Goal: Task Accomplishment & Management: Manage account settings

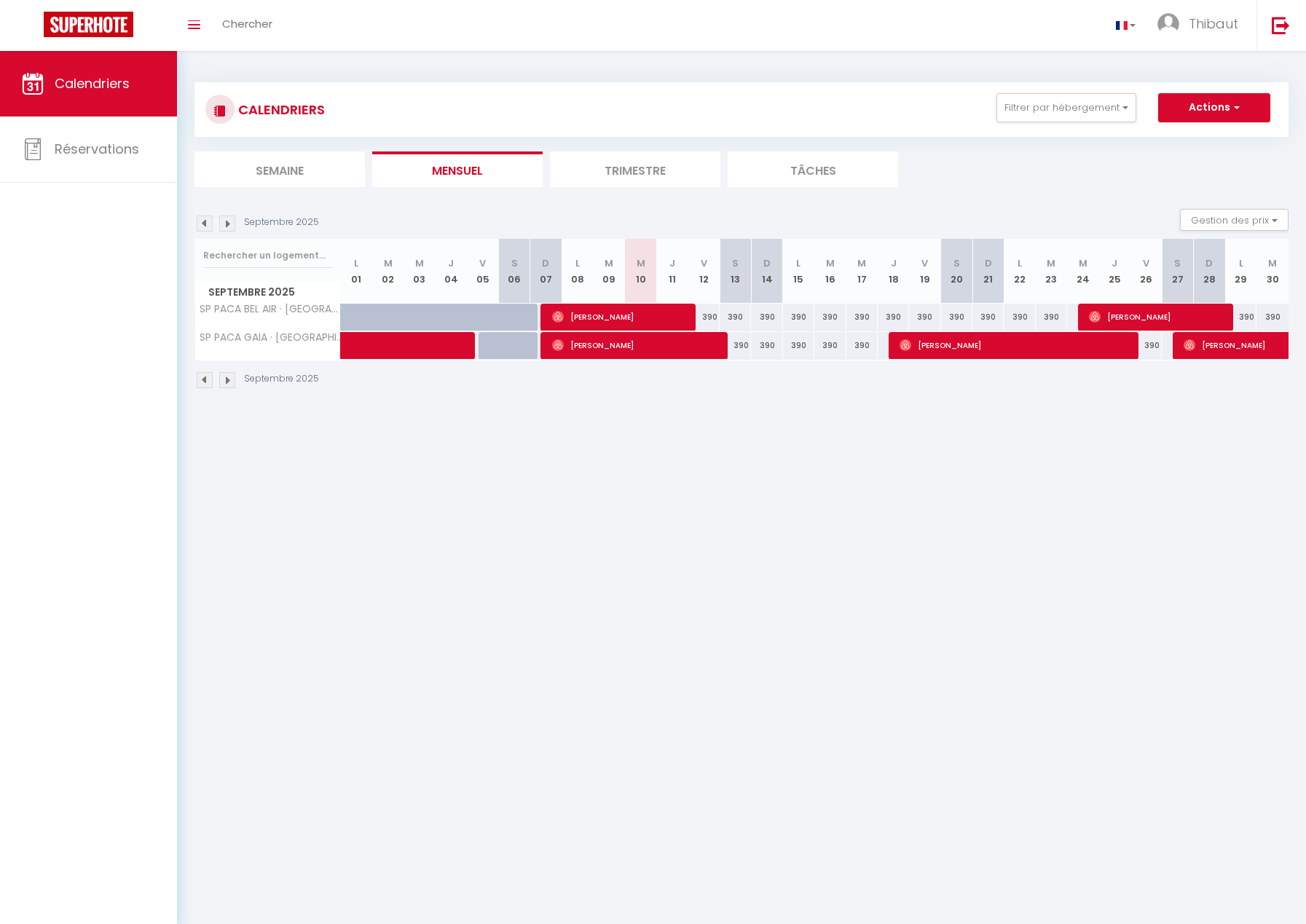
click at [645, 160] on li "Trimestre" at bounding box center [635, 169] width 170 height 36
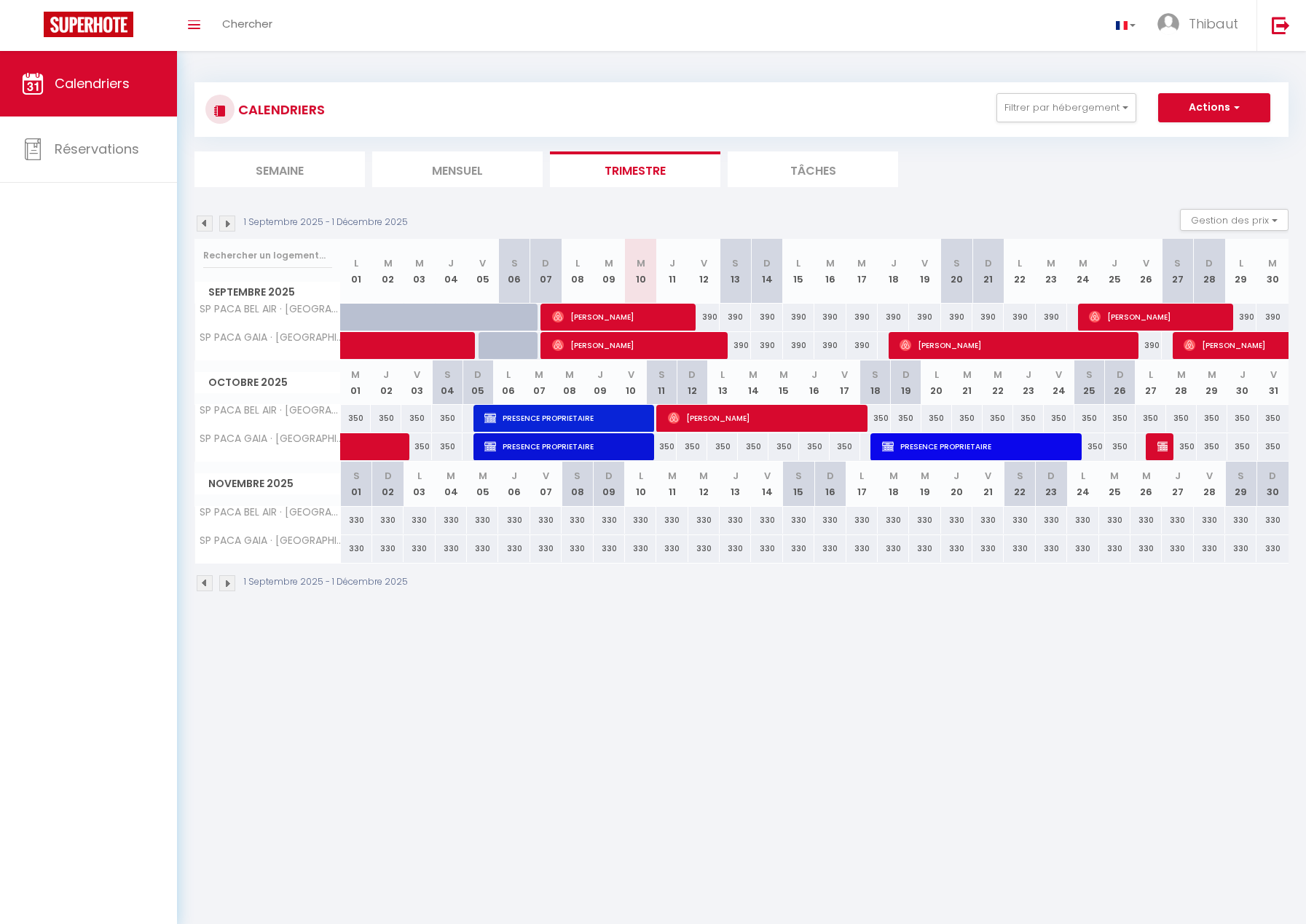
click at [230, 581] on img at bounding box center [227, 583] width 16 height 16
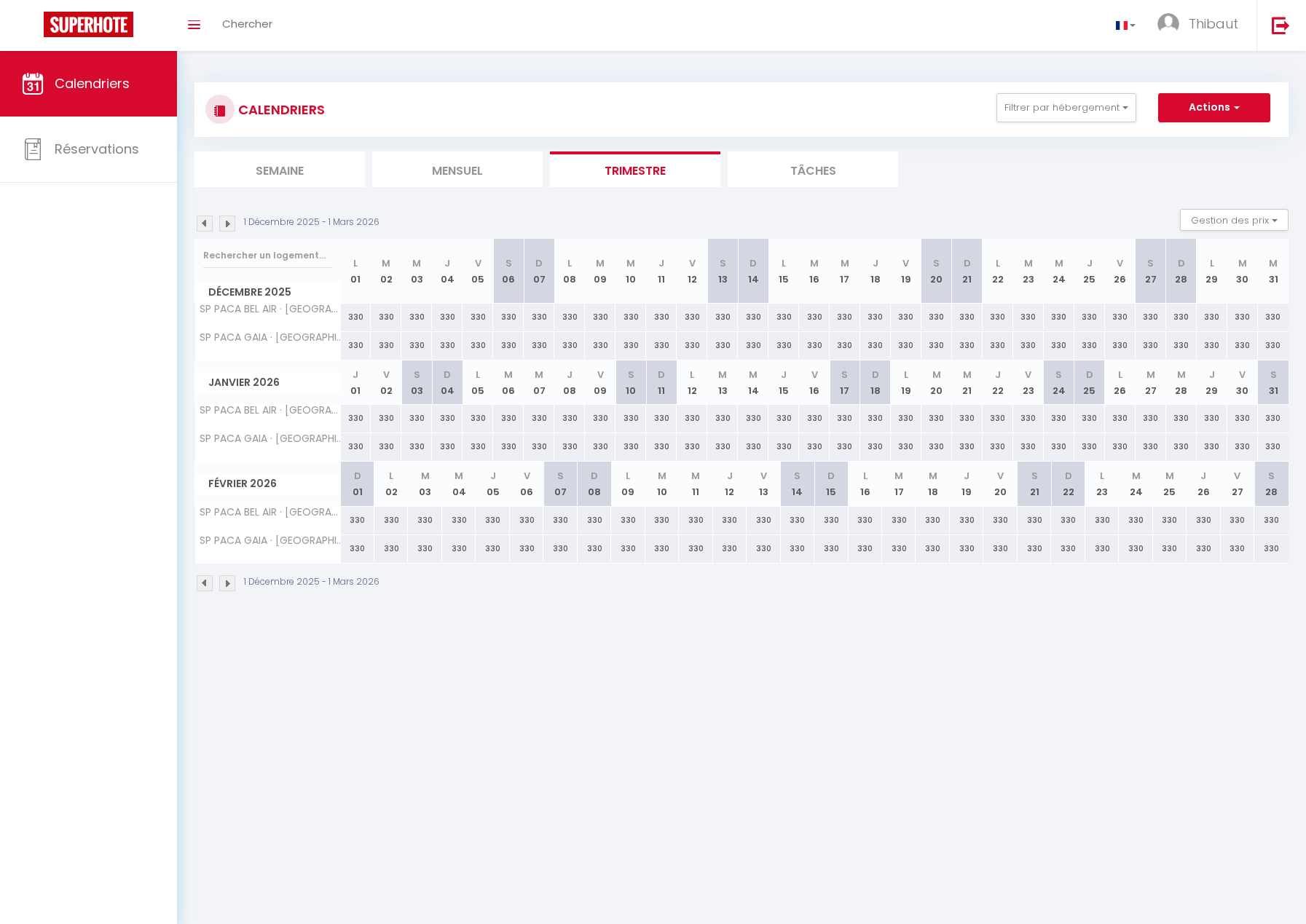
click at [230, 581] on img at bounding box center [227, 583] width 16 height 16
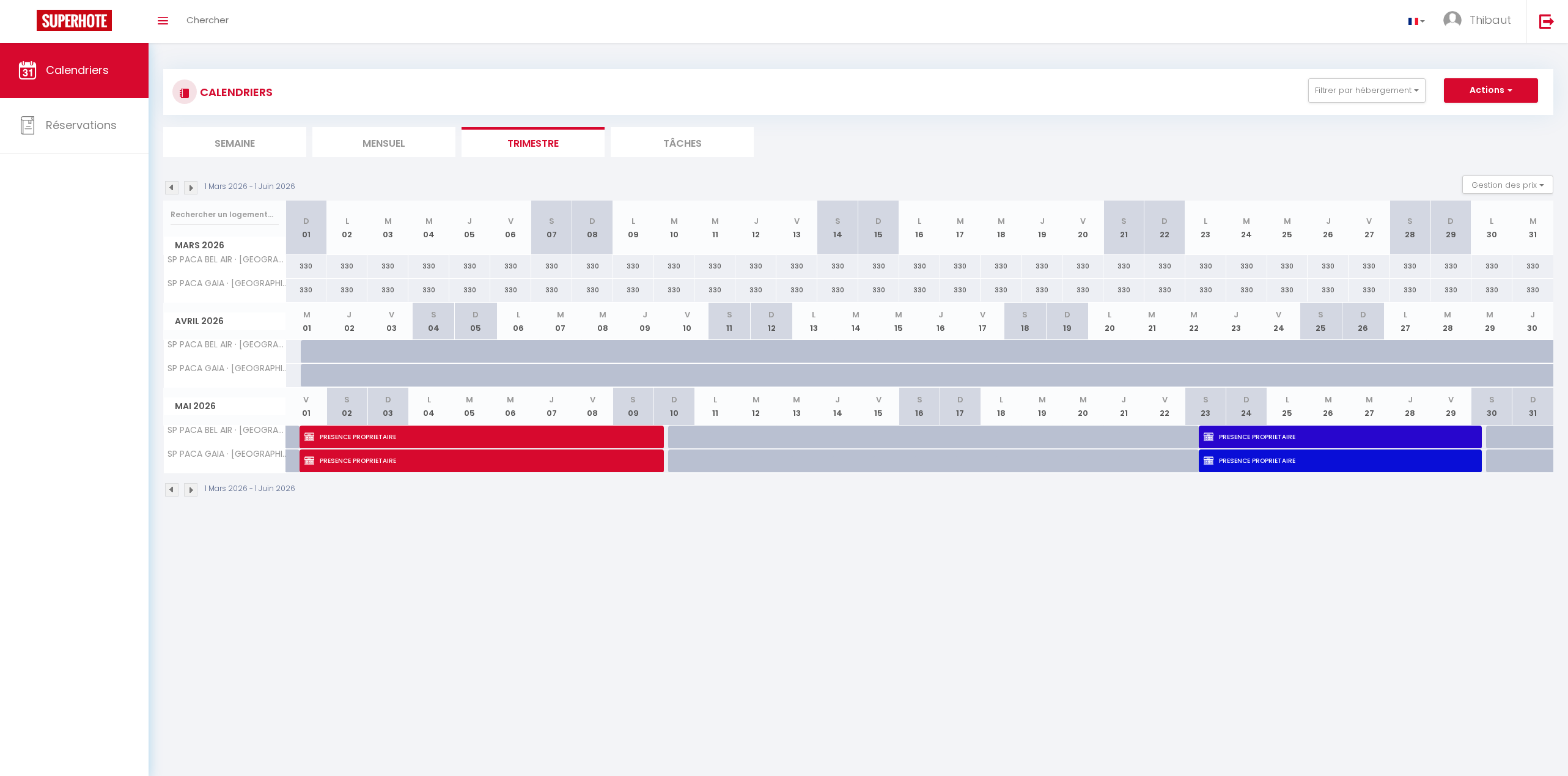
click at [191, 492] on img at bounding box center [191, 490] width 13 height 13
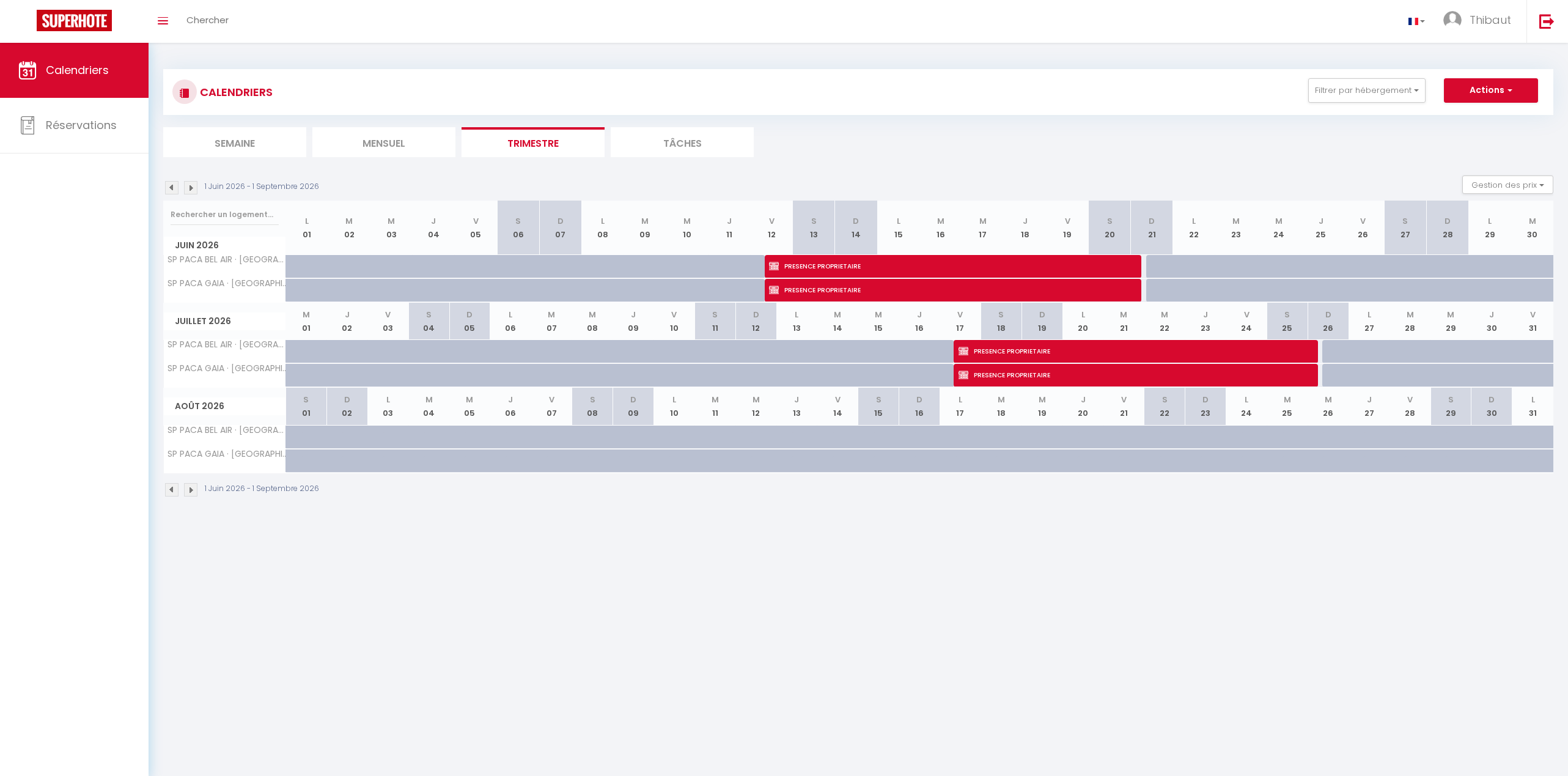
click at [176, 486] on img at bounding box center [171, 490] width 13 height 13
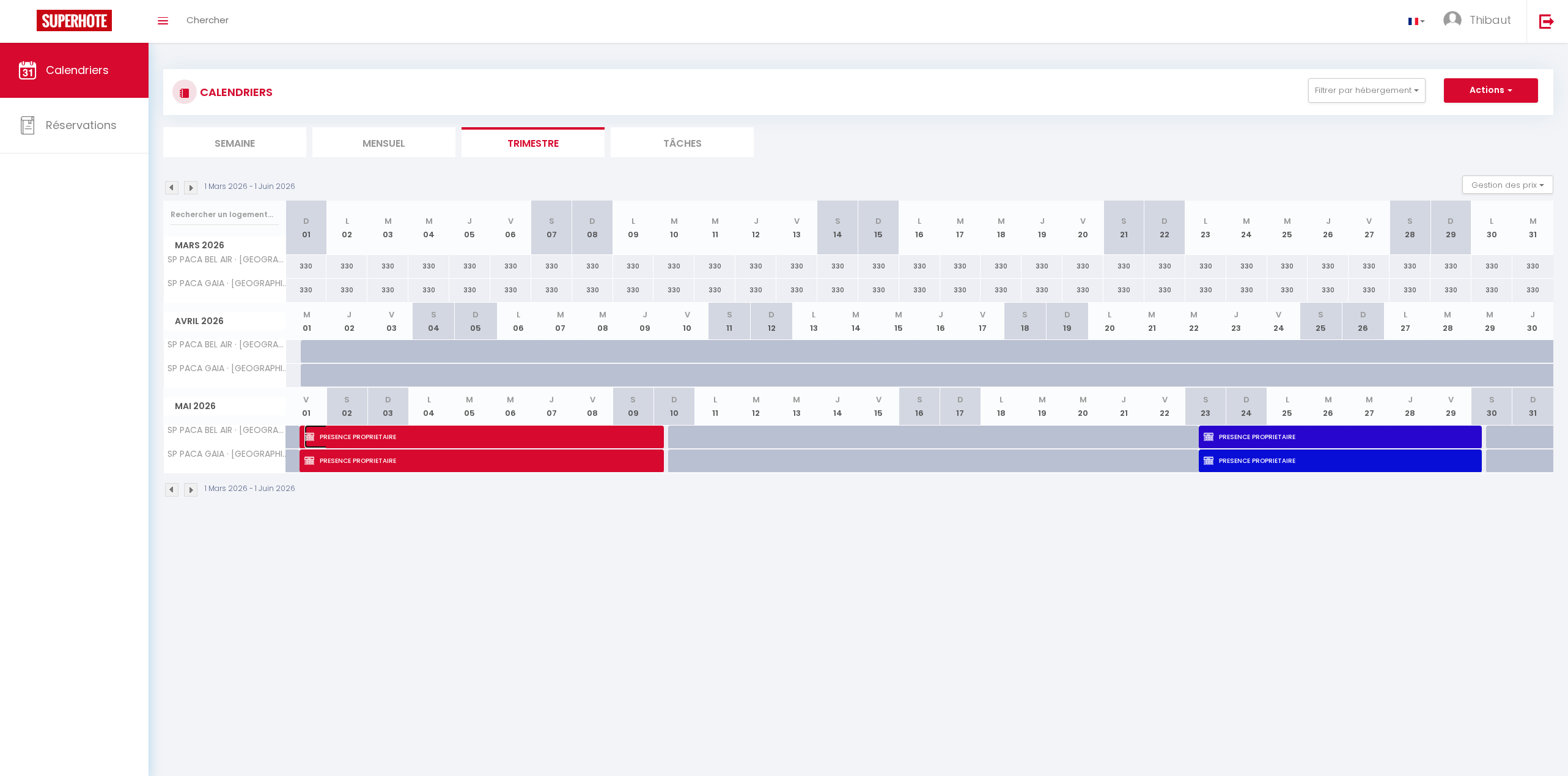
drag, startPoint x: 338, startPoint y: 440, endPoint x: 572, endPoint y: 438, distance: 234.0
click at [572, 438] on span "PRESENCE PROPRIETAIRE" at bounding box center [475, 437] width 341 height 24
select select "OK"
select select "KO"
select select "0"
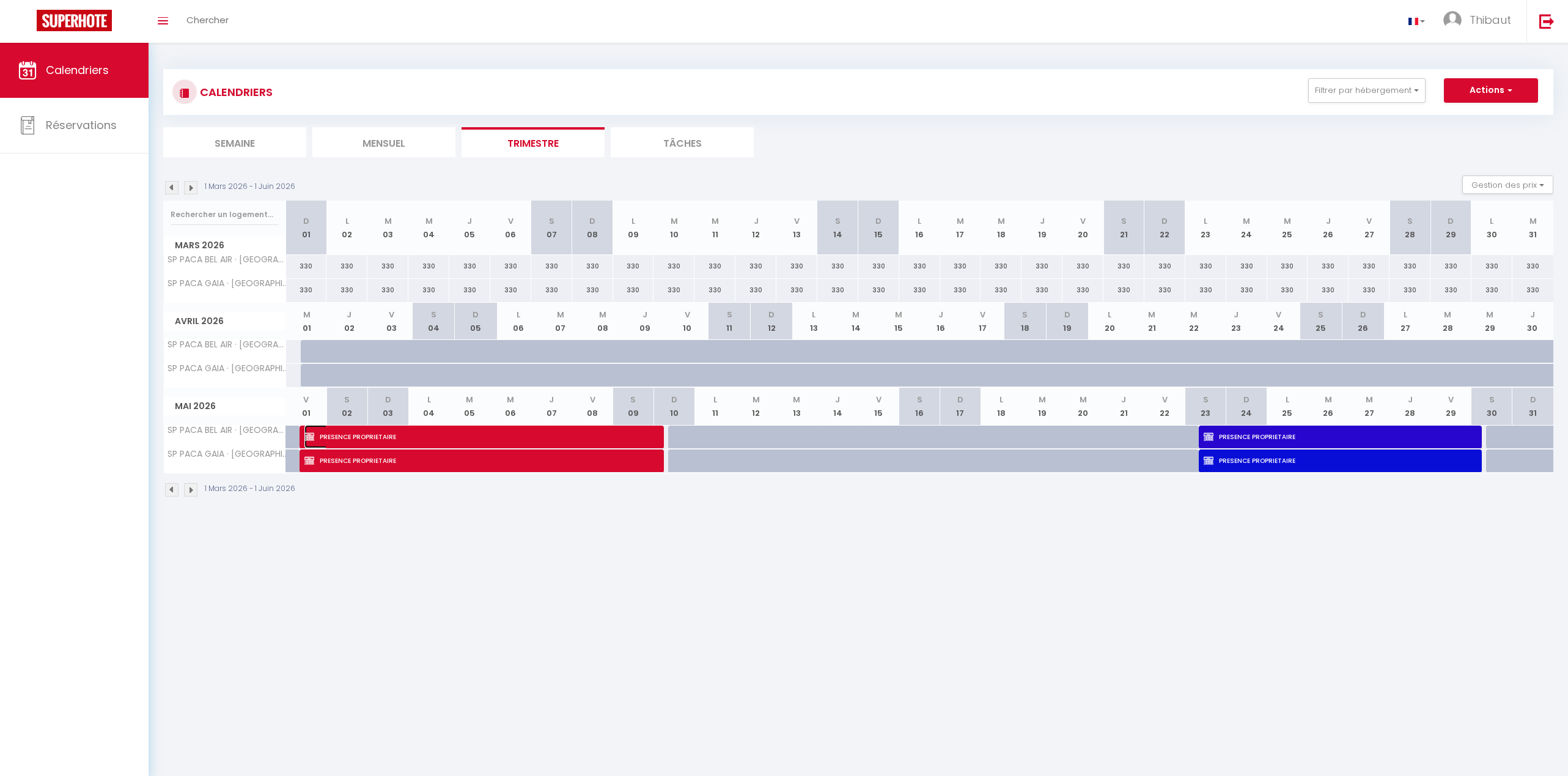
select select "0"
select select "1"
select select
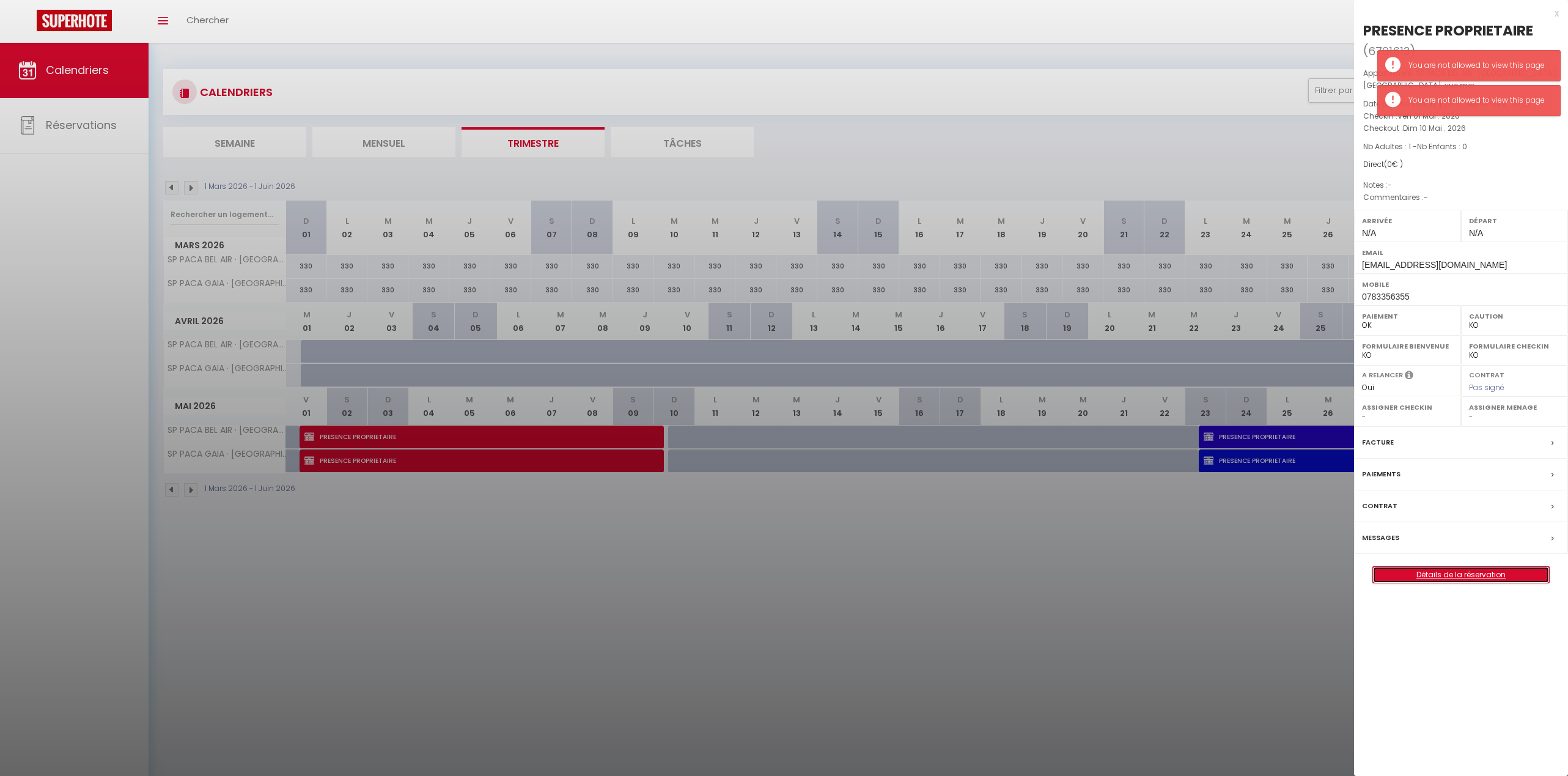
click at [1096, 575] on link "Détails de la réservation" at bounding box center [1461, 575] width 176 height 16
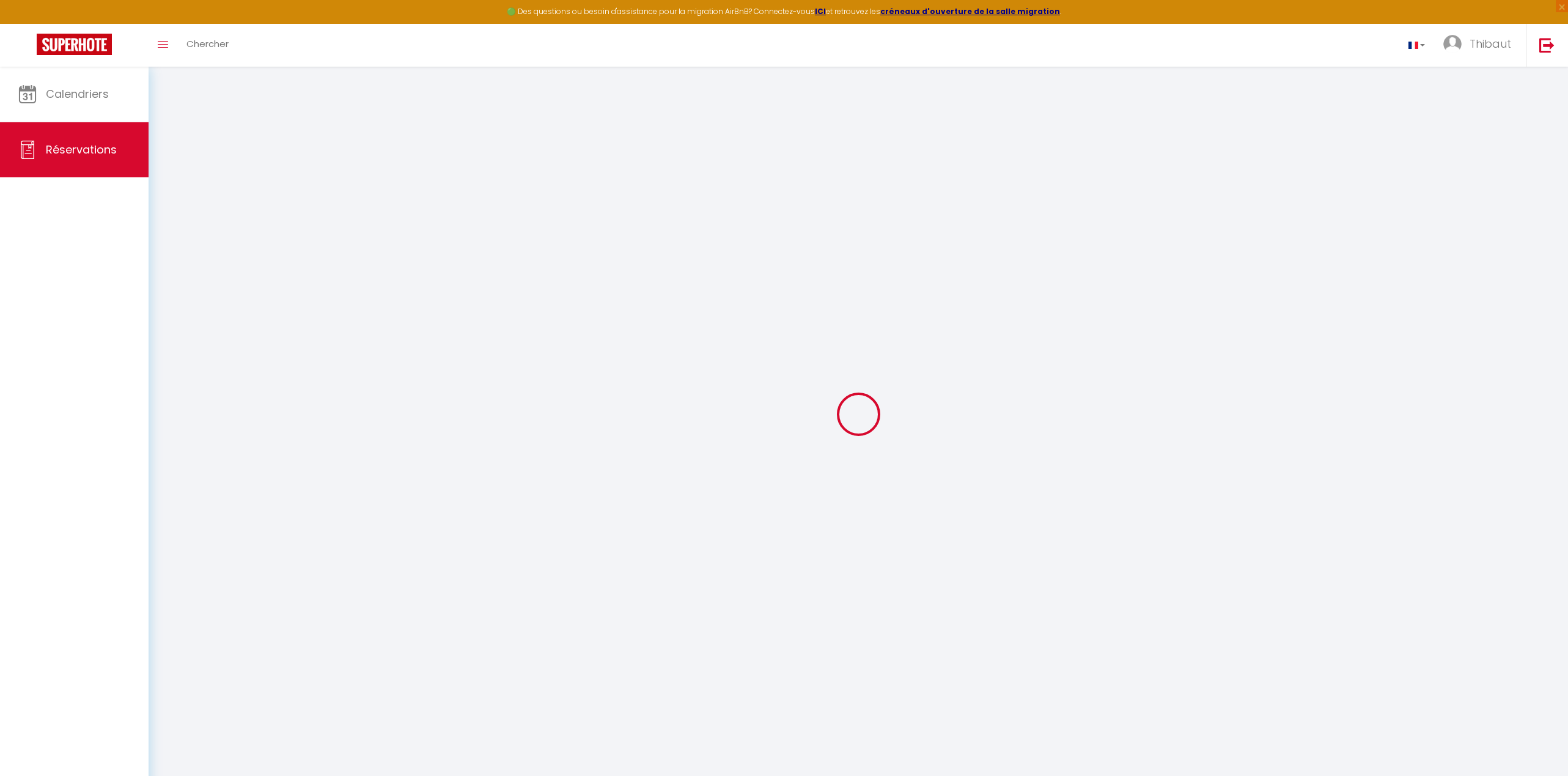
type input "PRESENCE"
type input "PROPRIETAIRE"
type input "[EMAIL_ADDRESS][DOMAIN_NAME]"
type input "0783356355"
select select "FR"
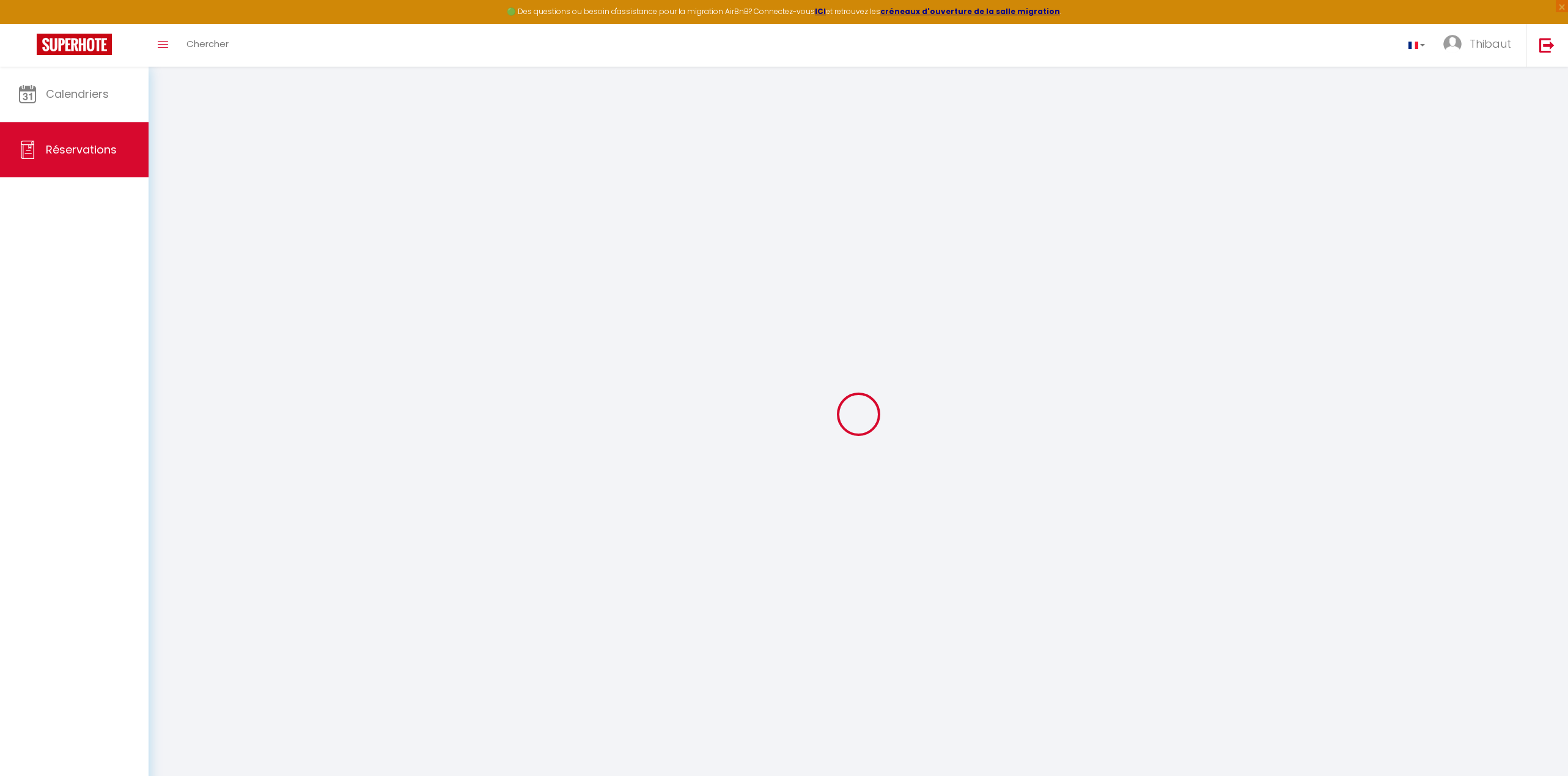
select select "58331"
select select "1"
type input "Ven 01 Mai 2026"
select select
type input "Dim 10 Mai 2026"
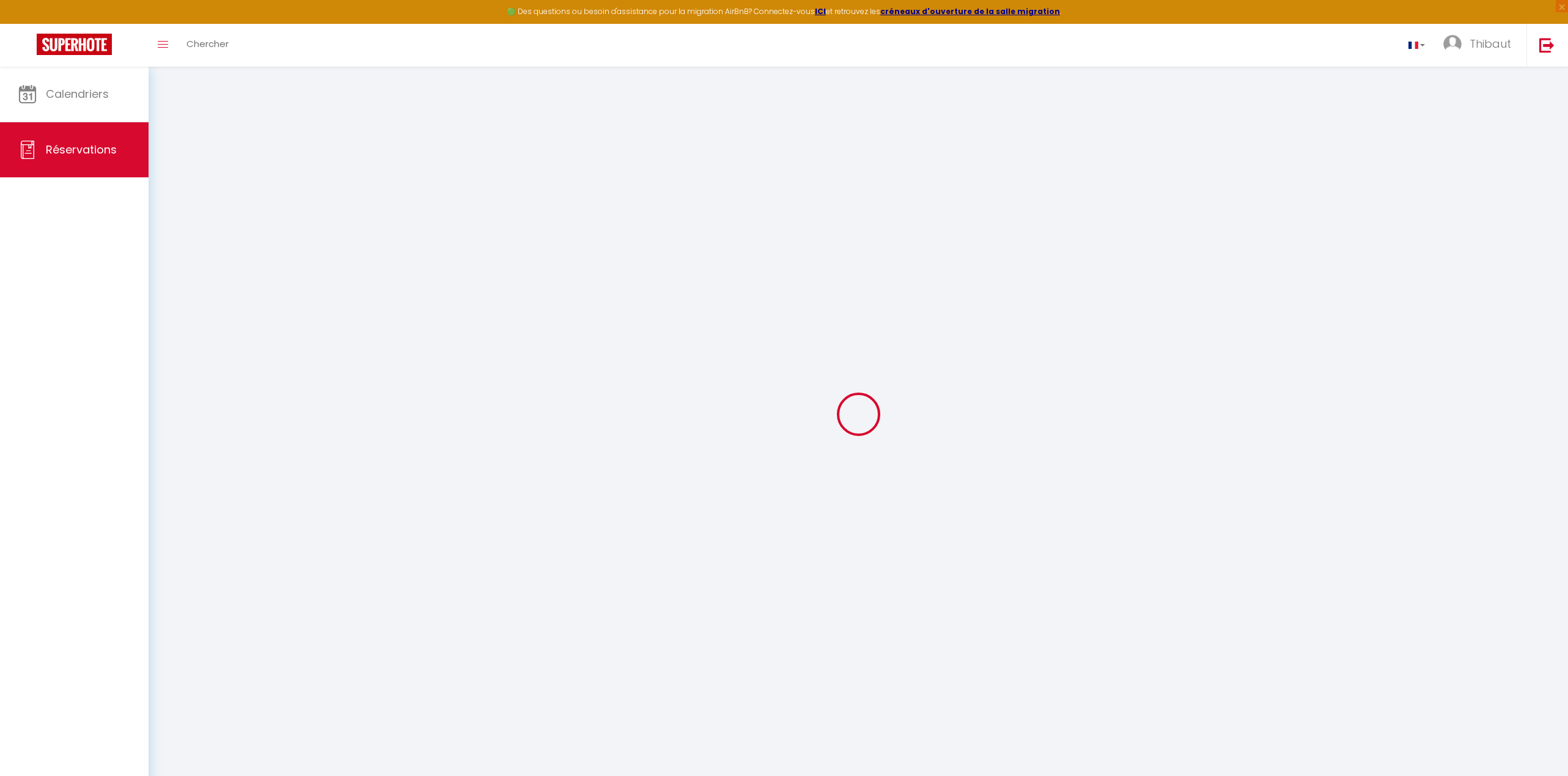
select select
type input "1"
select select "12"
select select
checkbox input "false"
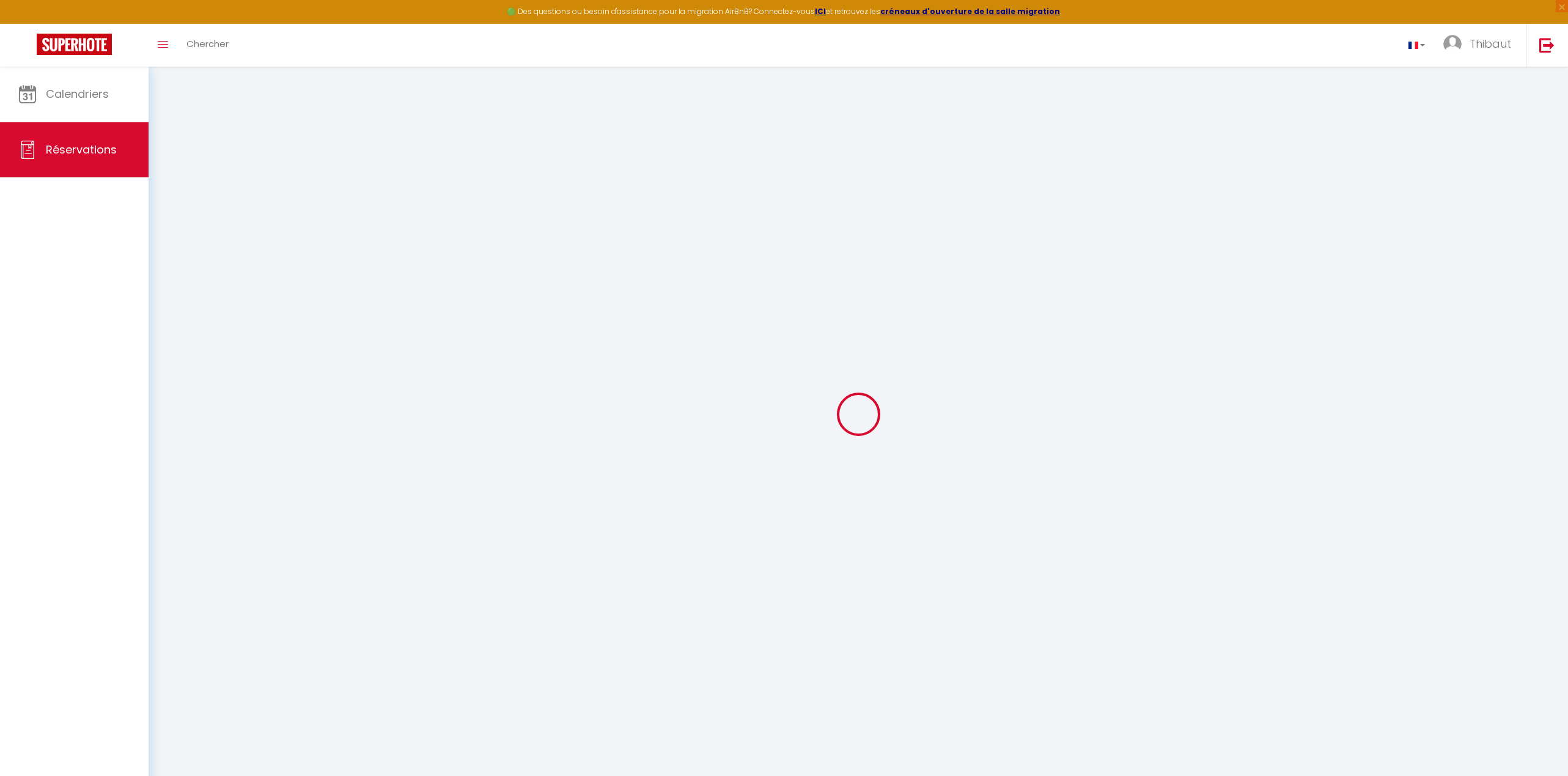
type input "0"
select select
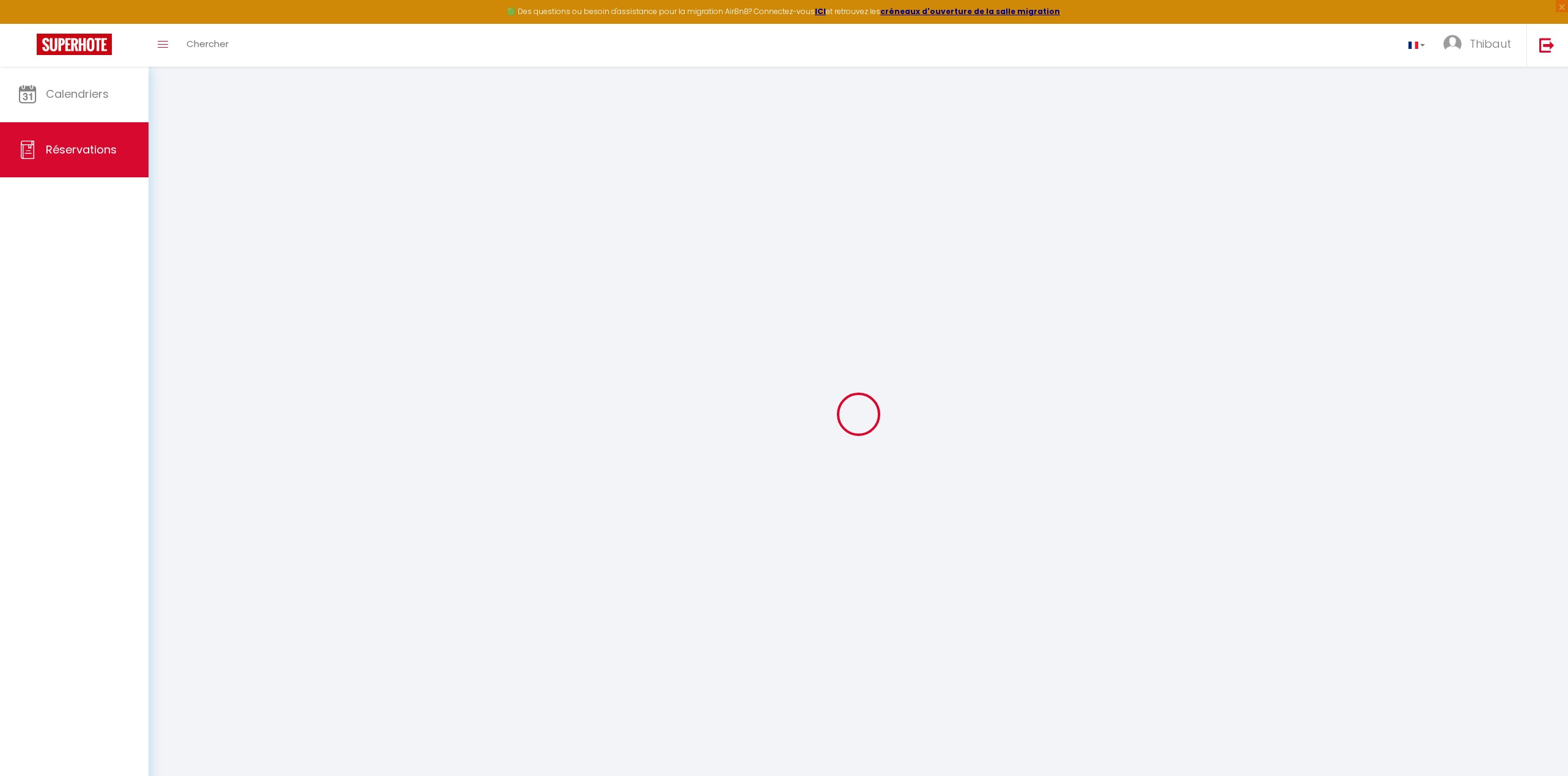
select select "14"
checkbox input "false"
select select
checkbox input "false"
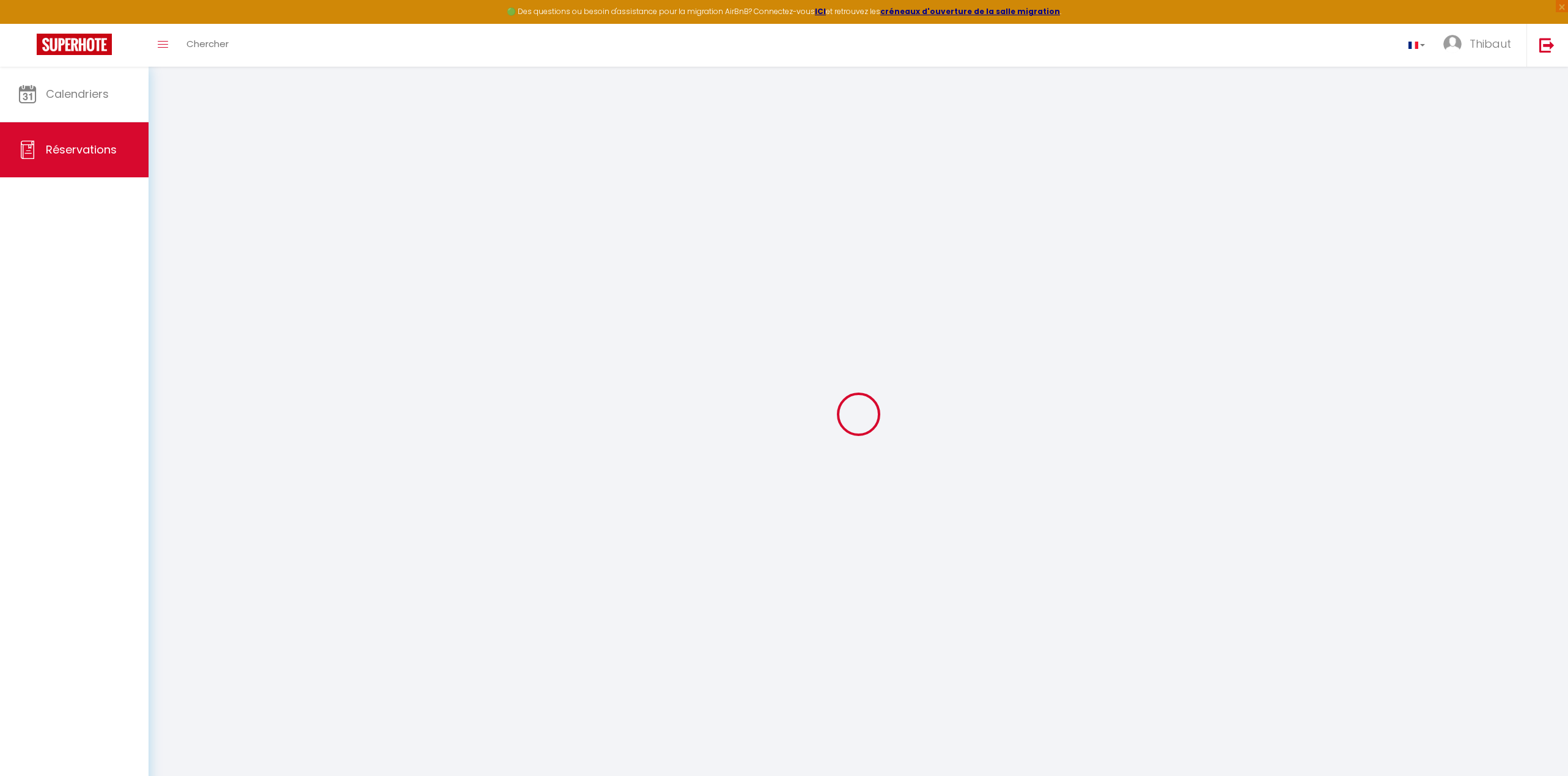
select select
checkbox input "false"
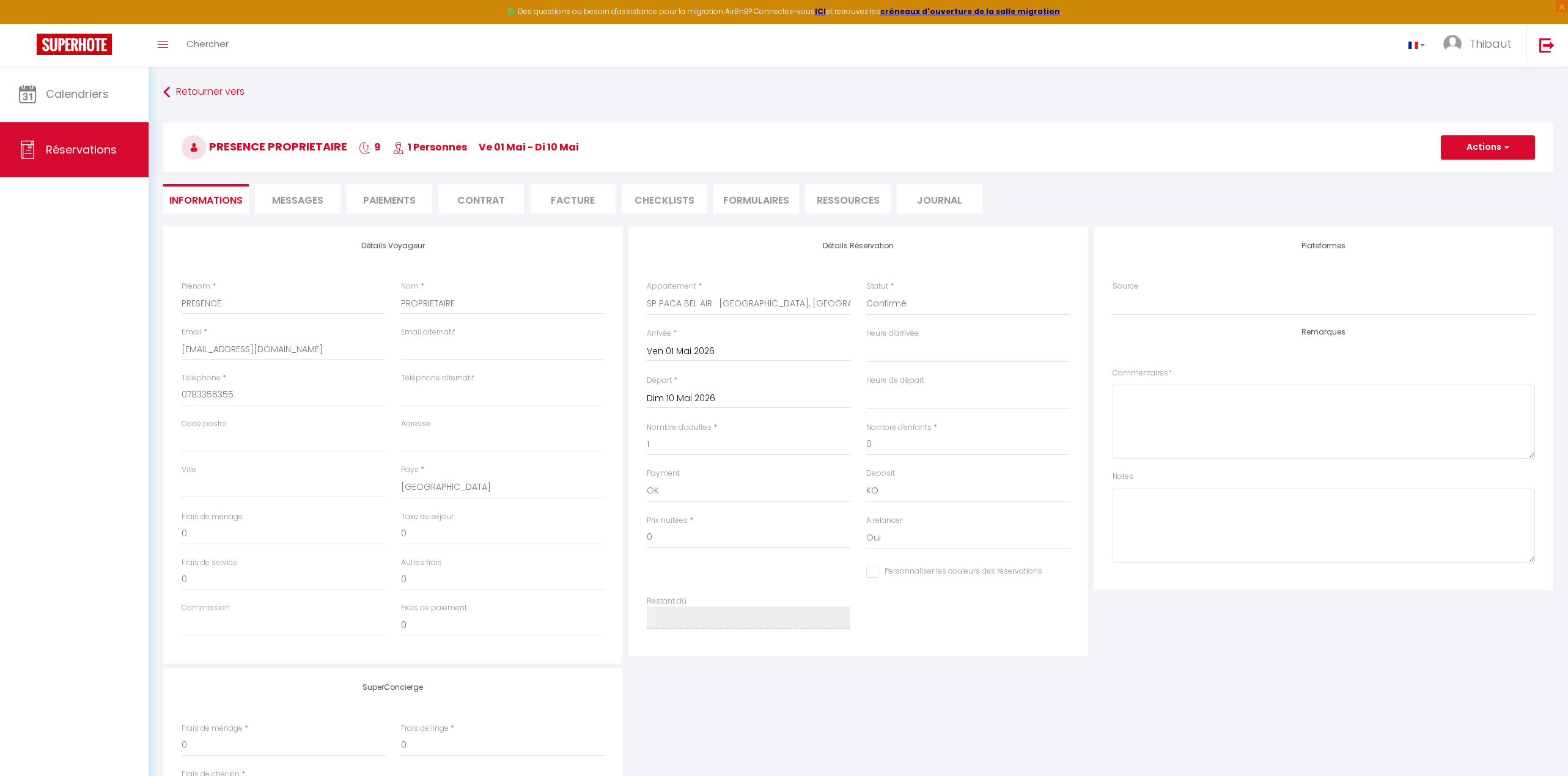
select select
checkbox input "false"
select select
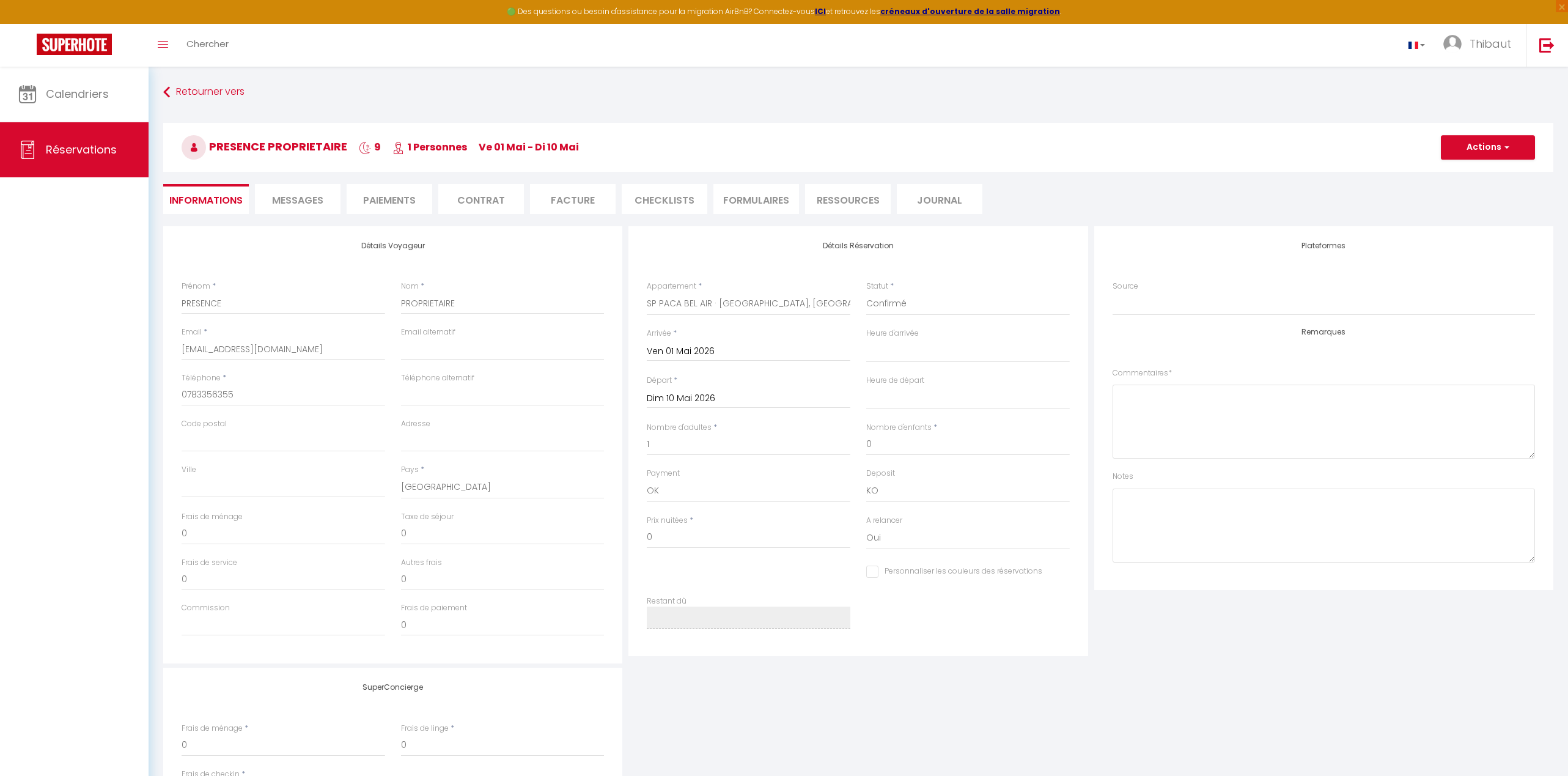
checkbox input "false"
select select
click at [873, 571] on input "Personnaliser les couleurs des réservations" at bounding box center [954, 571] width 176 height 13
checkbox input "true"
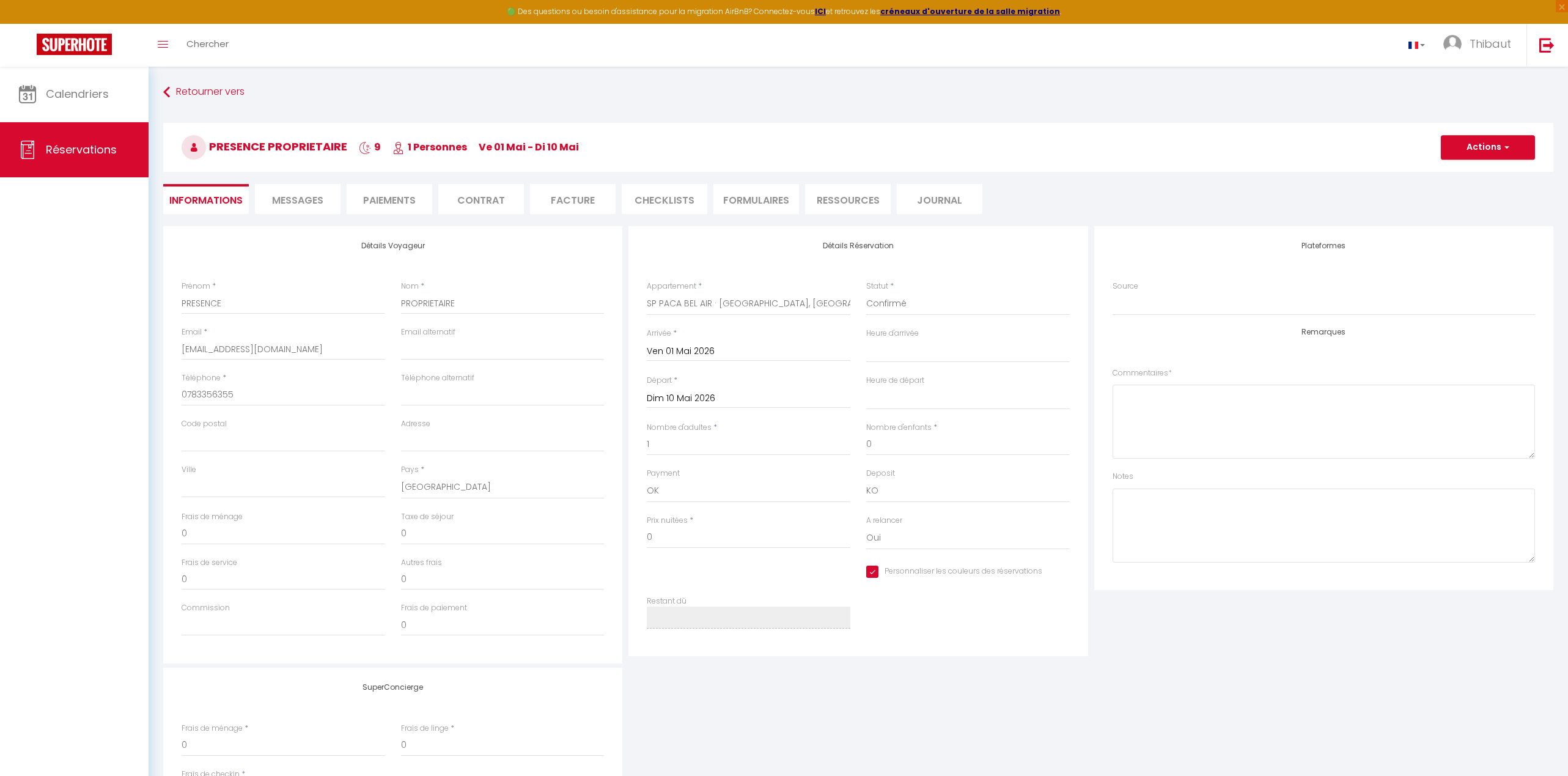
select select
click at [1057, 573] on span at bounding box center [1062, 570] width 10 height 10
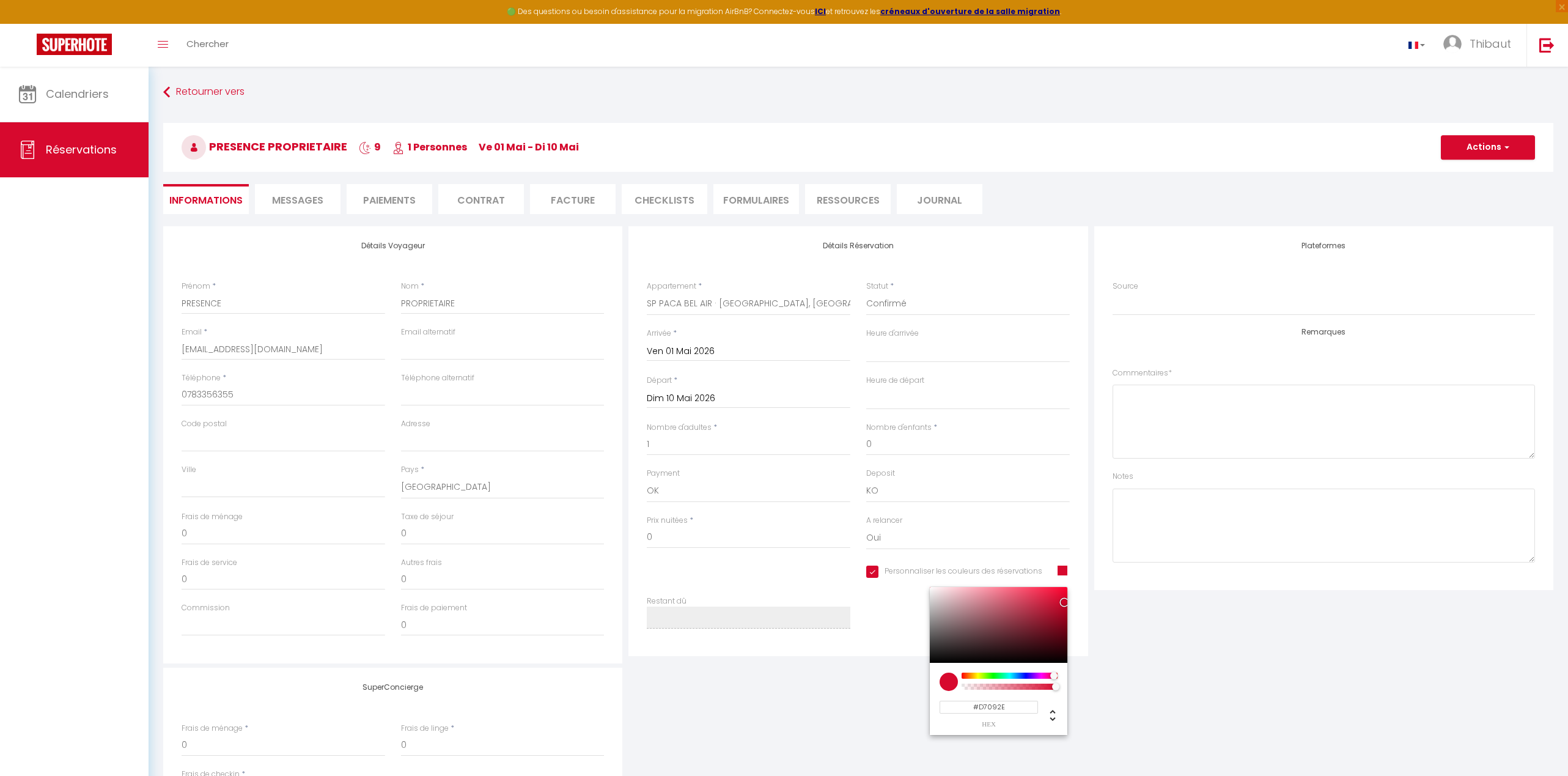
select select
type input "#091BD7"
click at [1021, 677] on div at bounding box center [1009, 676] width 93 height 6
click at [1096, 144] on button "Actions" at bounding box center [1488, 147] width 94 height 24
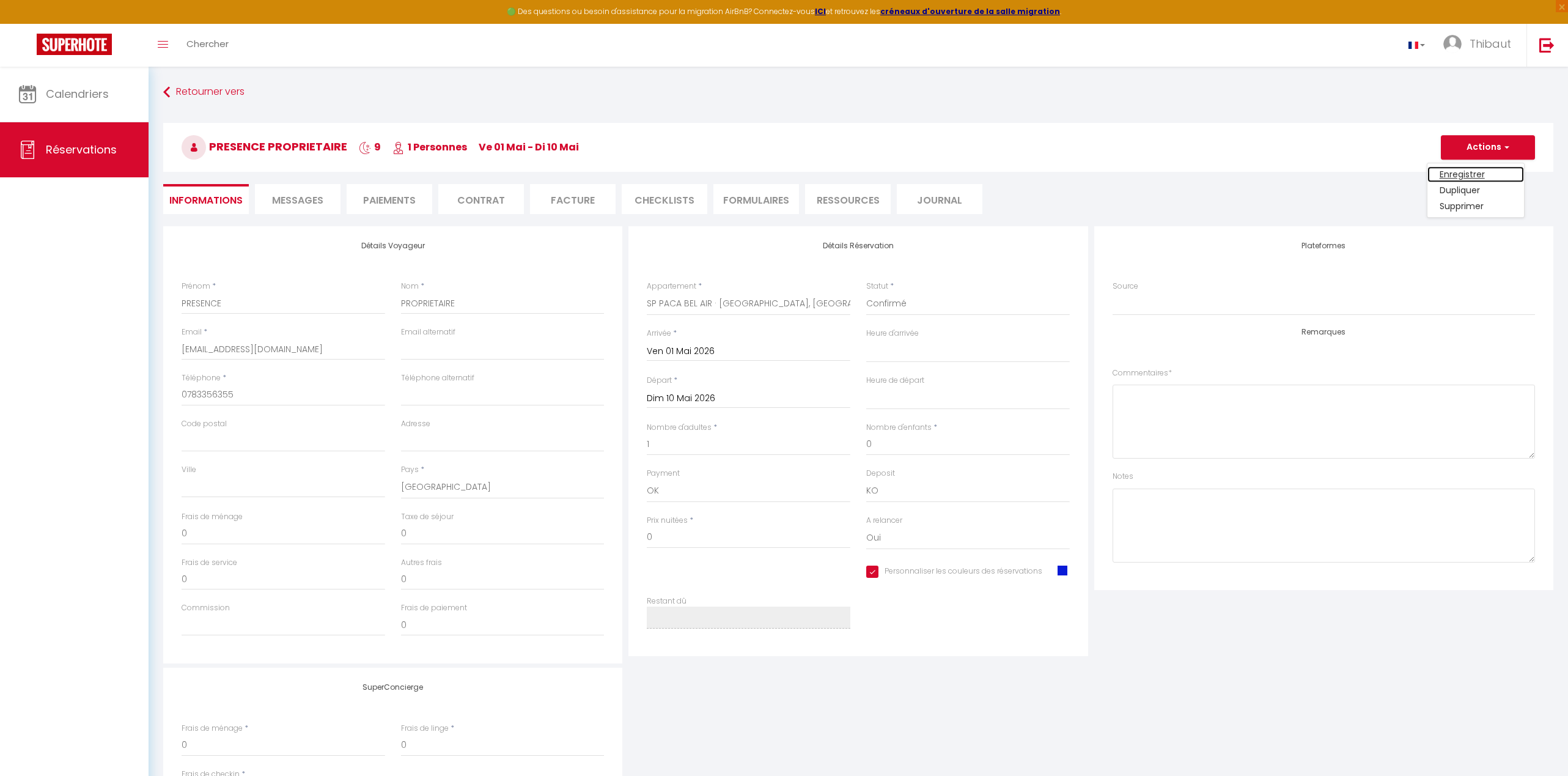
click at [1096, 172] on link "Enregistrer" at bounding box center [1475, 174] width 96 height 16
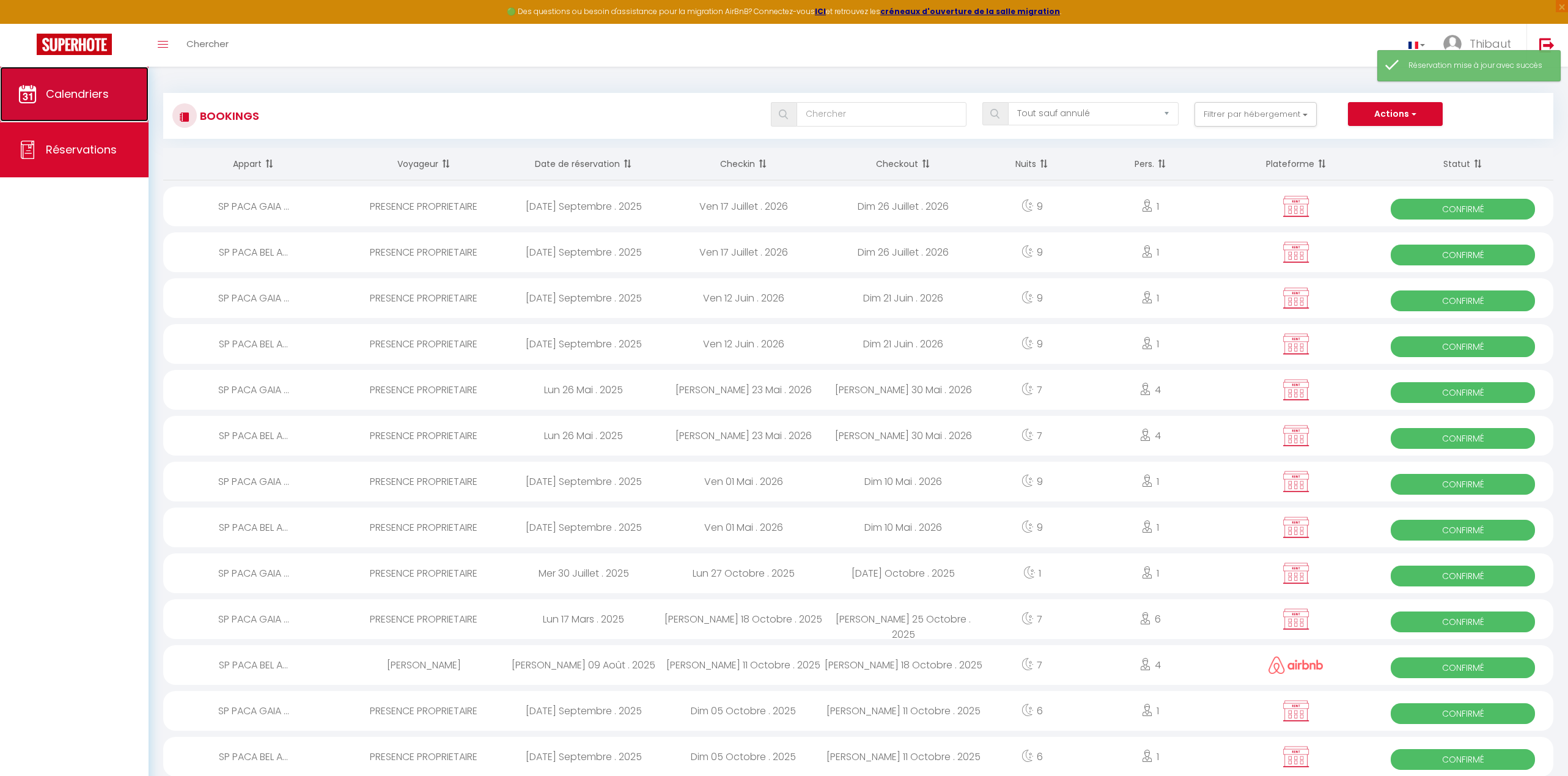
click at [63, 106] on link "Calendriers" at bounding box center [74, 94] width 149 height 55
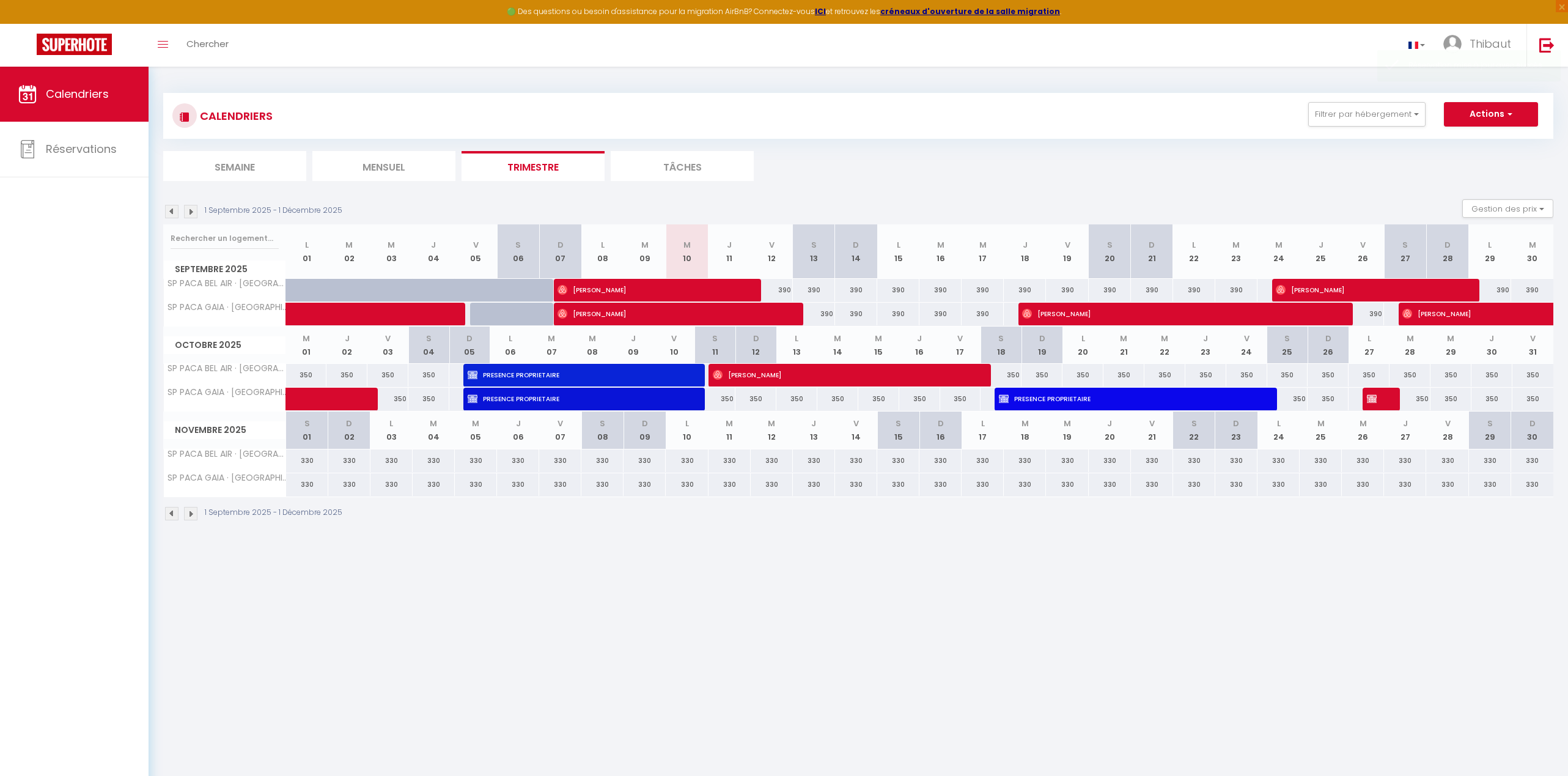
click at [191, 515] on img at bounding box center [191, 514] width 13 height 13
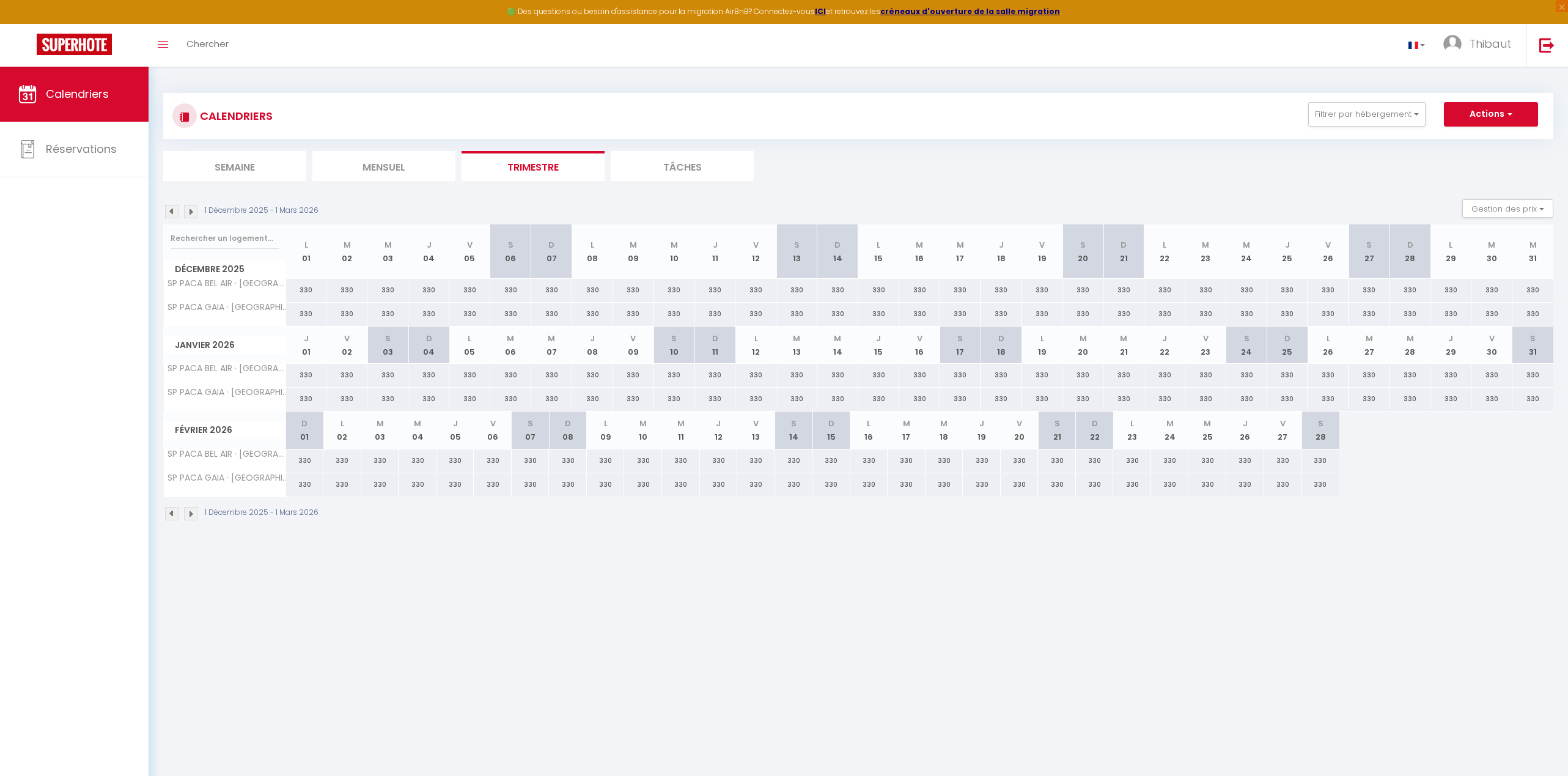
click at [191, 515] on img at bounding box center [191, 514] width 13 height 13
select select
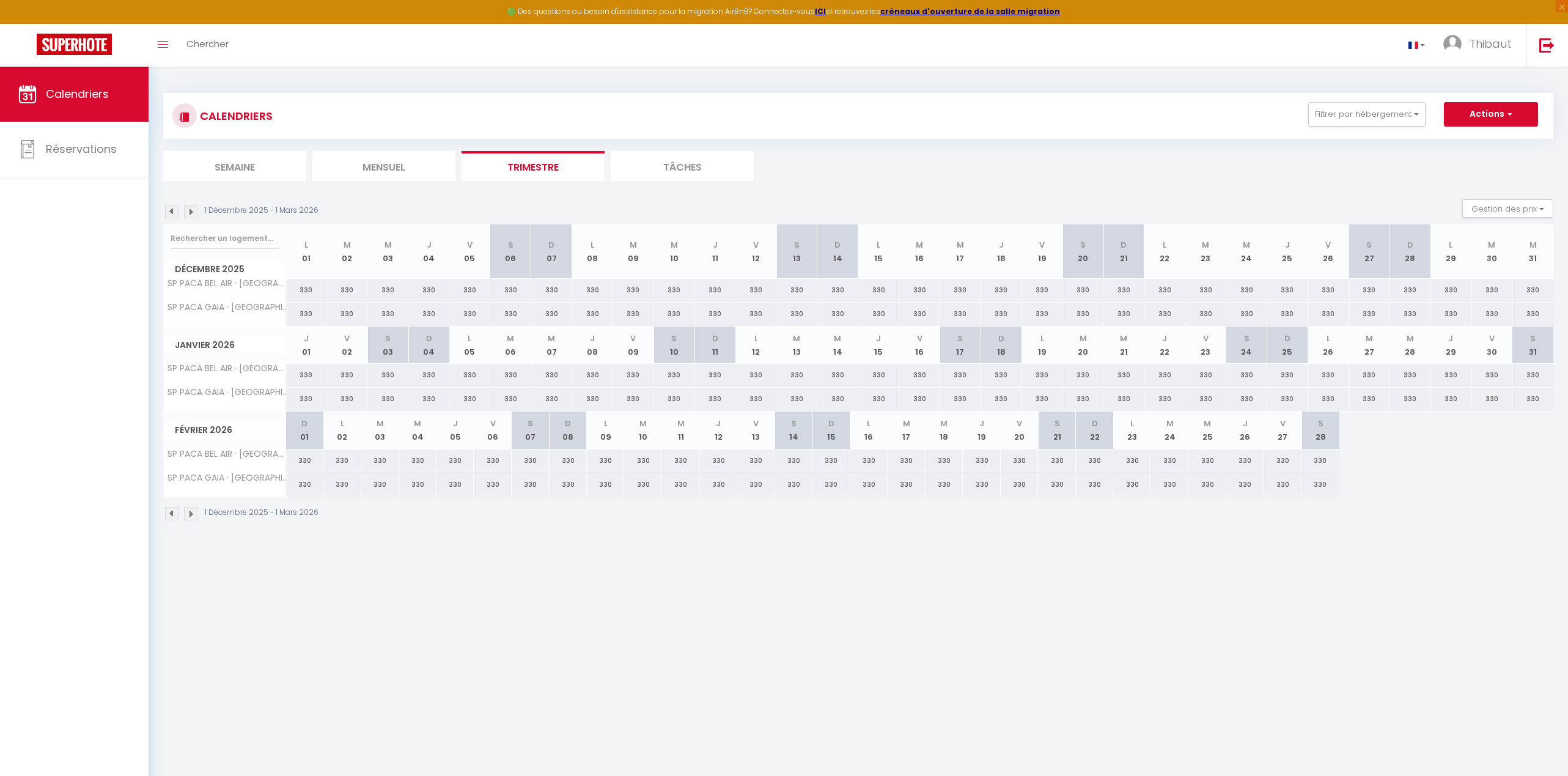
select select
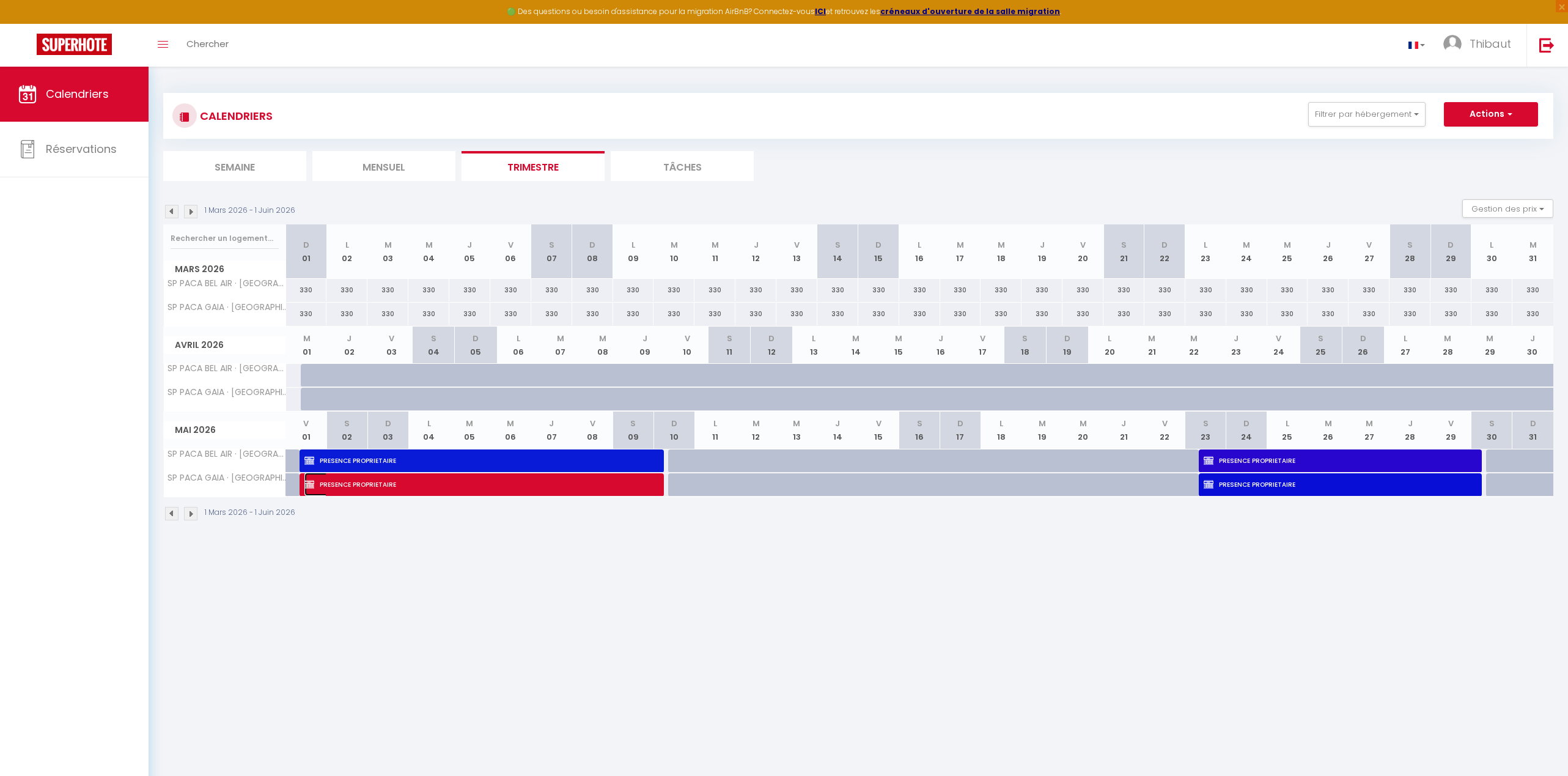
click at [358, 485] on span "PRESENCE PROPRIETAIRE" at bounding box center [475, 484] width 341 height 24
select select "OK"
select select "KO"
select select "0"
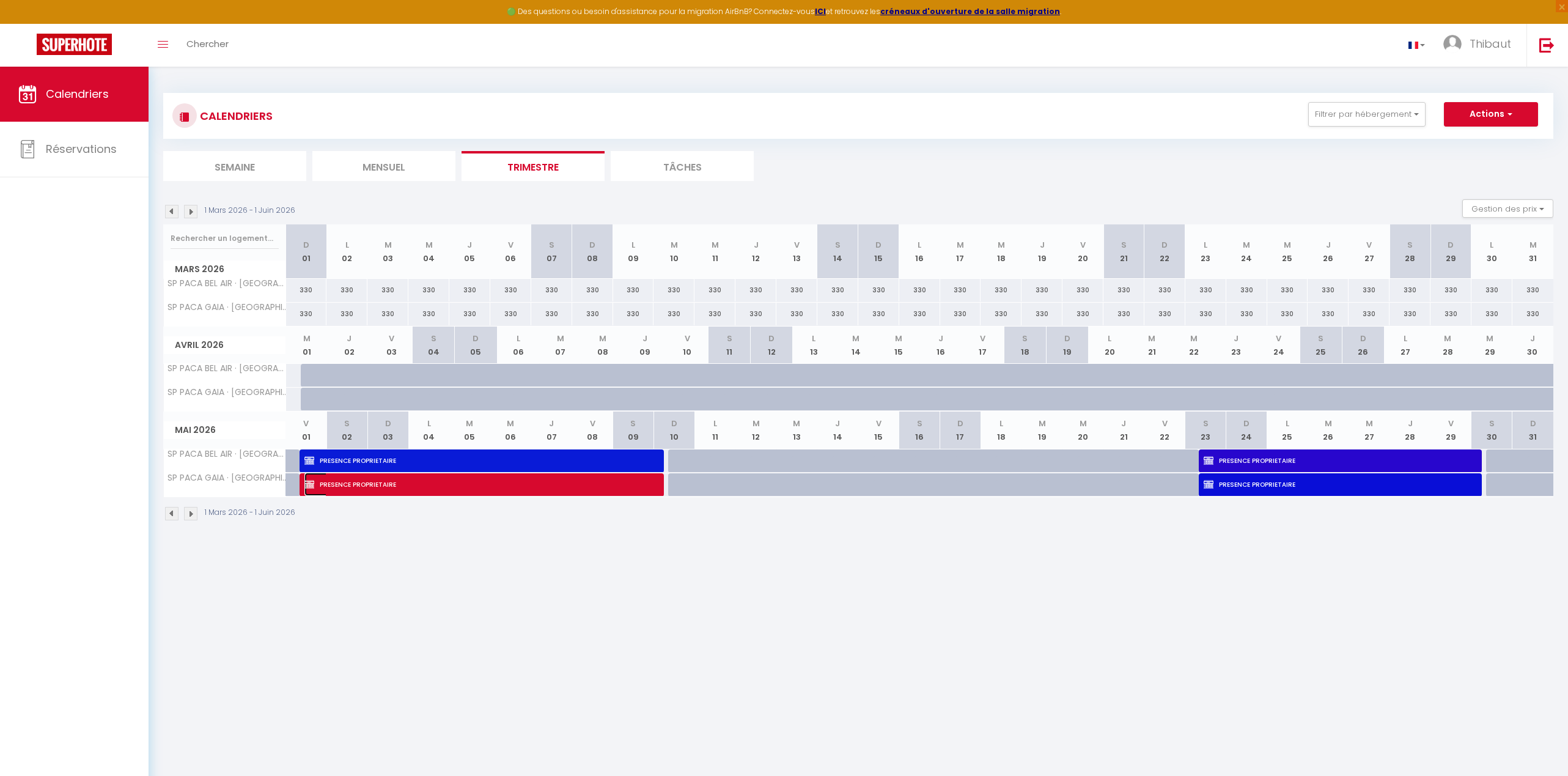
select select "1"
select select
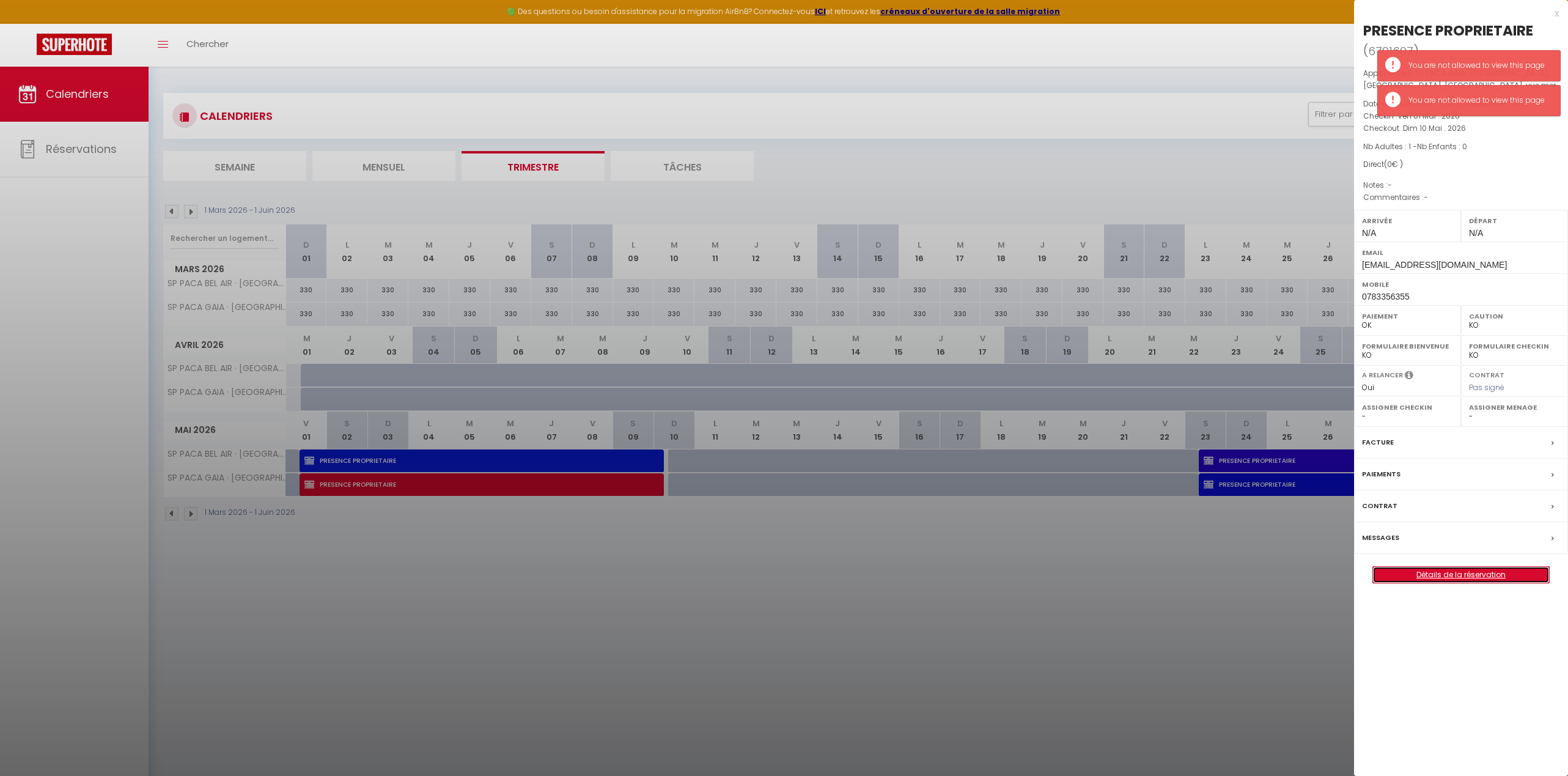
click at [1096, 570] on link "Détails de la réservation" at bounding box center [1461, 575] width 176 height 16
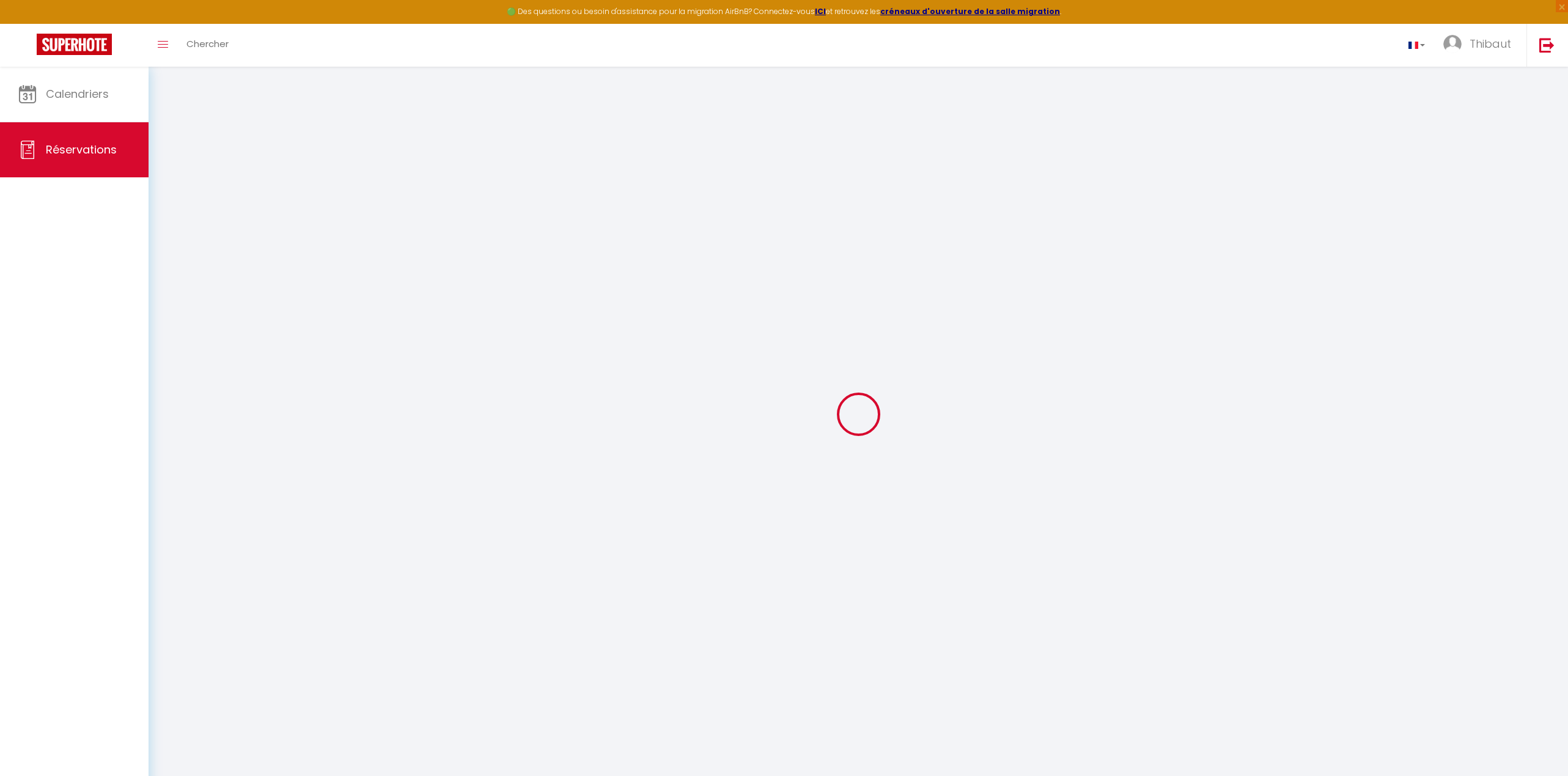
type input "PRESENCE"
type input "PROPRIETAIRE"
type input "[EMAIL_ADDRESS][DOMAIN_NAME]"
type input "0783356355"
select select "FR"
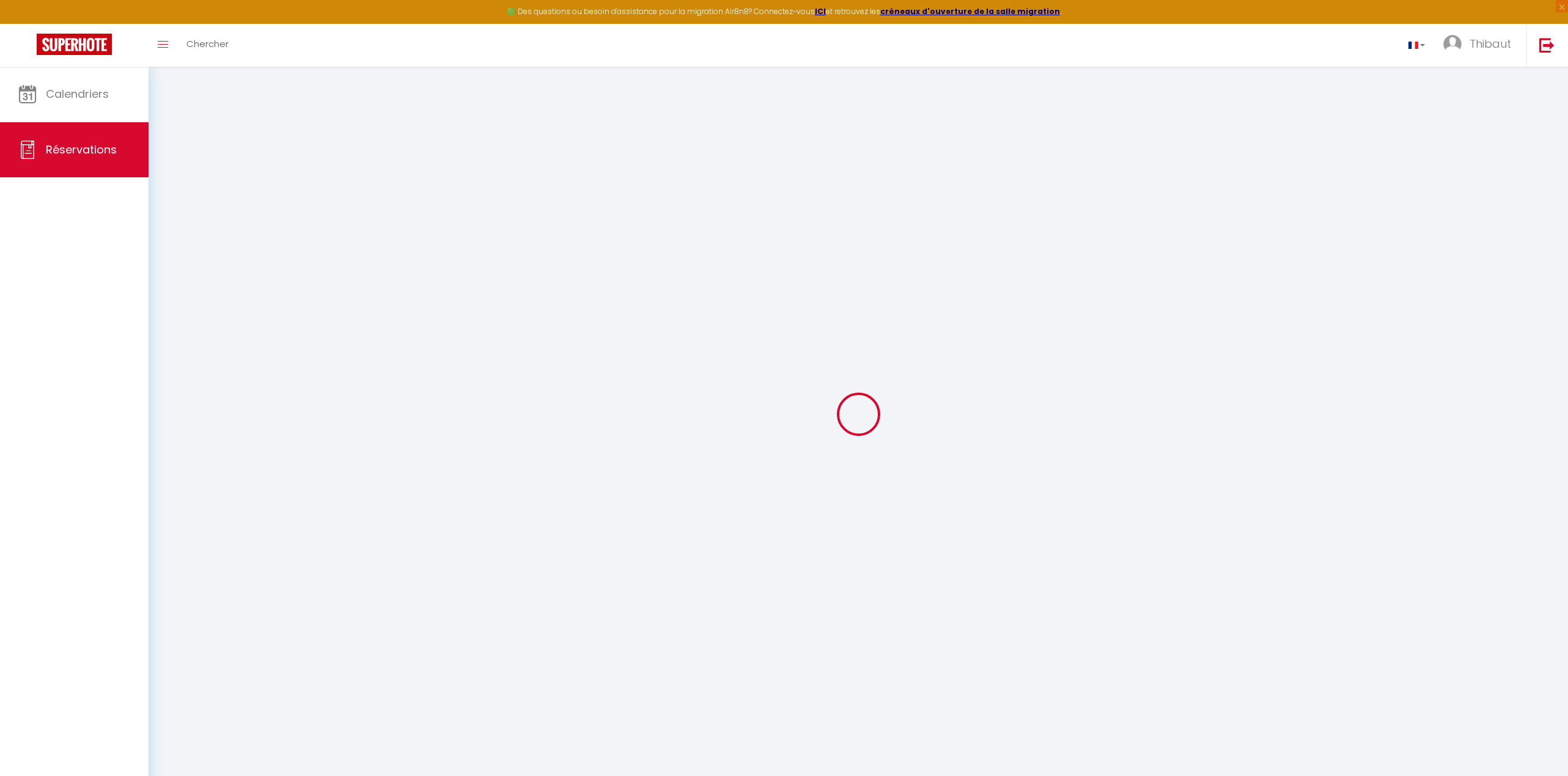
select select "58330"
select select "1"
type input "Ven 01 Mai 2026"
select select
type input "Dim 10 Mai 2026"
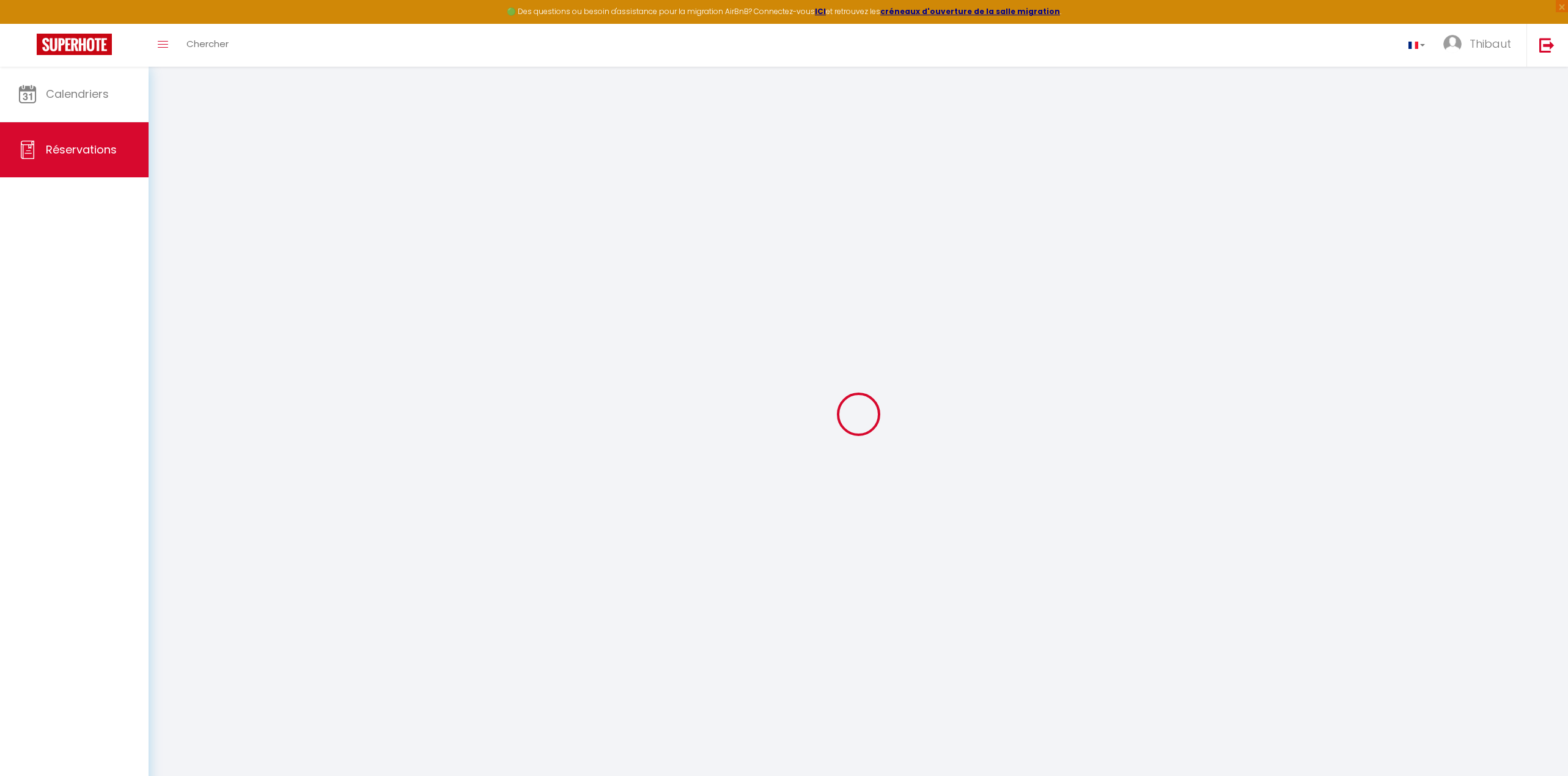
select select
type input "1"
select select "12"
select select
checkbox input "false"
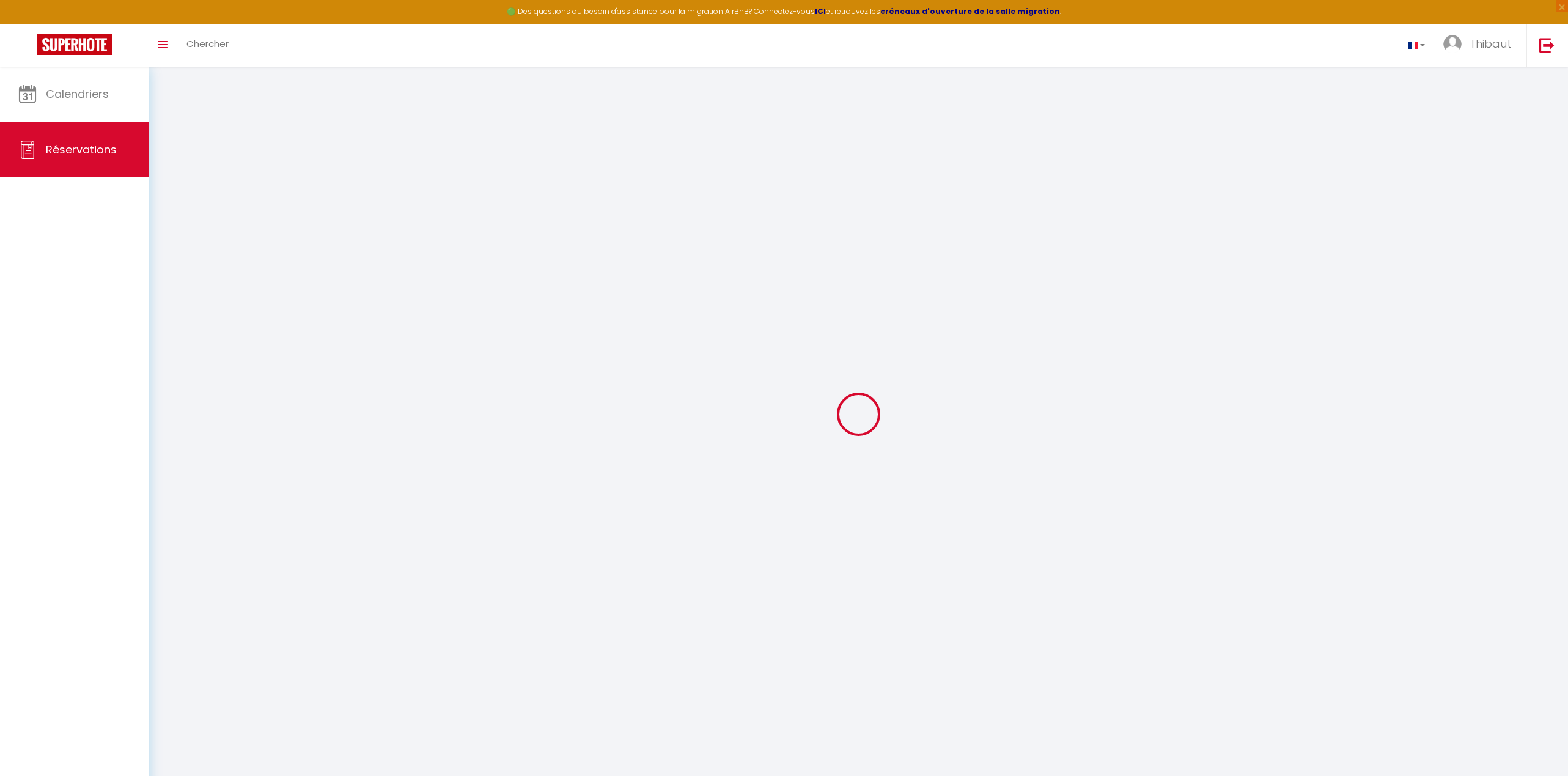
type input "0"
select select
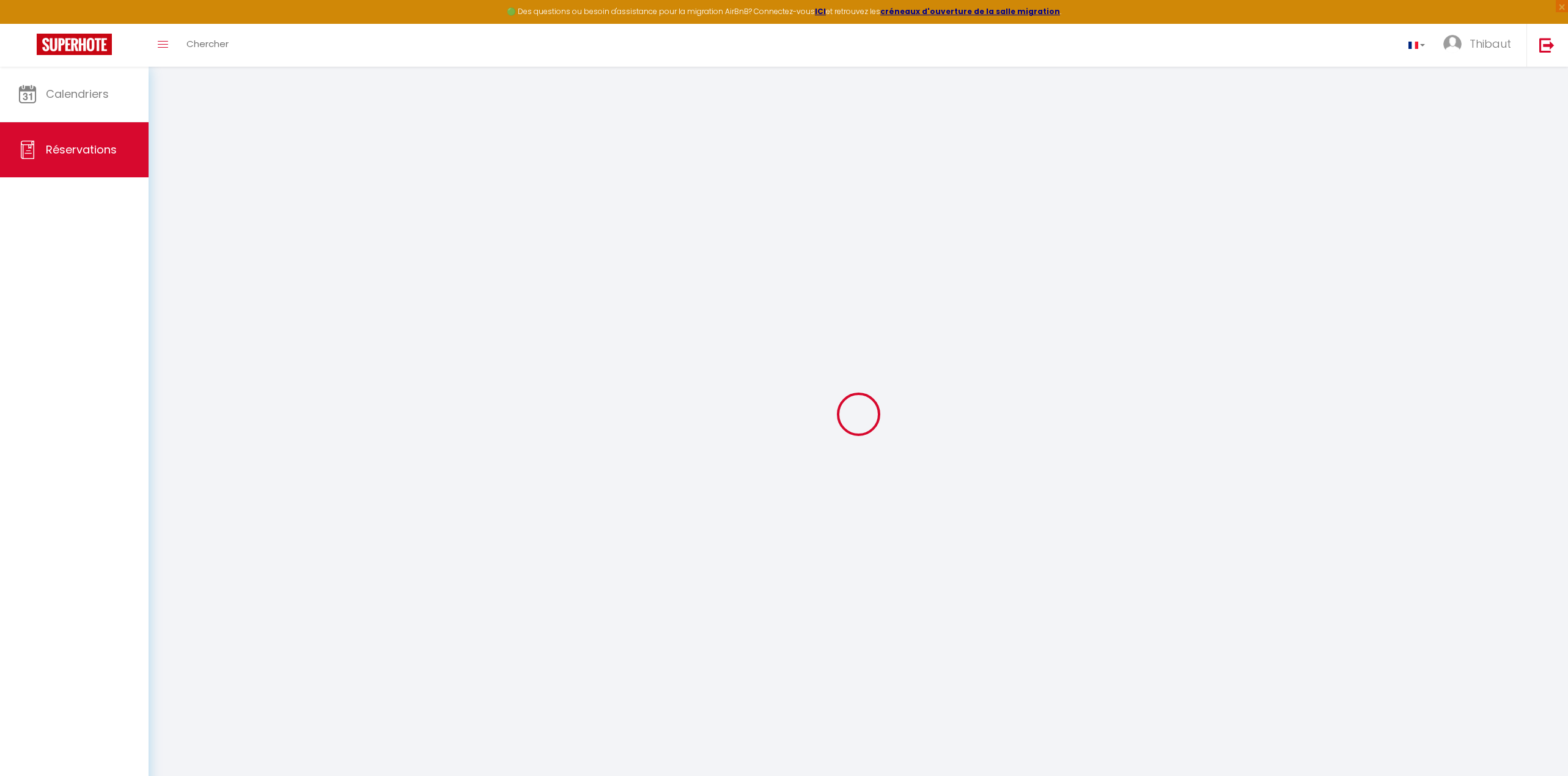
select select "14"
checkbox input "false"
select select
checkbox input "false"
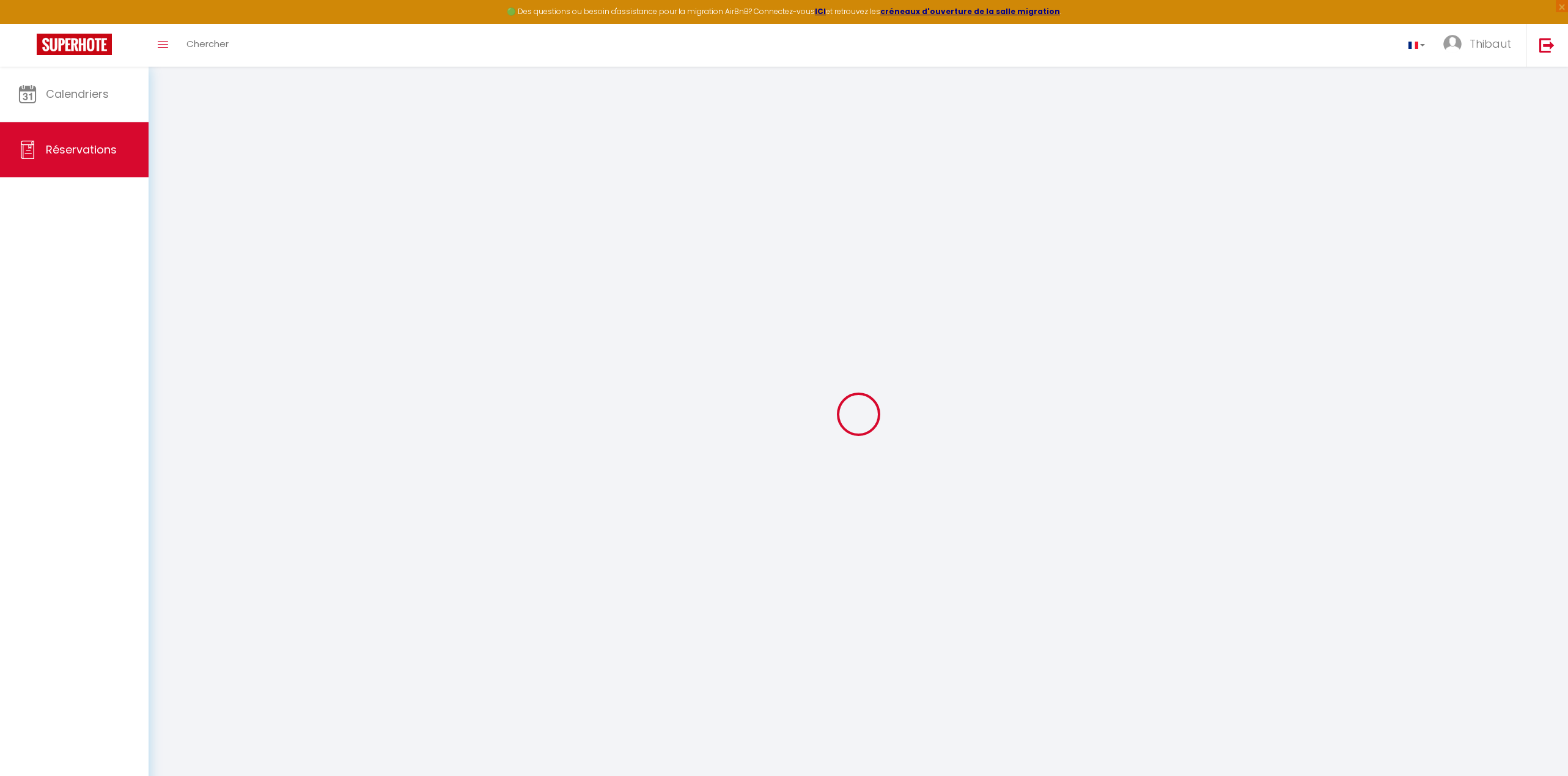
select select
checkbox input "false"
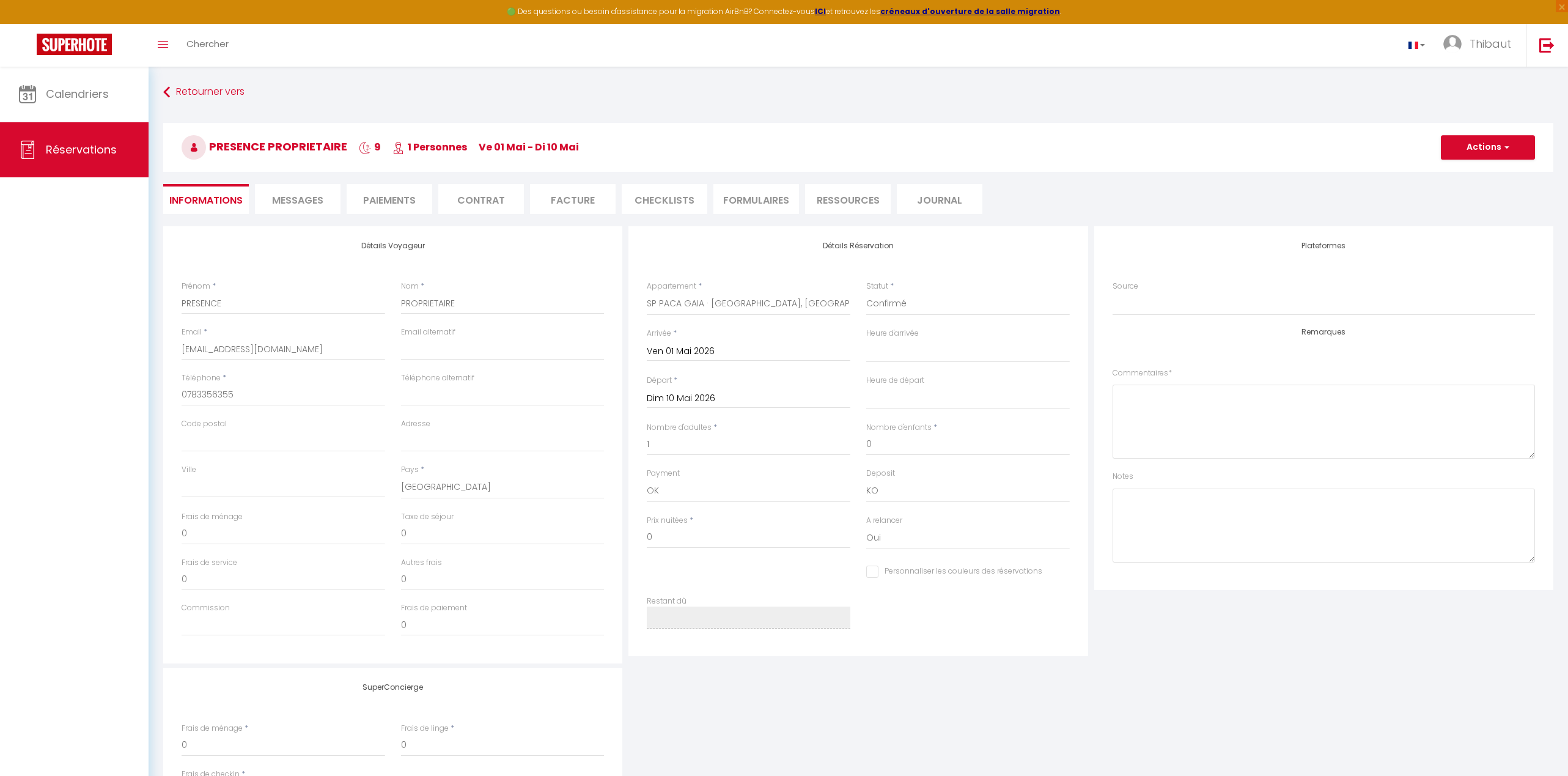
select select
checkbox input "false"
select select
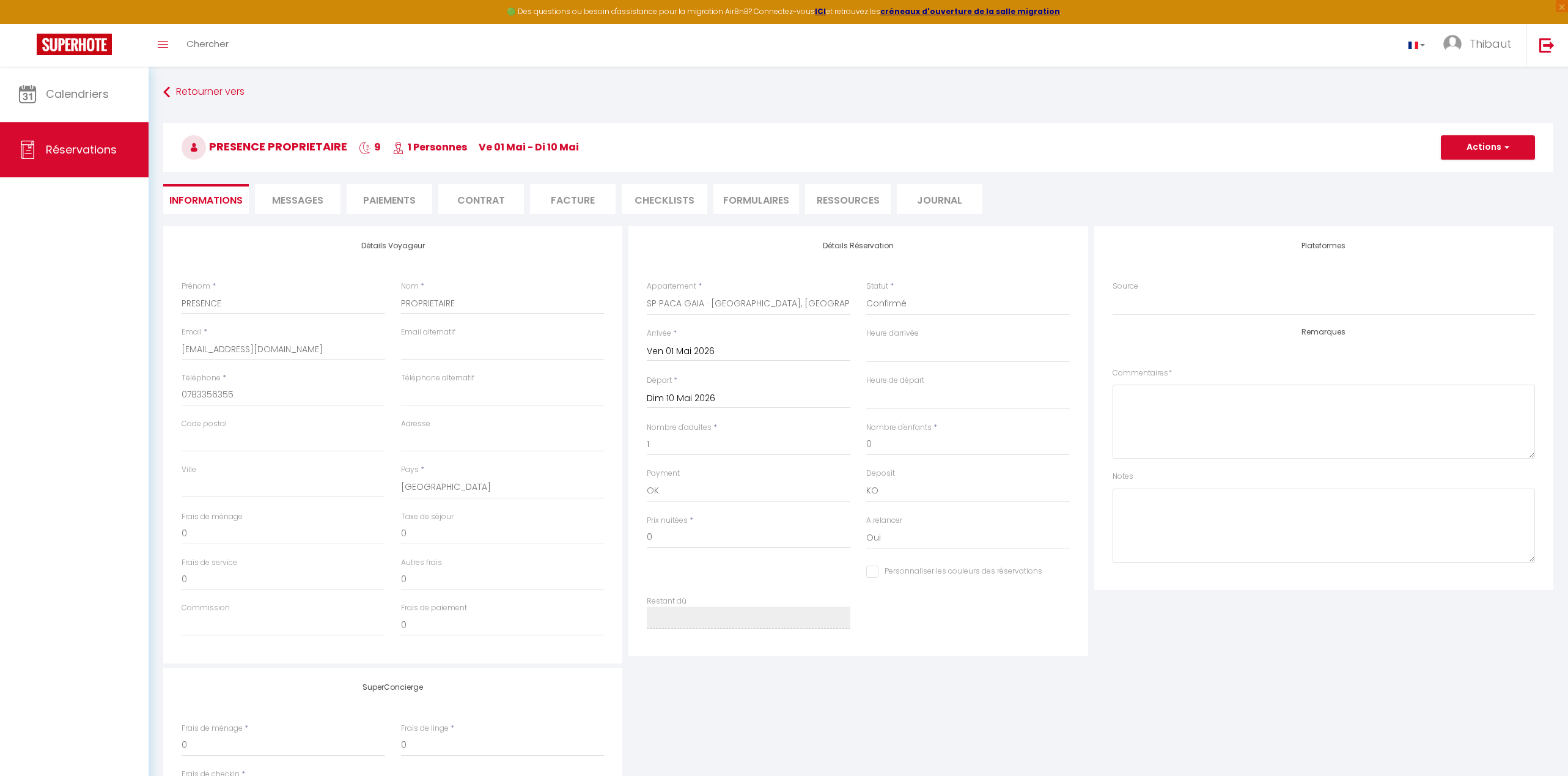
checkbox input "false"
select select
click at [876, 573] on input "Personnaliser les couleurs des réservations" at bounding box center [954, 571] width 176 height 13
checkbox input "true"
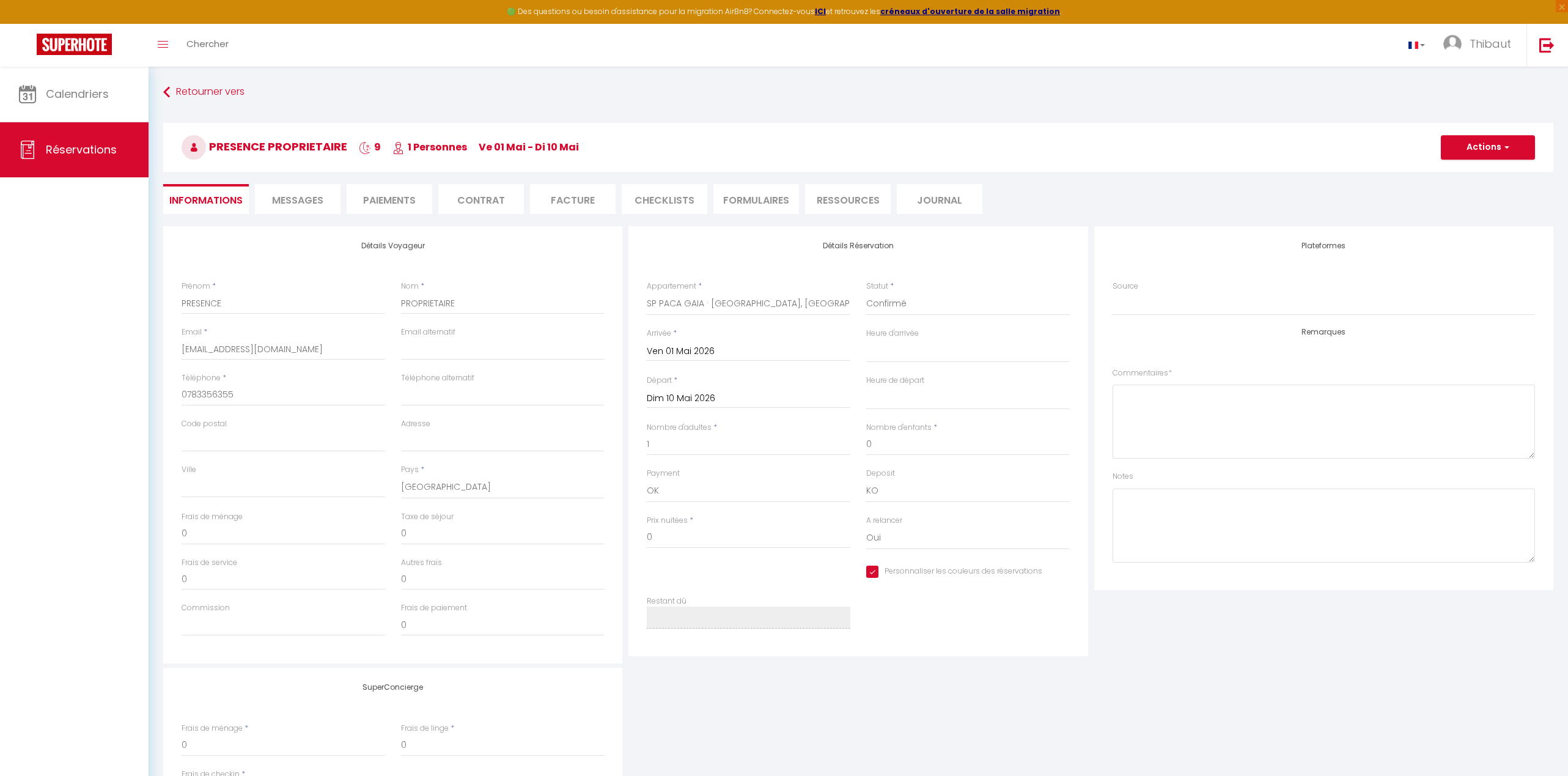
select select
click at [1063, 571] on span at bounding box center [1062, 570] width 10 height 10
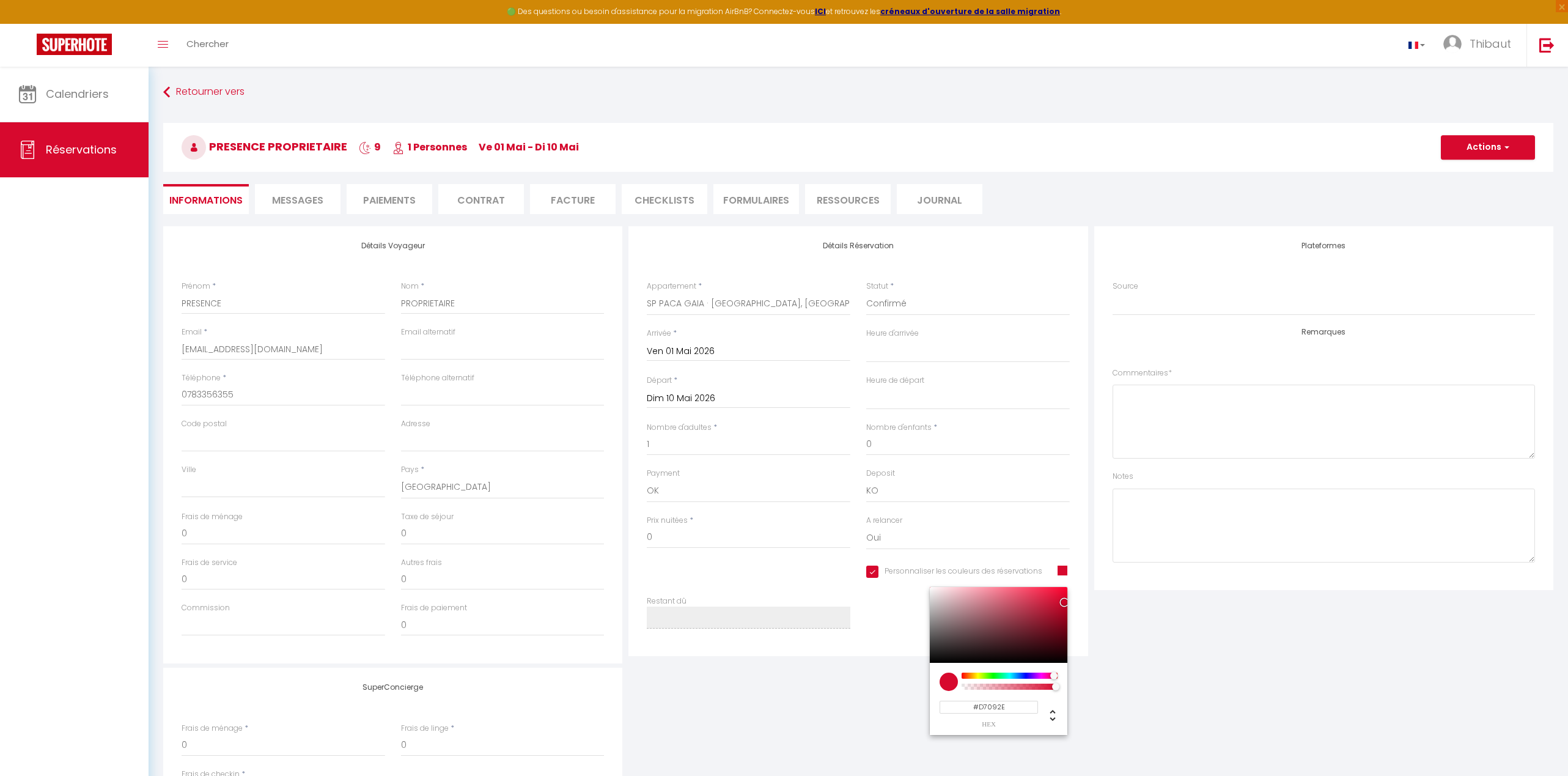
select select
type input "#0933D7"
click at [1020, 677] on div at bounding box center [1009, 676] width 93 height 6
select select
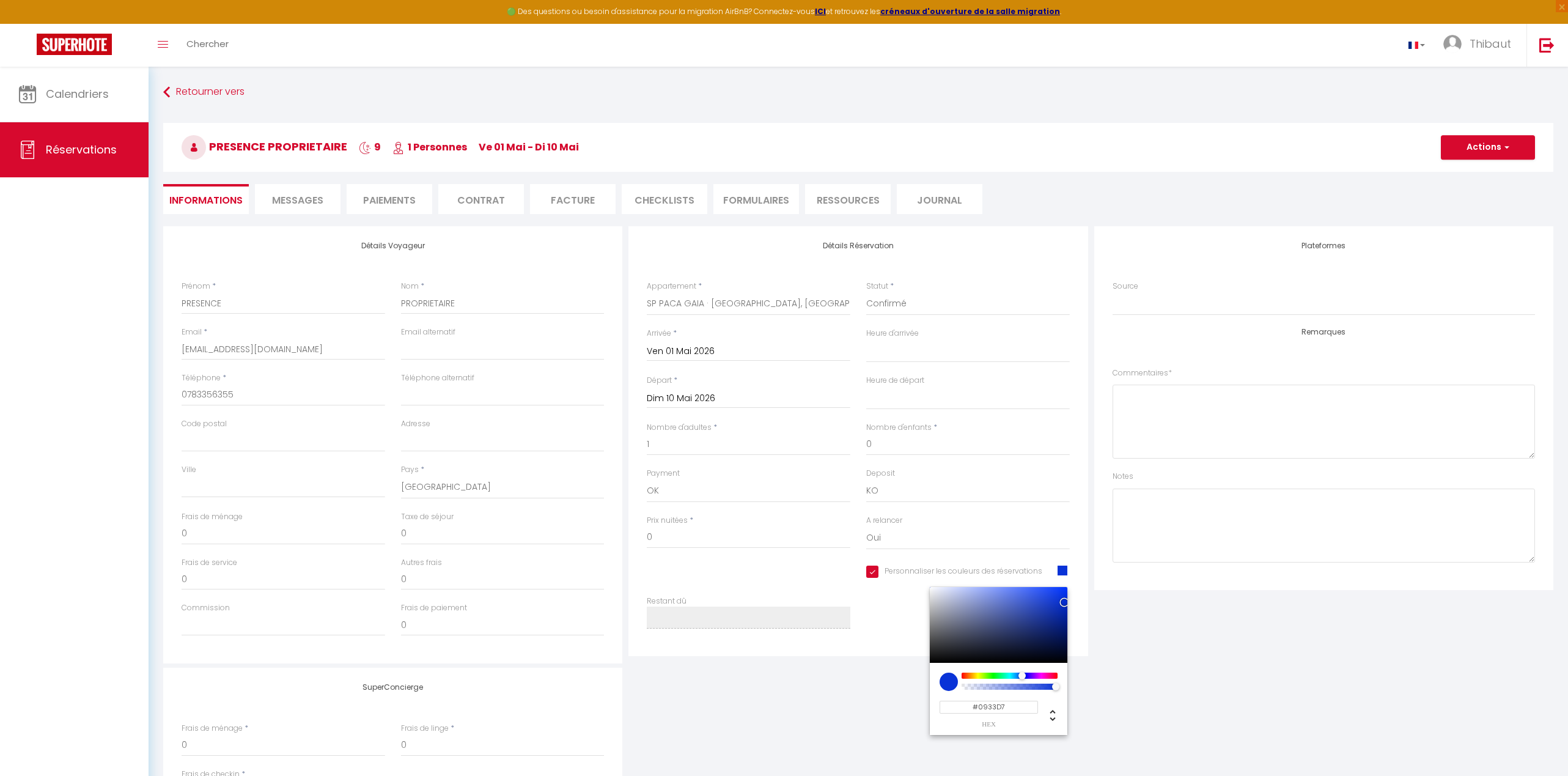
select select
type input "#092BD7"
click at [1096, 153] on button "Actions" at bounding box center [1488, 147] width 94 height 24
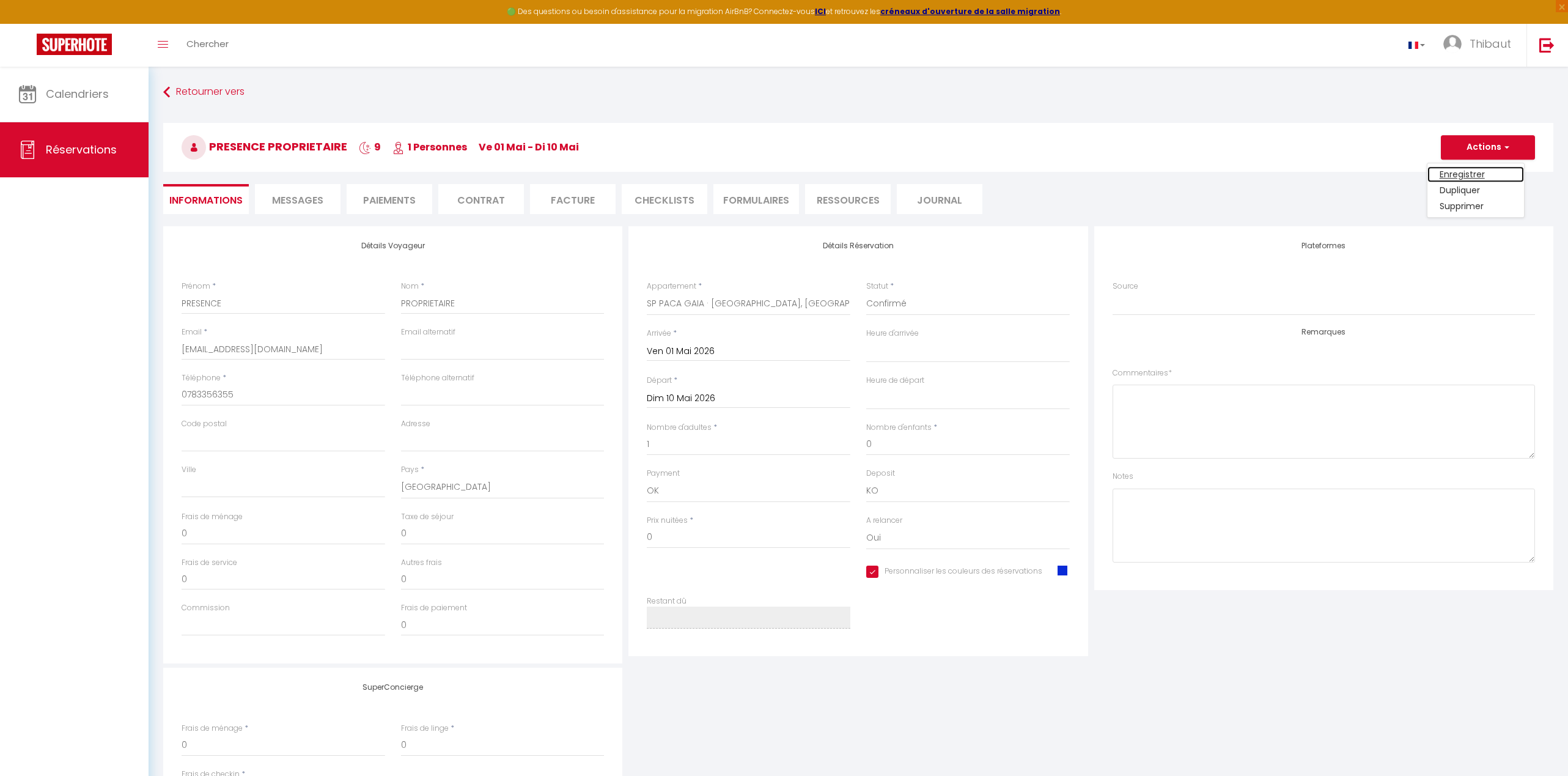
click at [1096, 174] on link "Enregistrer" at bounding box center [1475, 174] width 96 height 16
select select "not_cancelled"
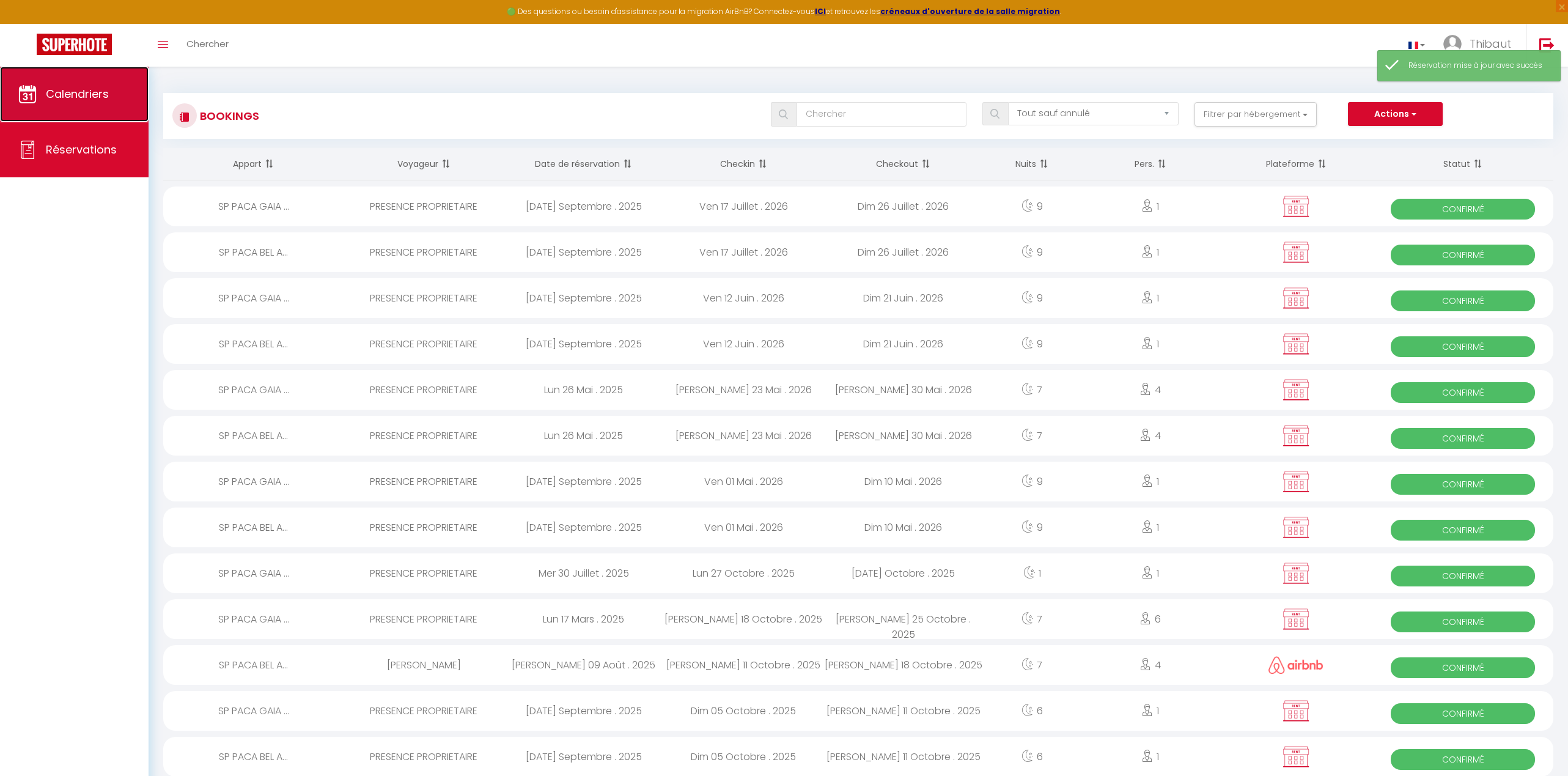
click at [55, 98] on span "Calendriers" at bounding box center [77, 94] width 63 height 15
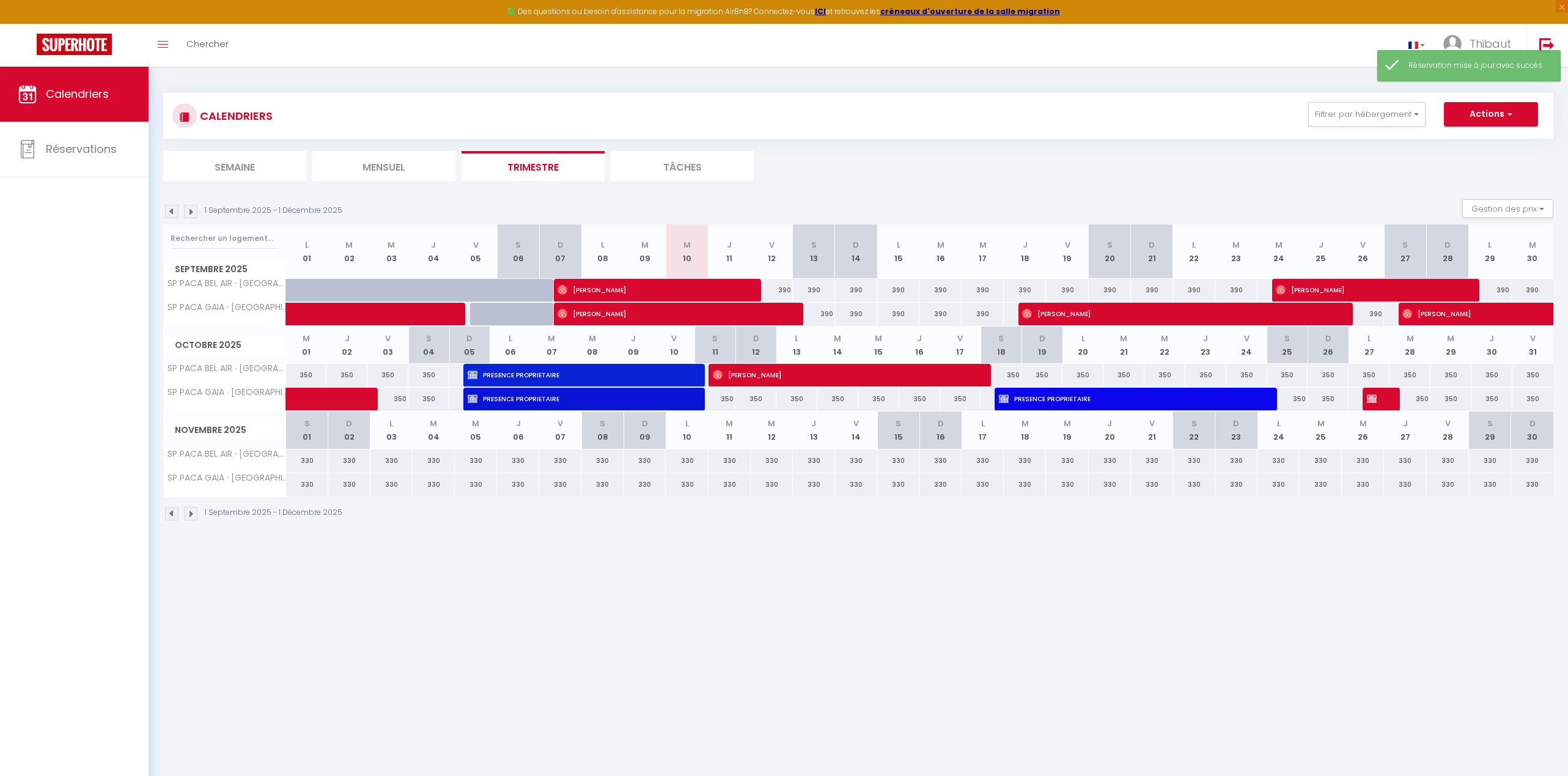
click at [191, 516] on img at bounding box center [191, 514] width 13 height 13
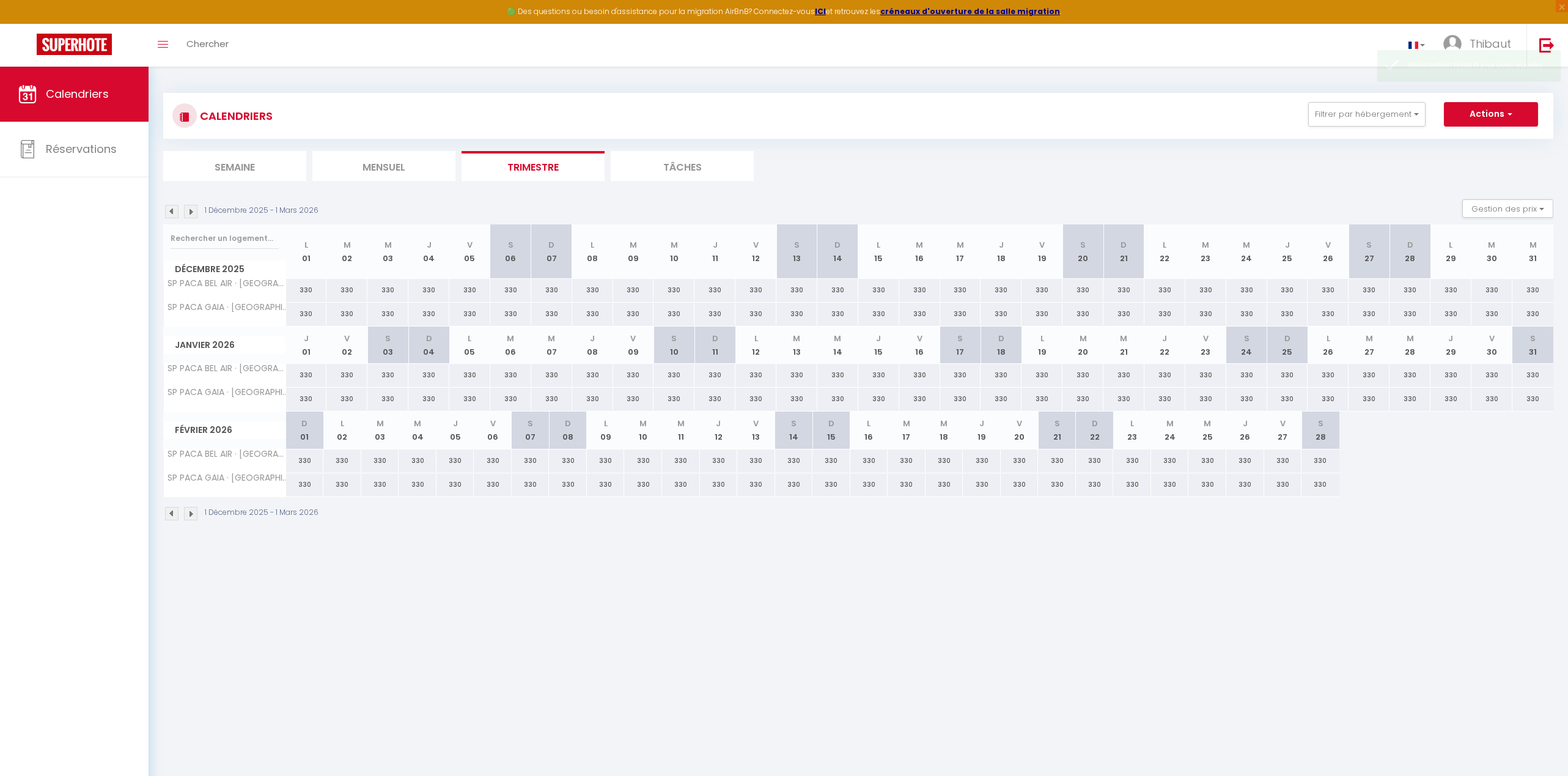
click at [191, 516] on img at bounding box center [191, 514] width 13 height 13
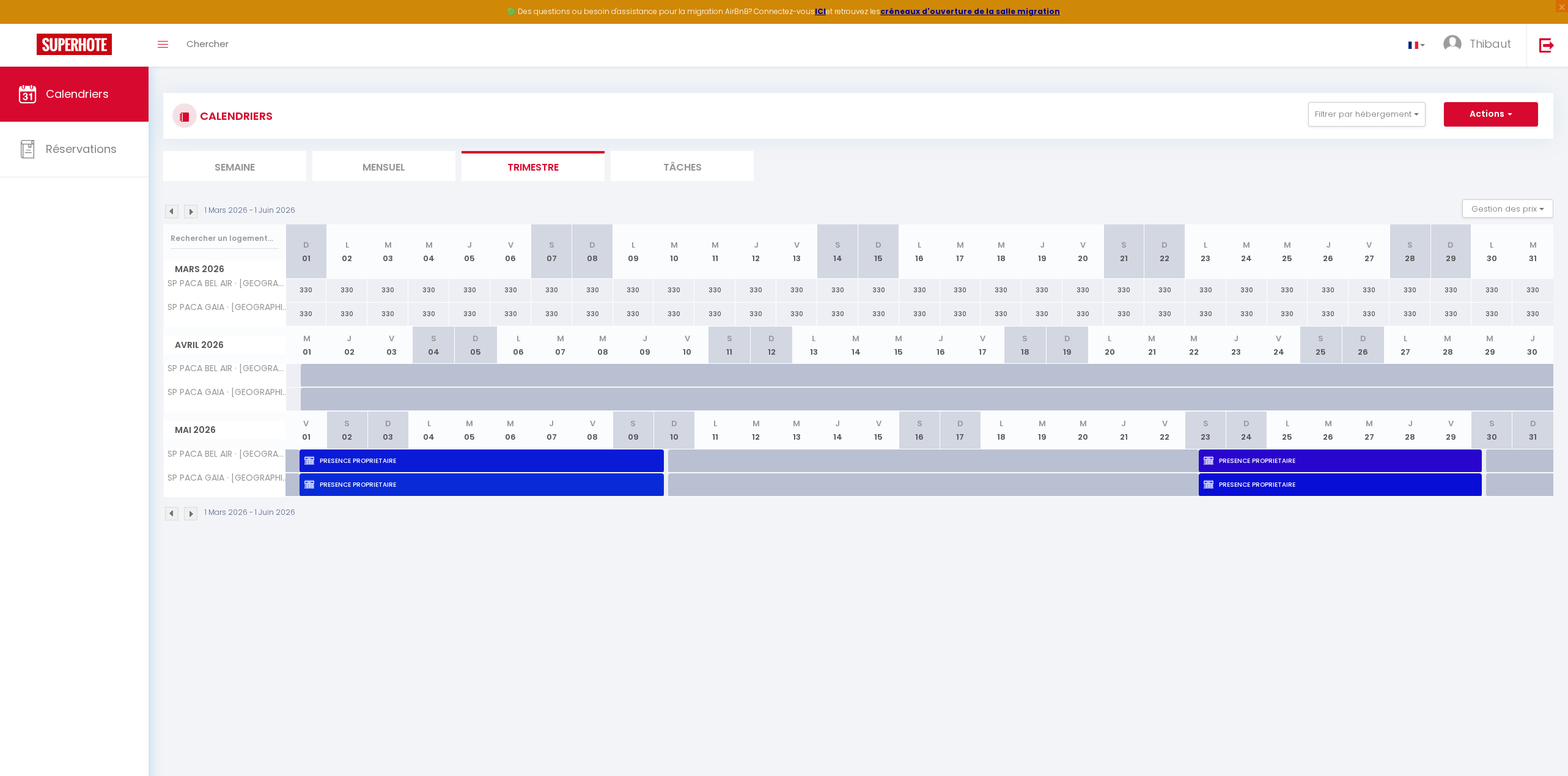
click at [191, 516] on img at bounding box center [191, 514] width 13 height 13
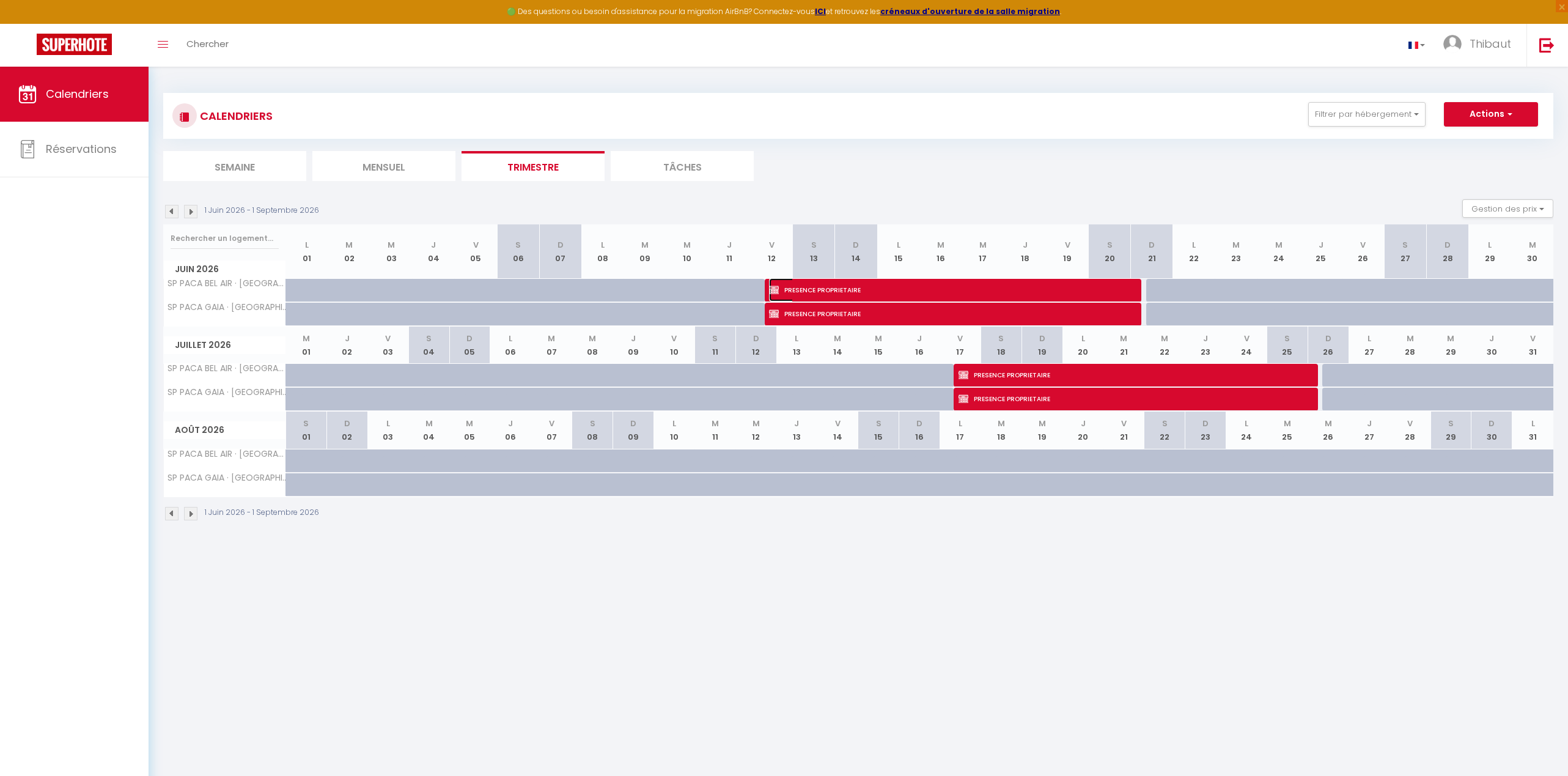
click at [823, 283] on span "PRESENCE PROPRIETAIRE" at bounding box center [945, 290] width 352 height 24
select select "OK"
select select "KO"
select select "0"
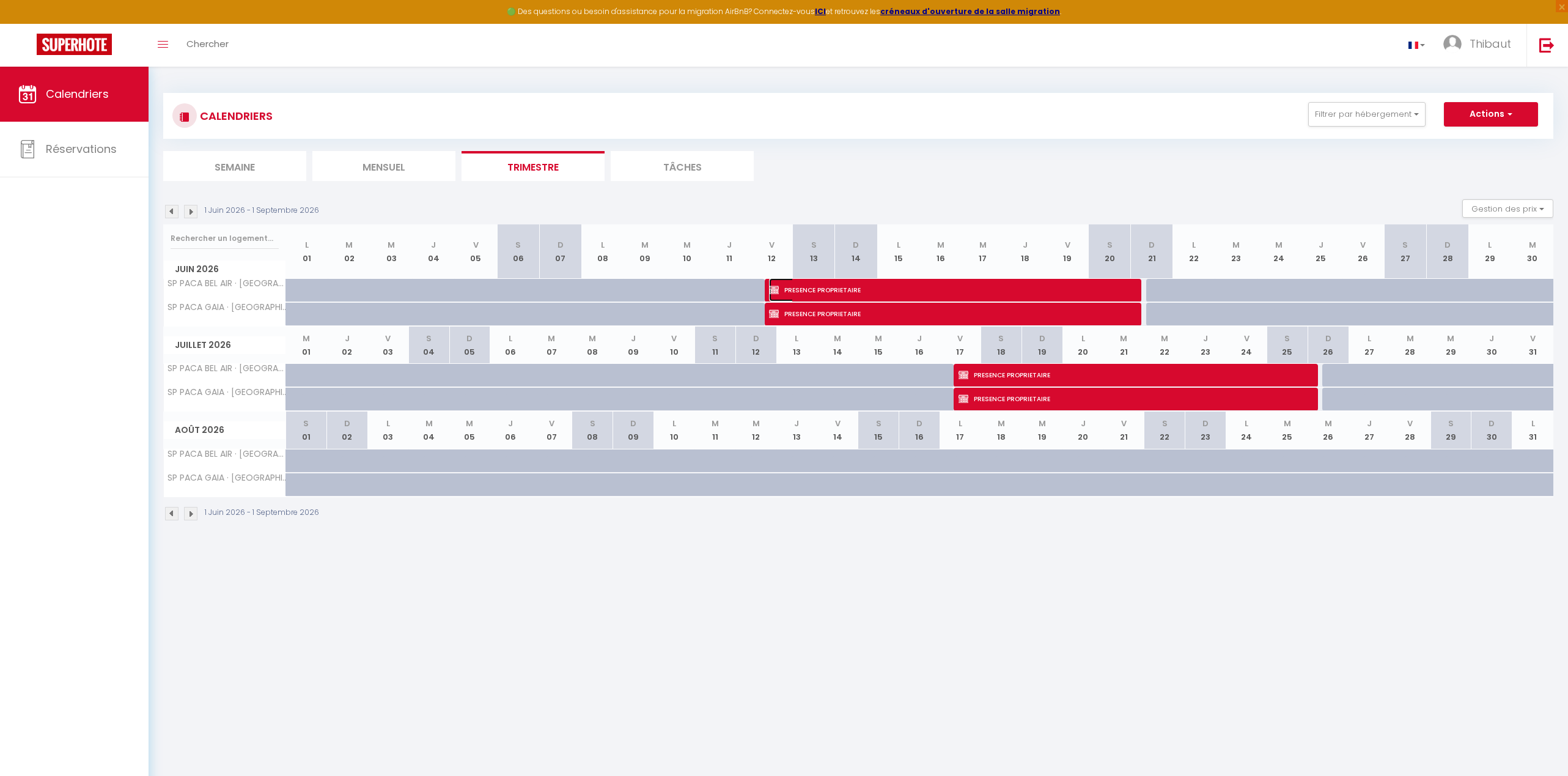
select select "1"
select select
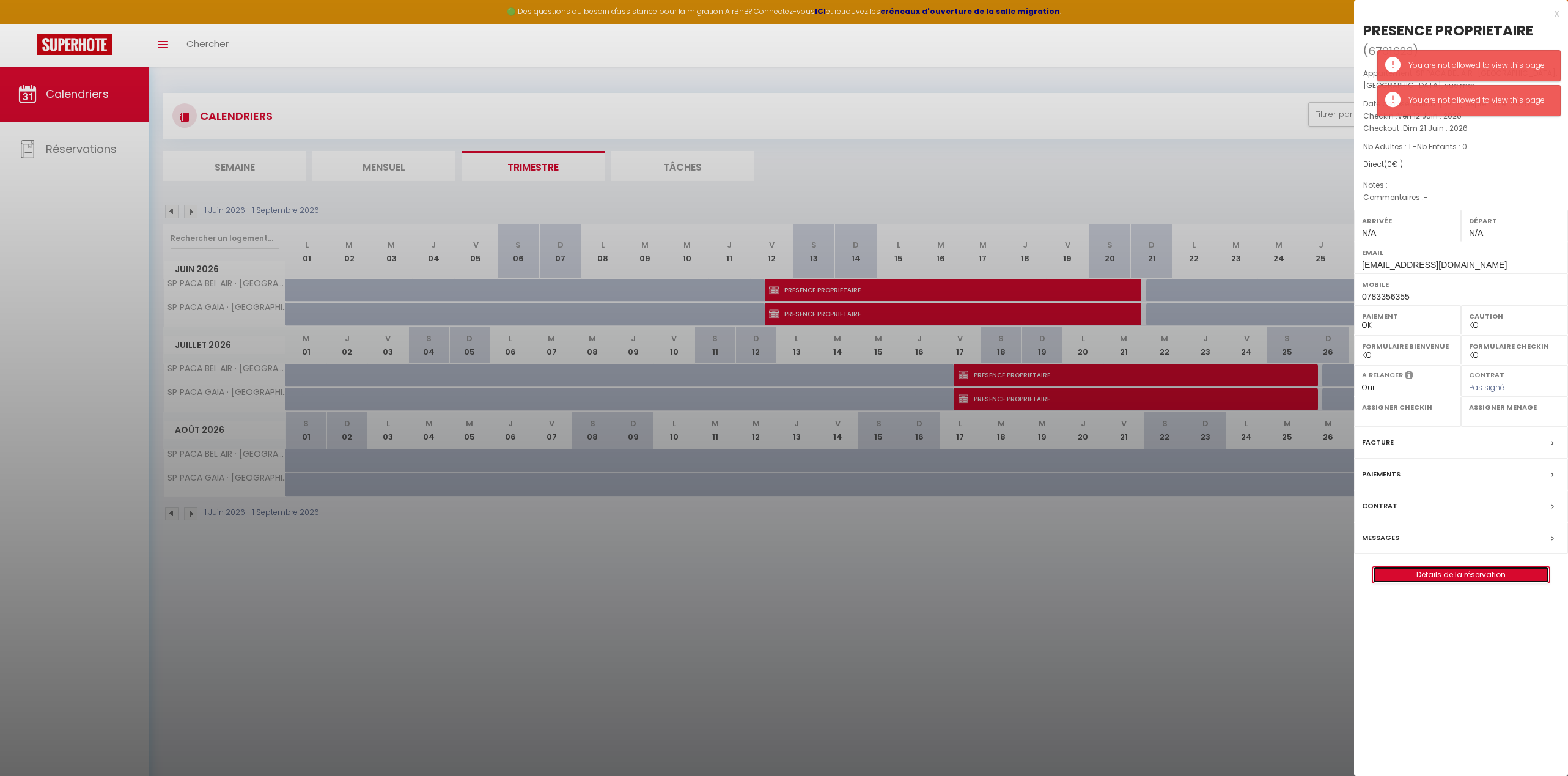
click at [1096, 573] on link "Détails de la réservation" at bounding box center [1461, 575] width 176 height 16
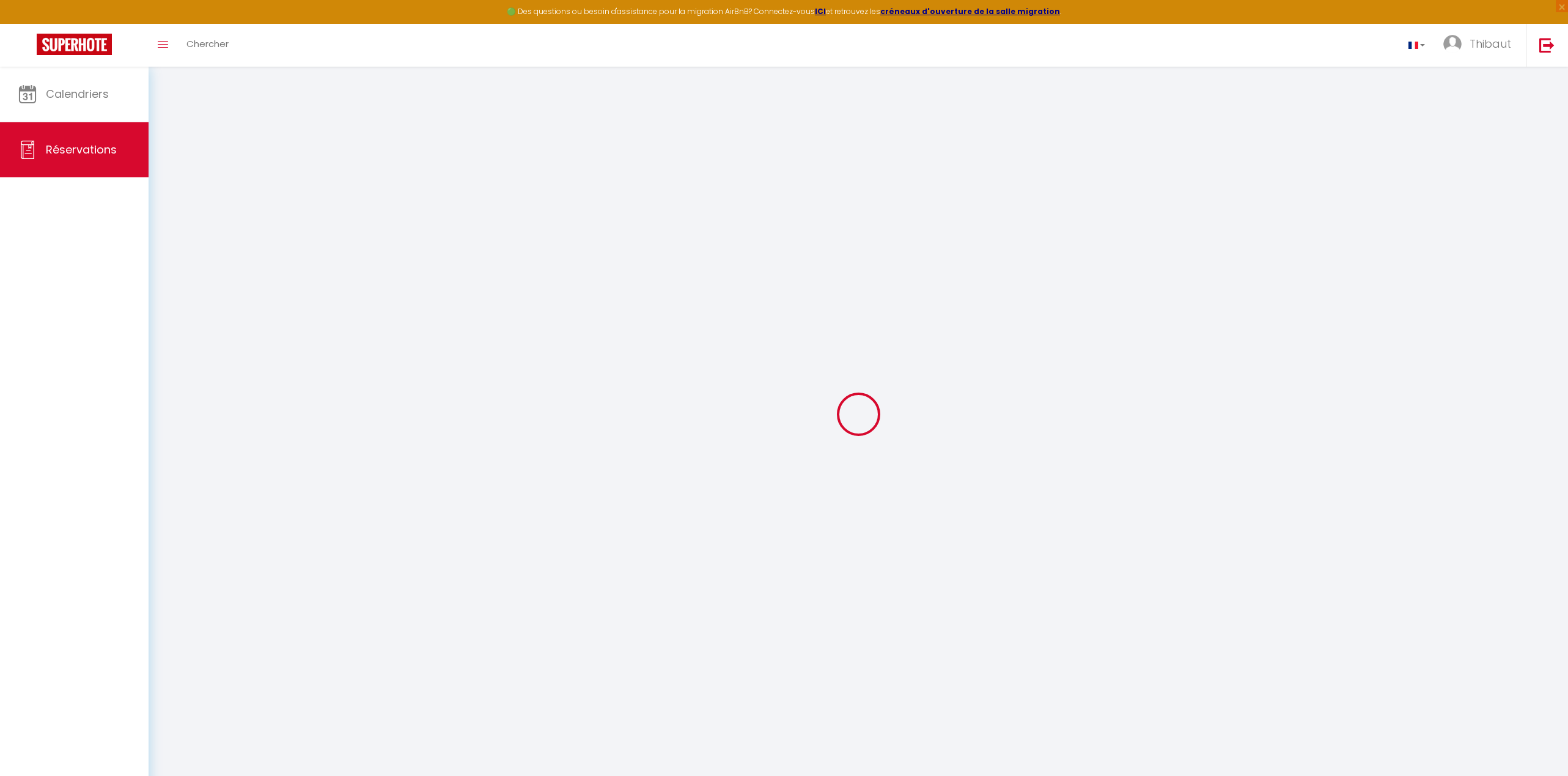
type input "PRESENCE"
type input "PROPRIETAIRE"
type input "[EMAIL_ADDRESS][DOMAIN_NAME]"
type input "0783356355"
select select "FR"
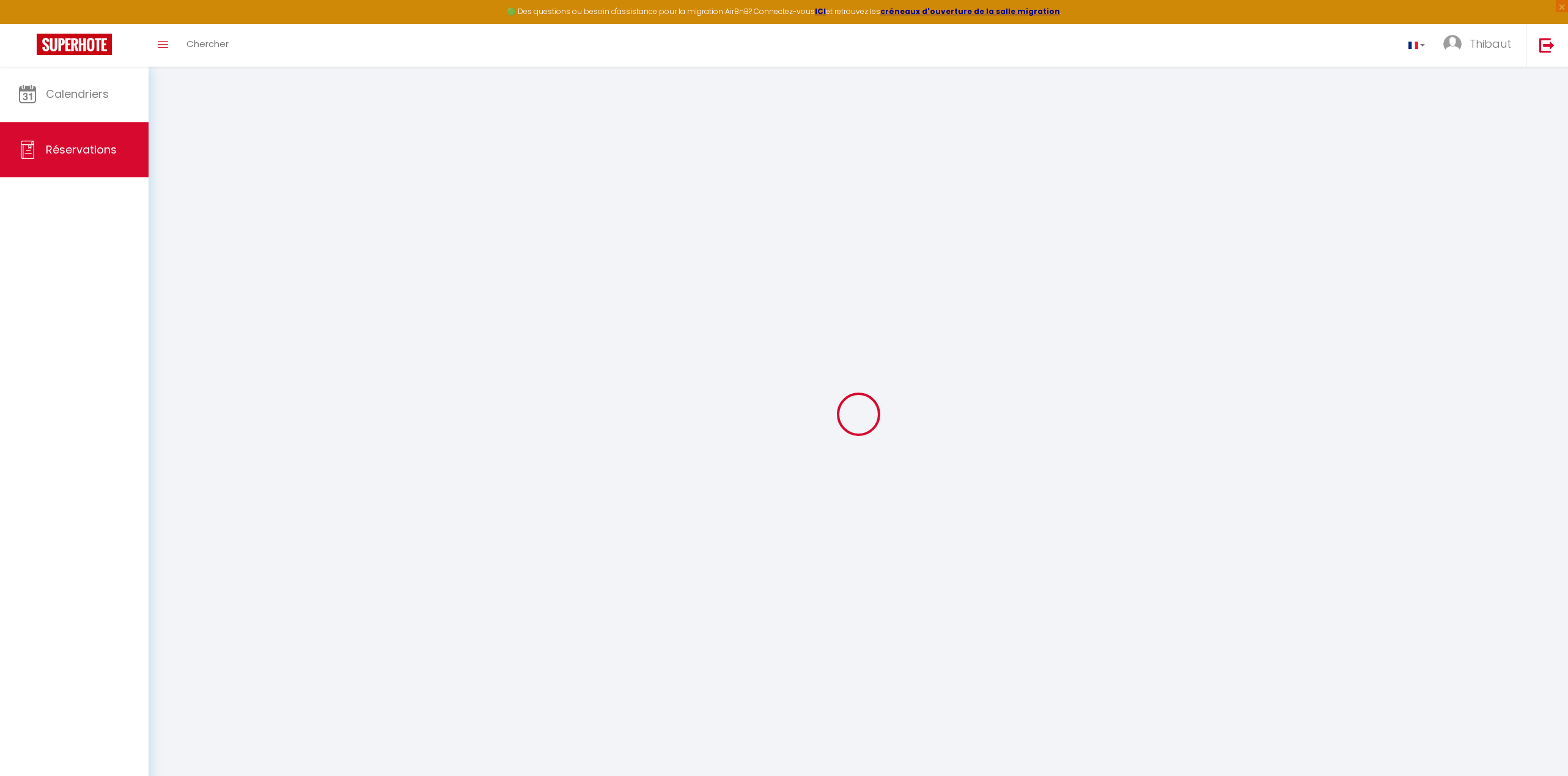
select select "58331"
select select "1"
type input "Ven 12 Juin 2026"
select select
type input "Dim 21 Juin 2026"
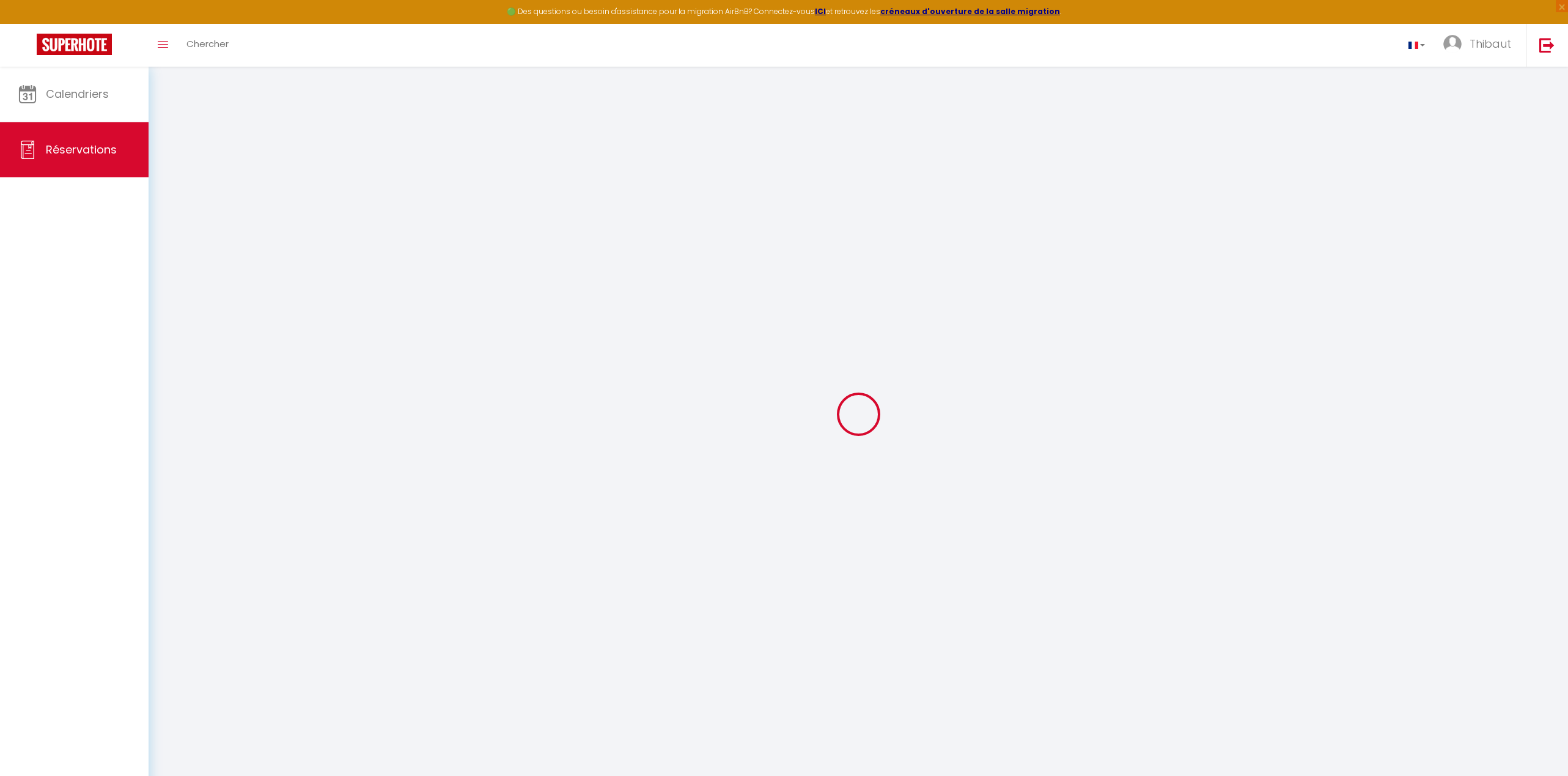
select select
type input "1"
select select "12"
select select
checkbox input "false"
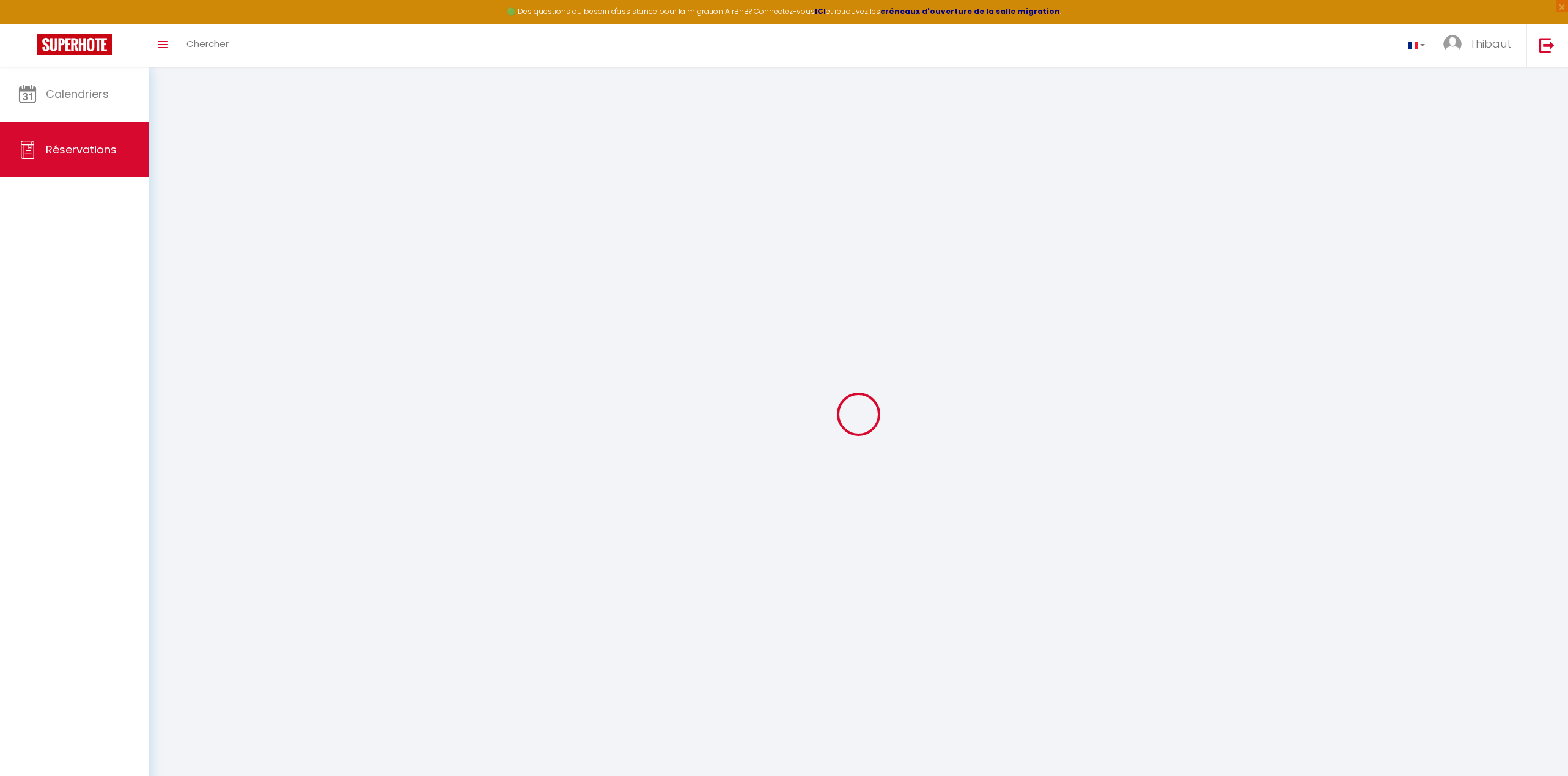
type input "0"
select select
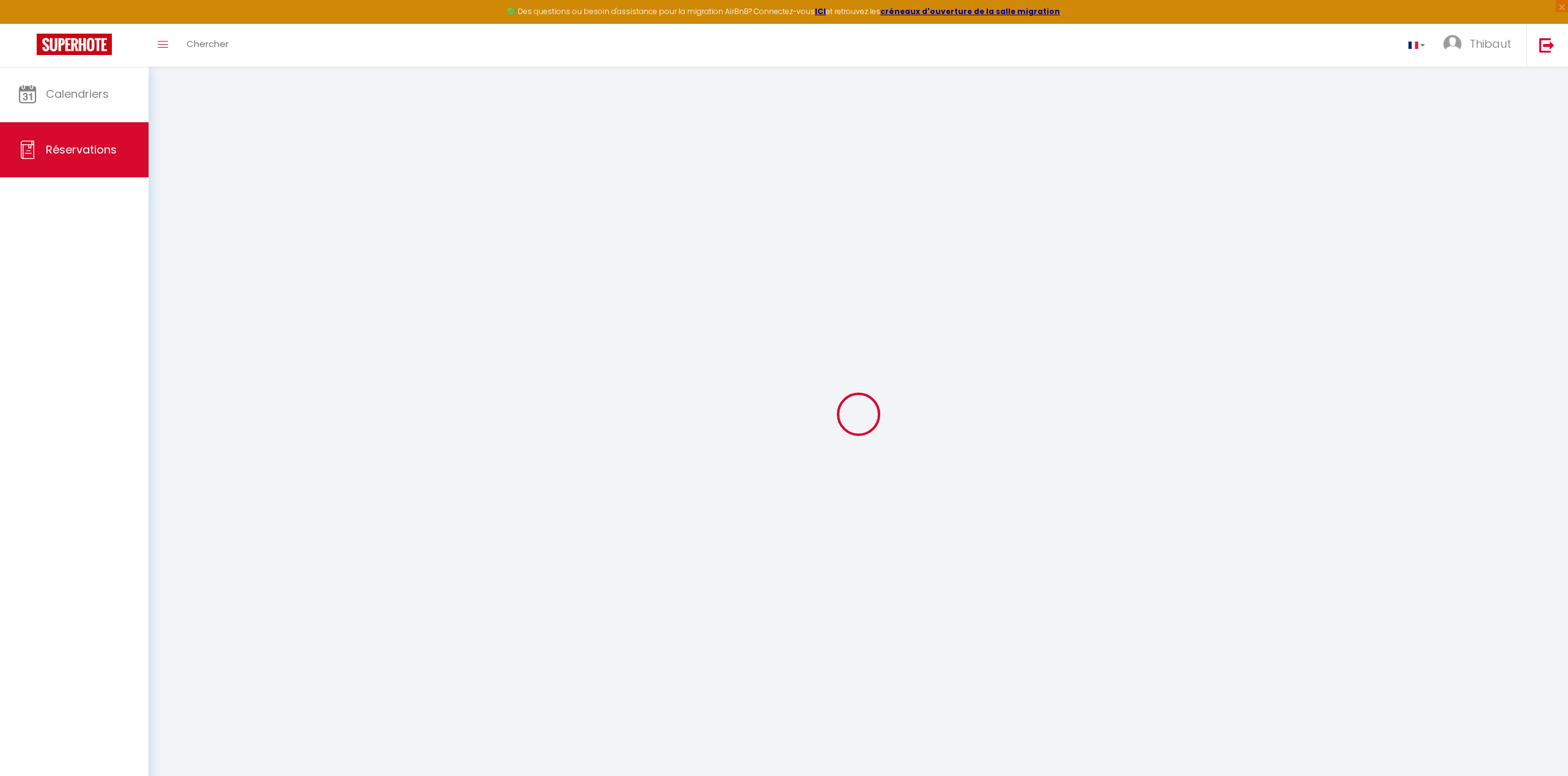
select select "14"
checkbox input "false"
select select
checkbox input "false"
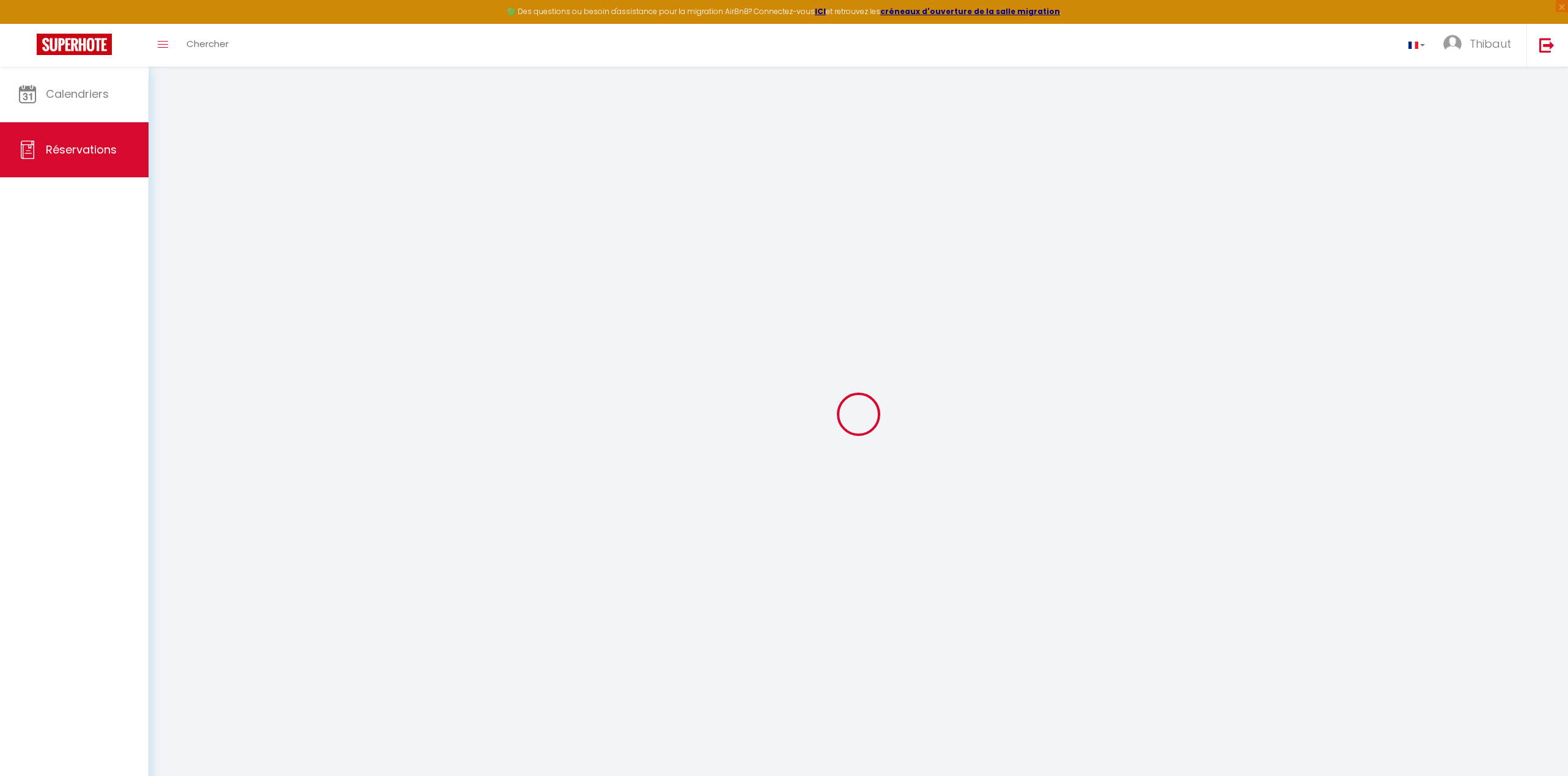
select select
checkbox input "false"
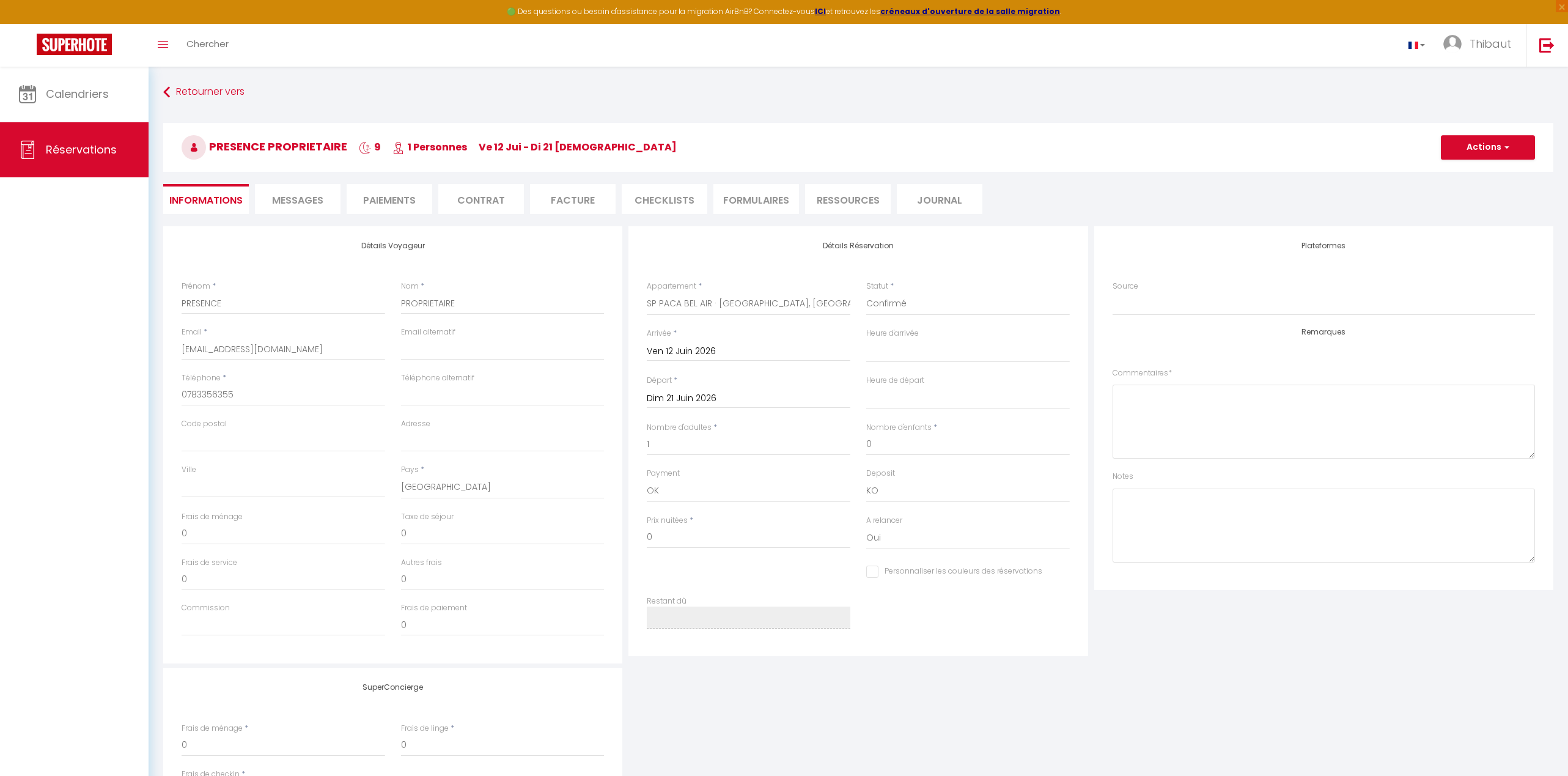
select select
checkbox input "false"
select select
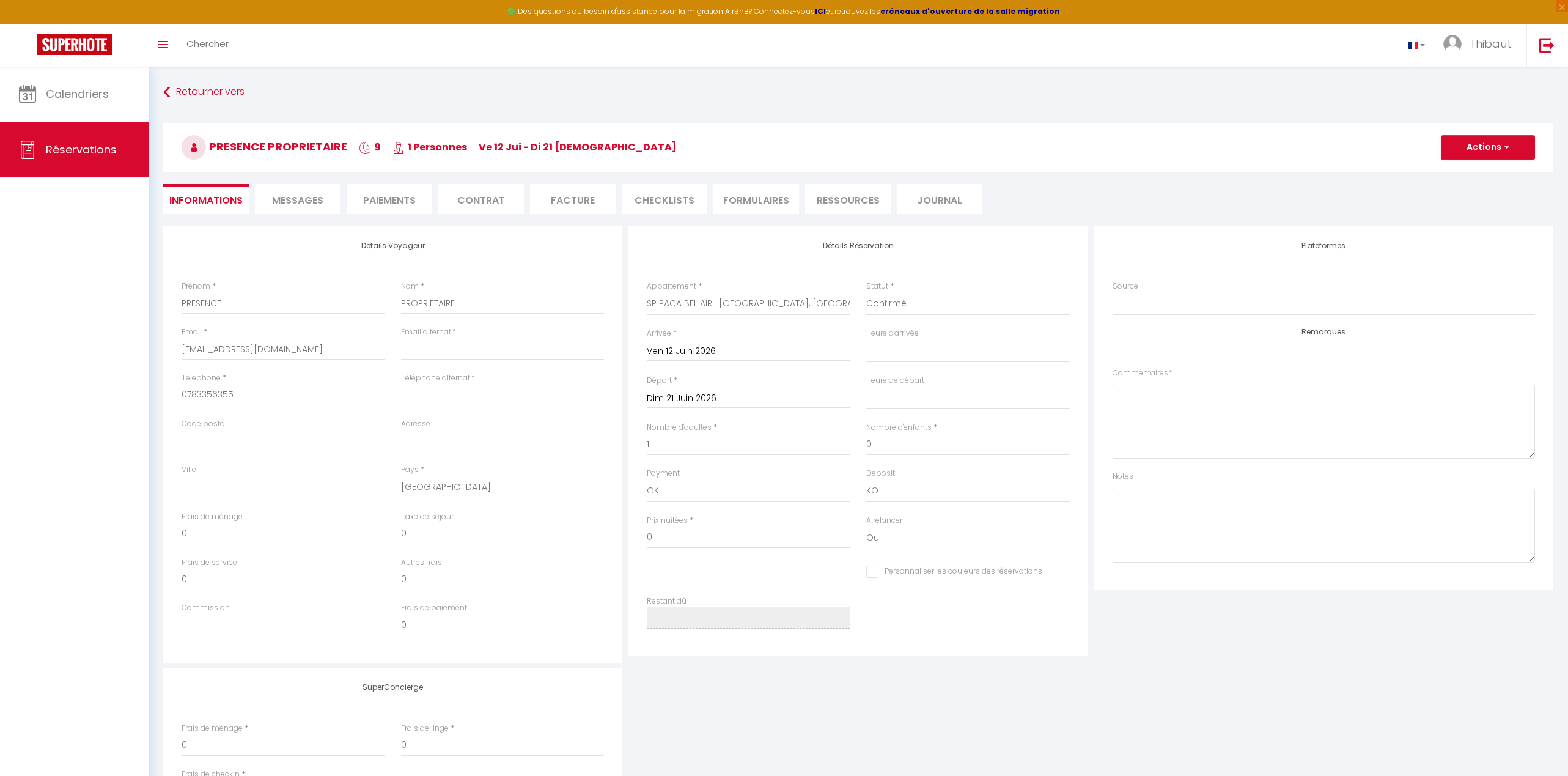
checkbox input "false"
select select
click at [873, 573] on input "Personnaliser les couleurs des réservations" at bounding box center [954, 571] width 176 height 13
checkbox input "true"
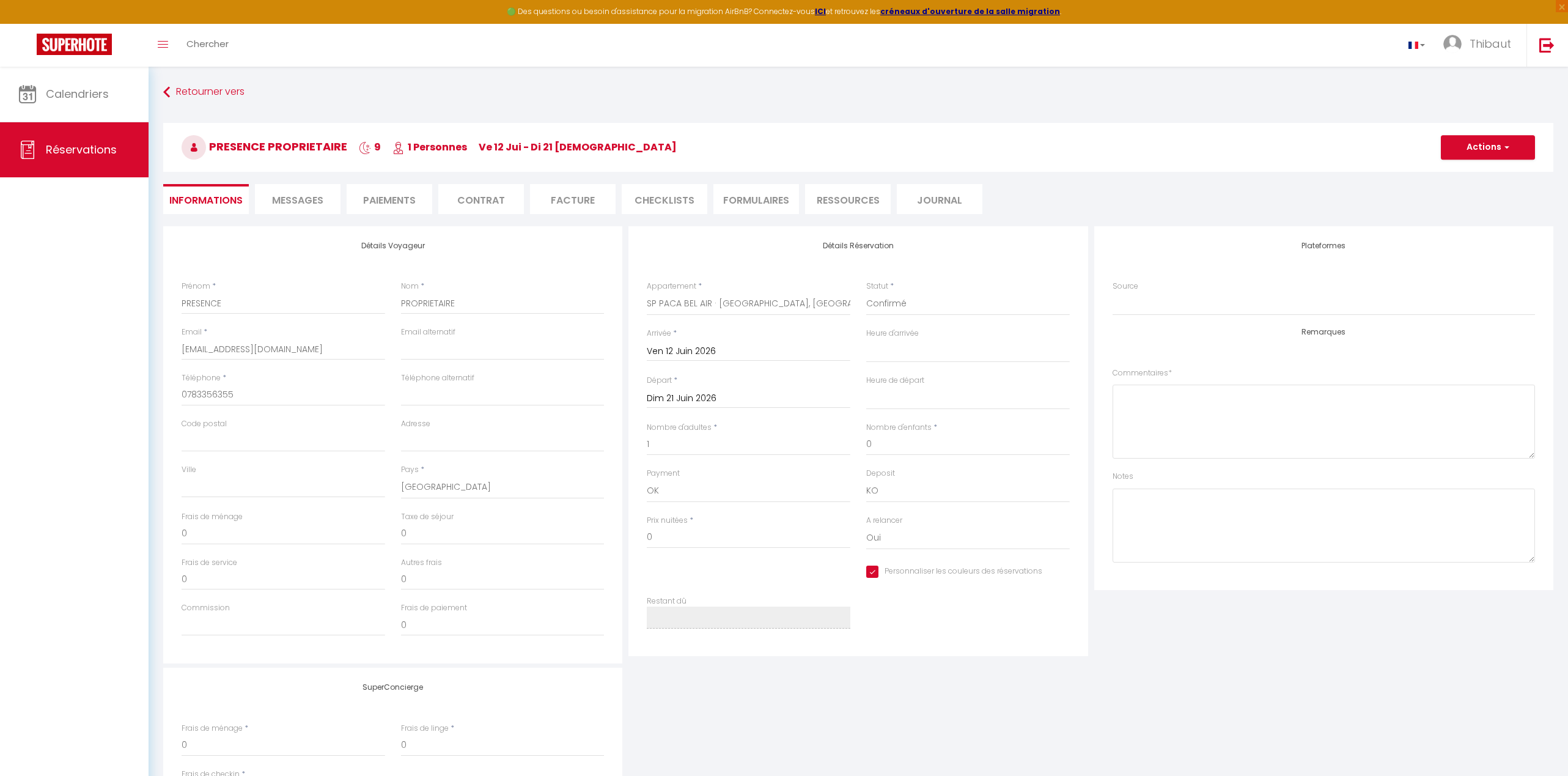
select select
click at [1052, 574] on div "Personnaliser les couleurs des réservations #D7092E" at bounding box center [968, 572] width 204 height 21
click at [1057, 574] on span at bounding box center [1062, 570] width 10 height 10
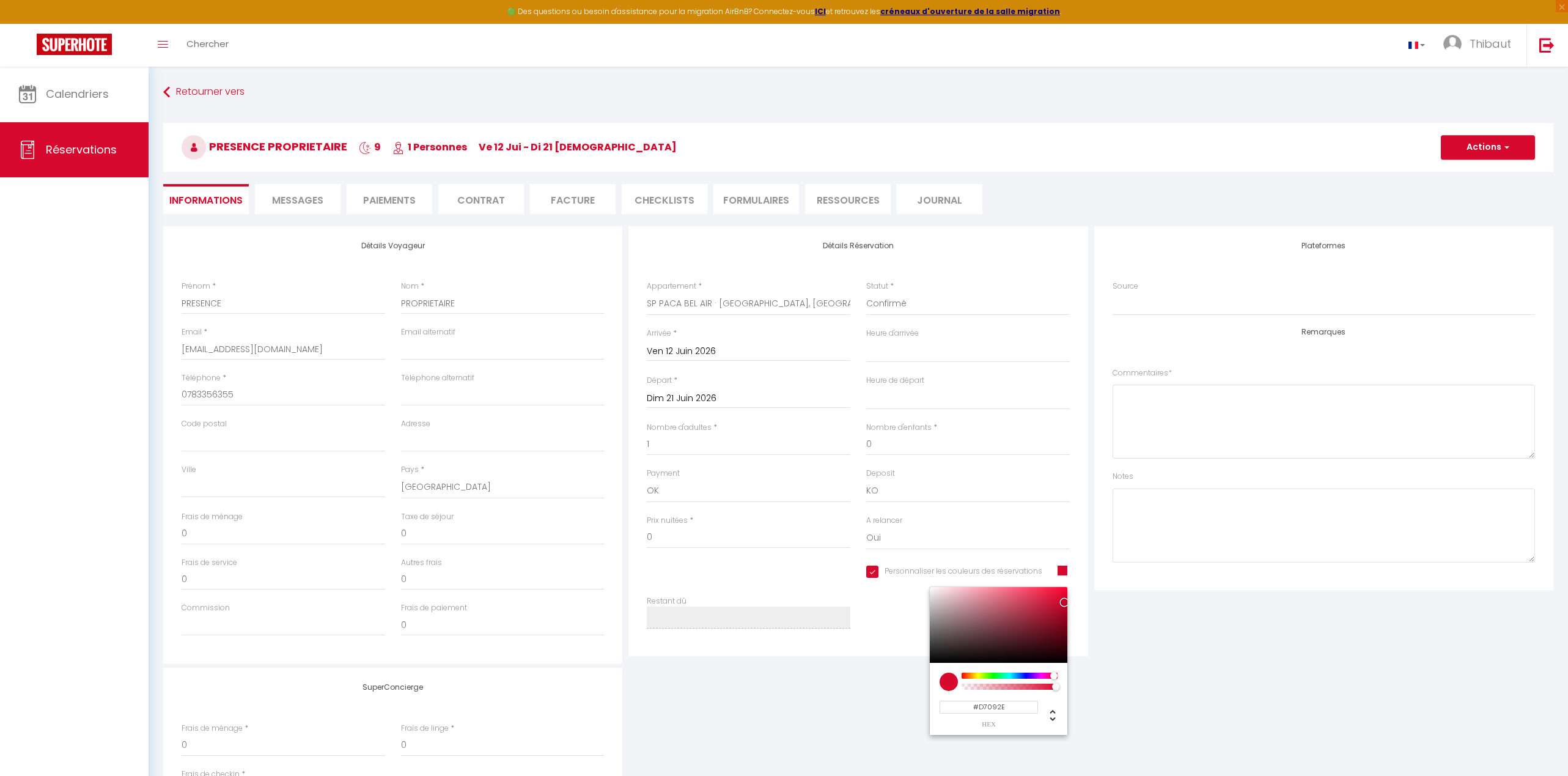
select select
type input "#091BD7"
click at [1021, 675] on div at bounding box center [1009, 676] width 93 height 6
click at [1096, 139] on button "Actions" at bounding box center [1488, 147] width 94 height 24
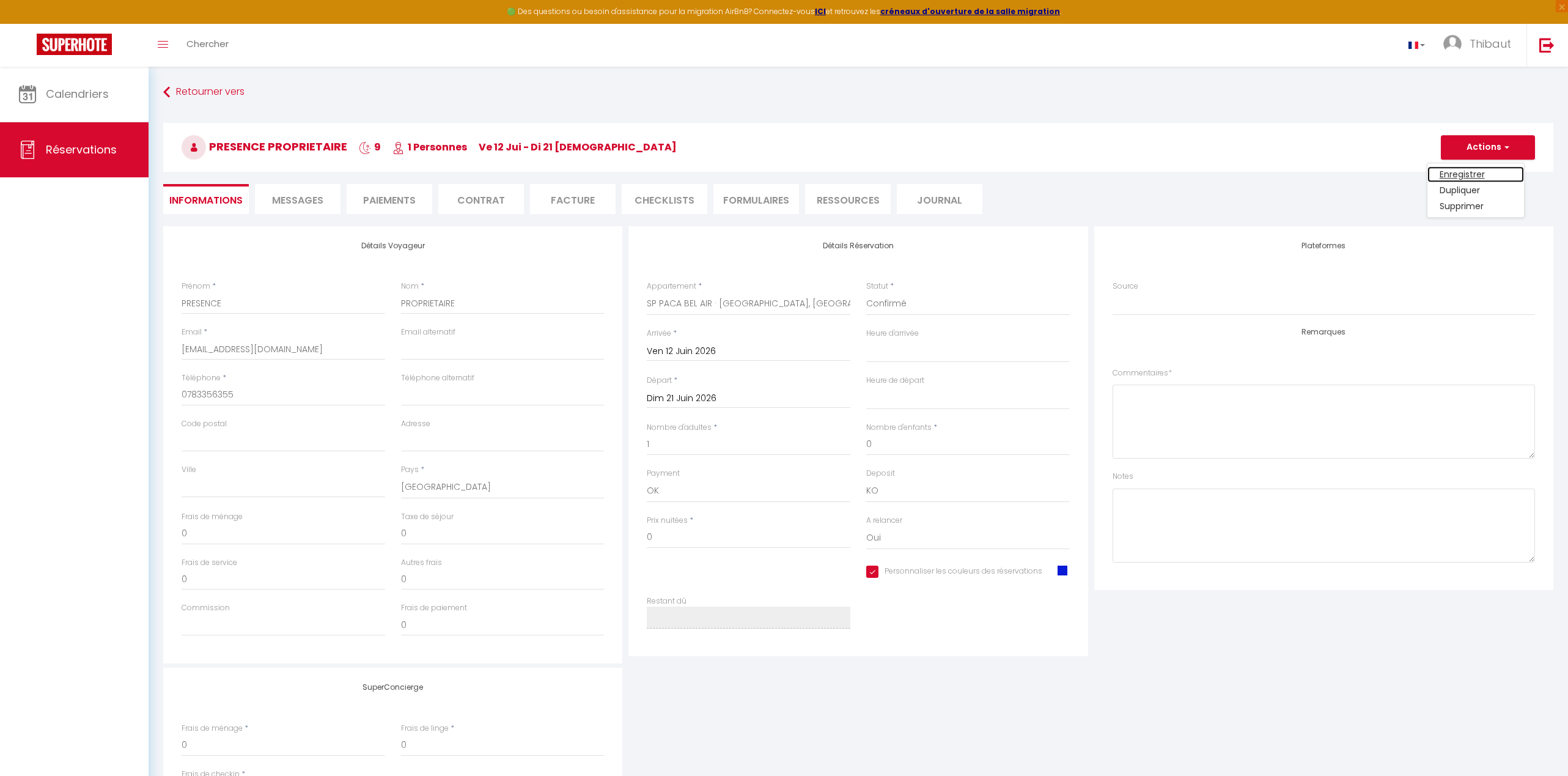
click at [1096, 172] on link "Enregistrer" at bounding box center [1475, 174] width 96 height 16
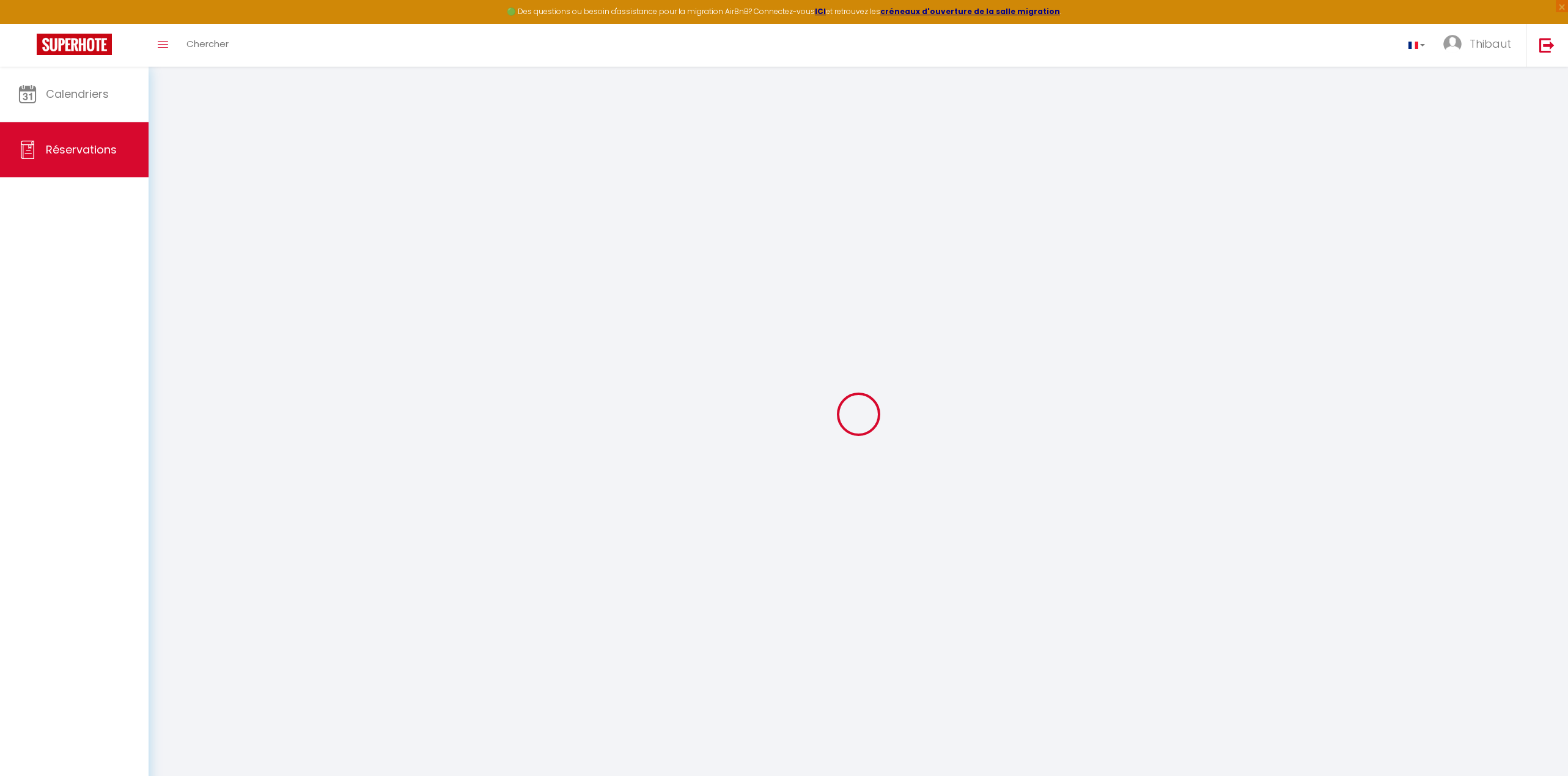
select select "not_cancelled"
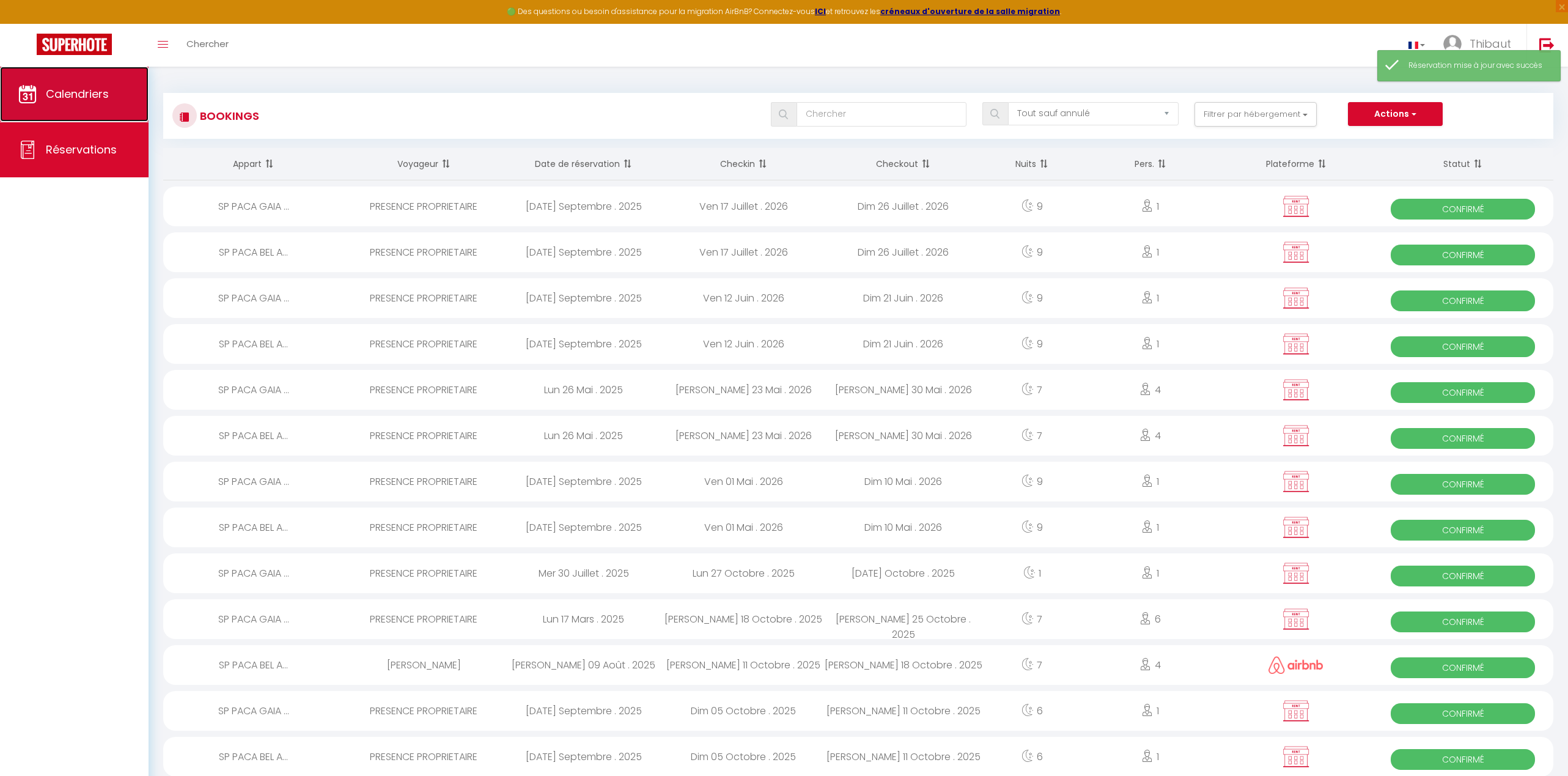
click at [26, 81] on link "Calendriers" at bounding box center [74, 94] width 149 height 55
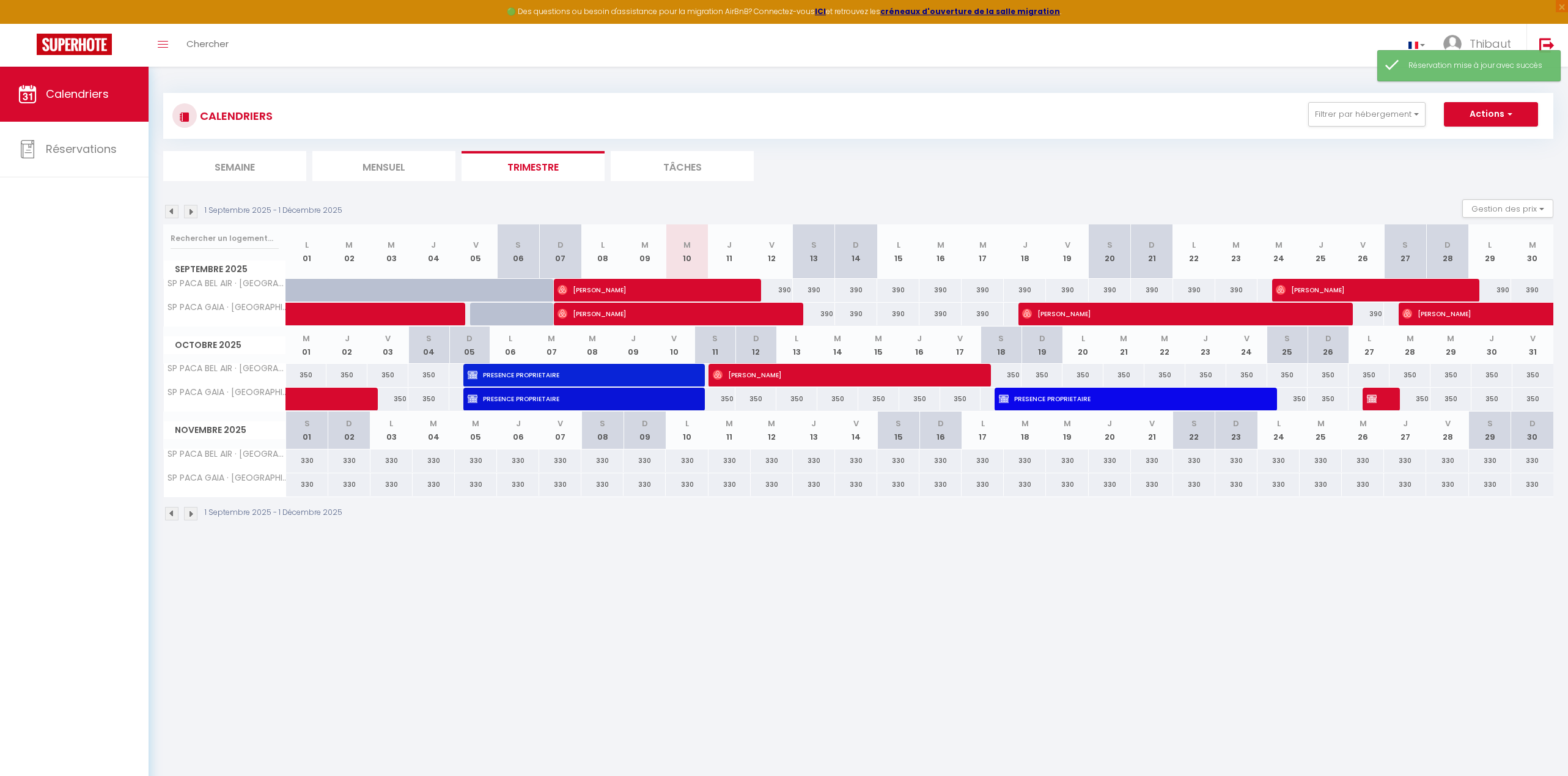
click at [188, 516] on img at bounding box center [191, 514] width 13 height 13
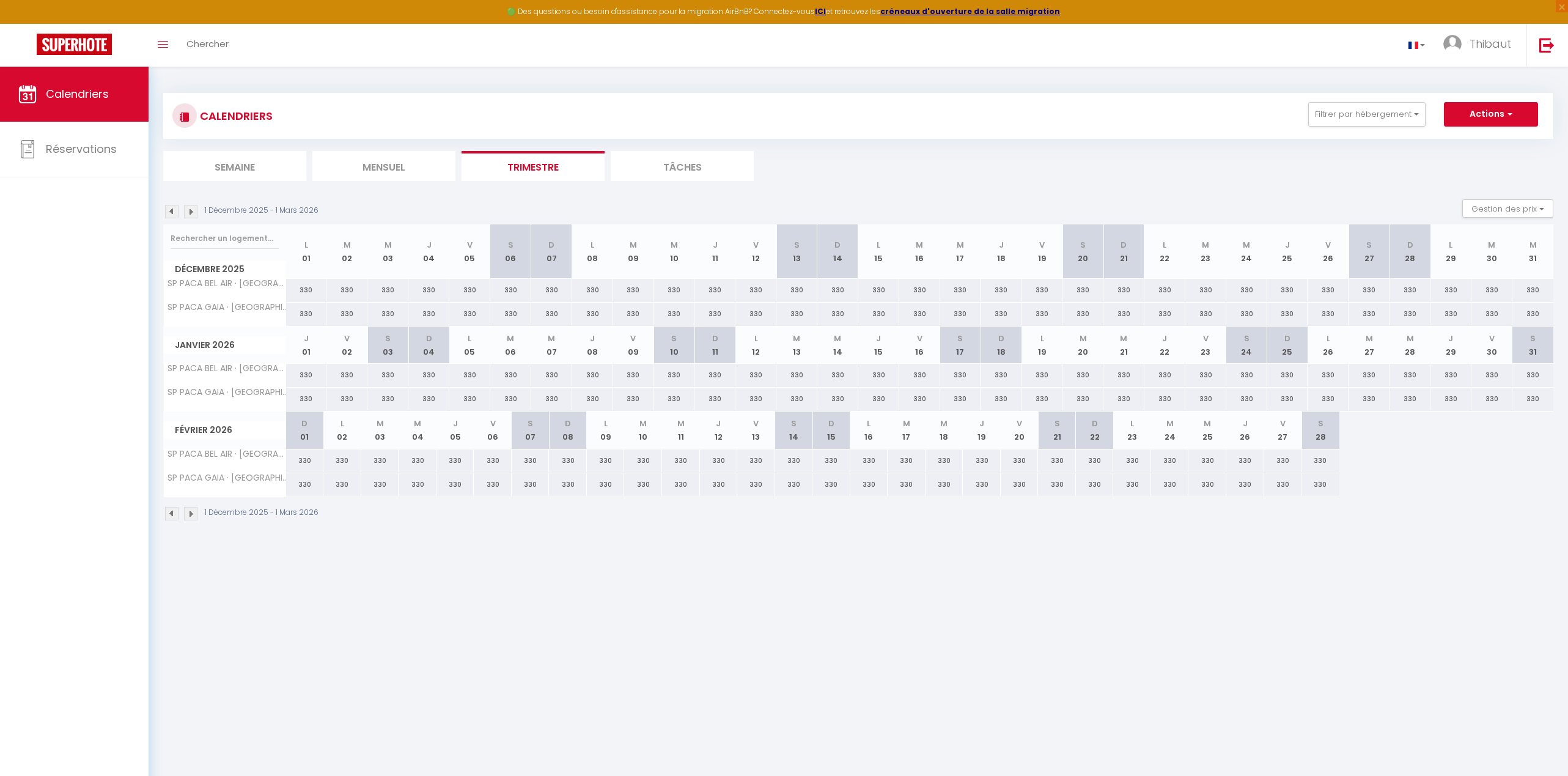
click at [191, 513] on img at bounding box center [191, 514] width 13 height 13
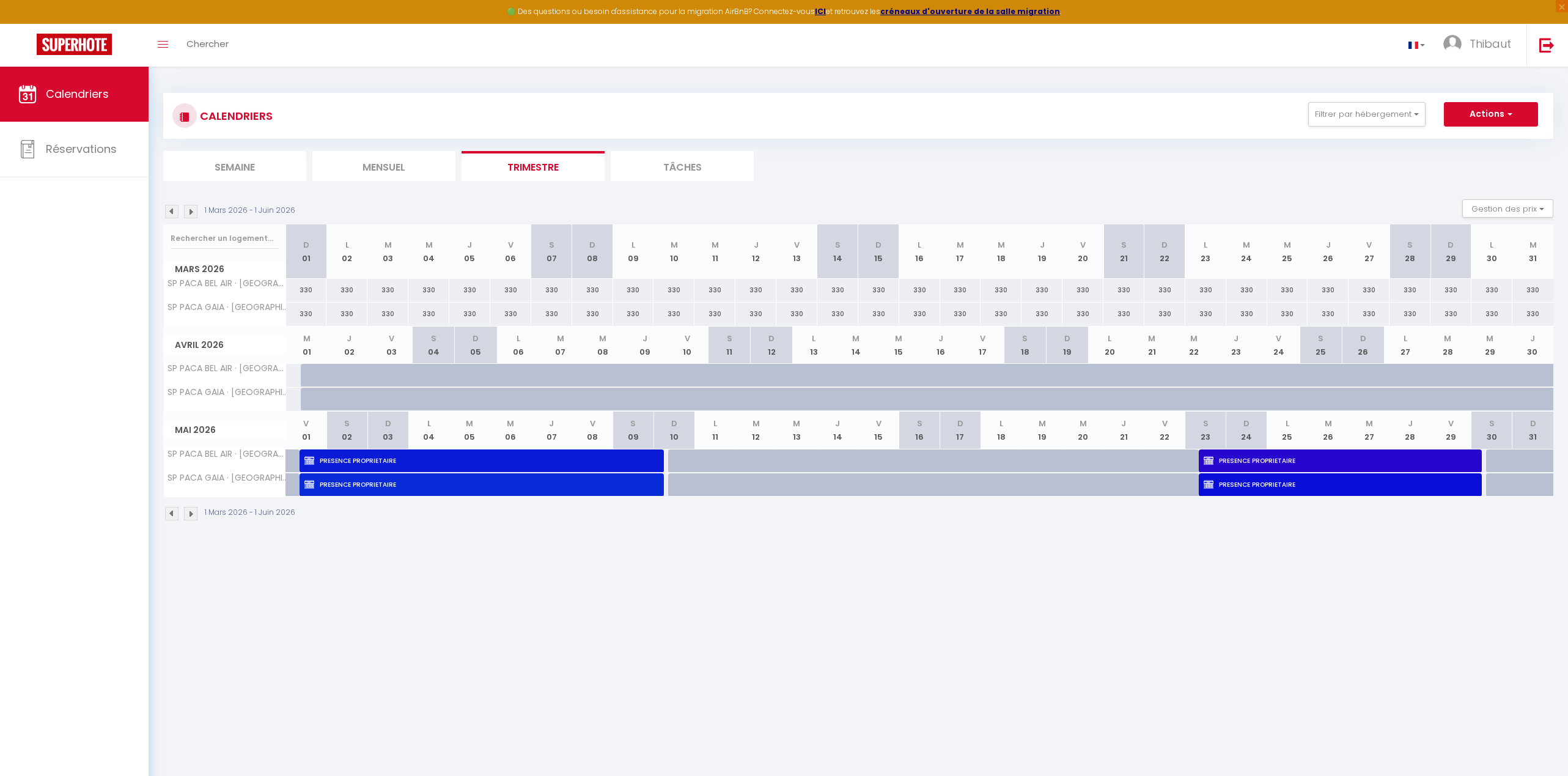
click at [191, 513] on img at bounding box center [191, 514] width 13 height 13
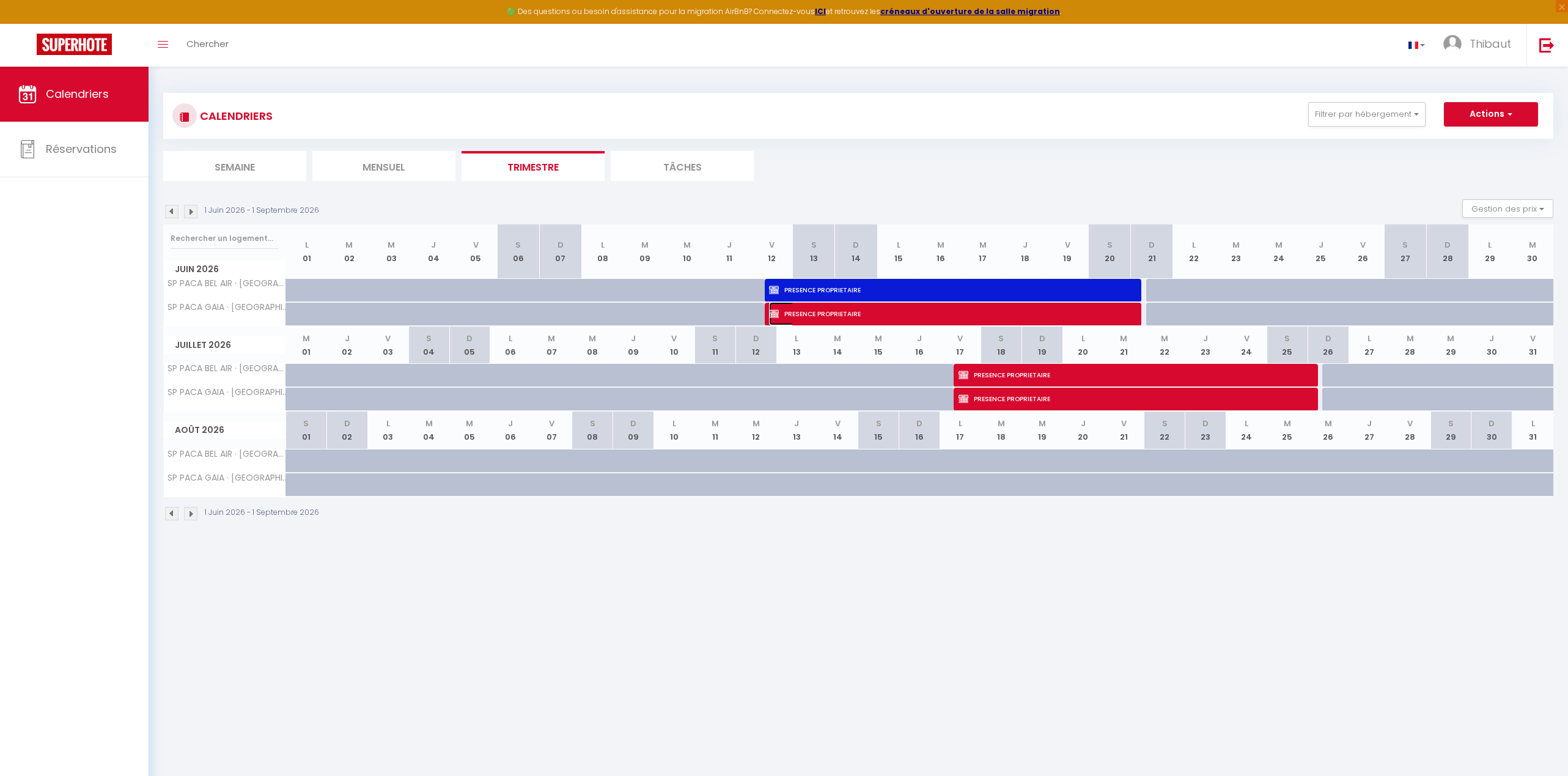
click at [843, 317] on span "PRESENCE PROPRIETAIRE" at bounding box center [945, 314] width 352 height 24
select select "OK"
select select "KO"
select select "0"
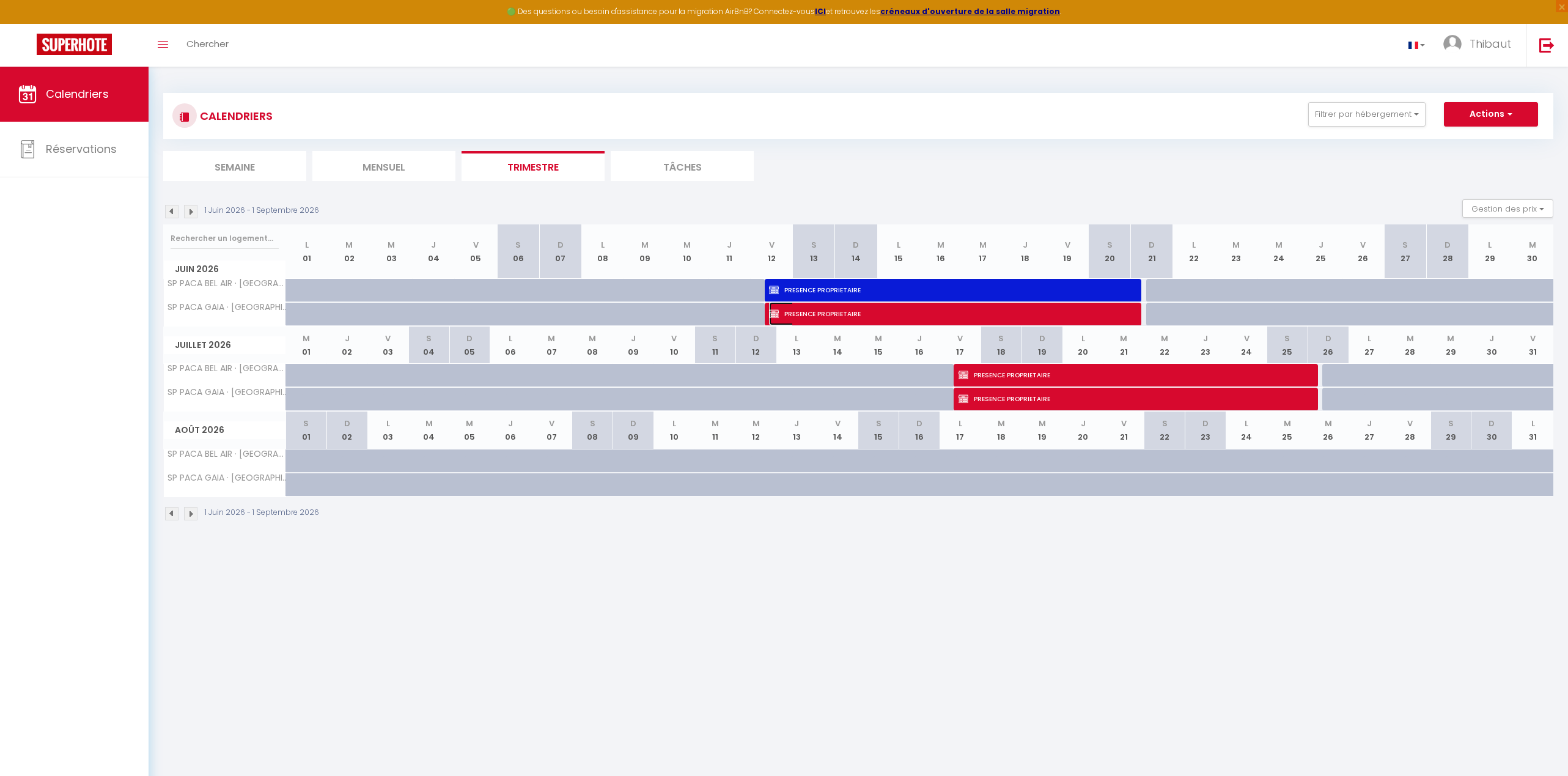
select select "1"
select select
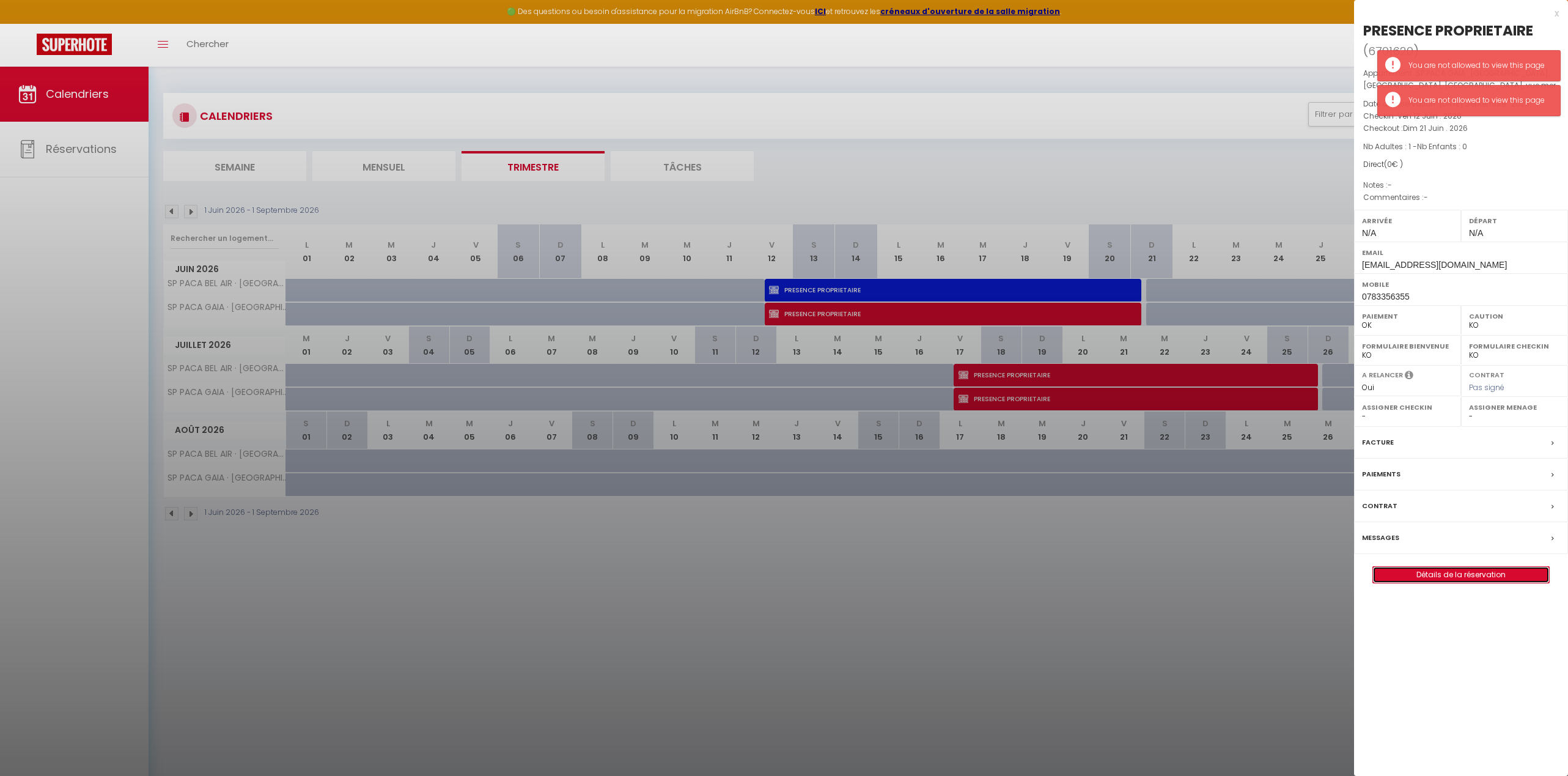
click at [1096, 571] on link "Détails de la réservation" at bounding box center [1461, 575] width 176 height 16
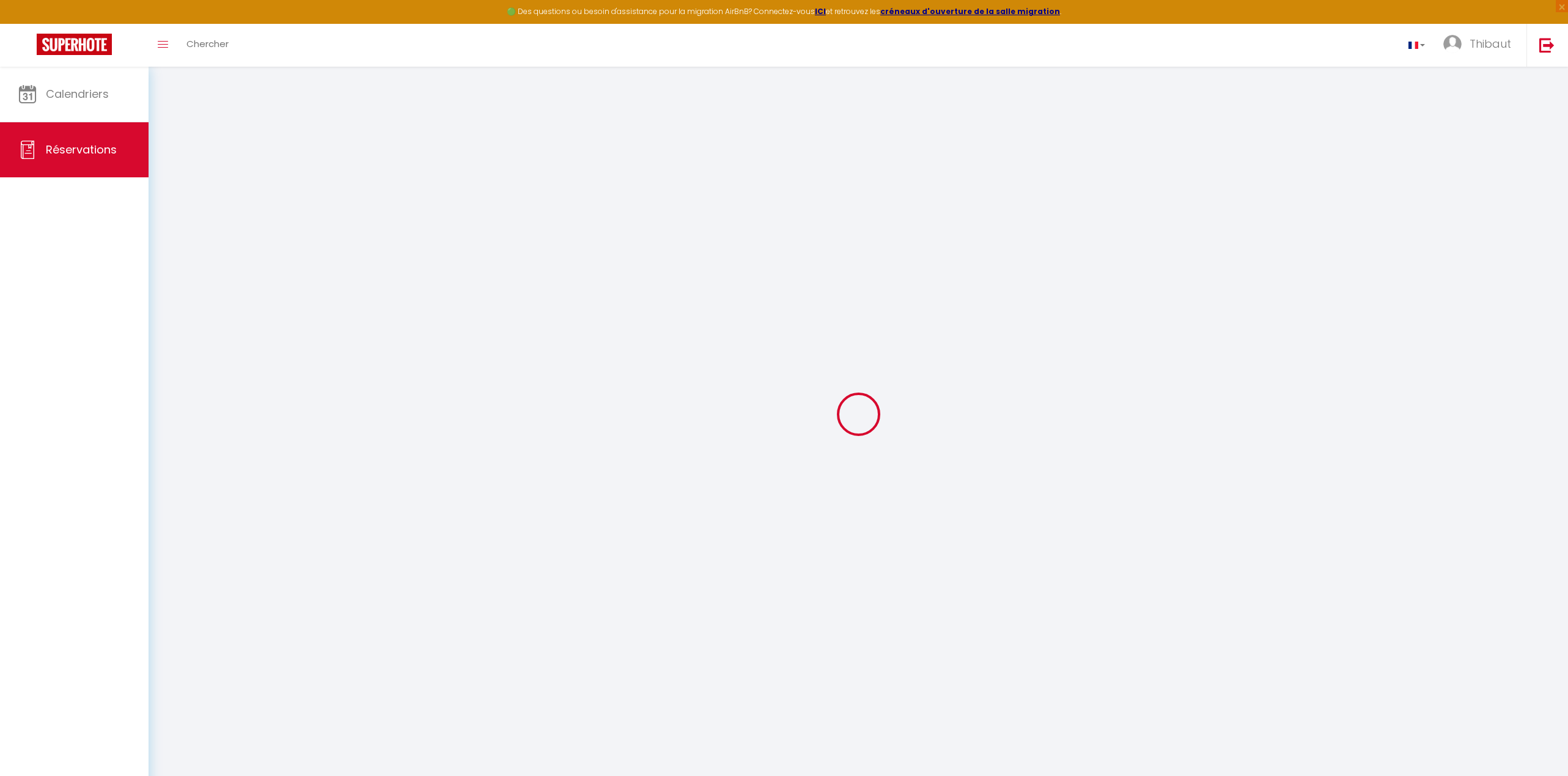
type input "PRESENCE"
type input "PROPRIETAIRE"
type input "[EMAIL_ADDRESS][DOMAIN_NAME]"
type input "0783356355"
select select "FR"
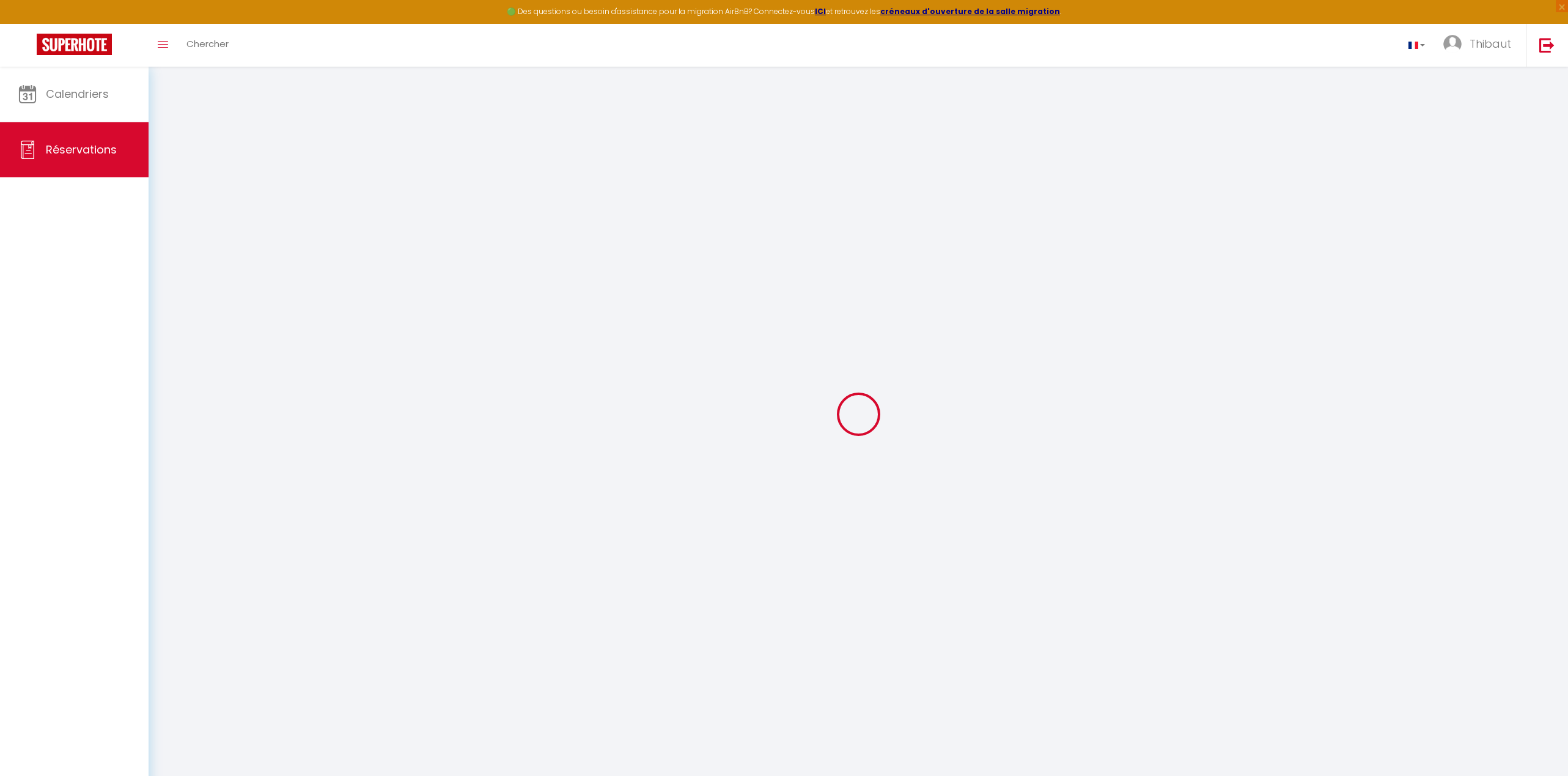
select select "58330"
select select "1"
type input "Ven 12 Juin 2026"
select select
type input "Dim 21 Juin 2026"
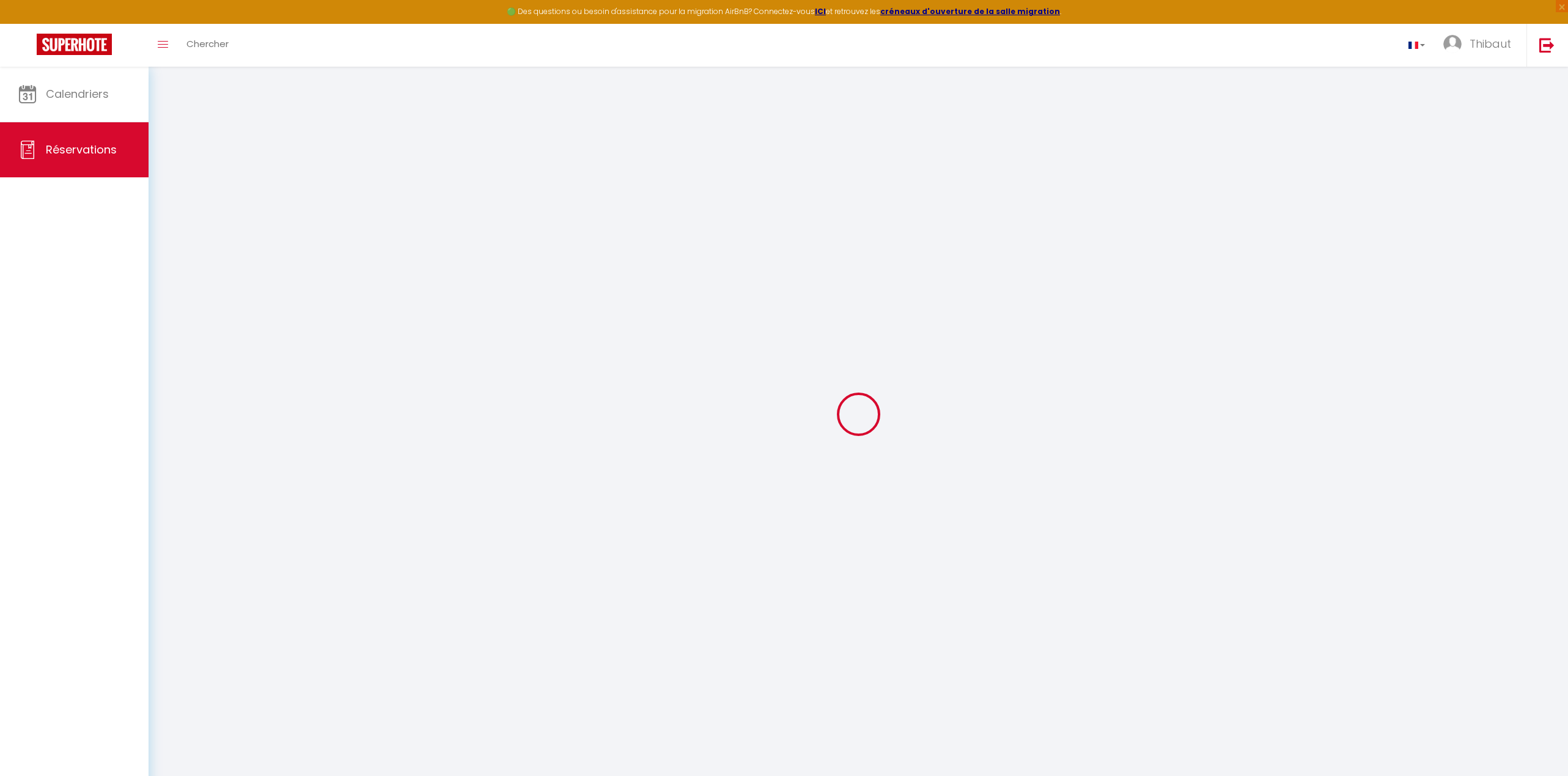
select select
type input "1"
select select "12"
select select
checkbox input "false"
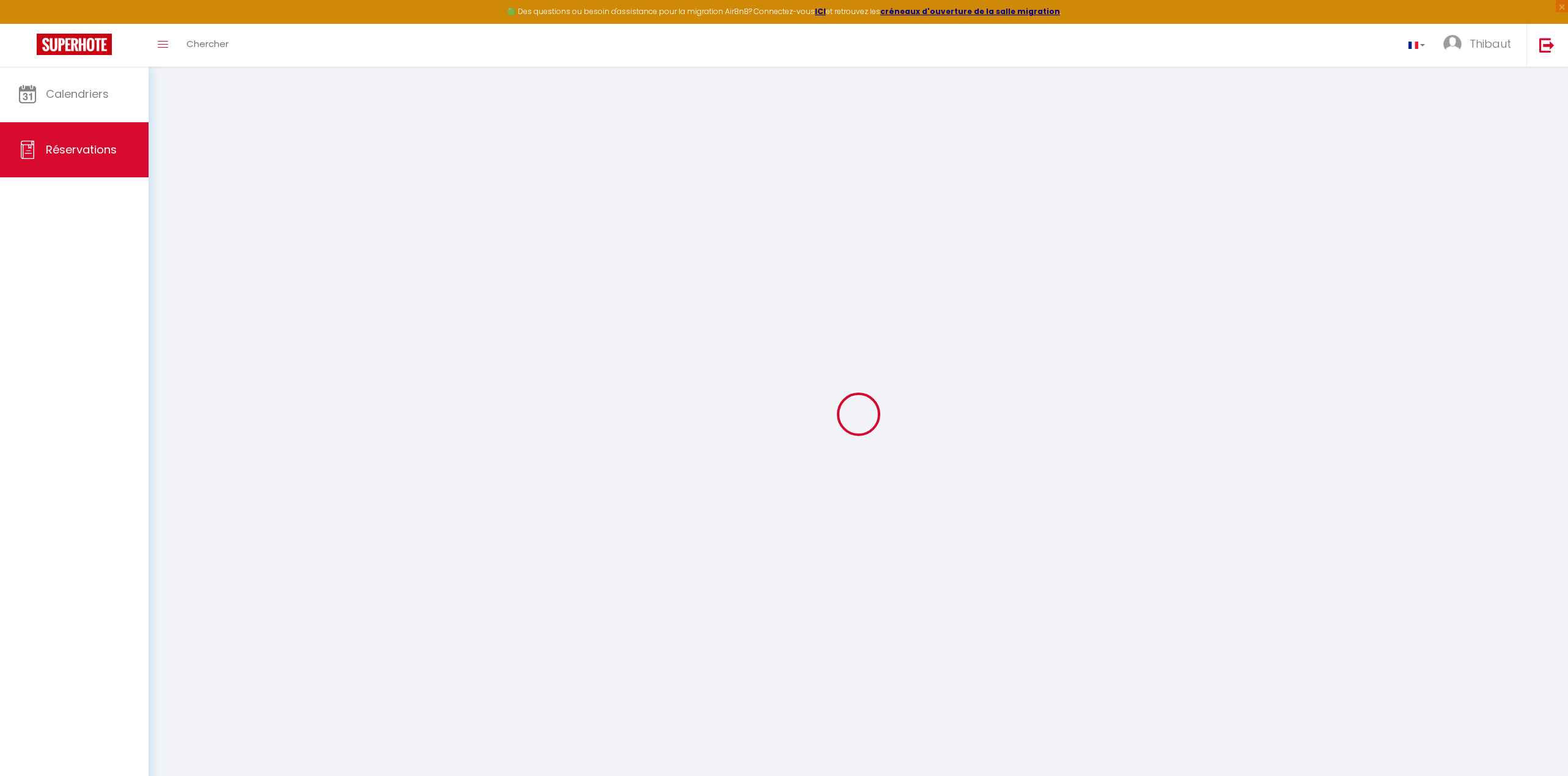
type input "0"
select select
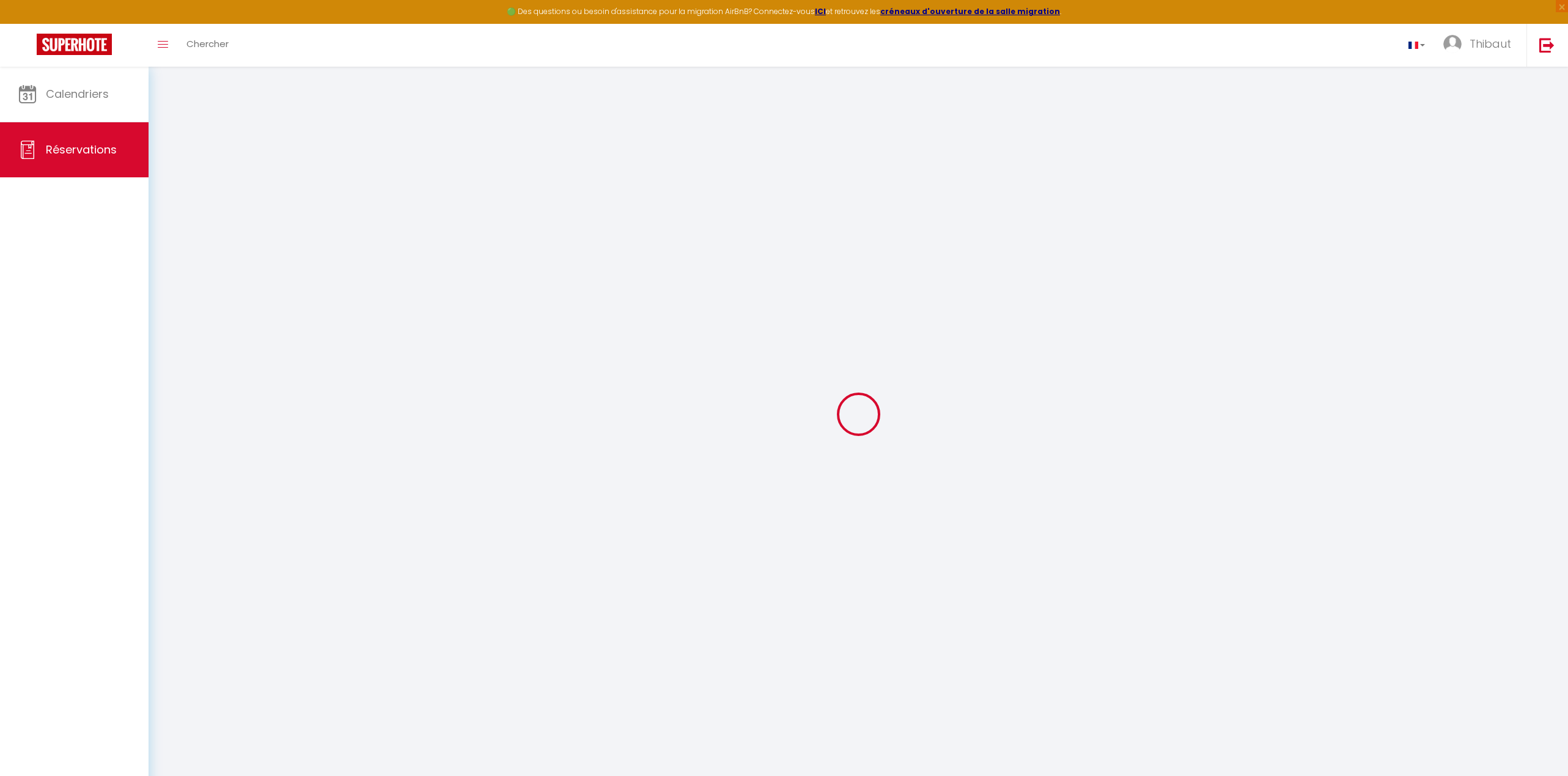
select select "14"
checkbox input "false"
select select
checkbox input "false"
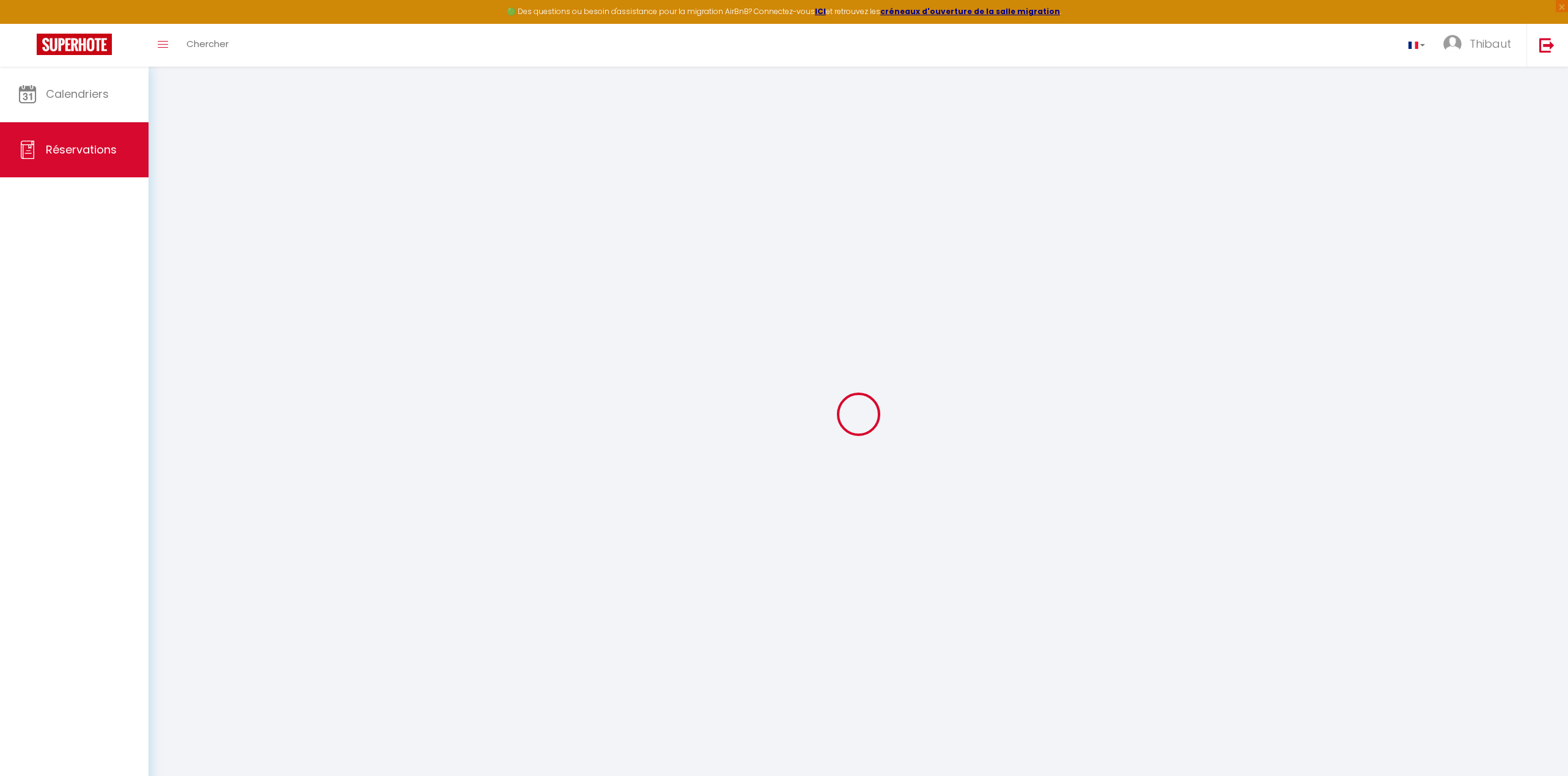
select select
checkbox input "false"
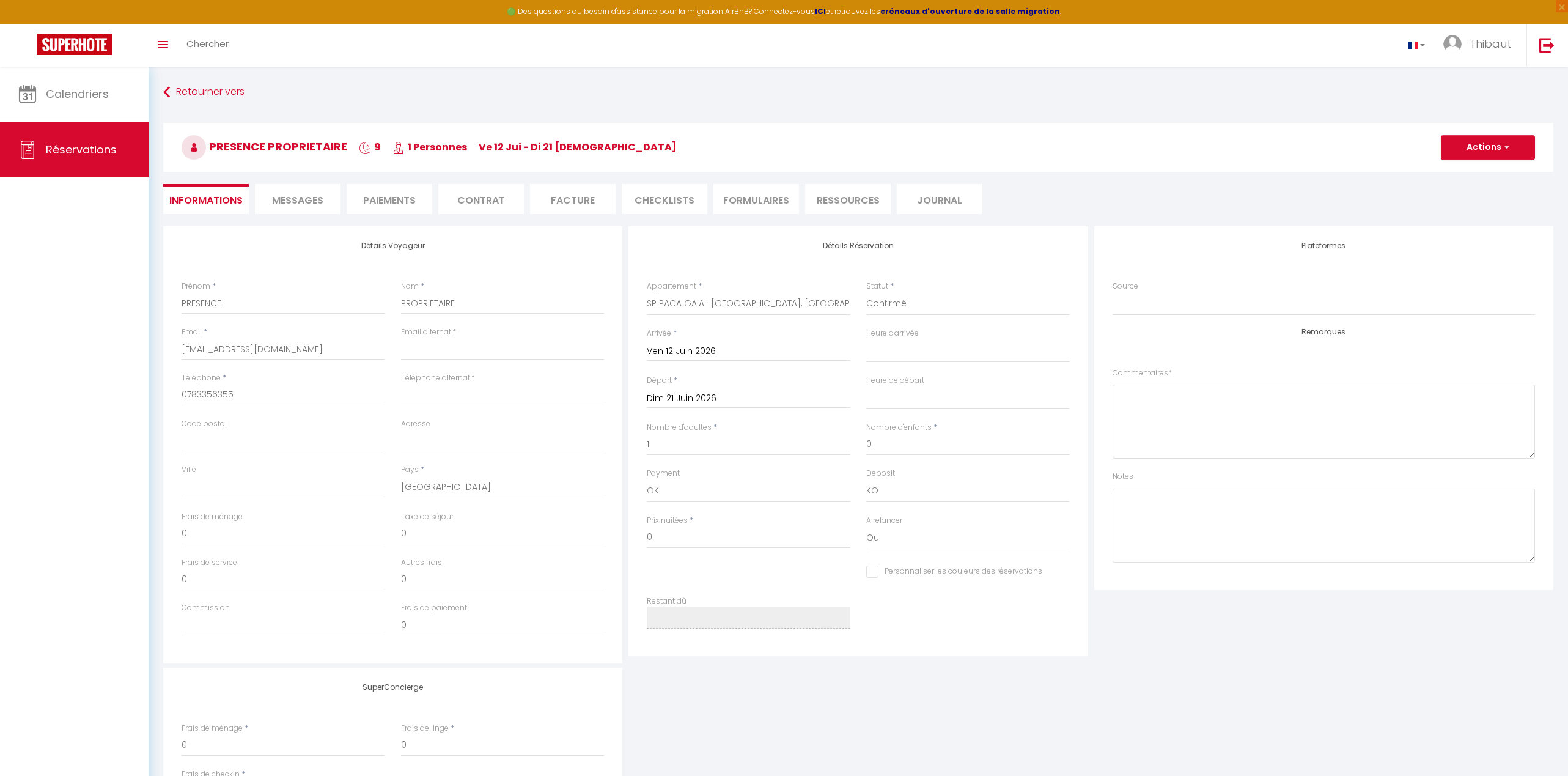
select select
checkbox input "false"
select select
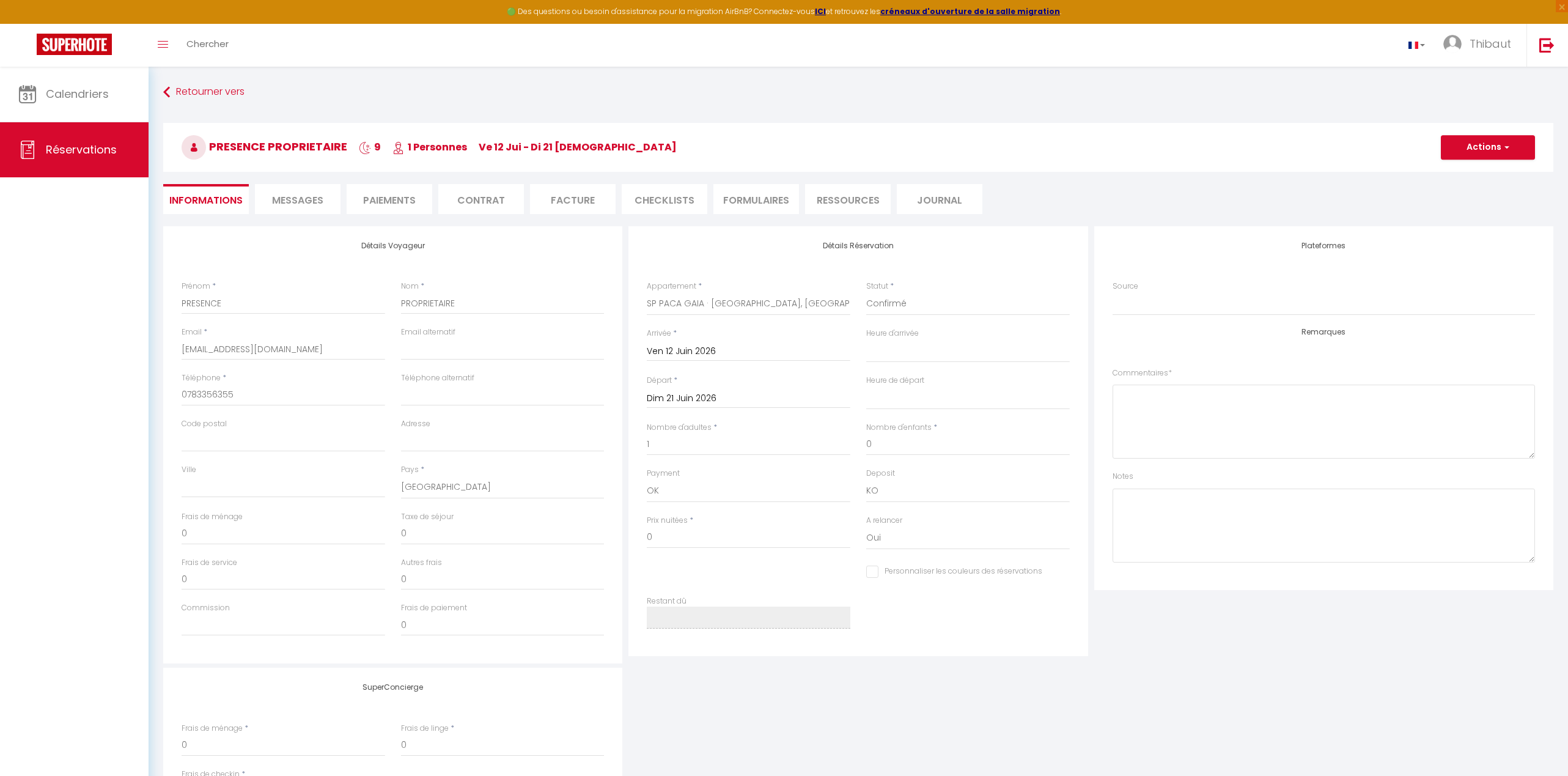
checkbox input "false"
select select
click at [873, 572] on input "Personnaliser les couleurs des réservations" at bounding box center [954, 571] width 176 height 13
click at [1057, 568] on span at bounding box center [1062, 570] width 10 height 10
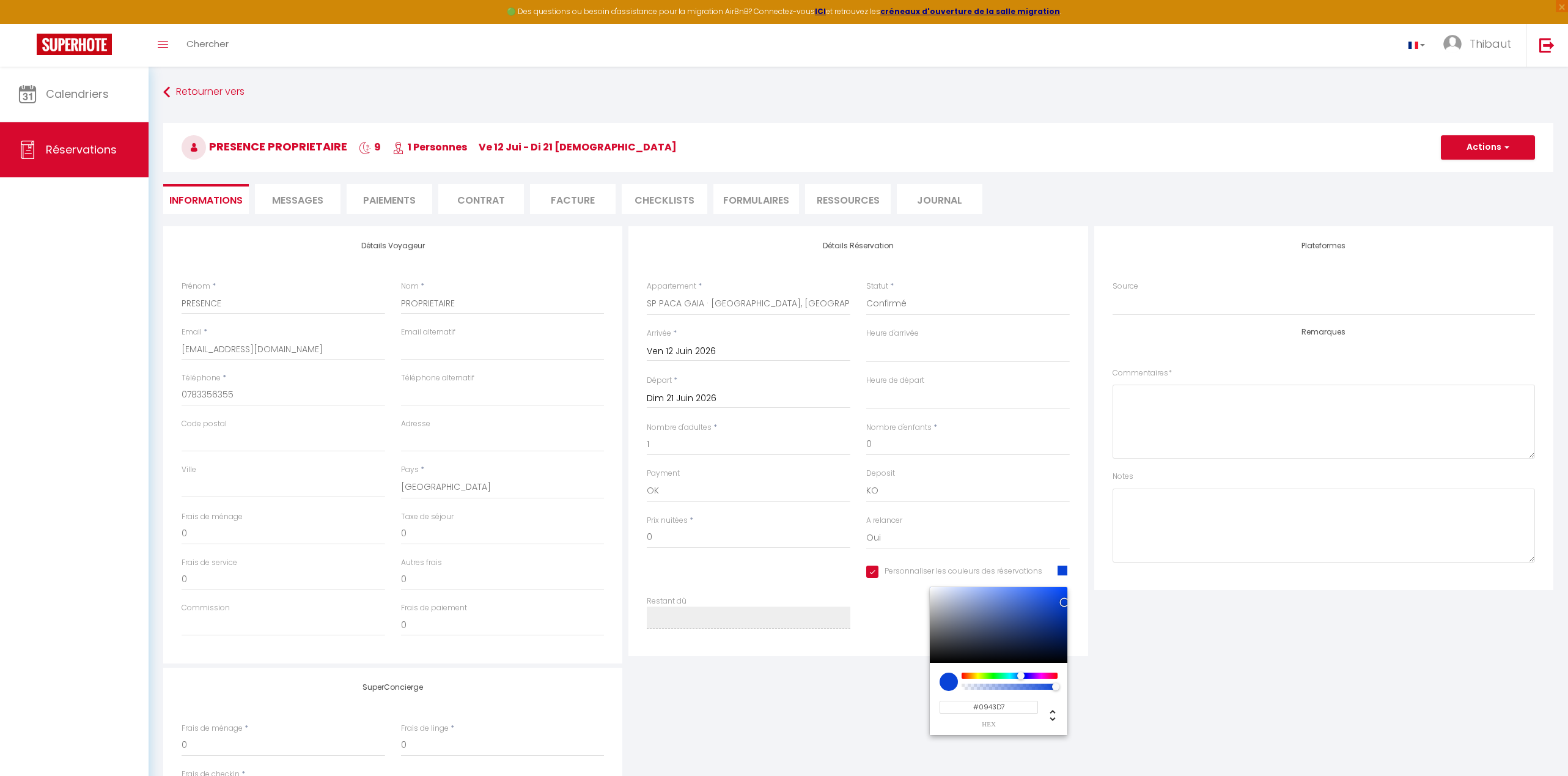
click at [1018, 674] on div at bounding box center [1009, 676] width 93 height 6
click at [1096, 150] on button "Actions" at bounding box center [1488, 147] width 94 height 24
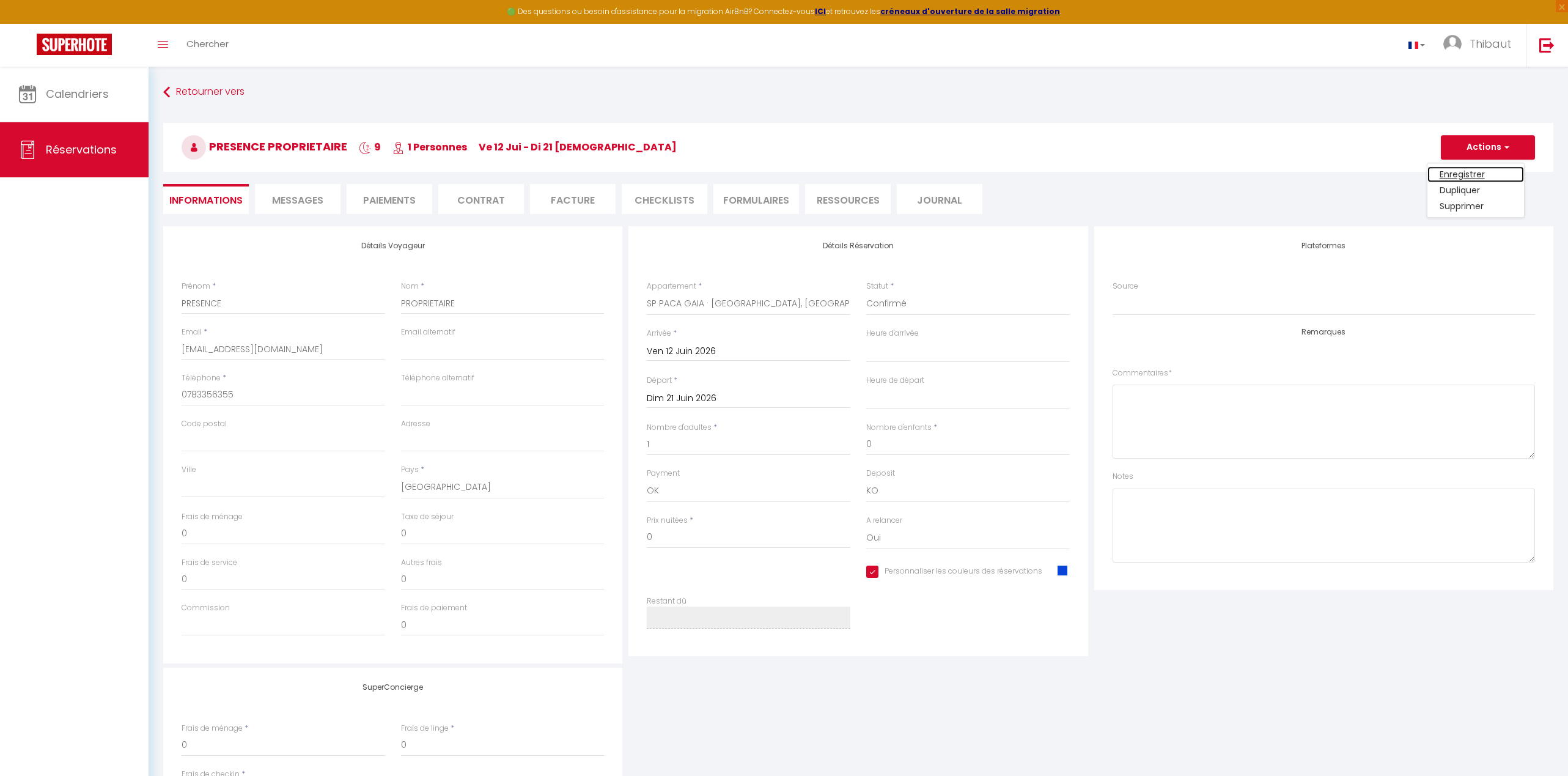
click at [1096, 175] on link "Enregistrer" at bounding box center [1475, 174] width 96 height 16
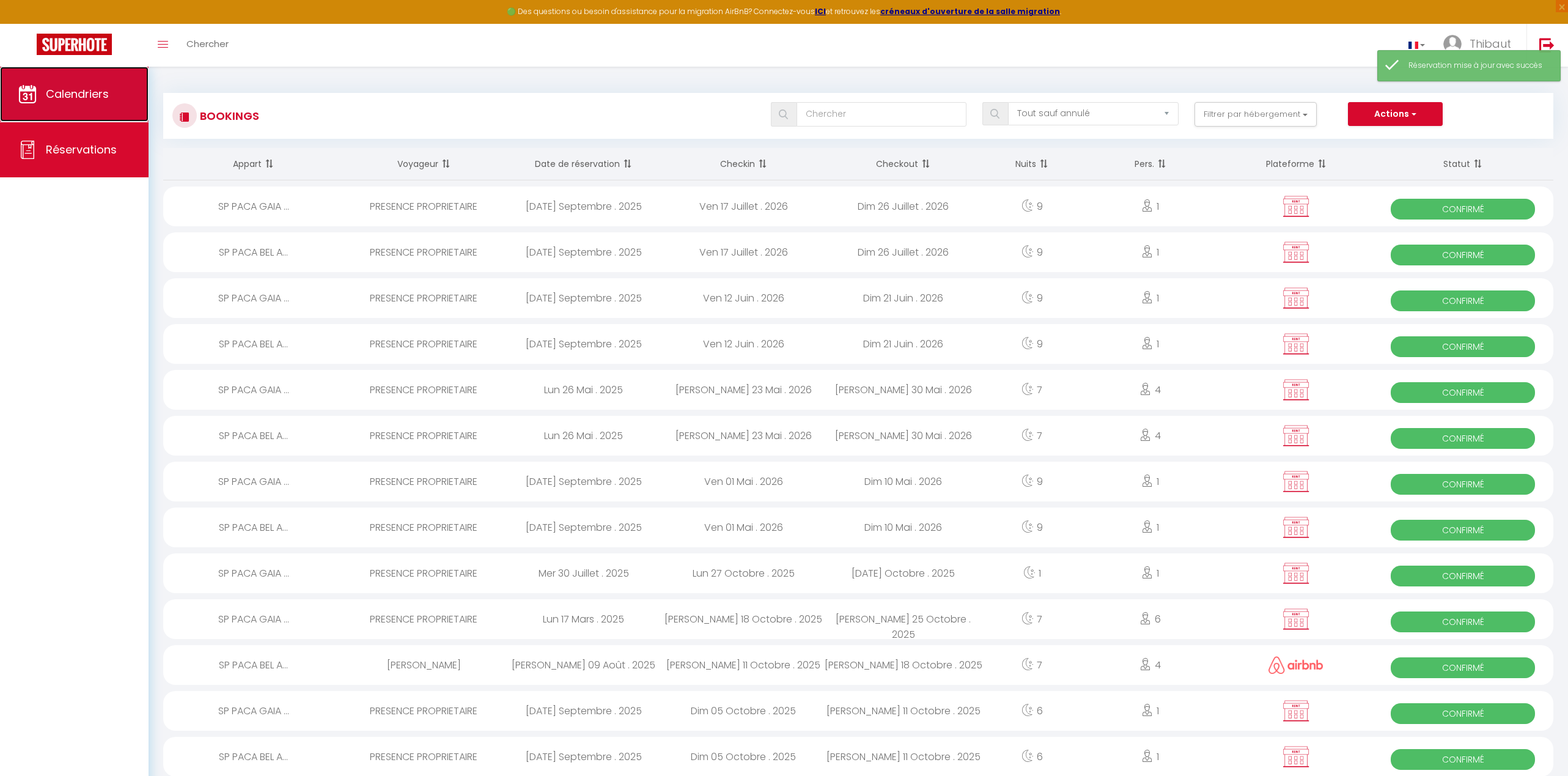
click at [56, 95] on span "Calendriers" at bounding box center [77, 94] width 63 height 15
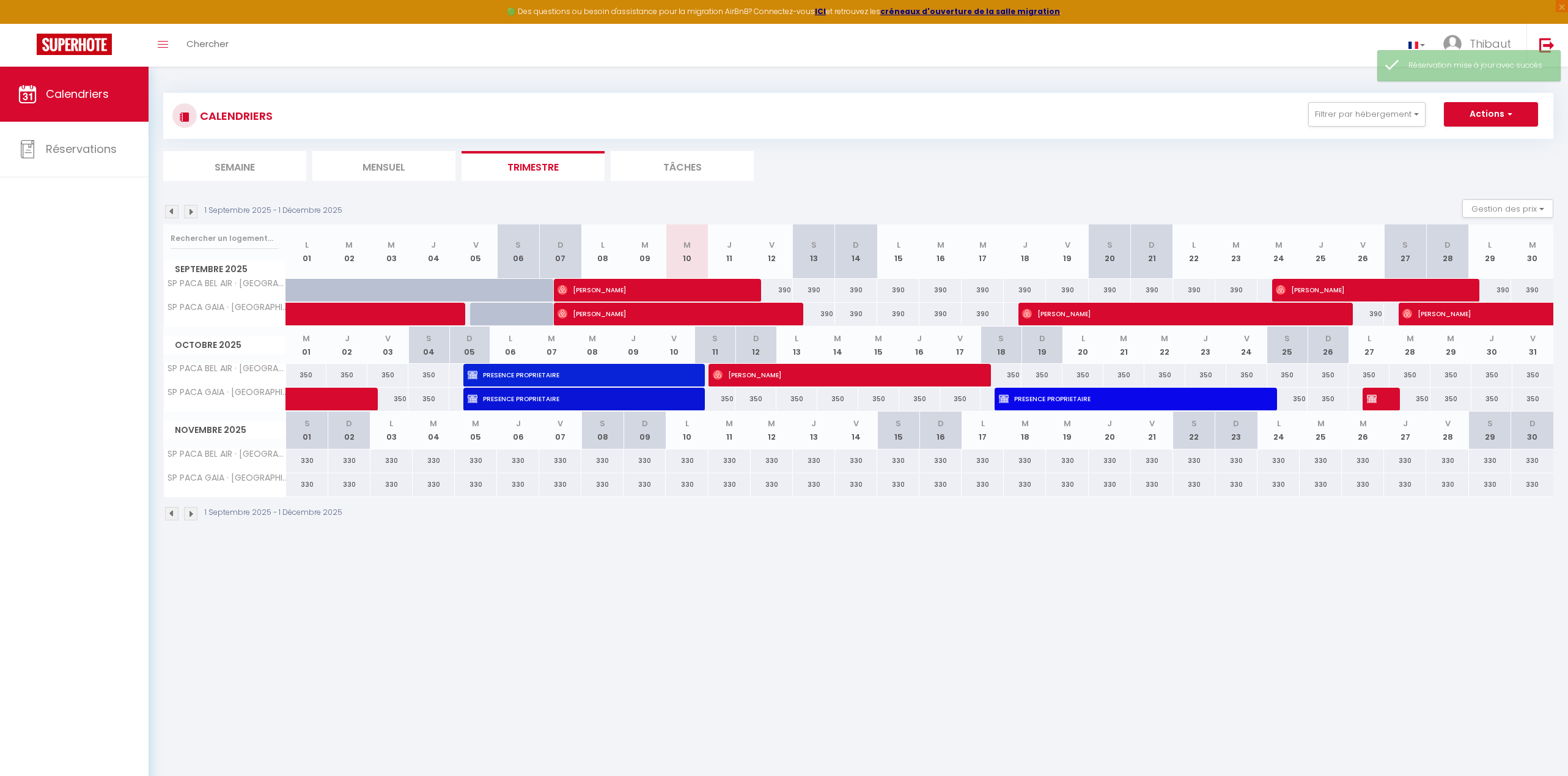
click at [191, 512] on img at bounding box center [191, 514] width 13 height 13
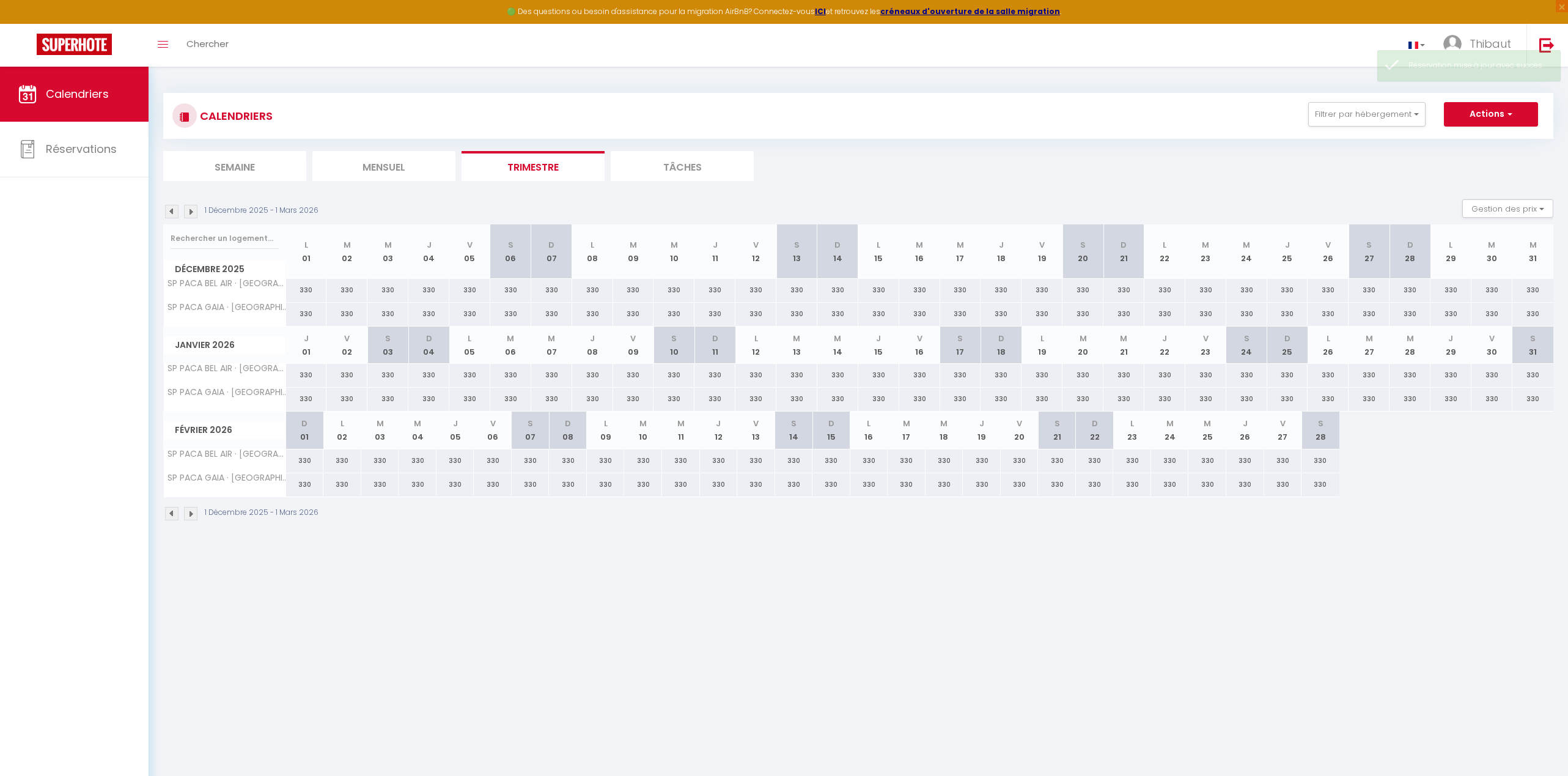
click at [191, 512] on img at bounding box center [191, 514] width 13 height 13
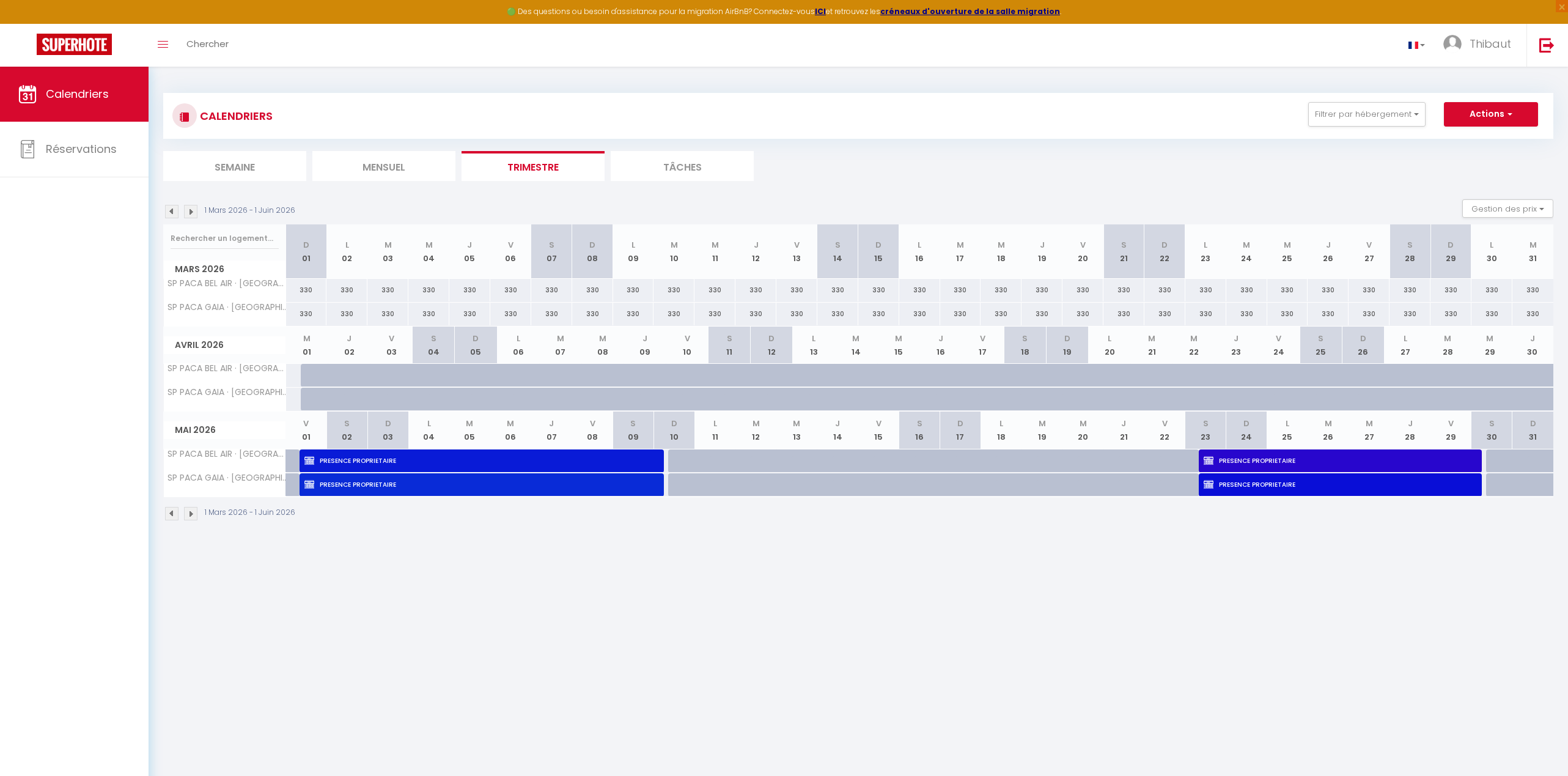
click at [191, 512] on img at bounding box center [191, 514] width 13 height 13
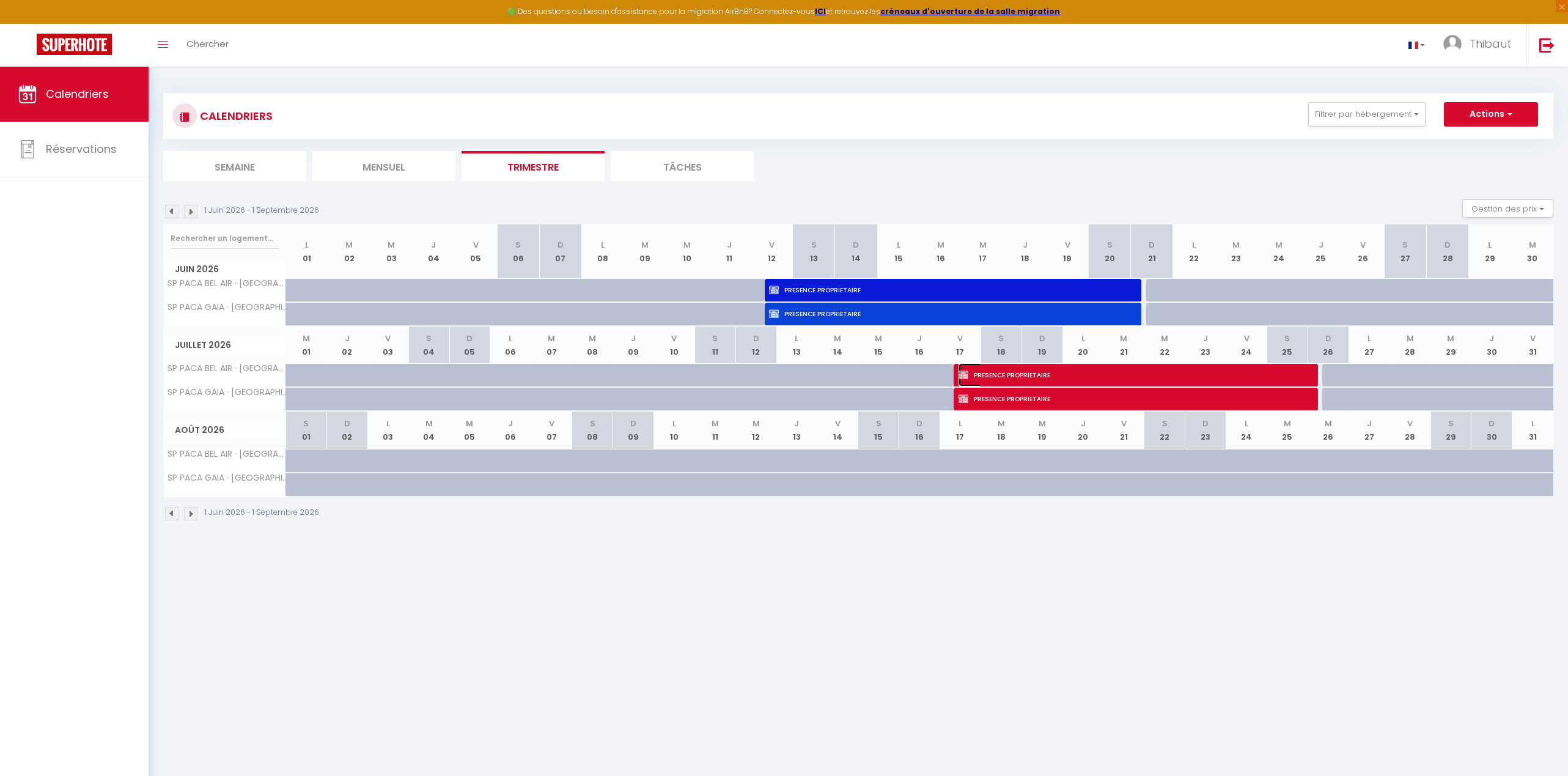
click at [1037, 381] on span "PRESENCE PROPRIETAIRE" at bounding box center [1135, 375] width 352 height 24
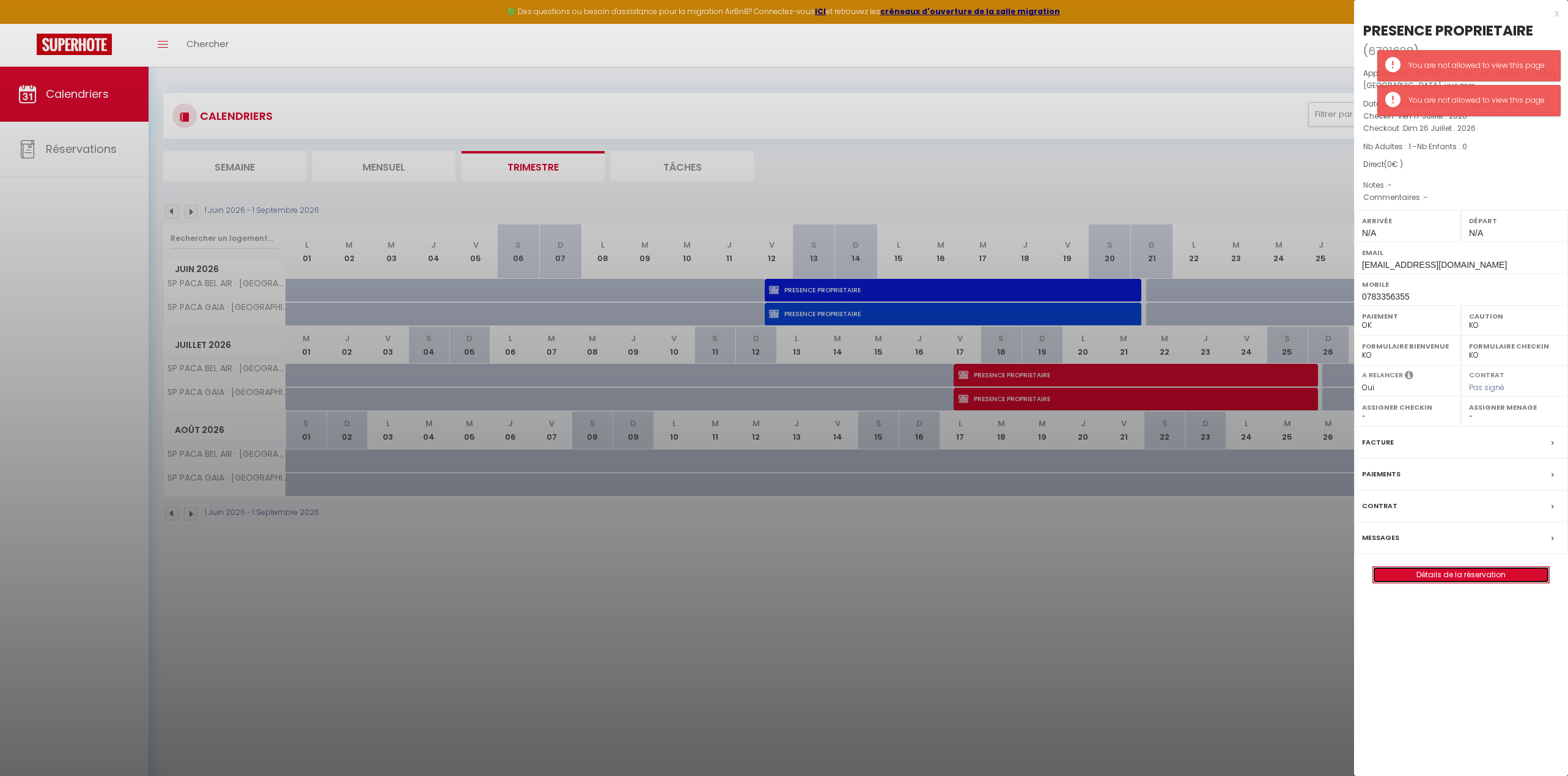
click at [1096, 573] on link "Détails de la réservation" at bounding box center [1461, 575] width 176 height 16
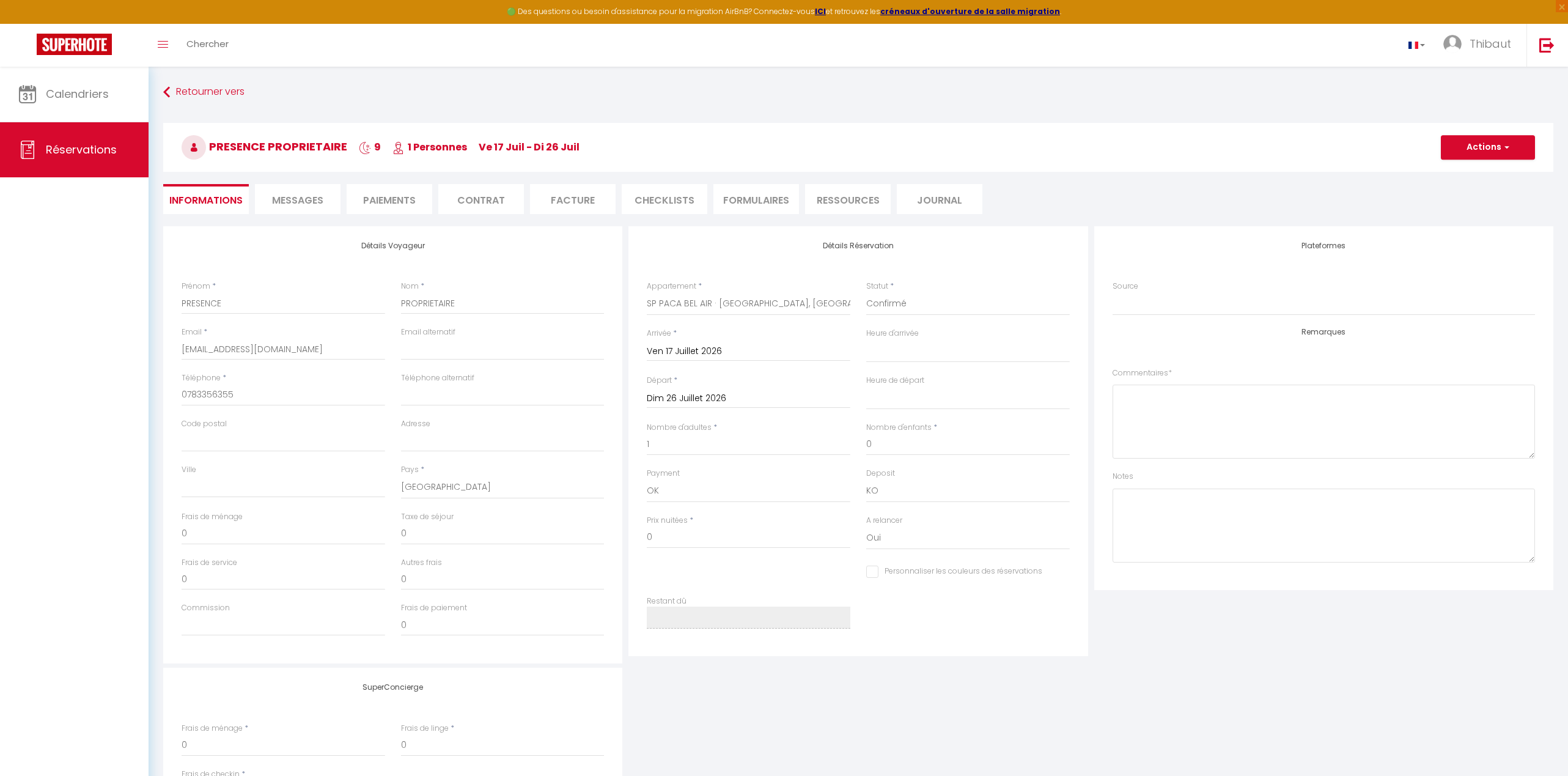
click at [875, 571] on input "Personnaliser les couleurs des réservations" at bounding box center [954, 571] width 176 height 13
click at [1058, 572] on span at bounding box center [1062, 570] width 10 height 10
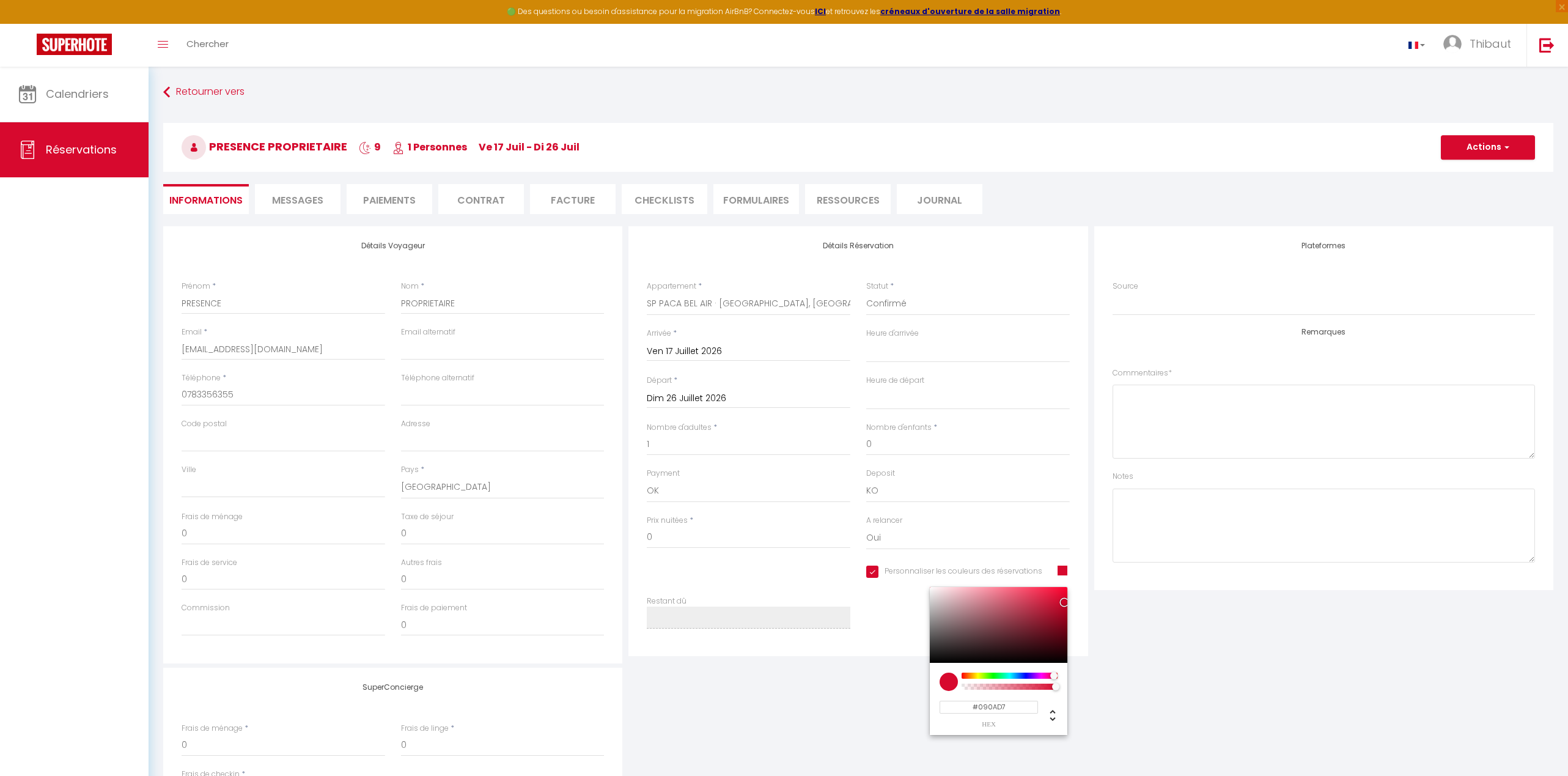
click at [1023, 674] on div at bounding box center [1009, 676] width 93 height 6
click at [1096, 148] on button "Actions" at bounding box center [1488, 147] width 94 height 24
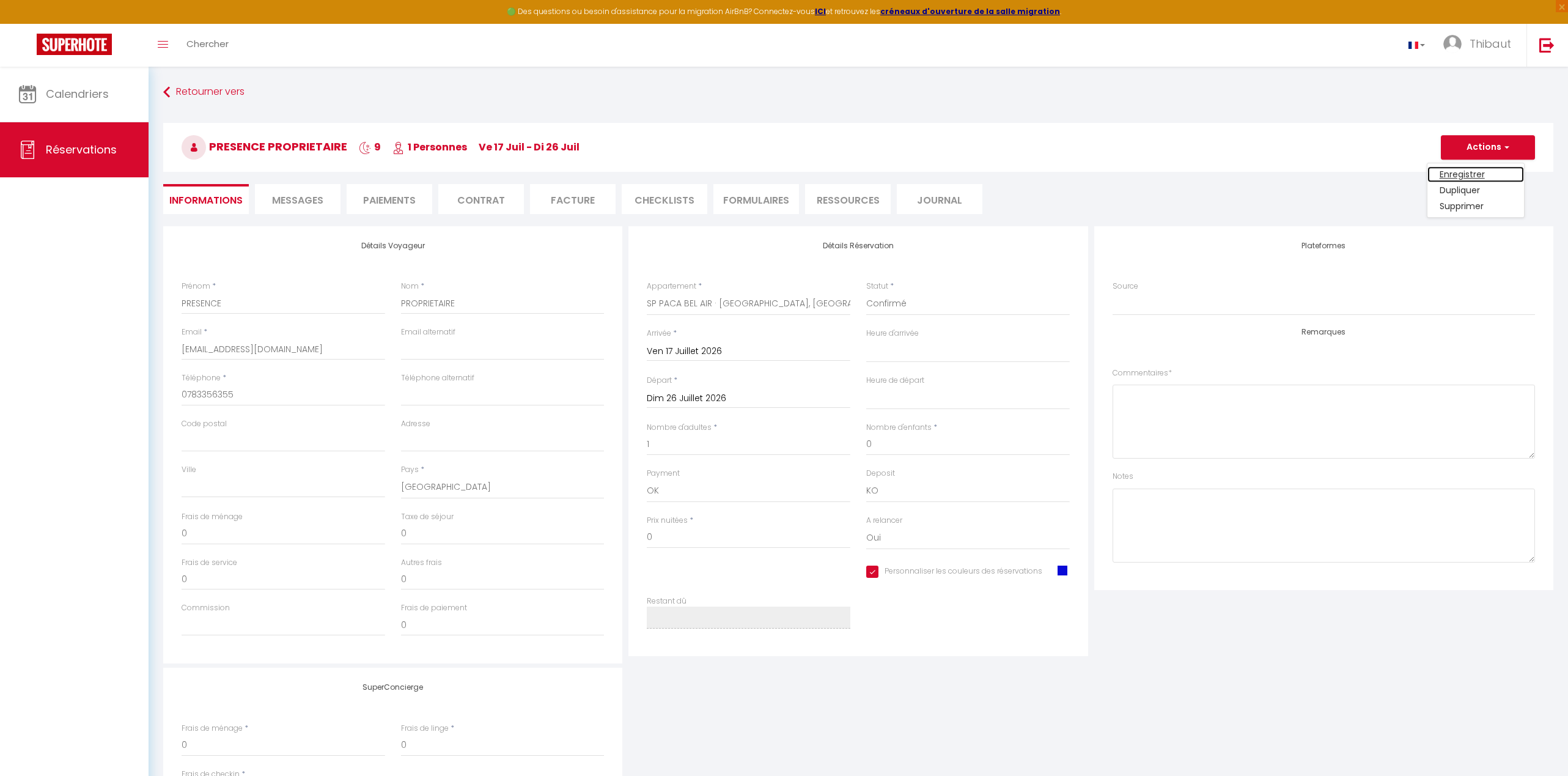
click at [1096, 170] on link "Enregistrer" at bounding box center [1475, 174] width 96 height 16
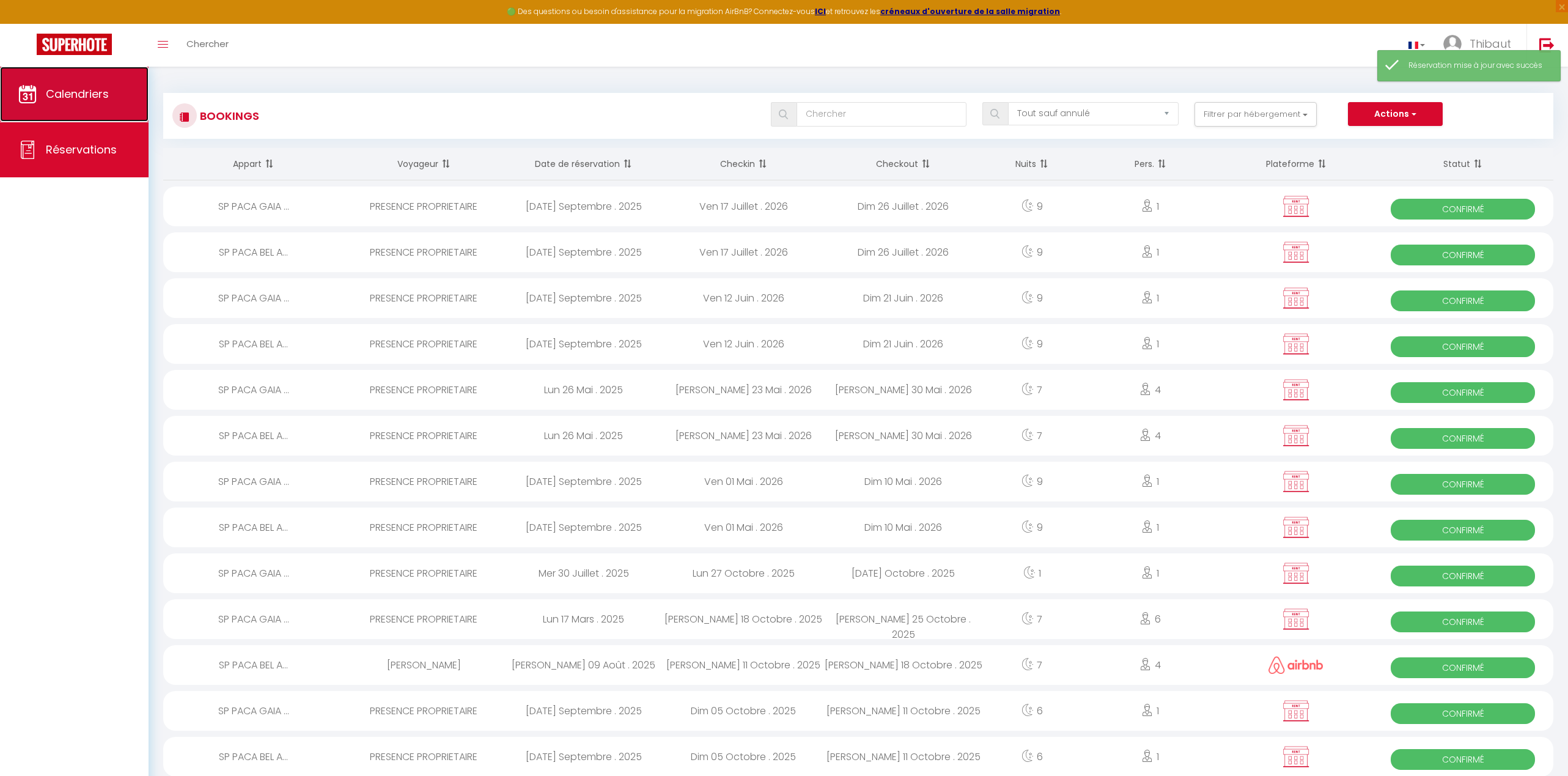
click at [57, 90] on span "Calendriers" at bounding box center [77, 94] width 63 height 15
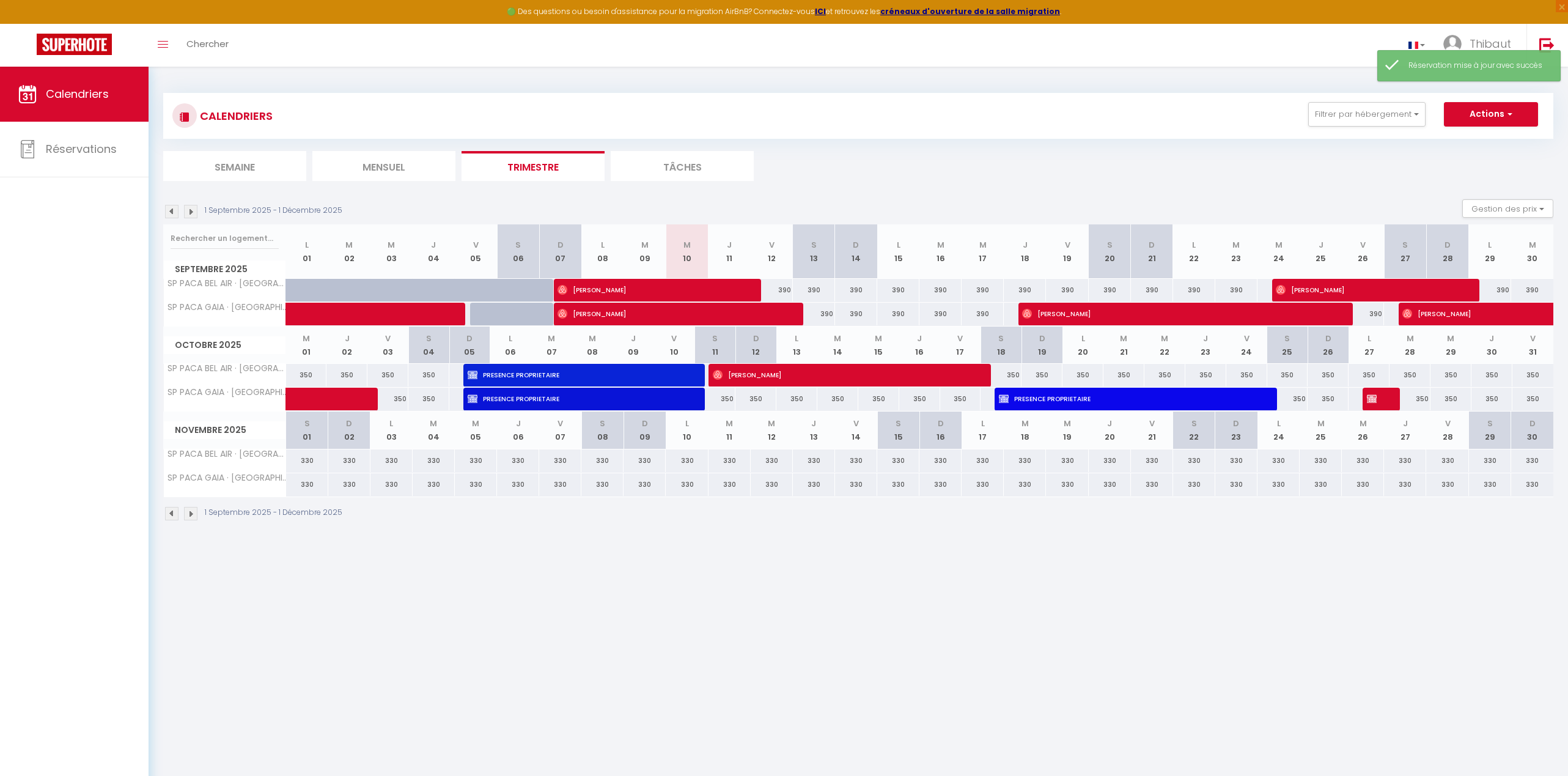
click at [191, 515] on img at bounding box center [191, 514] width 13 height 13
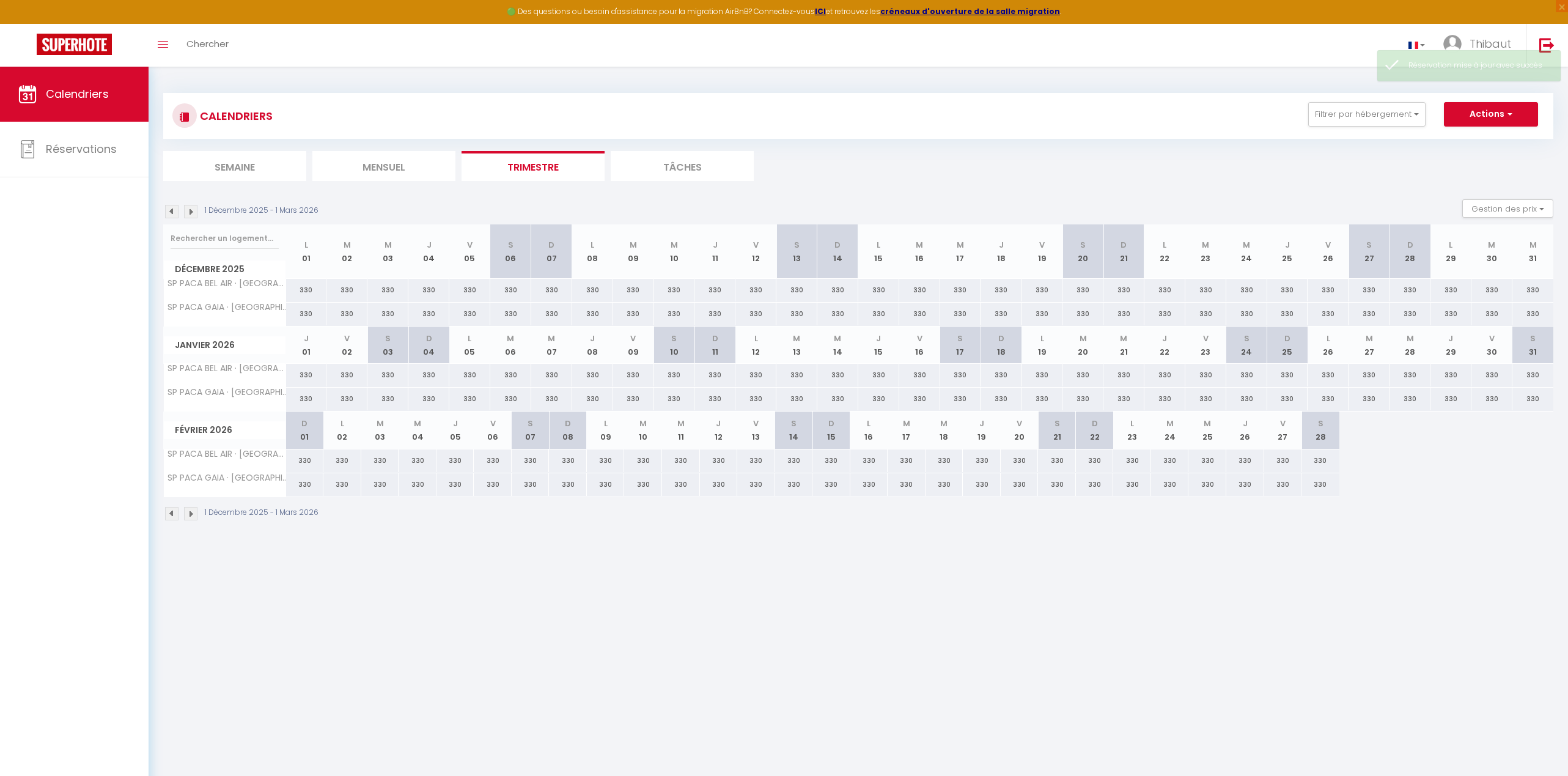
click at [191, 515] on img at bounding box center [191, 514] width 13 height 13
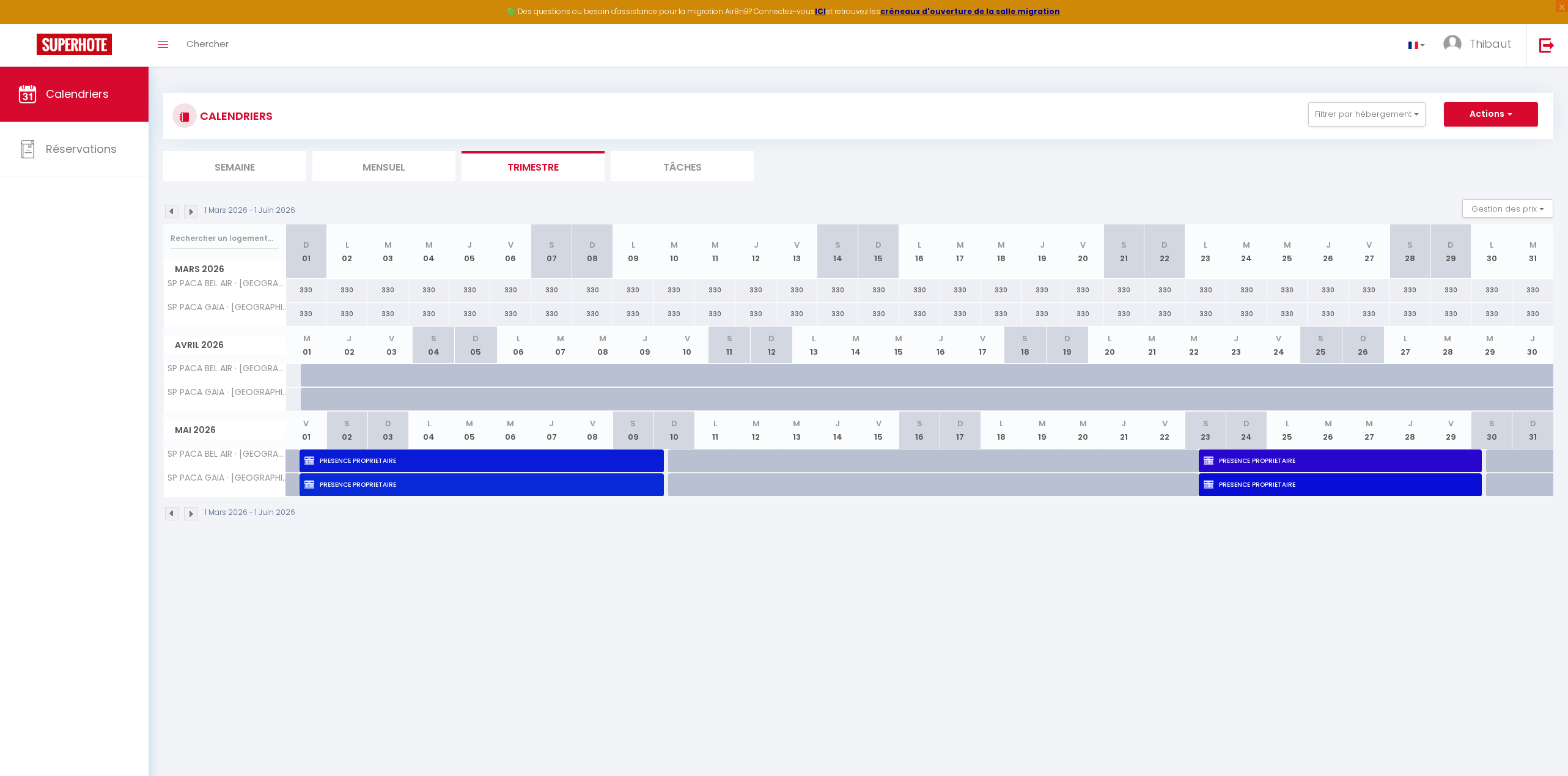
click at [182, 514] on div "1 Mars 2026 - 1 Juin 2026" at bounding box center [231, 514] width 135 height 13
click at [188, 514] on img at bounding box center [191, 514] width 13 height 13
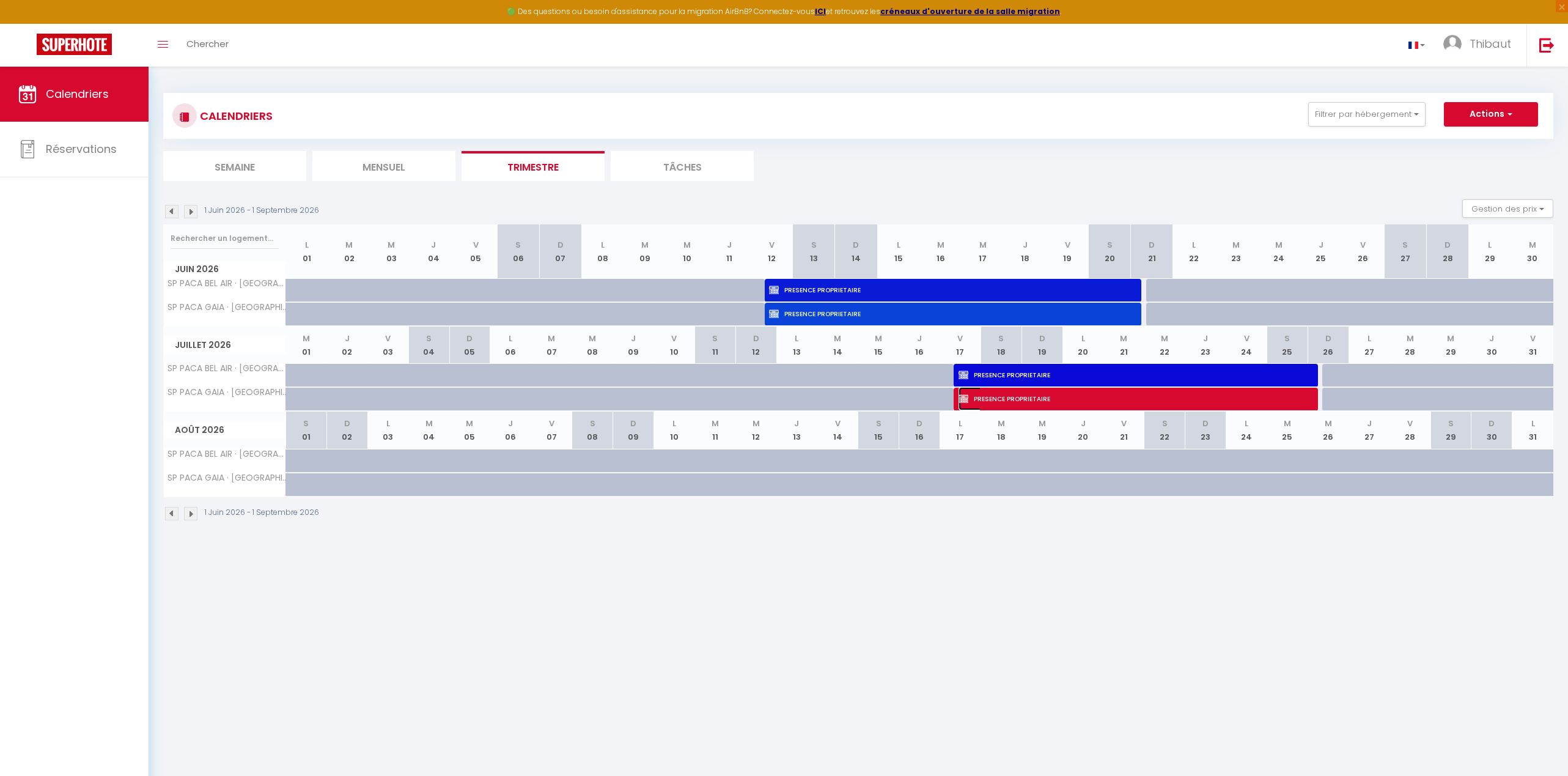
click at [975, 401] on span "PRESENCE PROPRIETAIRE" at bounding box center [1135, 399] width 352 height 24
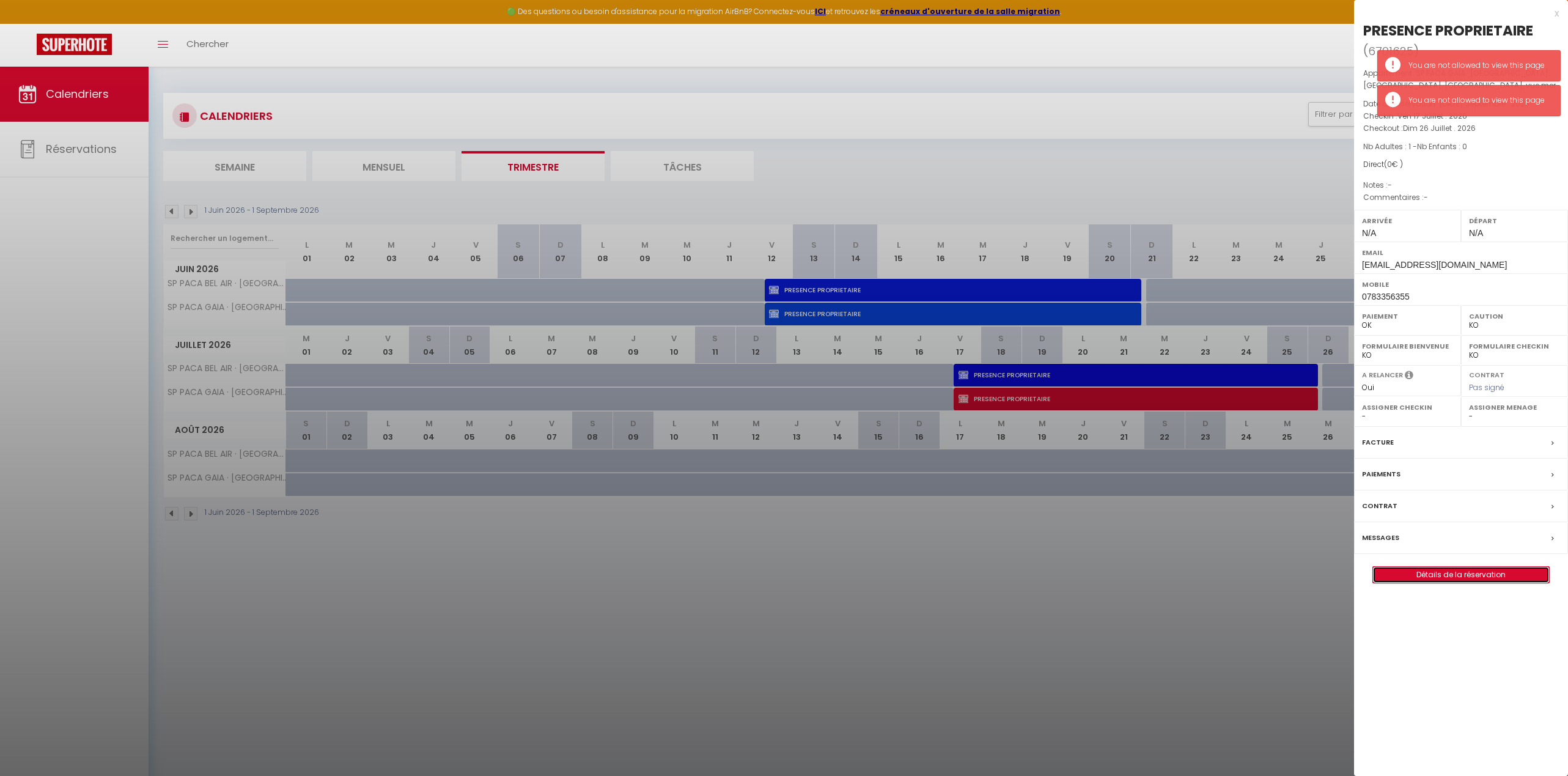
click at [1096, 576] on link "Détails de la réservation" at bounding box center [1461, 575] width 176 height 16
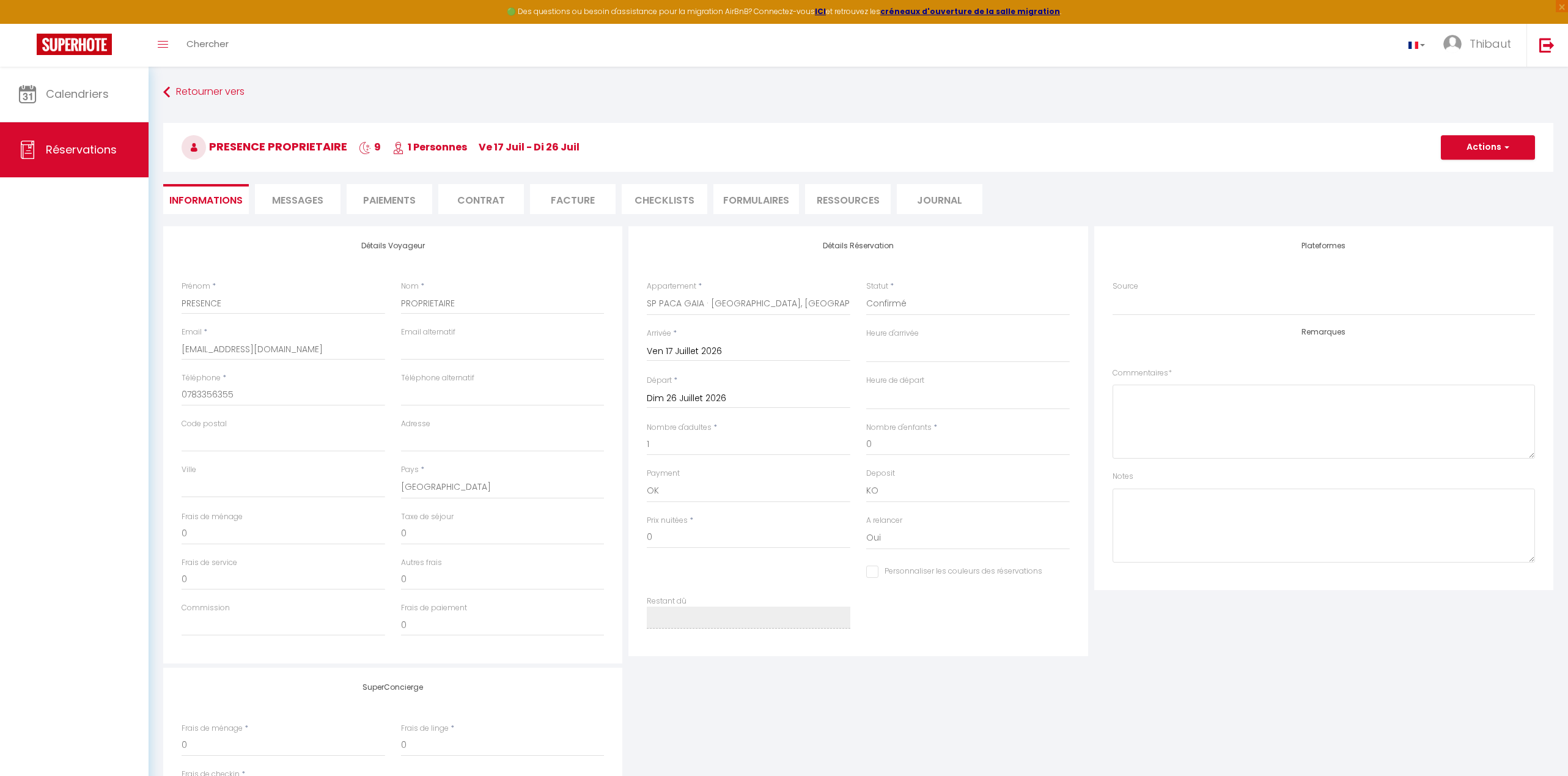
click at [873, 571] on input "Personnaliser les couleurs des réservations" at bounding box center [954, 571] width 176 height 13
click at [1058, 572] on span at bounding box center [1062, 570] width 10 height 10
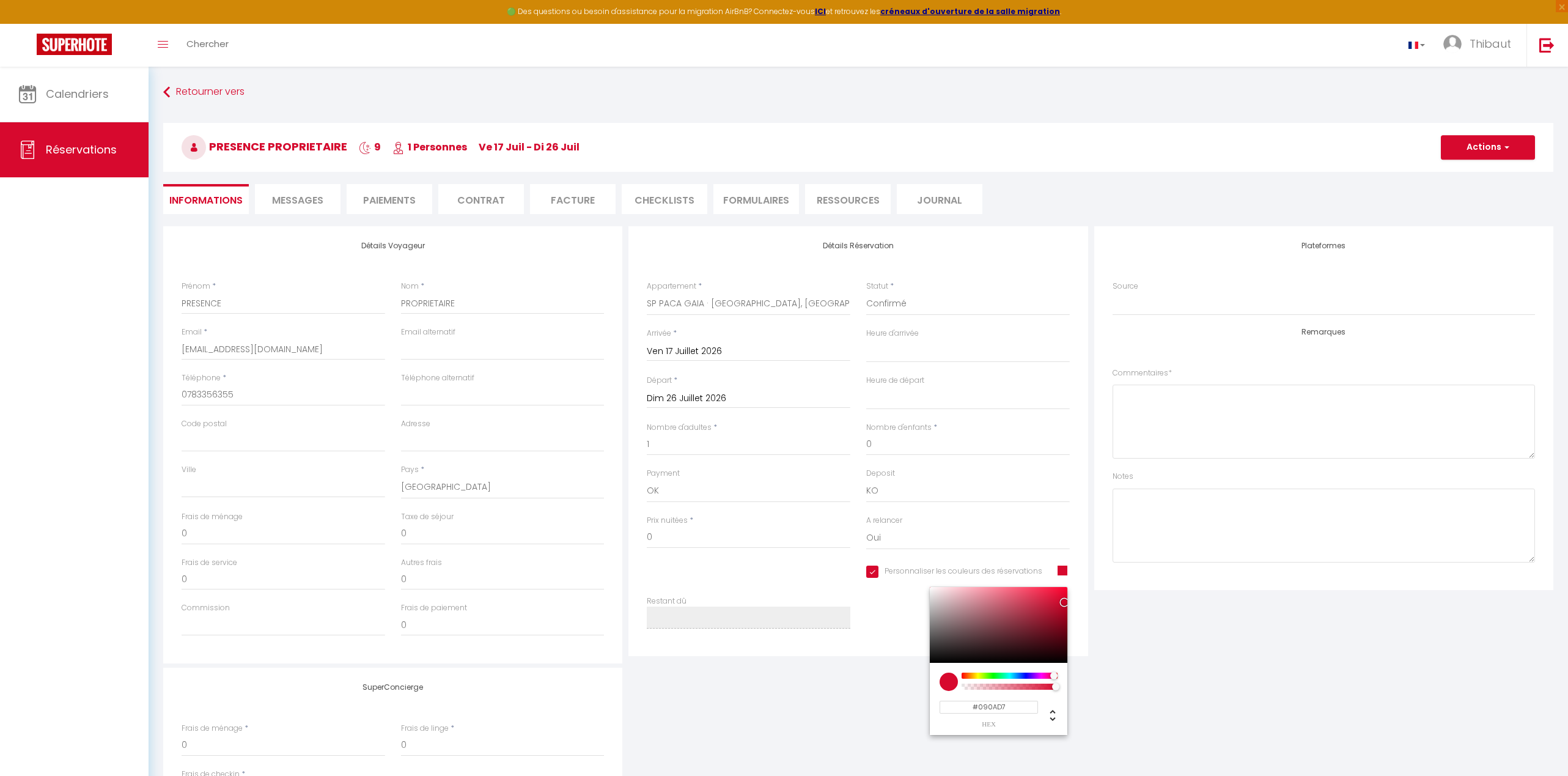
click at [1023, 673] on div at bounding box center [1009, 676] width 93 height 6
click at [1096, 152] on button "Actions" at bounding box center [1488, 147] width 94 height 24
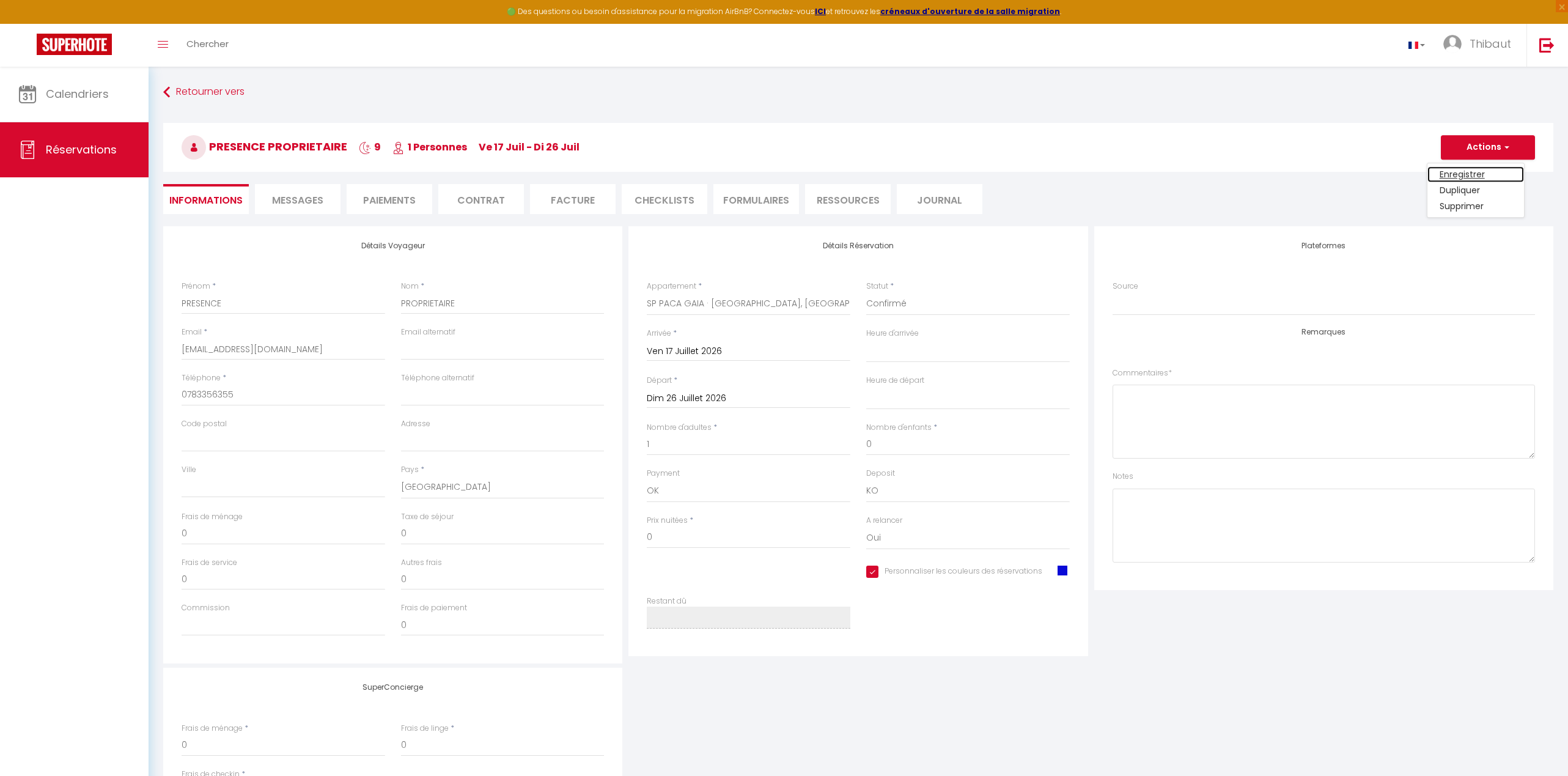
click at [1096, 172] on link "Enregistrer" at bounding box center [1475, 174] width 96 height 16
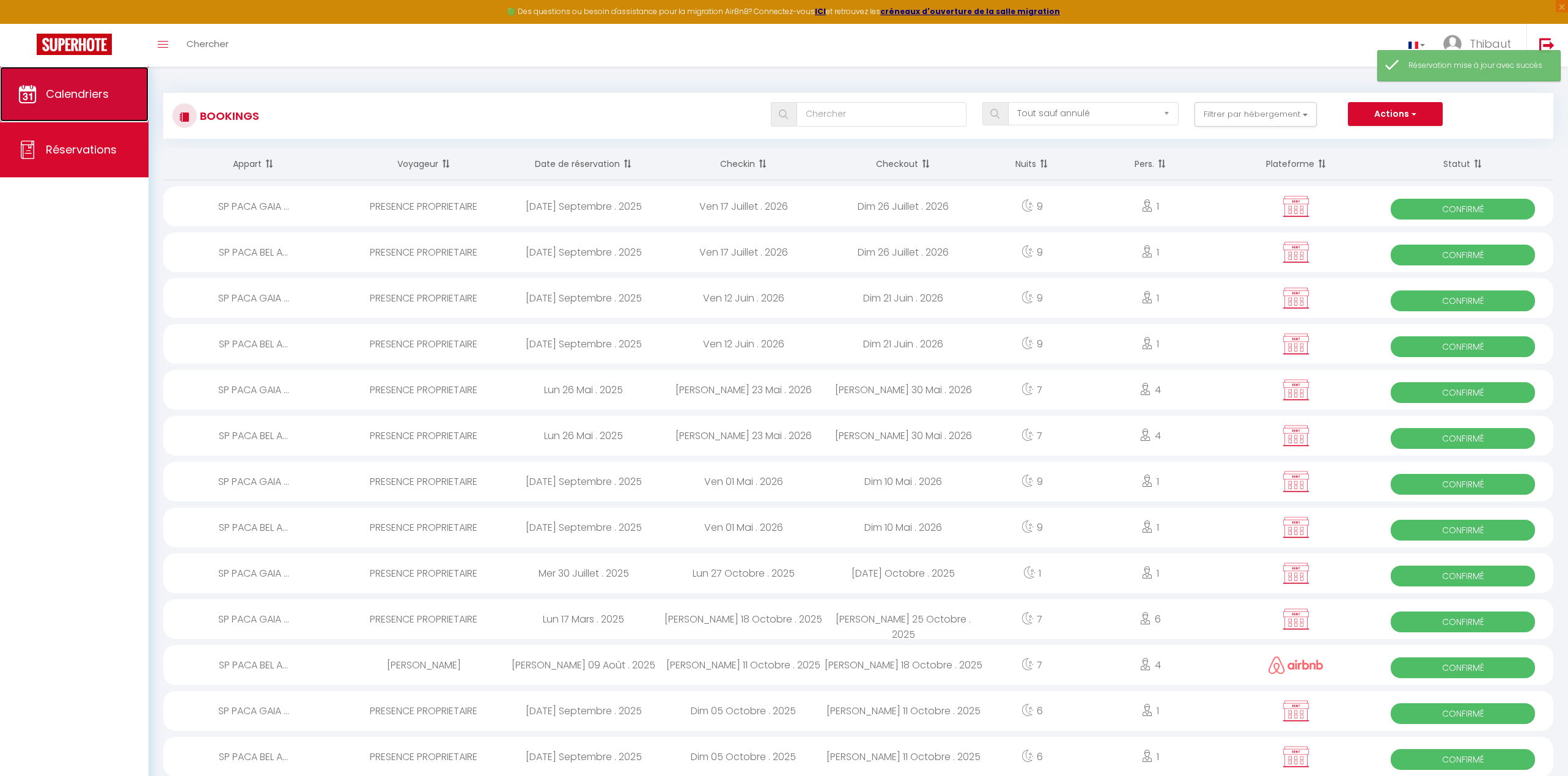
click at [121, 95] on link "Calendriers" at bounding box center [74, 94] width 149 height 55
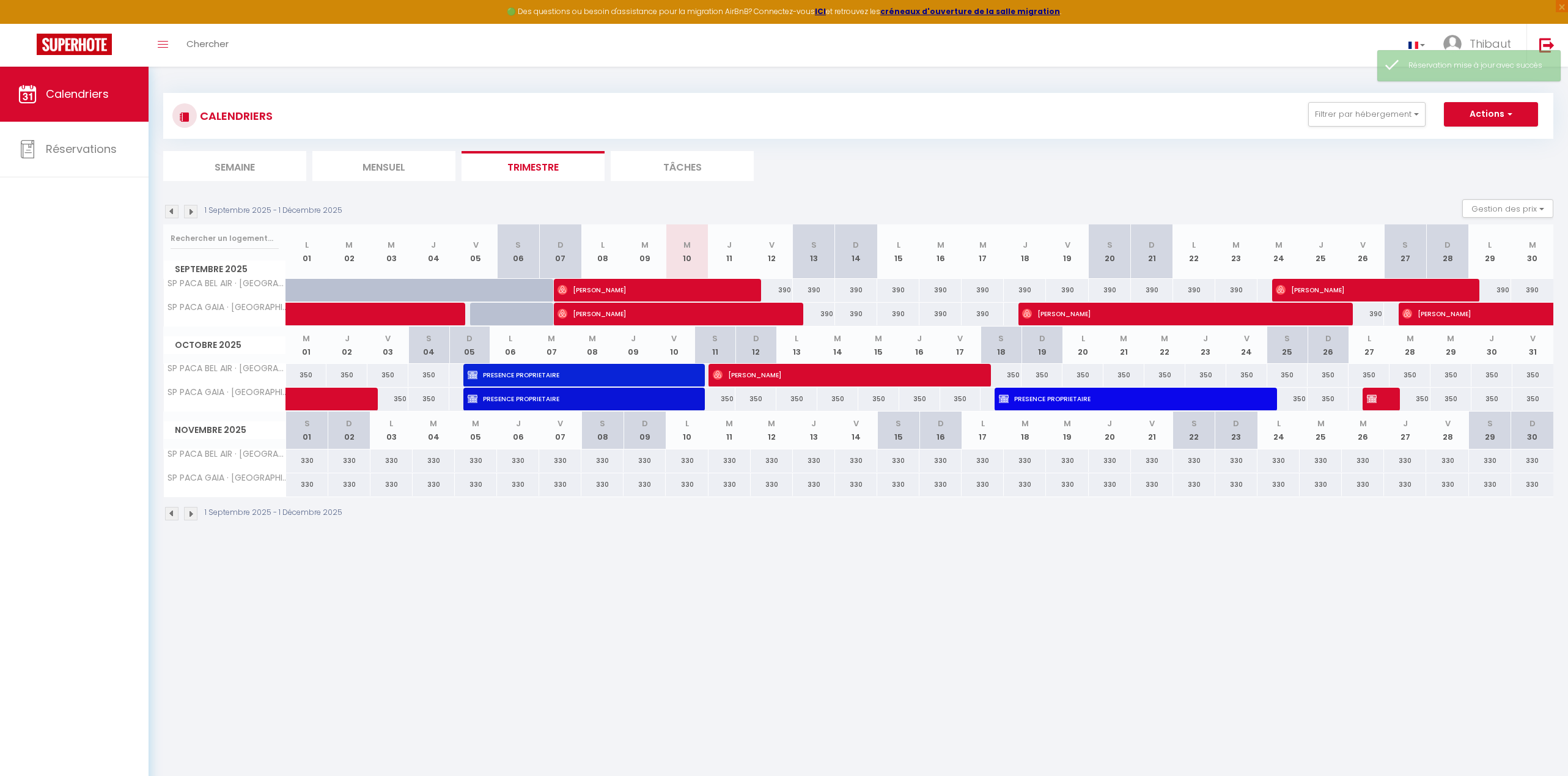
click at [194, 216] on img at bounding box center [191, 211] width 13 height 13
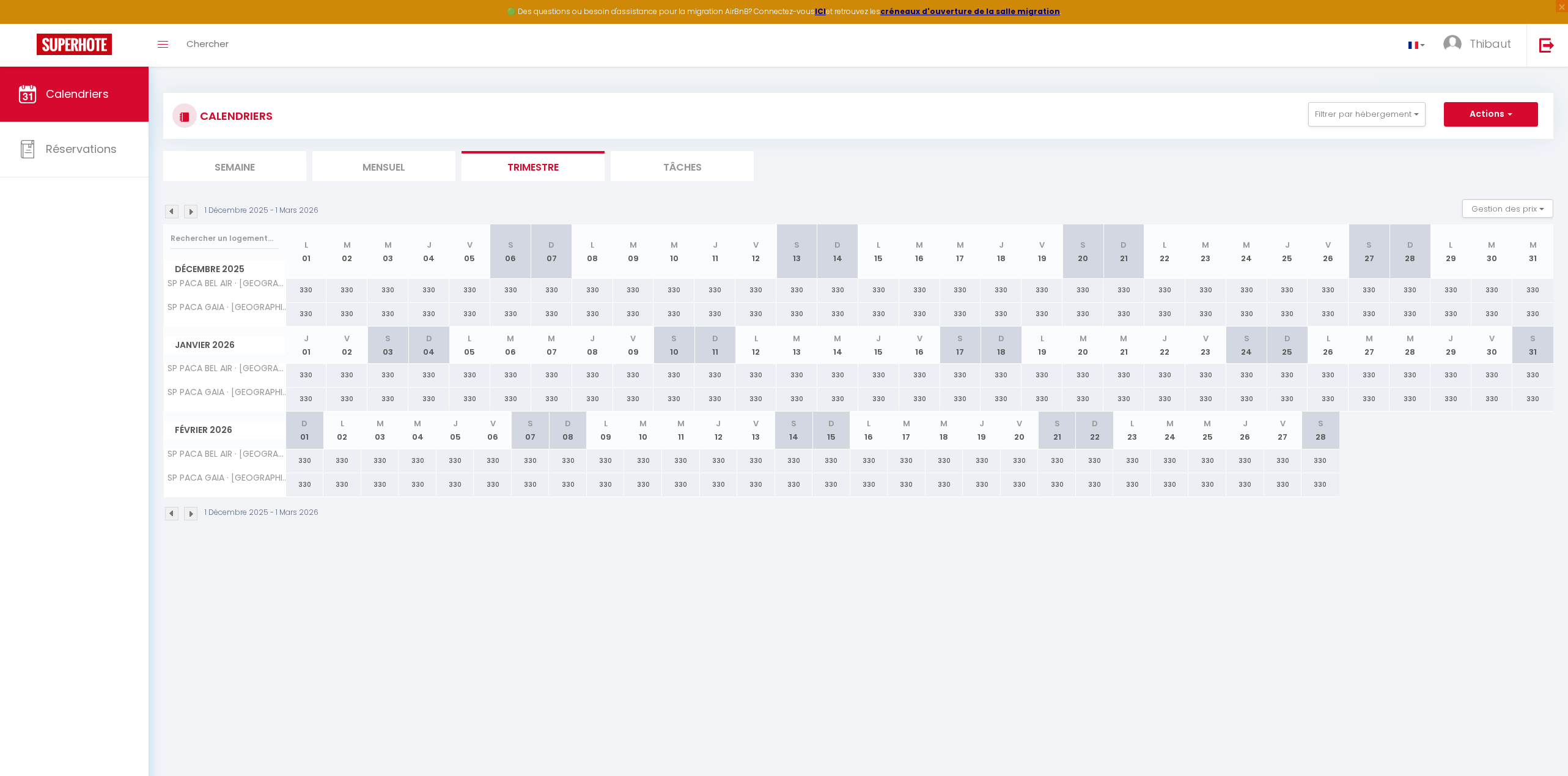
click at [194, 216] on img at bounding box center [191, 211] width 13 height 13
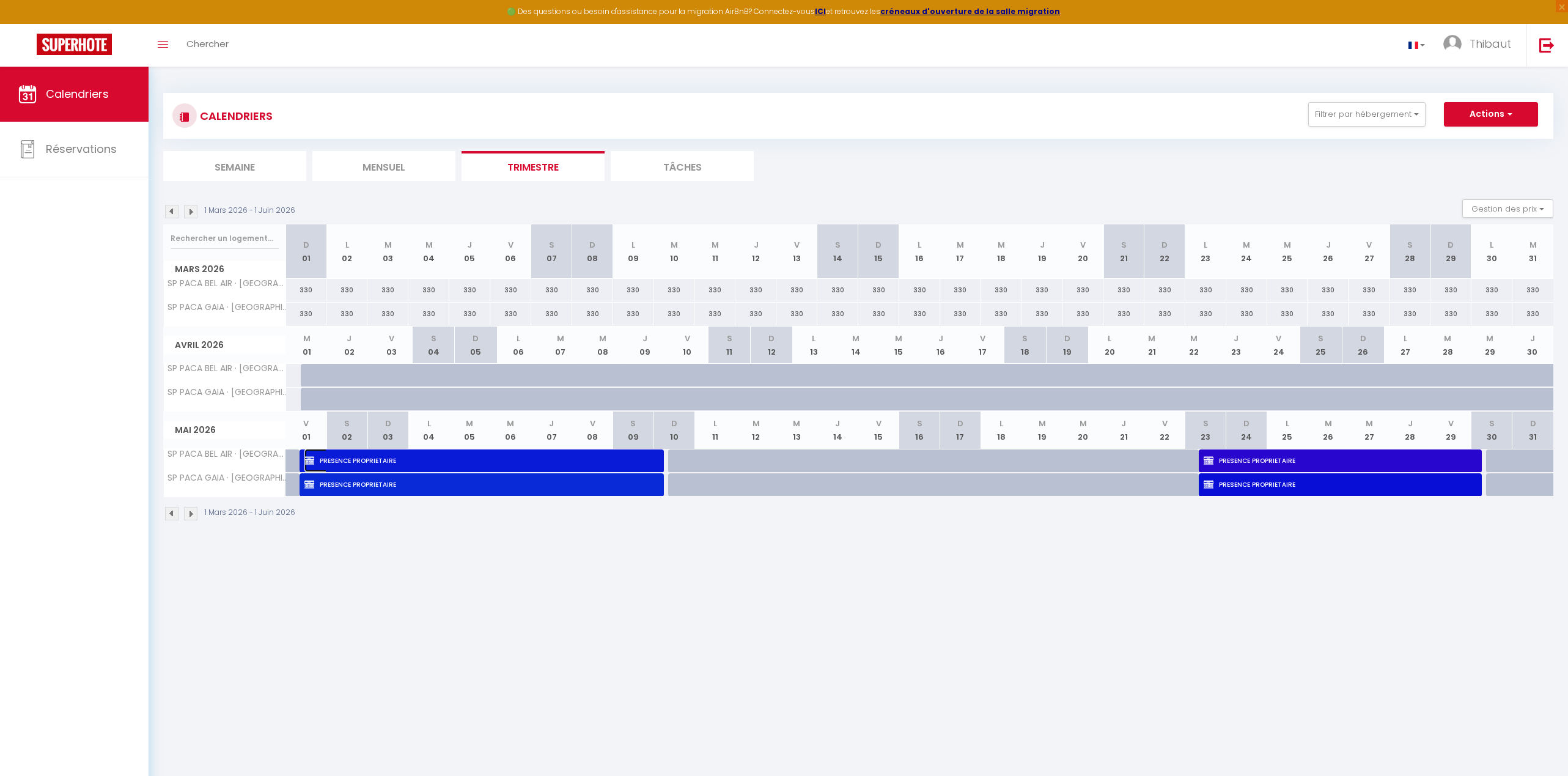
click at [423, 460] on span "PRESENCE PROPRIETAIRE" at bounding box center [475, 461] width 341 height 24
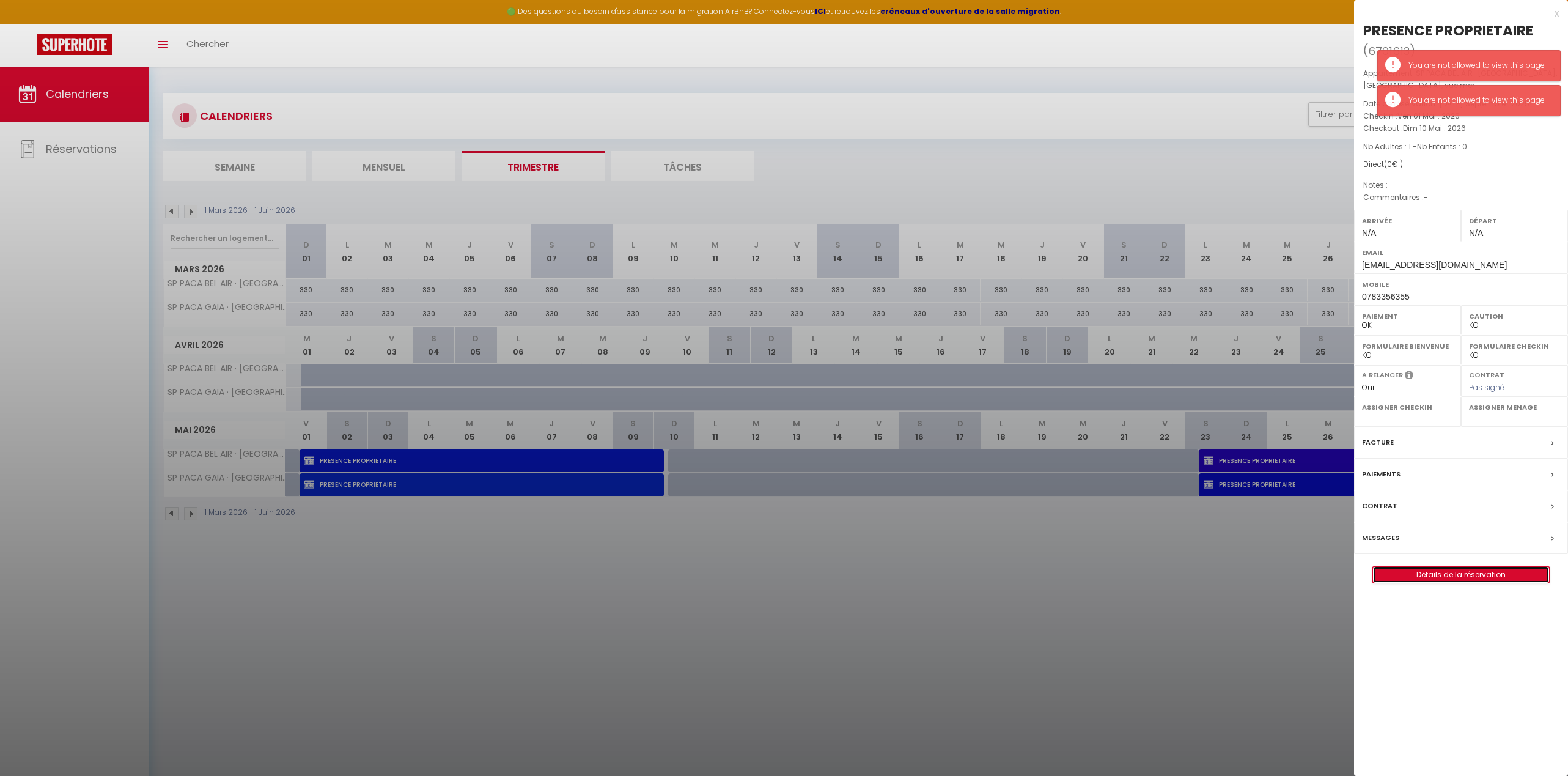
click at [1096, 577] on link "Détails de la réservation" at bounding box center [1461, 575] width 176 height 16
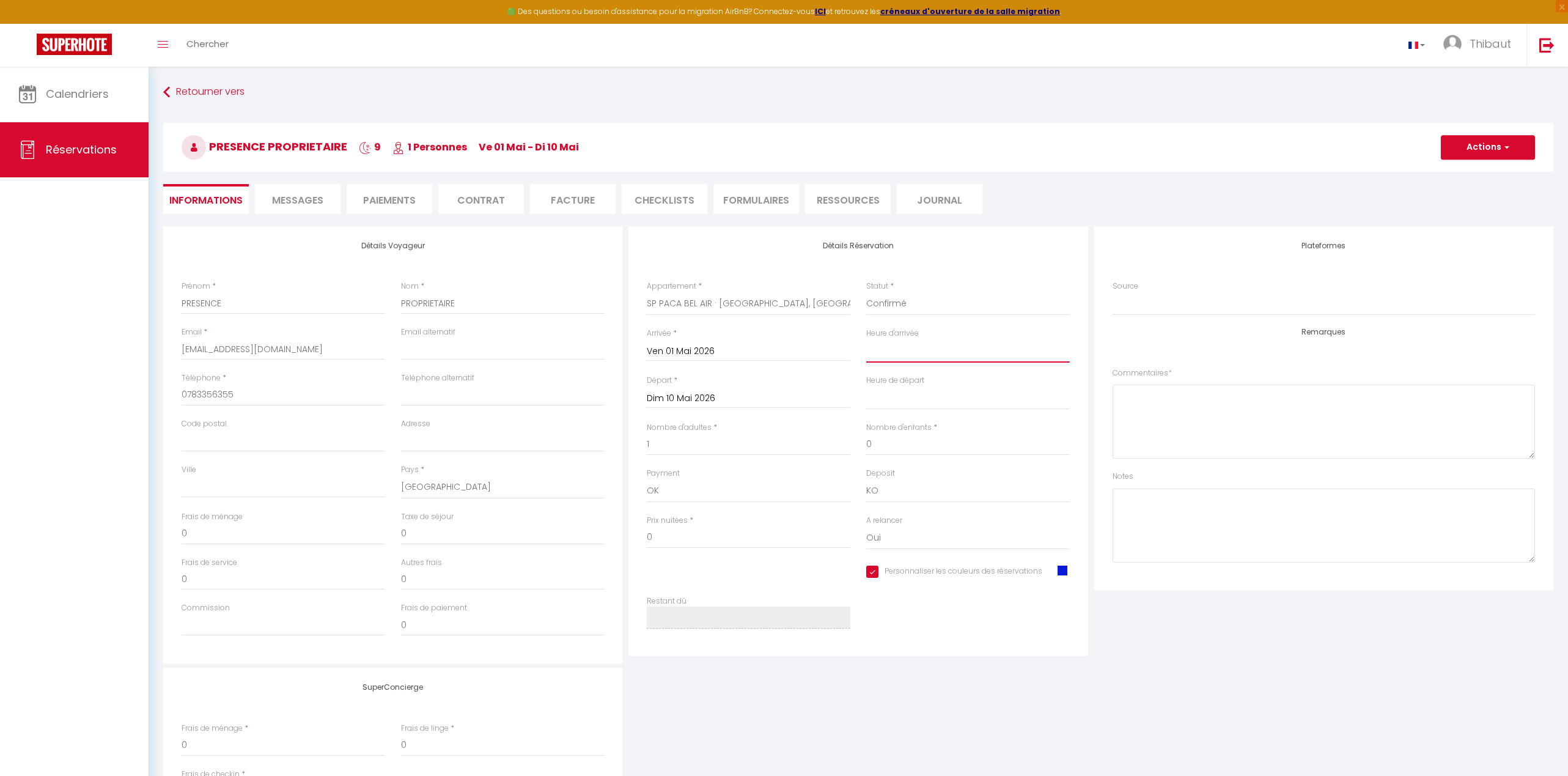
click at [904, 345] on select "00:00 00:30 01:00 01:30 02:00 02:30 03:00 03:30 04:00 04:30 05:00 05:30 06:00 0…" at bounding box center [968, 351] width 204 height 24
click at [866, 339] on select "00:00 00:30 01:00 01:30 02:00 02:30 03:00 03:30 04:00 04:30 05:00 05:30 06:00 0…" at bounding box center [968, 351] width 204 height 24
click at [893, 401] on select "00:00 00:30 01:00 01:30 02:00 02:30 03:00 03:30 04:00 04:30 05:00 05:30 06:00 0…" at bounding box center [968, 398] width 204 height 24
click at [866, 387] on select "00:00 00:30 01:00 01:30 02:00 02:30 03:00 03:30 04:00 04:30 05:00 05:30 06:00 0…" at bounding box center [968, 398] width 204 height 24
click at [1096, 146] on button "Actions" at bounding box center [1488, 147] width 94 height 24
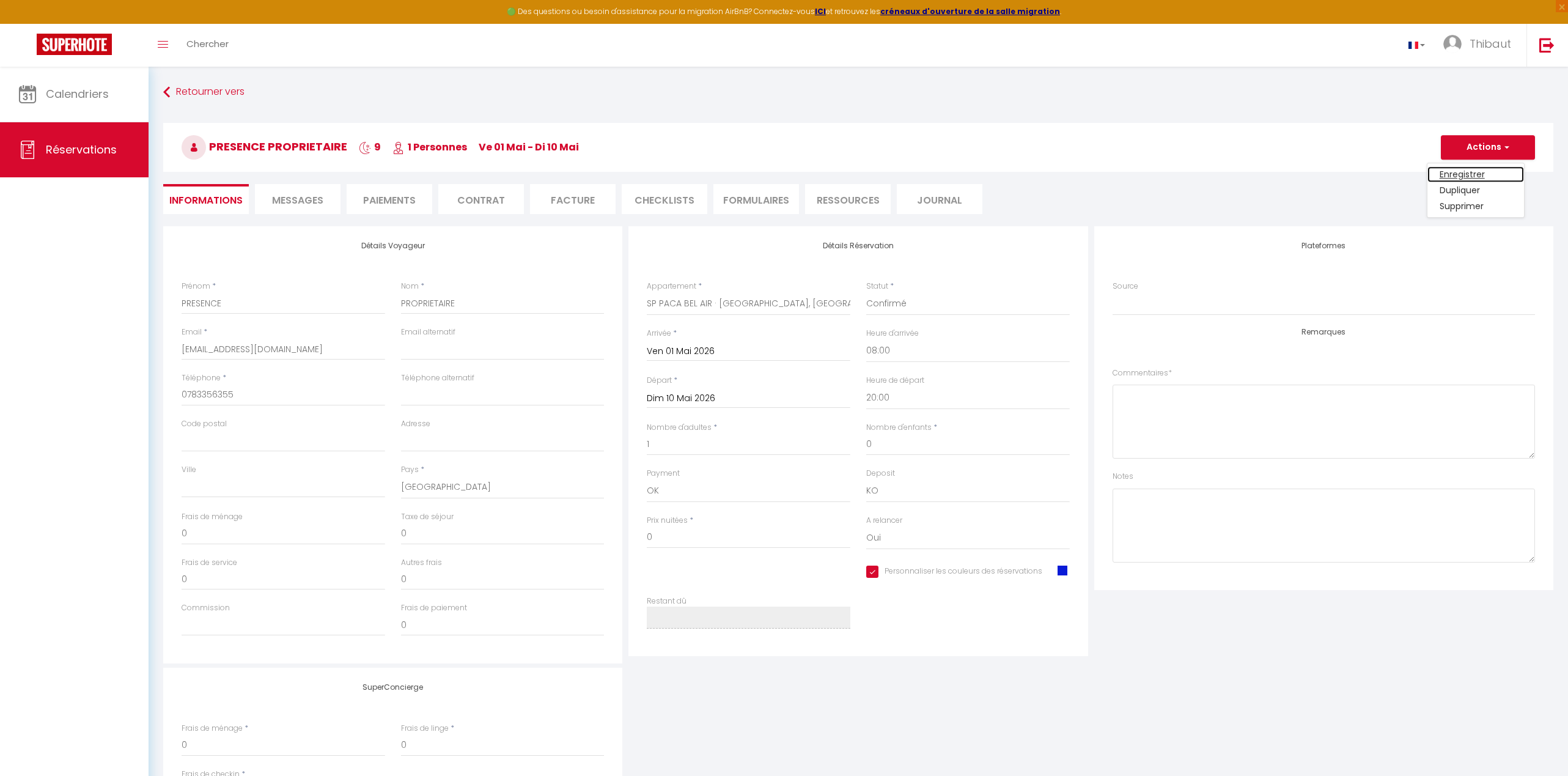
click at [1096, 174] on link "Enregistrer" at bounding box center [1475, 174] width 96 height 16
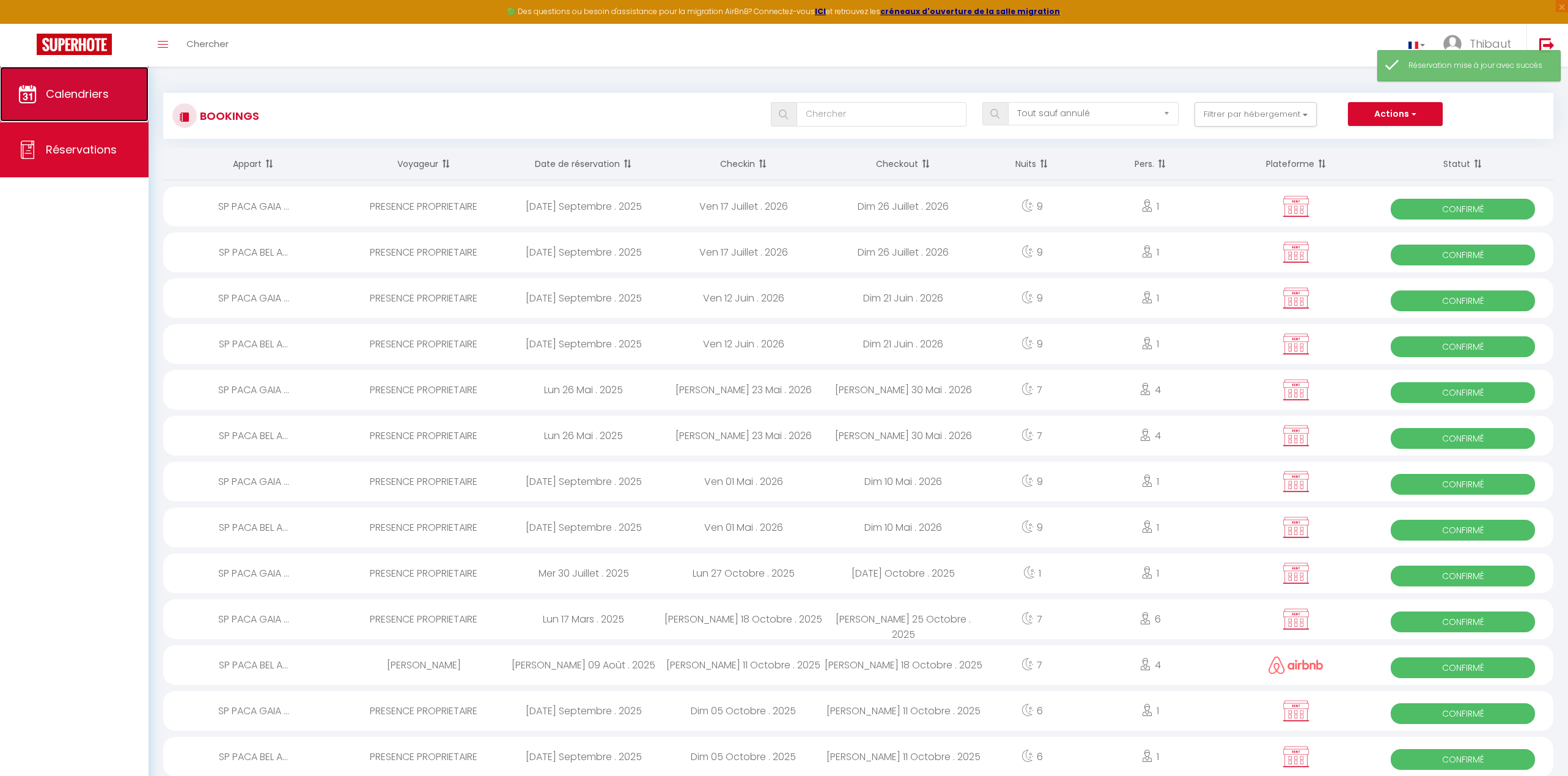
click at [94, 103] on link "Calendriers" at bounding box center [74, 94] width 149 height 55
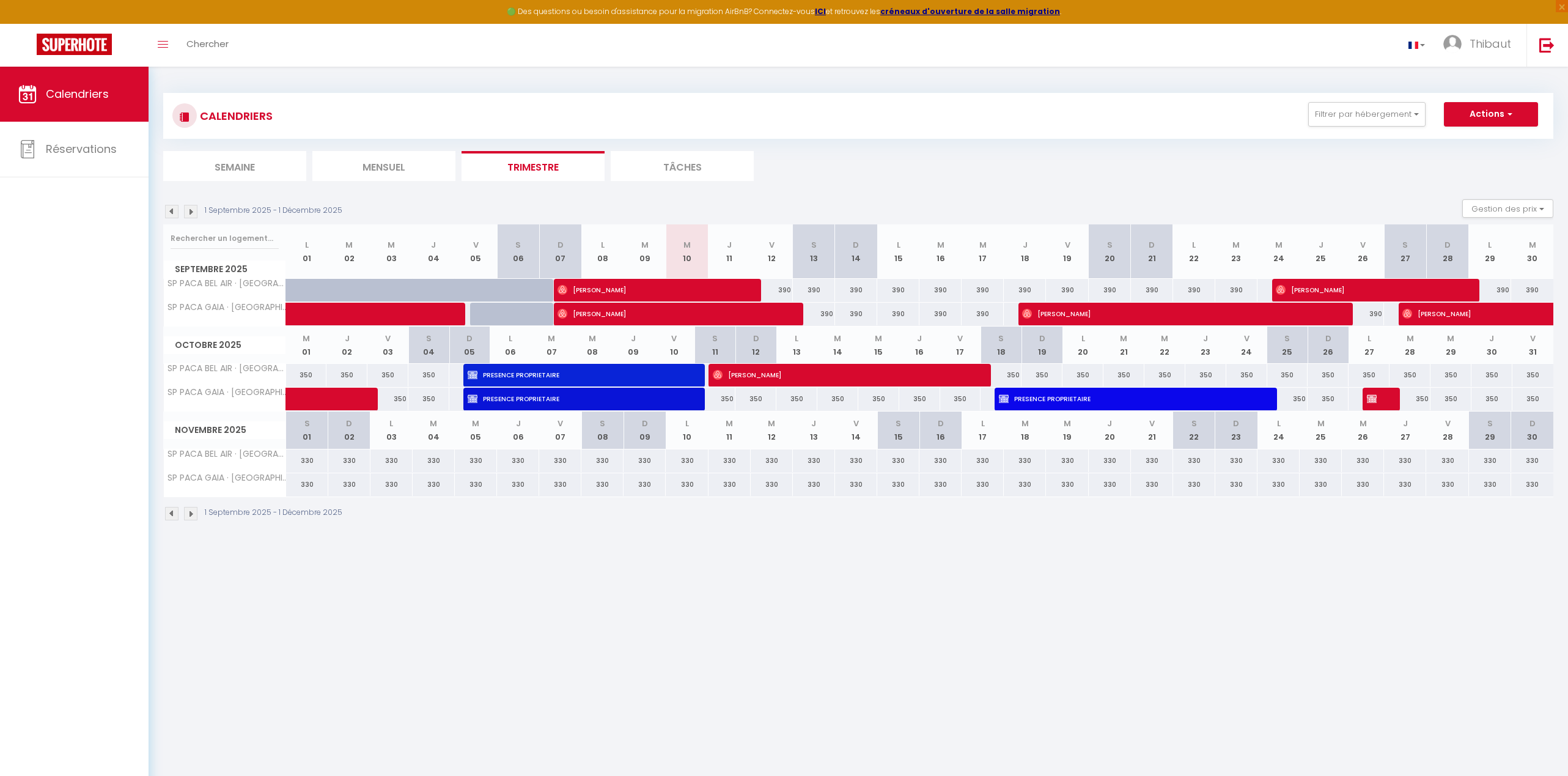
click at [194, 513] on img at bounding box center [191, 514] width 13 height 13
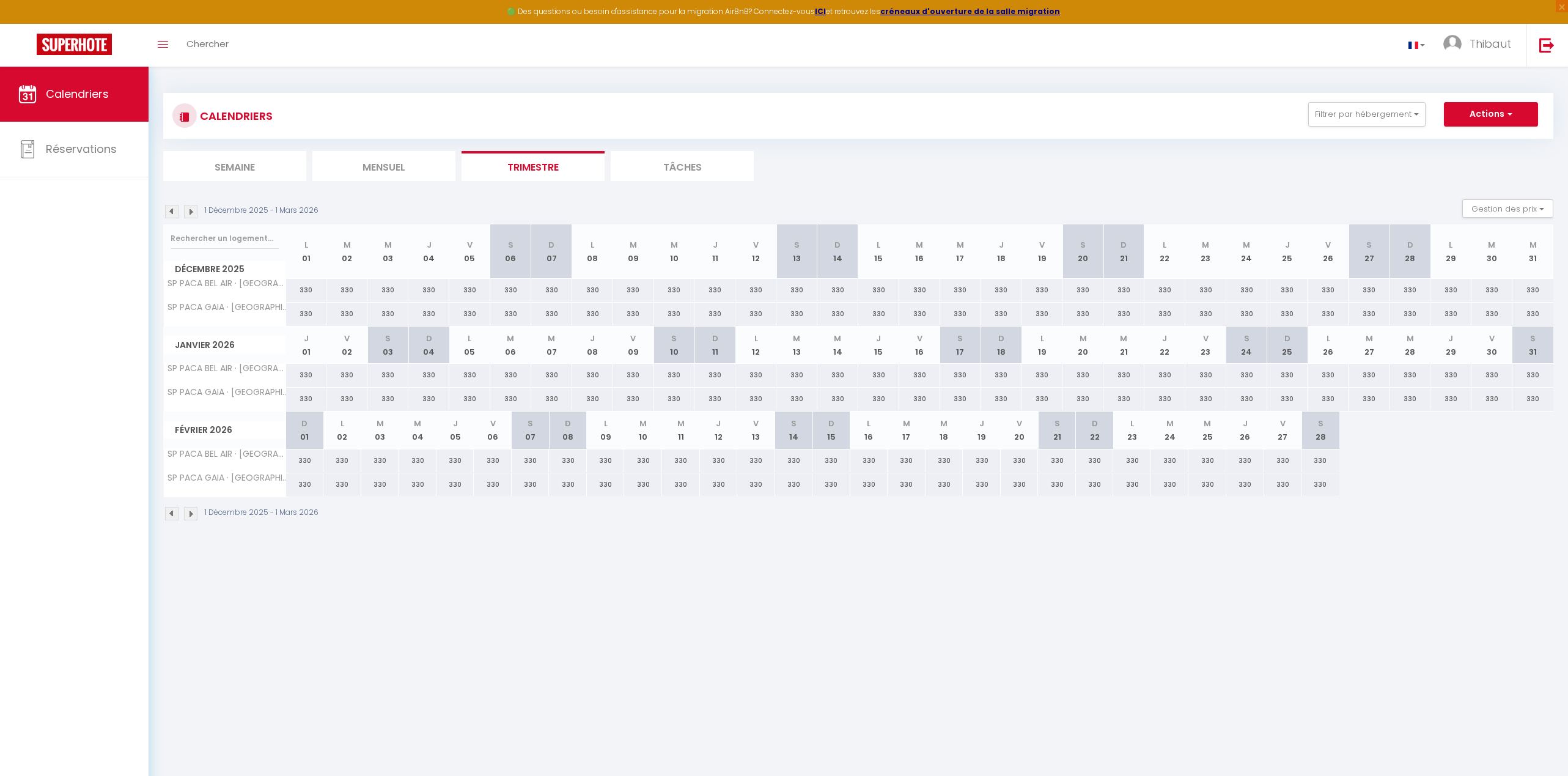
click at [194, 513] on img at bounding box center [191, 514] width 13 height 13
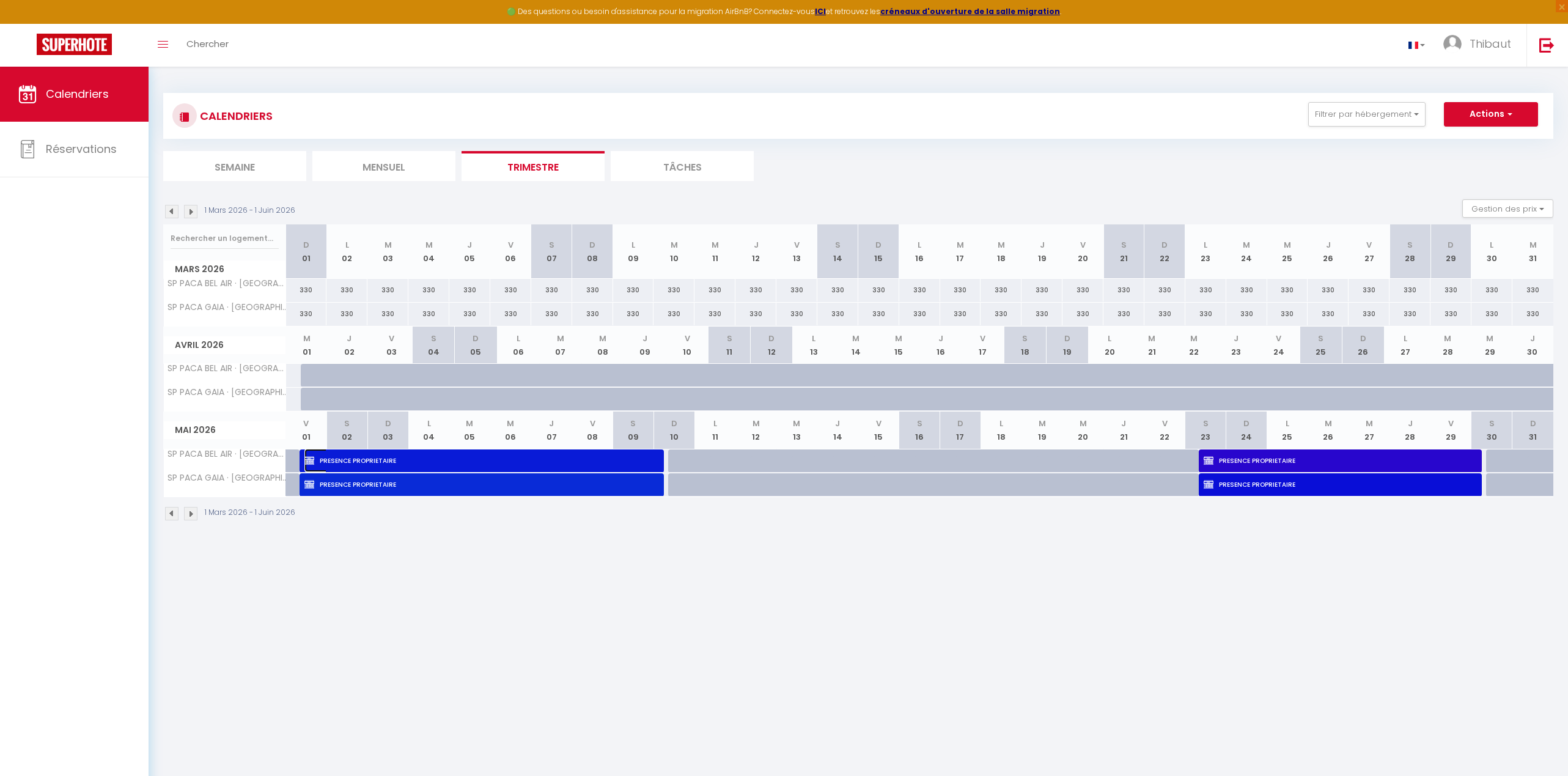
click at [631, 463] on span "PRESENCE PROPRIETAIRE" at bounding box center [475, 461] width 341 height 24
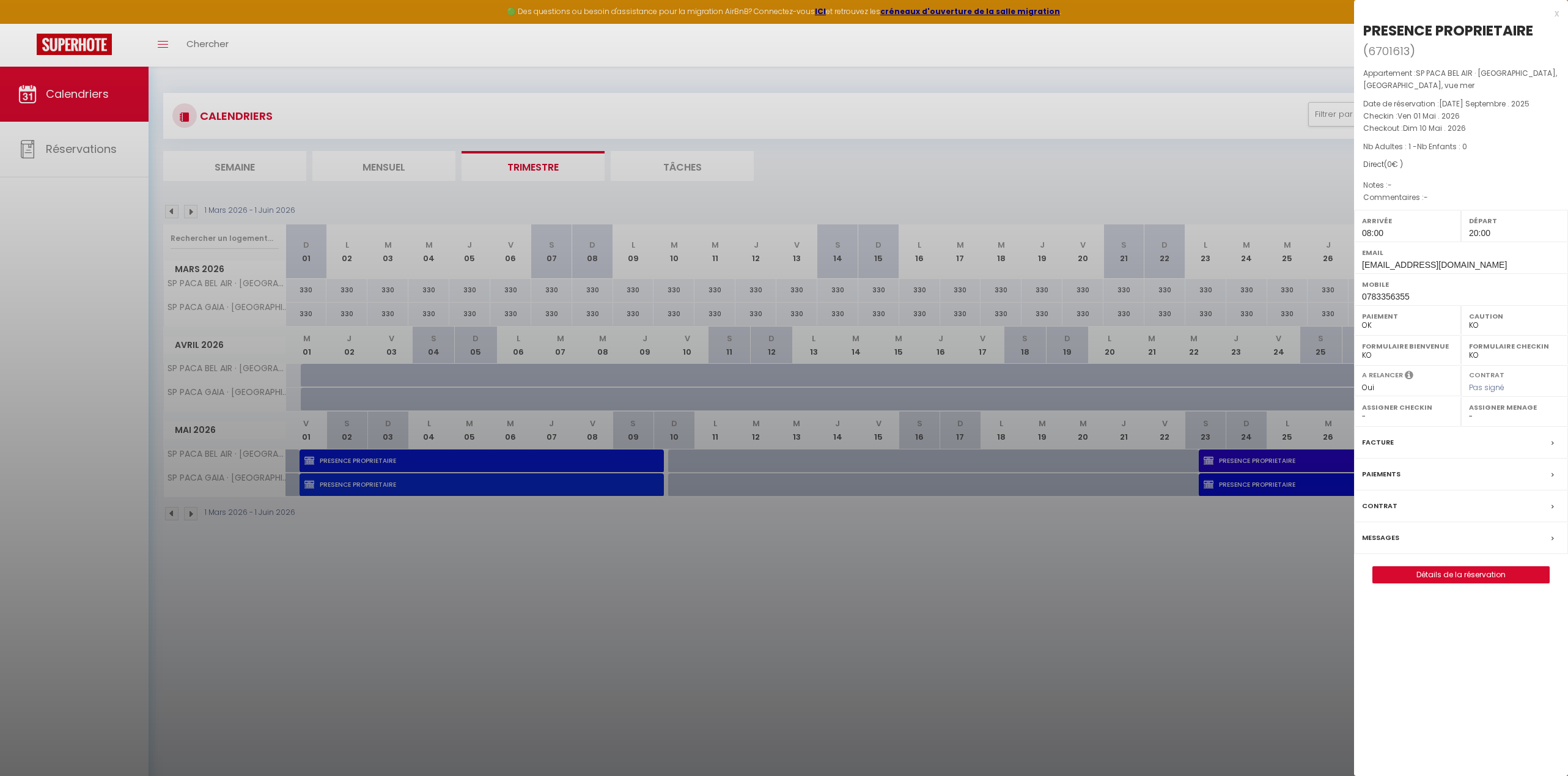
click at [1096, 468] on div at bounding box center [784, 388] width 1568 height 776
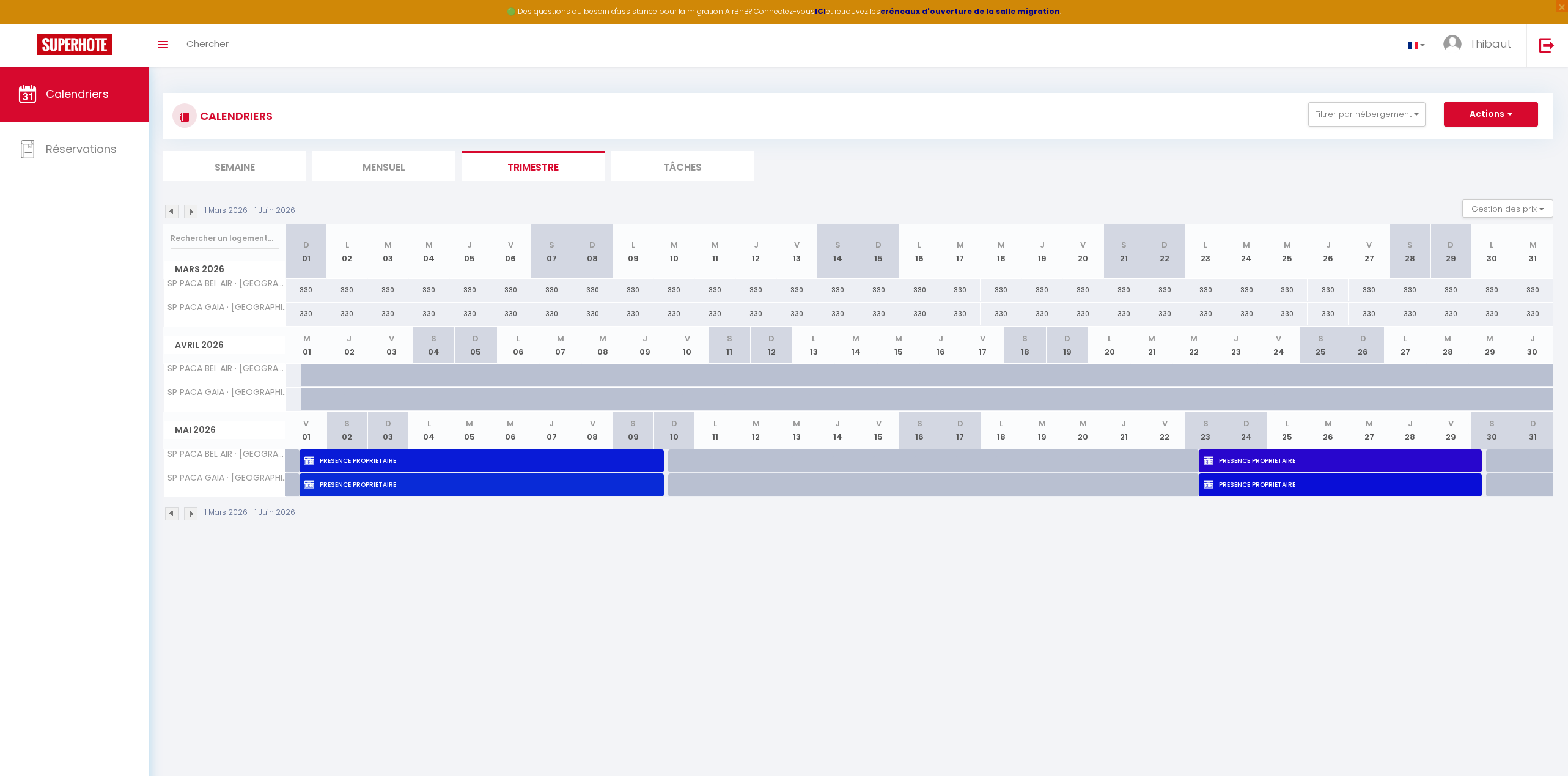
click at [192, 515] on img at bounding box center [191, 514] width 13 height 13
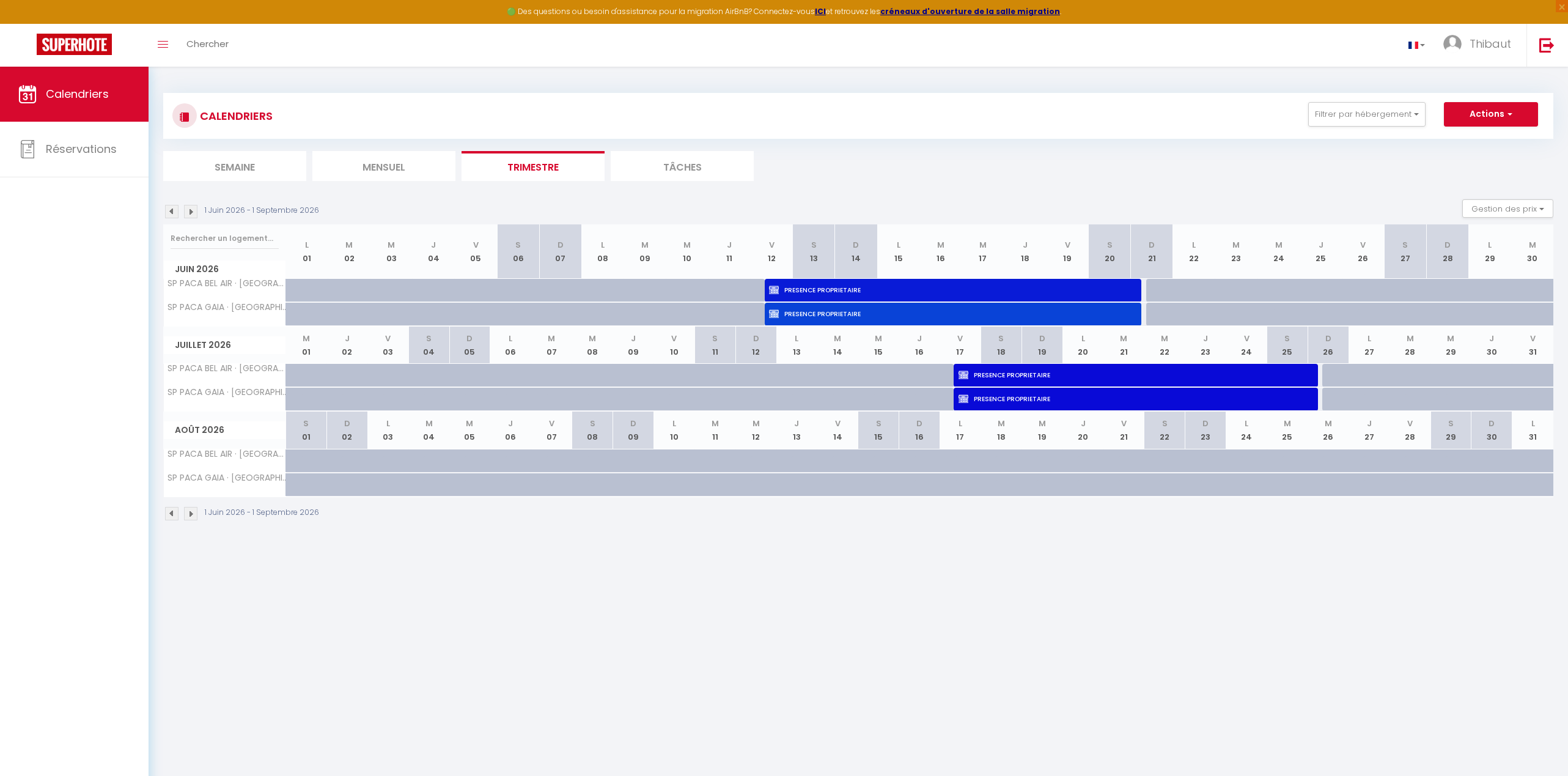
click at [260, 166] on li "Semaine" at bounding box center [235, 166] width 143 height 30
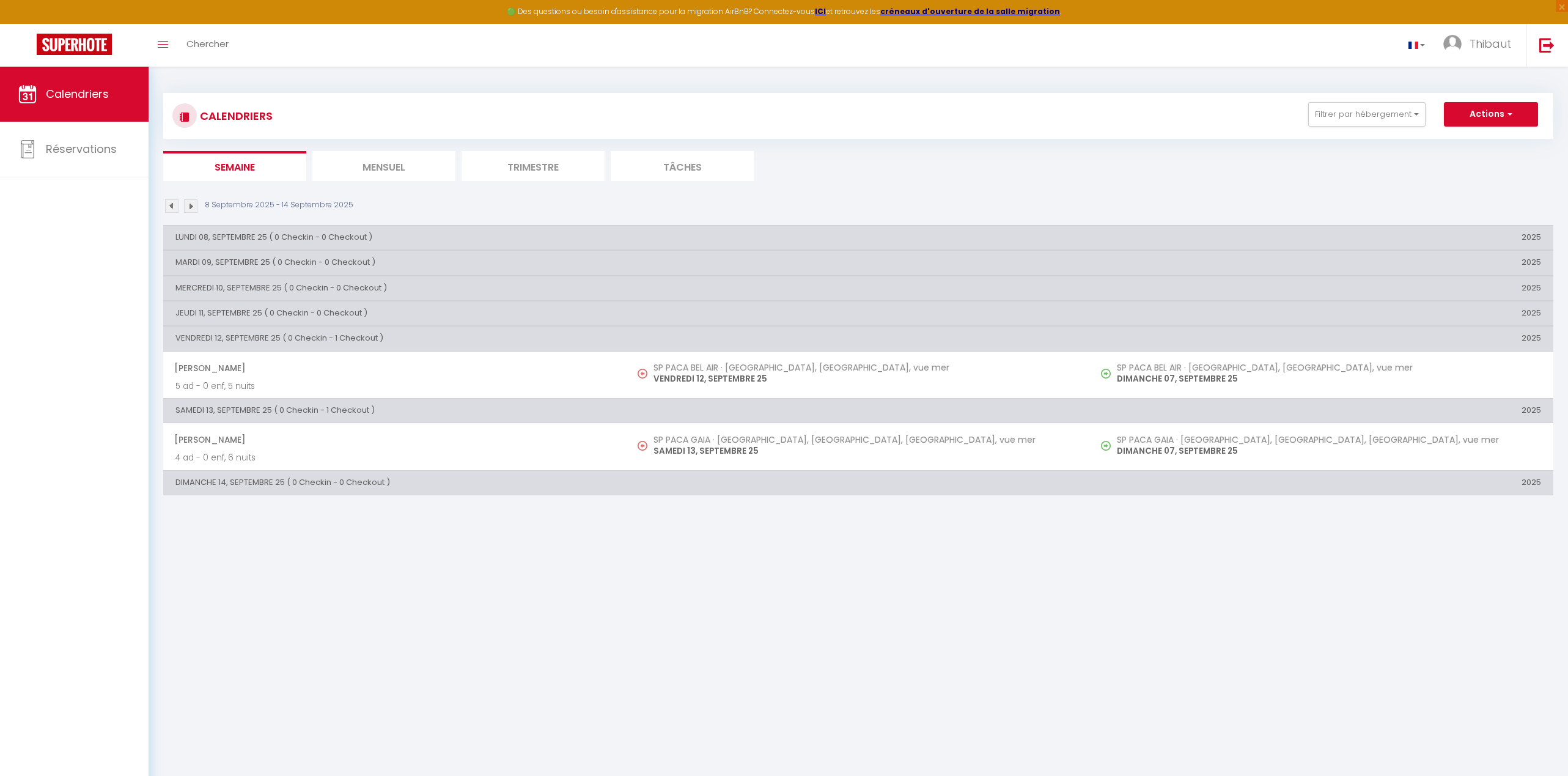
click at [405, 161] on li "Mensuel" at bounding box center [383, 166] width 143 height 30
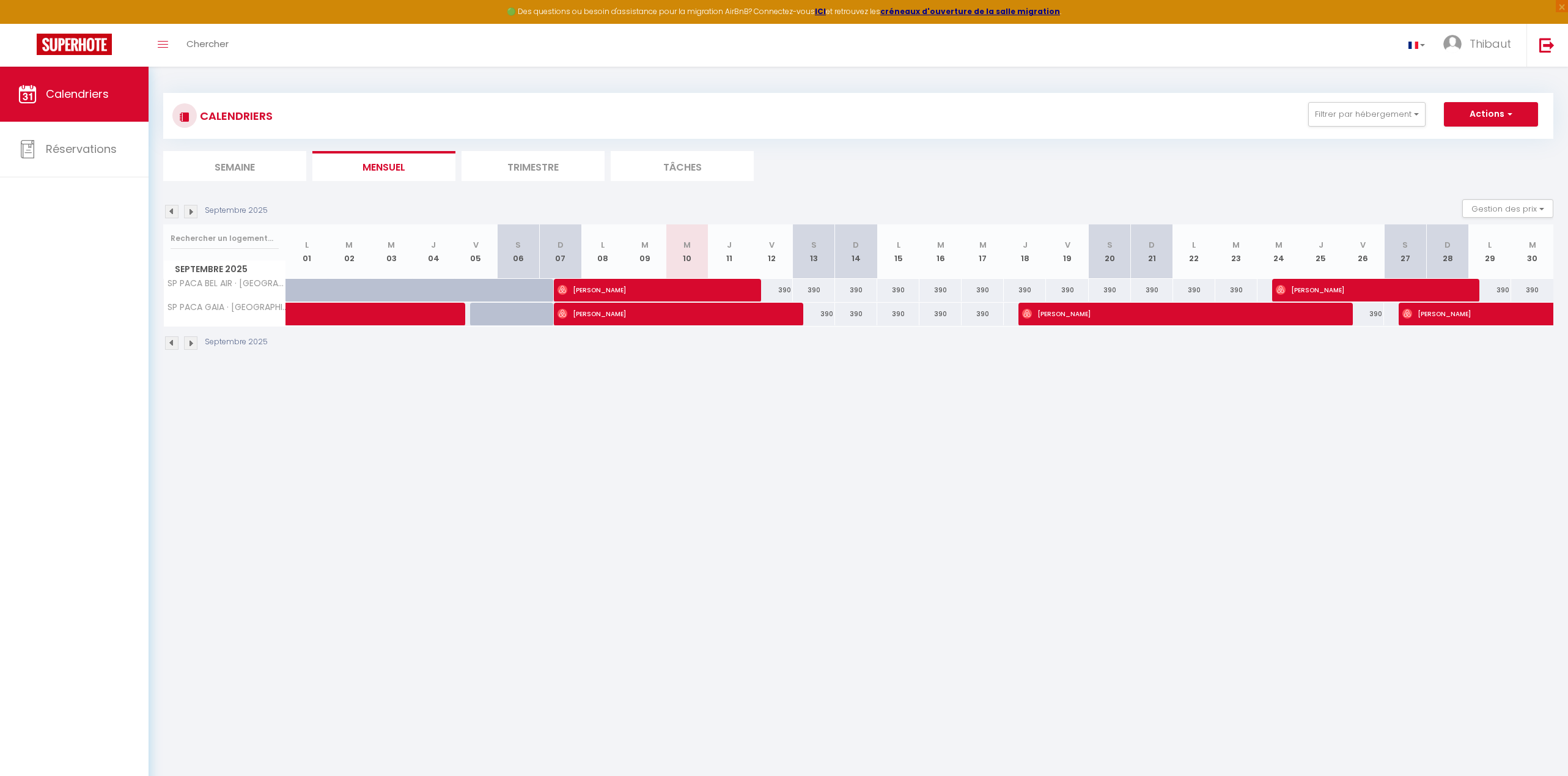
click at [495, 170] on li "Trimestre" at bounding box center [533, 166] width 143 height 30
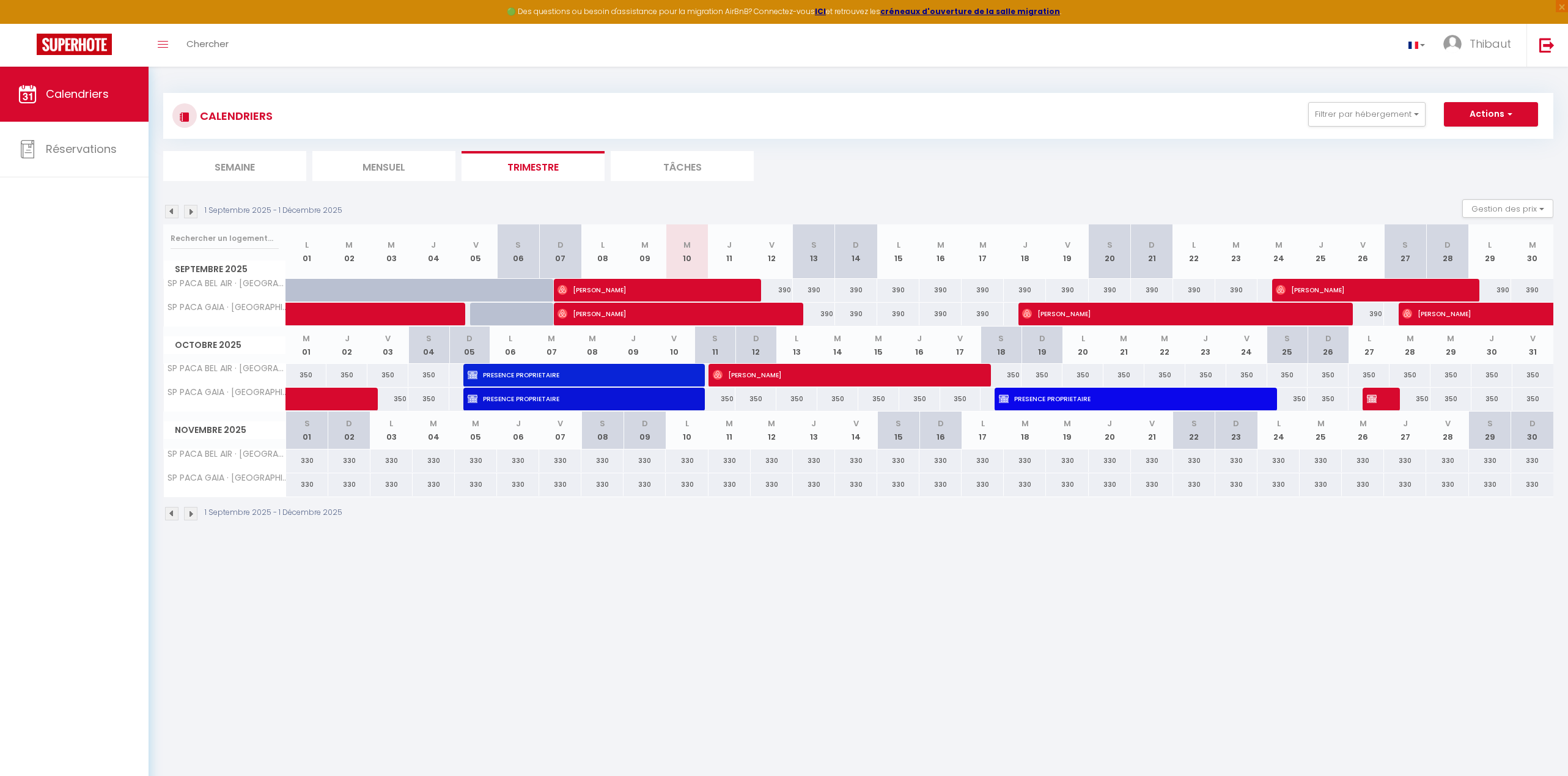
click at [194, 518] on img at bounding box center [191, 514] width 13 height 13
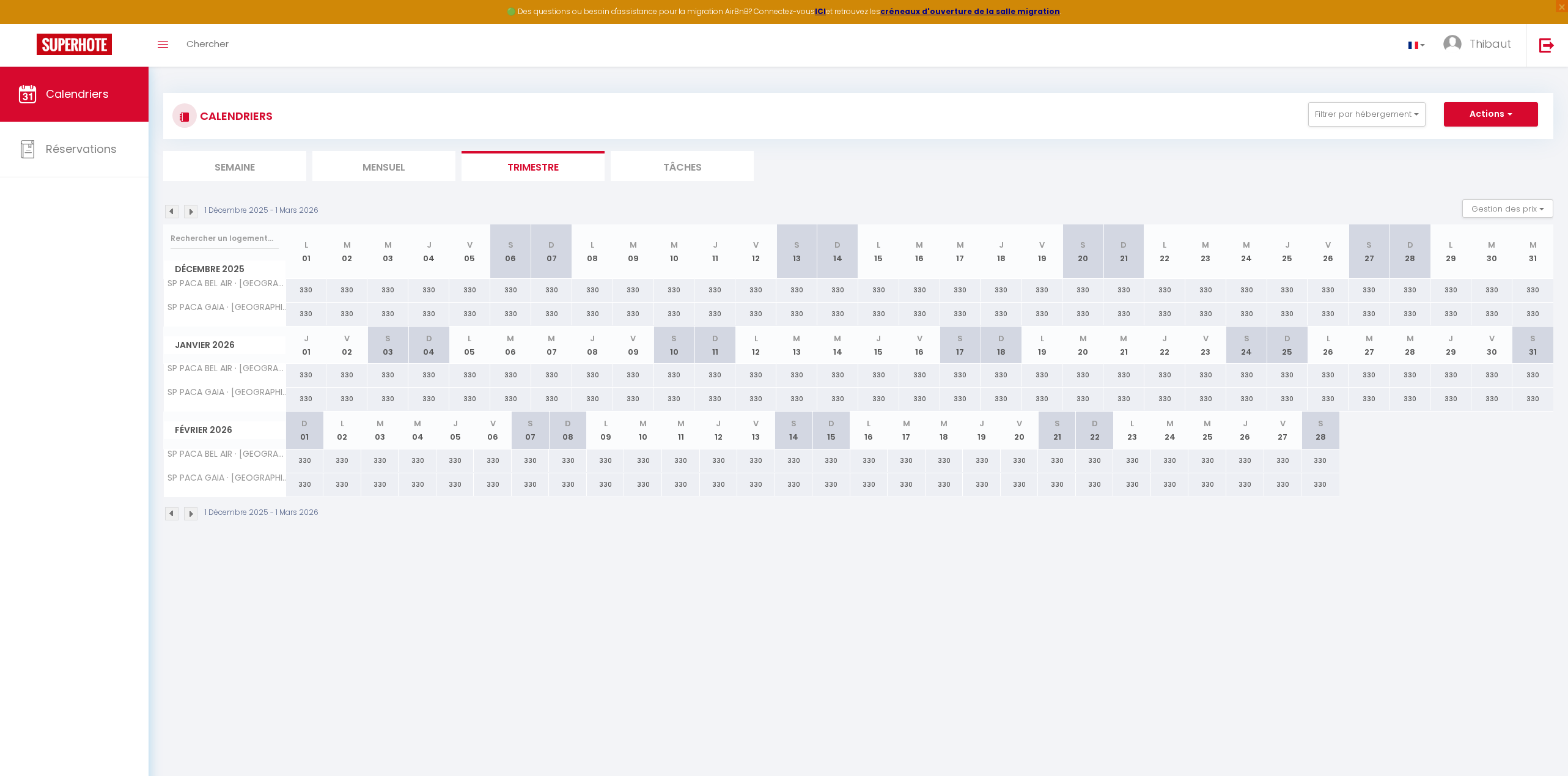
click at [194, 518] on img at bounding box center [191, 514] width 13 height 13
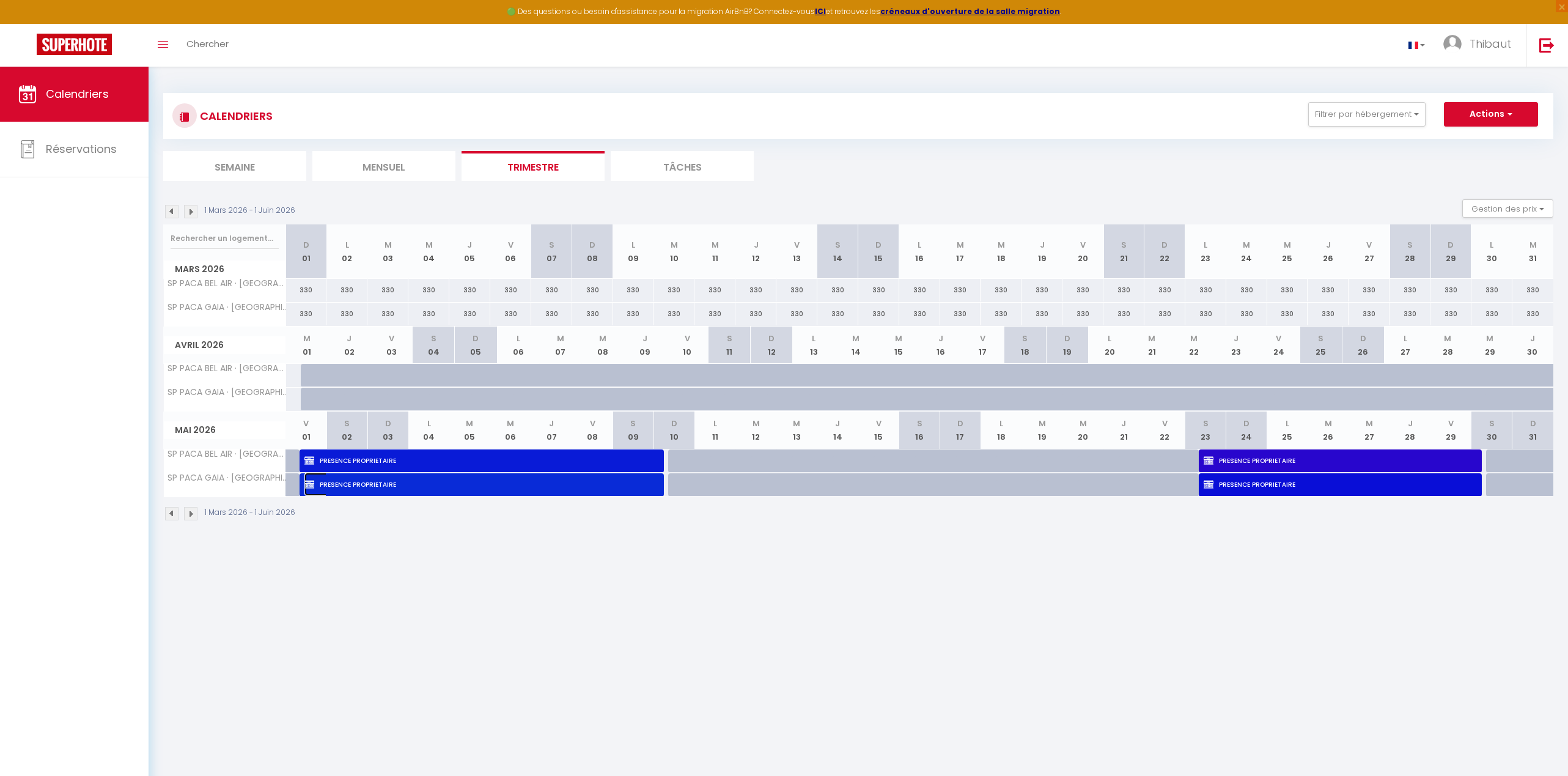
click at [320, 479] on span "PRESENCE PROPRIETAIRE" at bounding box center [475, 484] width 341 height 24
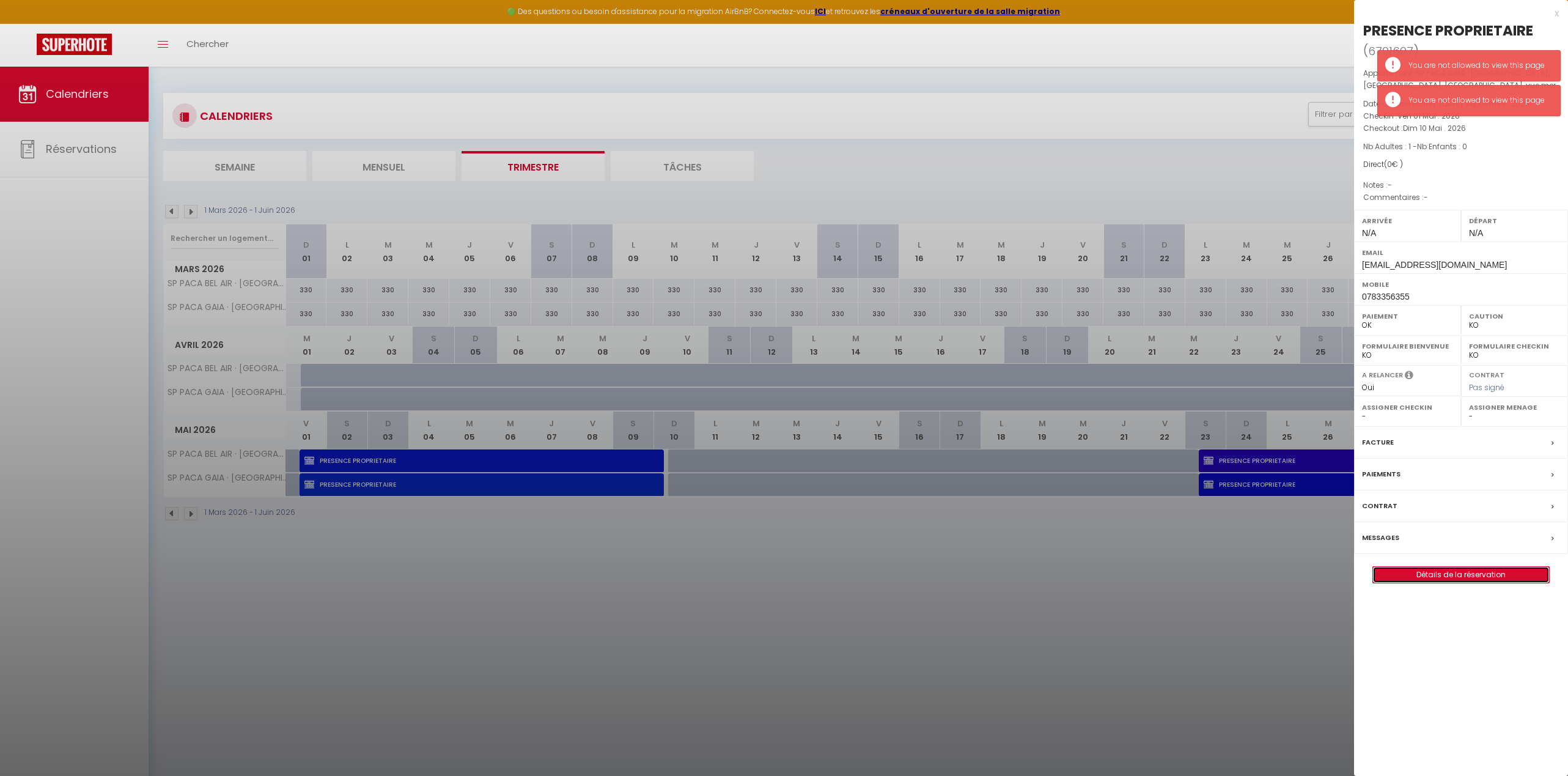
click at [1096, 573] on link "Détails de la réservation" at bounding box center [1461, 575] width 176 height 16
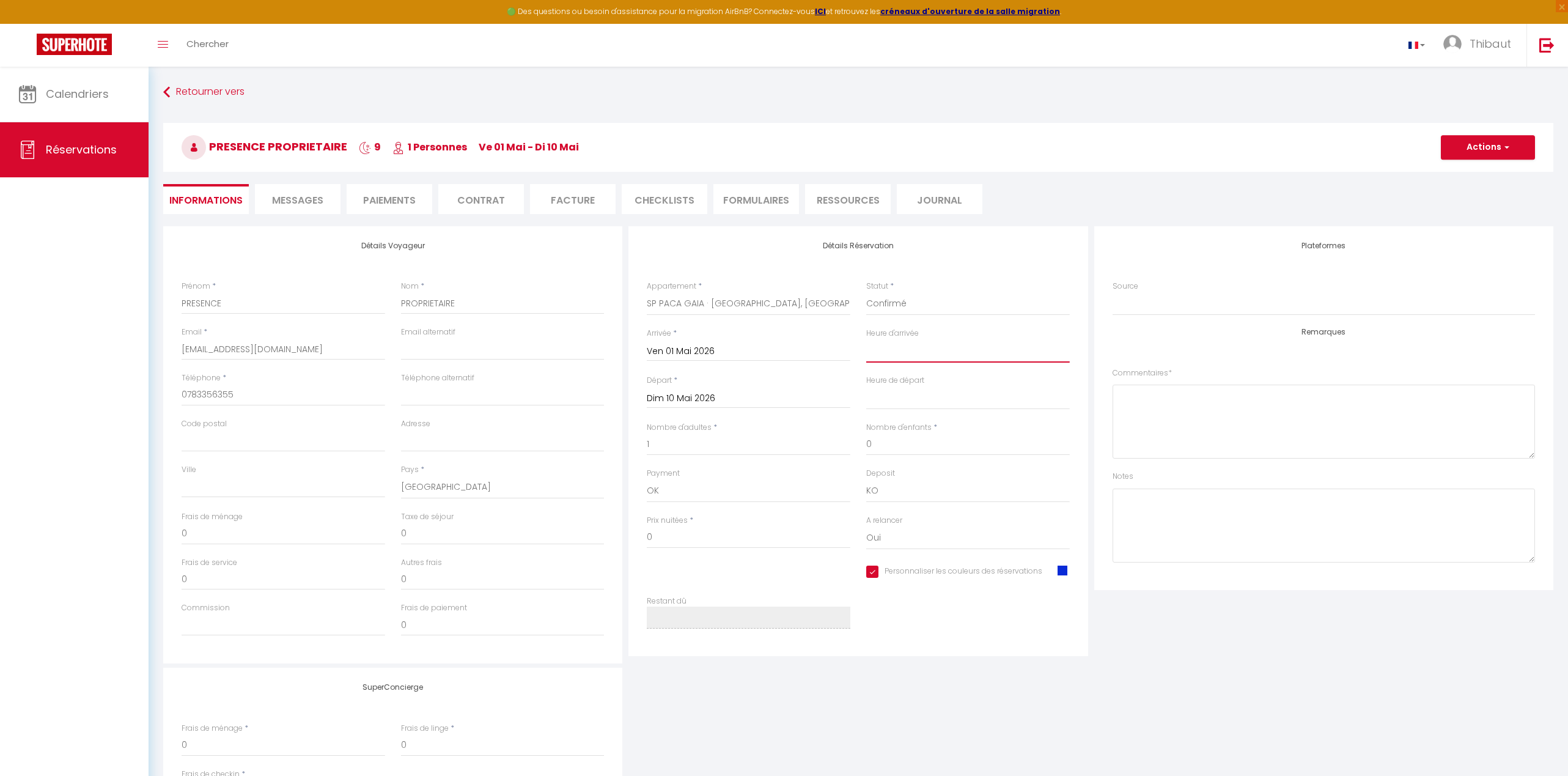
click at [921, 348] on select "00:00 00:30 01:00 01:30 02:00 02:30 03:00 03:30 04:00 04:30 05:00 05:30 06:00 0…" at bounding box center [968, 351] width 204 height 24
click at [866, 339] on select "00:00 00:30 01:00 01:30 02:00 02:30 03:00 03:30 04:00 04:30 05:00 05:30 06:00 0…" at bounding box center [968, 351] width 204 height 24
click at [890, 399] on select "00:00 00:30 01:00 01:30 02:00 02:30 03:00 03:30 04:00 04:30 05:00 05:30 06:00 0…" at bounding box center [968, 398] width 204 height 24
click at [866, 387] on select "00:00 00:30 01:00 01:30 02:00 02:30 03:00 03:30 04:00 04:30 05:00 05:30 06:00 0…" at bounding box center [968, 398] width 204 height 24
click at [891, 399] on select "00:00 00:30 01:00 01:30 02:00 02:30 03:00 03:30 04:00 04:30 05:00 05:30 06:00 0…" at bounding box center [968, 398] width 204 height 24
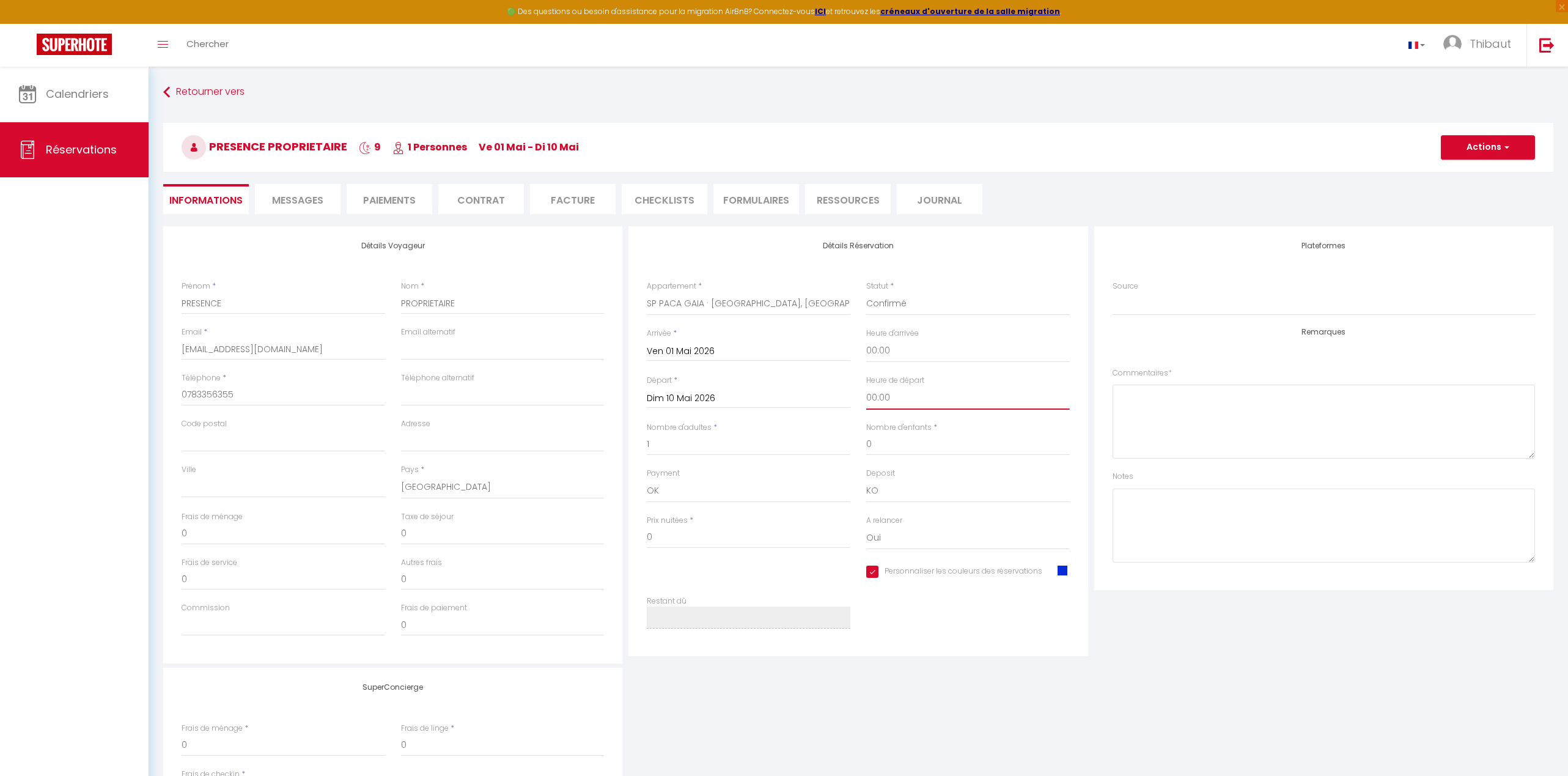
click at [866, 387] on select "00:00 00:30 01:00 01:30 02:00 02:30 03:00 03:30 04:00 04:30 05:00 05:30 06:00 0…" at bounding box center [968, 398] width 204 height 24
click at [1096, 150] on button "Actions" at bounding box center [1488, 147] width 94 height 24
click at [1096, 170] on link "Enregistrer" at bounding box center [1475, 174] width 96 height 16
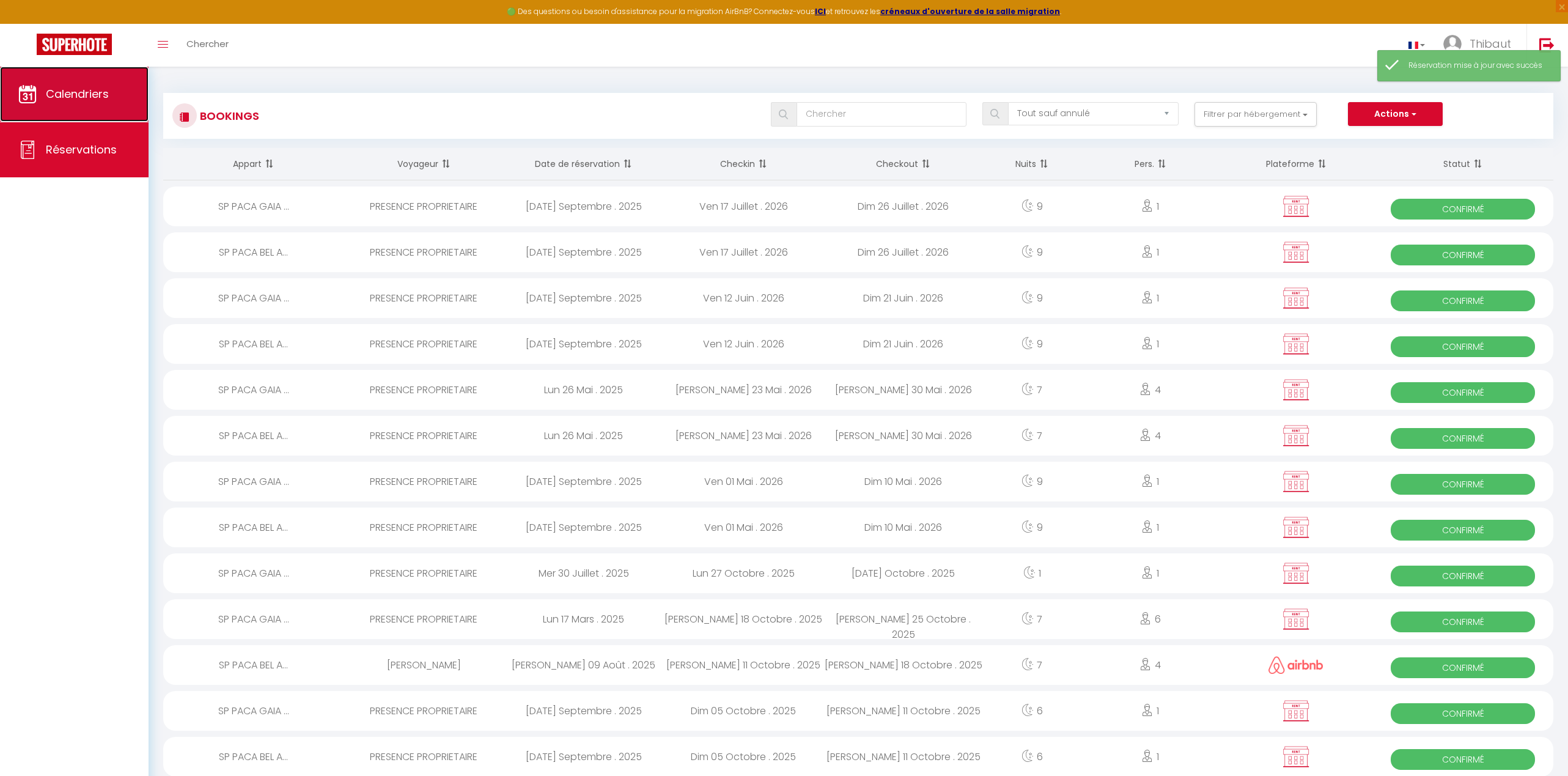
click at [63, 90] on span "Calendriers" at bounding box center [77, 94] width 63 height 15
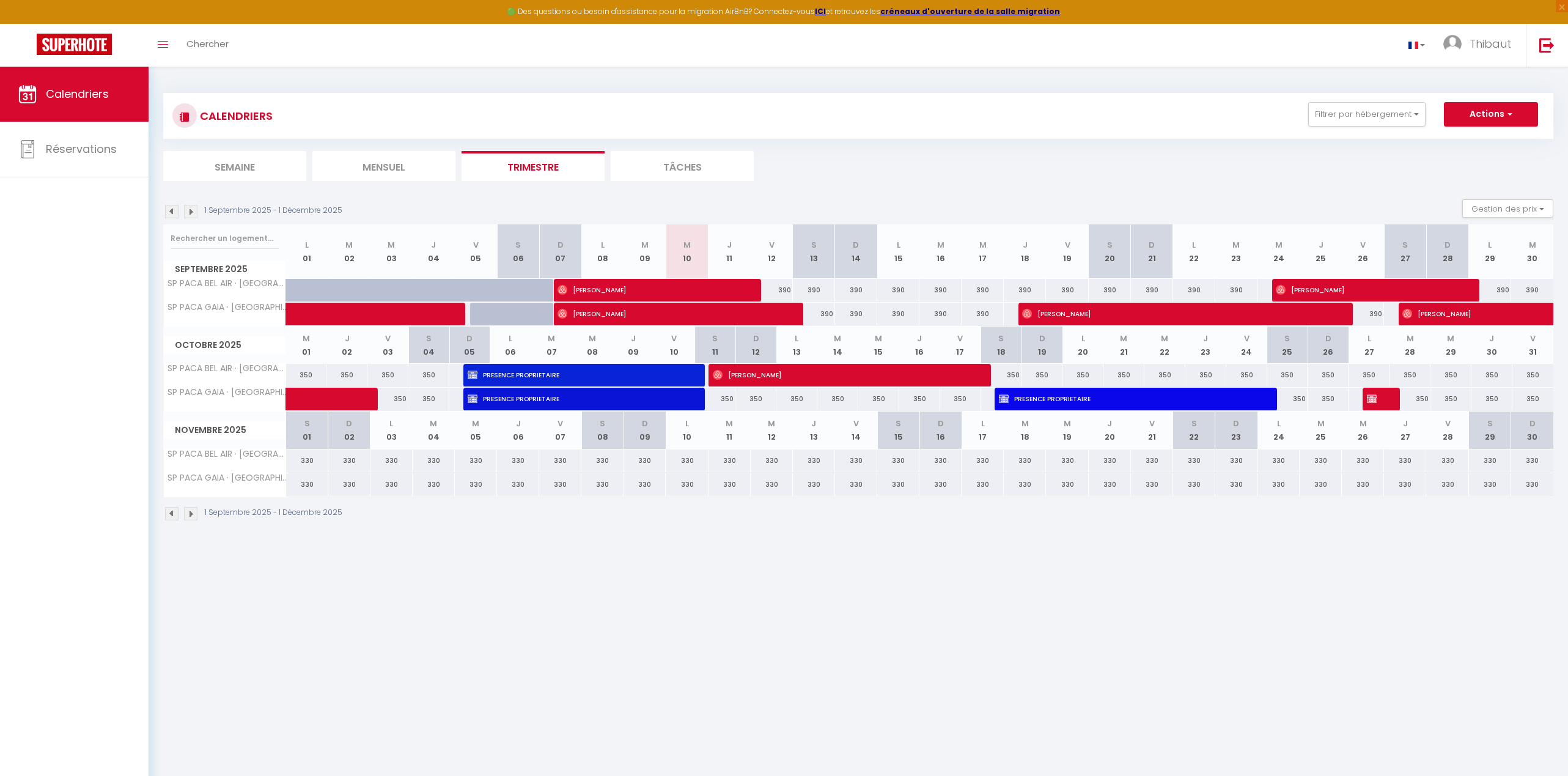
click at [193, 518] on img at bounding box center [191, 514] width 13 height 13
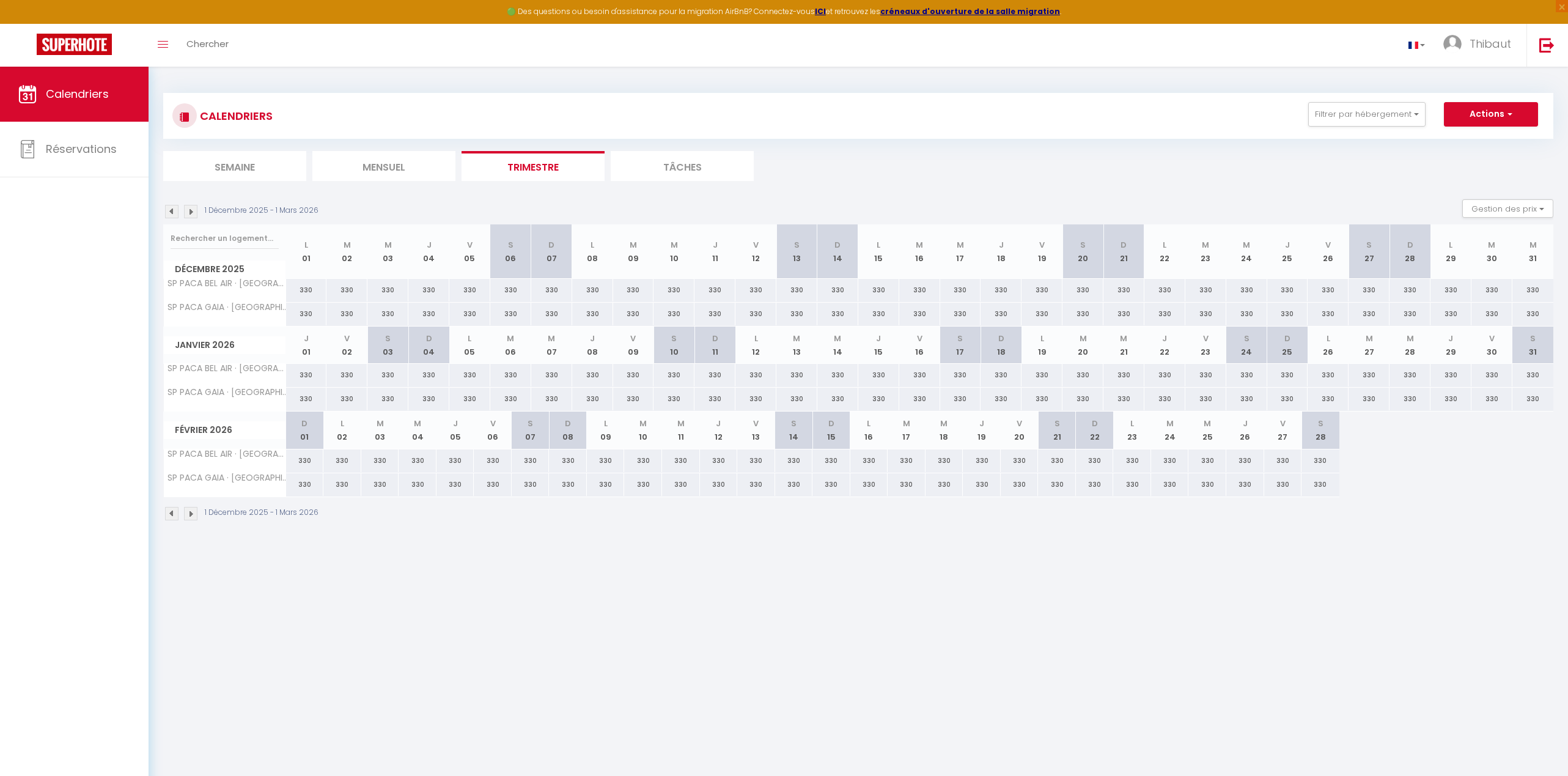
click at [193, 518] on img at bounding box center [191, 514] width 13 height 13
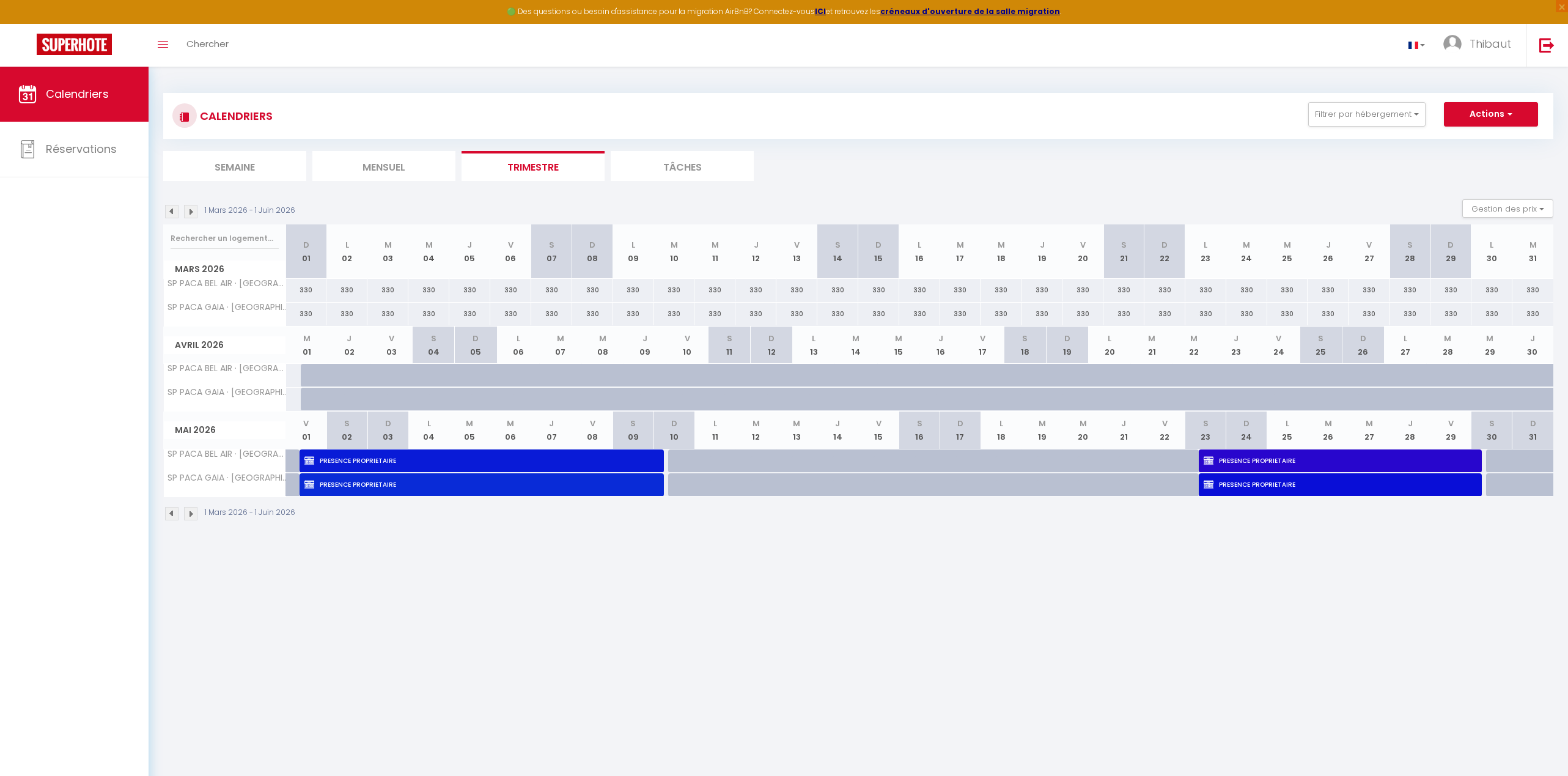
click at [193, 515] on img at bounding box center [191, 514] width 13 height 13
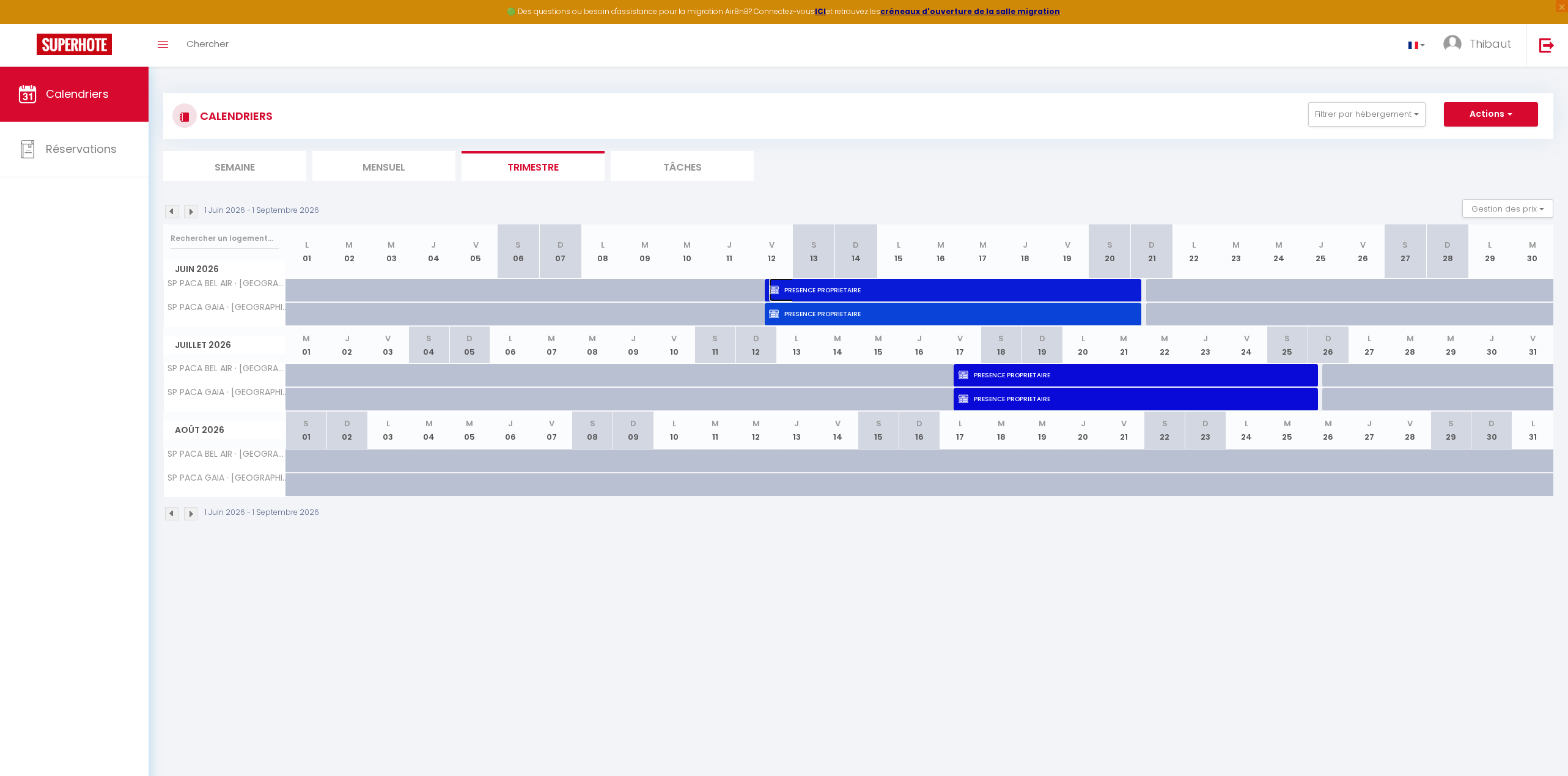
click at [830, 290] on span "PRESENCE PROPRIETAIRE" at bounding box center [945, 290] width 352 height 24
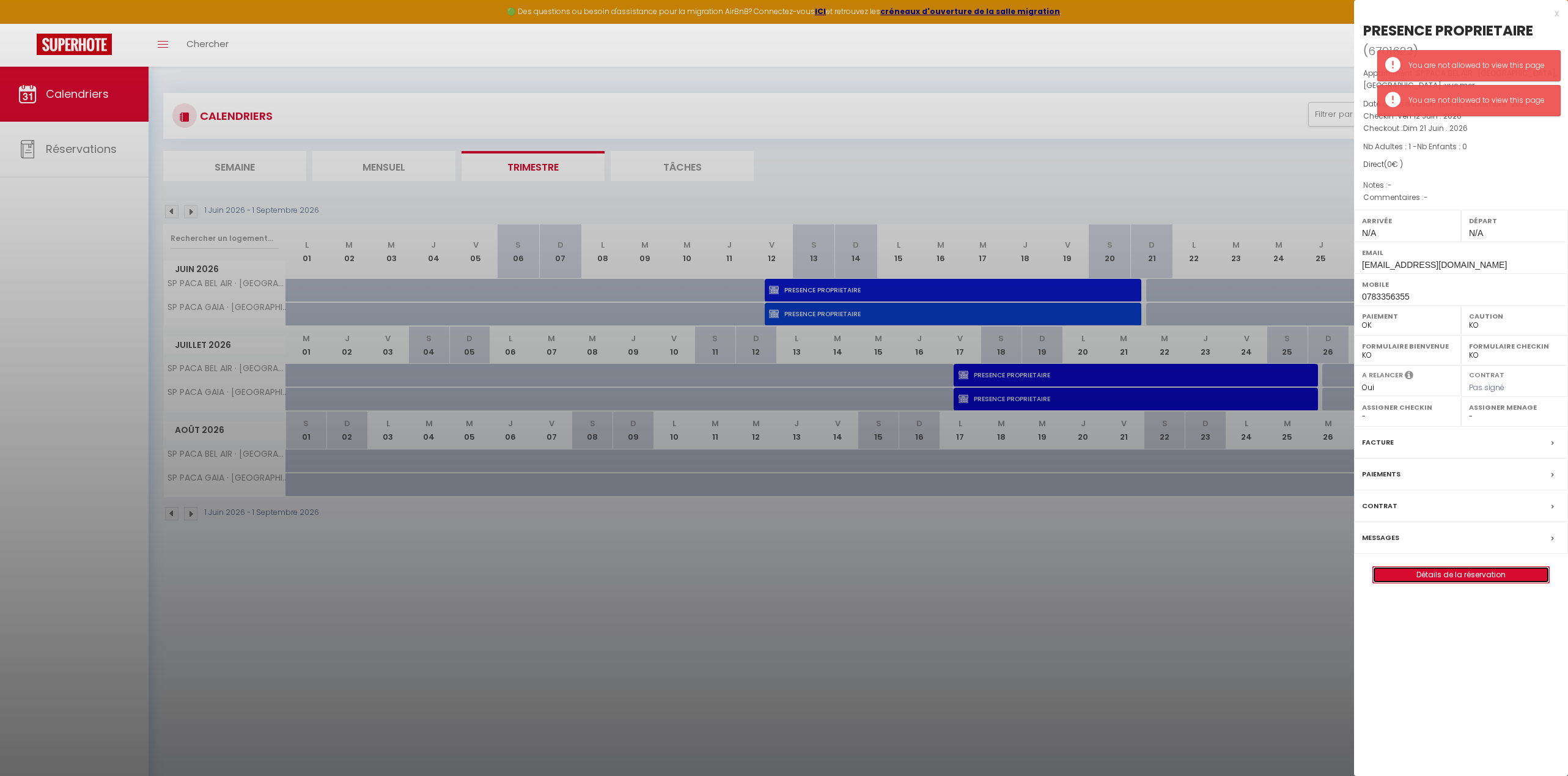
click at [1096, 576] on link "Détails de la réservation" at bounding box center [1461, 575] width 176 height 16
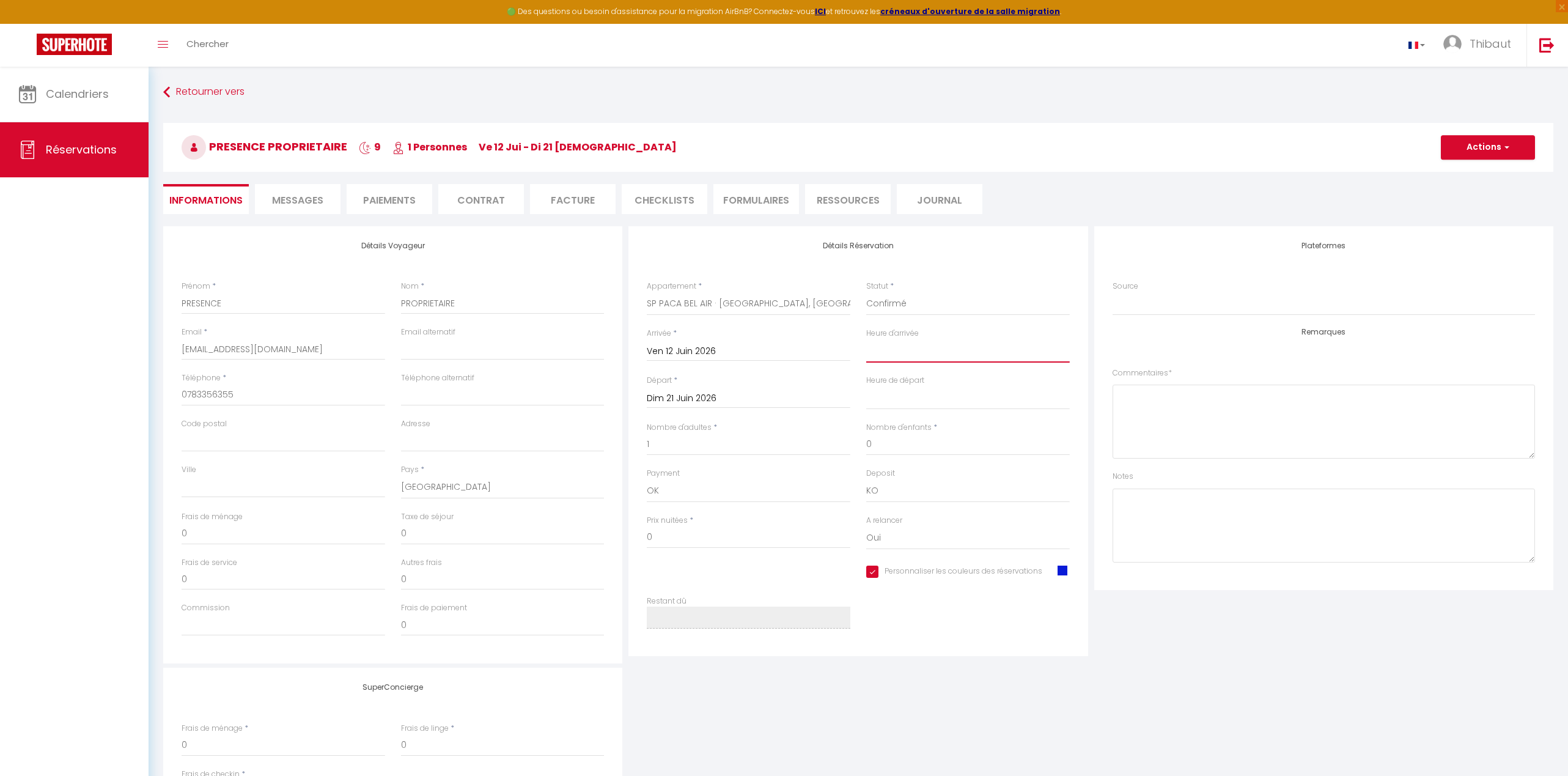
click at [900, 348] on select "00:00 00:30 01:00 01:30 02:00 02:30 03:00 03:30 04:00 04:30 05:00 05:30 06:00 0…" at bounding box center [968, 351] width 204 height 24
click at [866, 339] on select "00:00 00:30 01:00 01:30 02:00 02:30 03:00 03:30 04:00 04:30 05:00 05:30 06:00 0…" at bounding box center [968, 351] width 204 height 24
click at [887, 395] on select "00:00 00:30 01:00 01:30 02:00 02:30 03:00 03:30 04:00 04:30 05:00 05:30 06:00 0…" at bounding box center [968, 398] width 204 height 24
click at [866, 387] on select "00:00 00:30 01:00 01:30 02:00 02:30 03:00 03:30 04:00 04:30 05:00 05:30 06:00 0…" at bounding box center [968, 398] width 204 height 24
click at [1096, 141] on button "Actions" at bounding box center [1488, 147] width 94 height 24
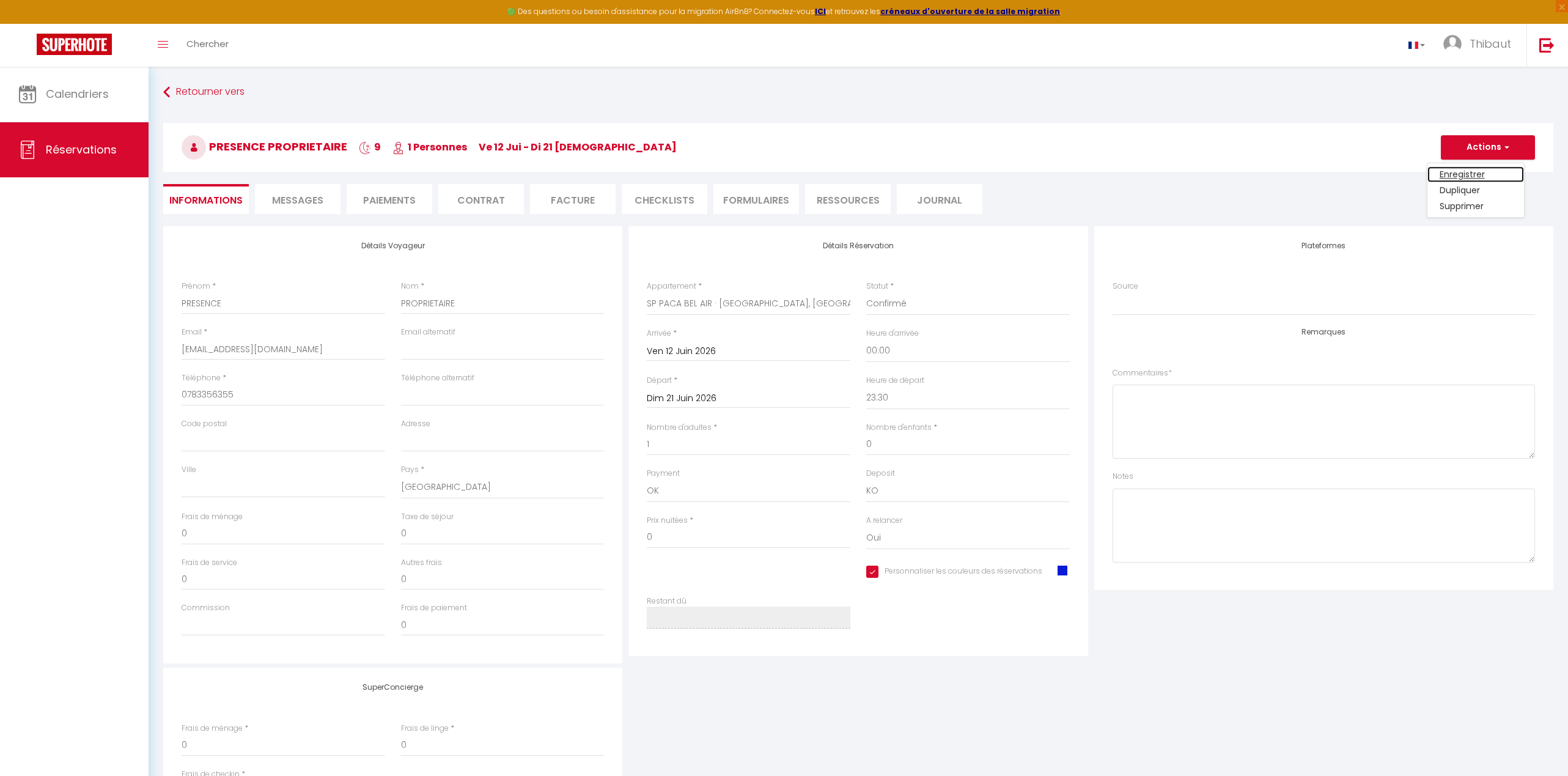
click at [1096, 178] on link "Enregistrer" at bounding box center [1475, 174] width 96 height 16
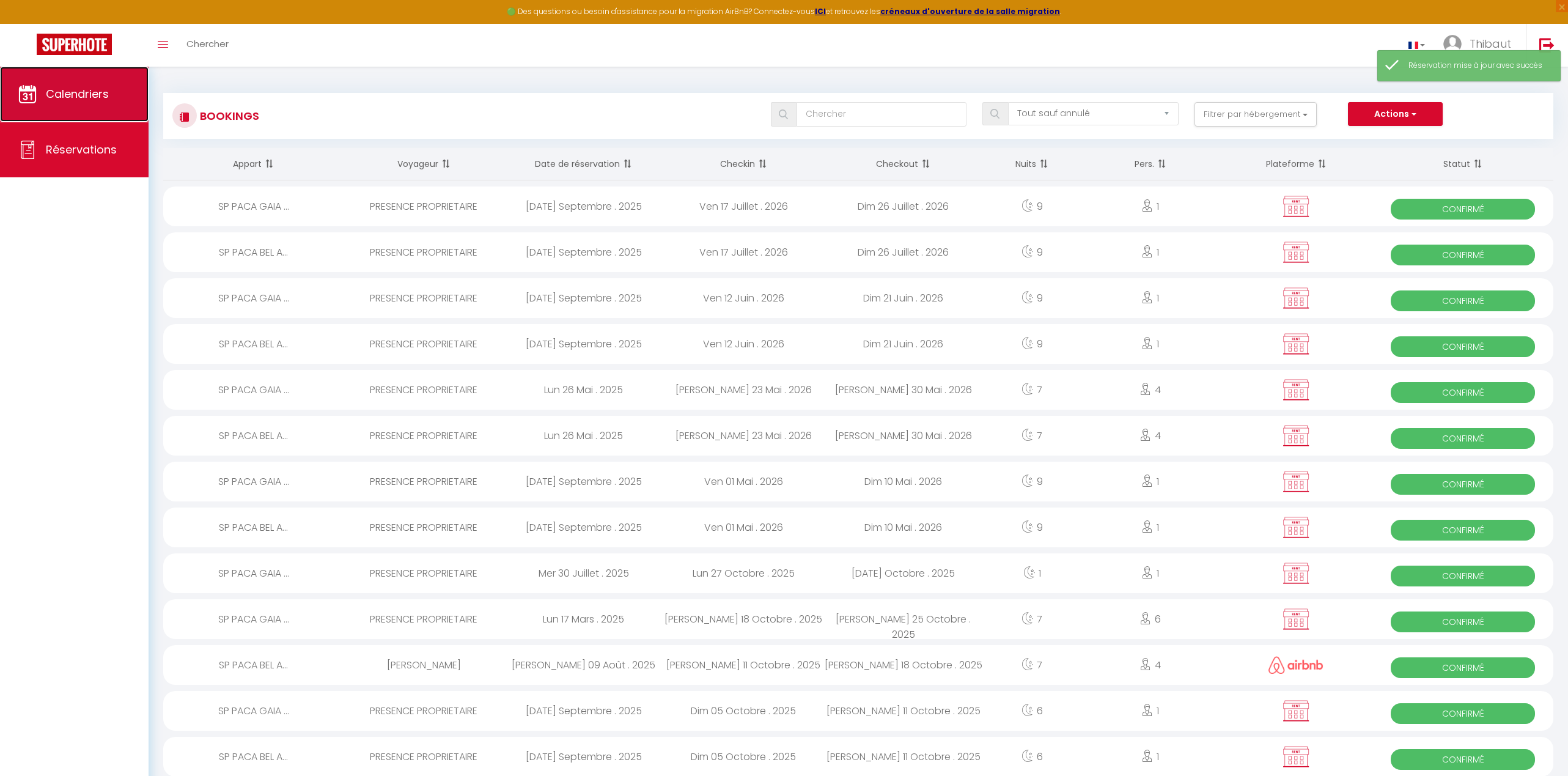
click at [60, 92] on span "Calendriers" at bounding box center [77, 94] width 63 height 15
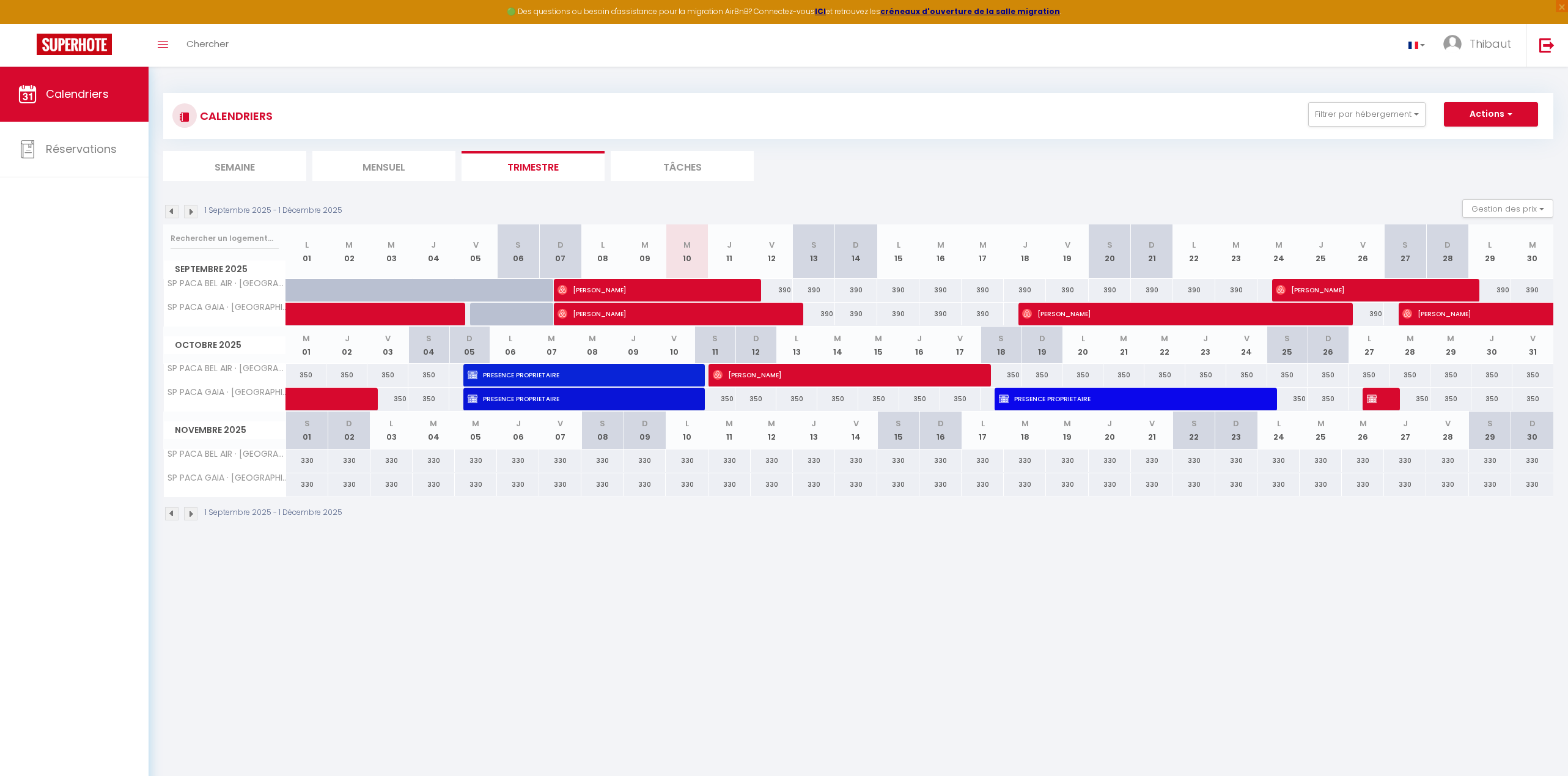
click at [193, 212] on img at bounding box center [191, 211] width 13 height 13
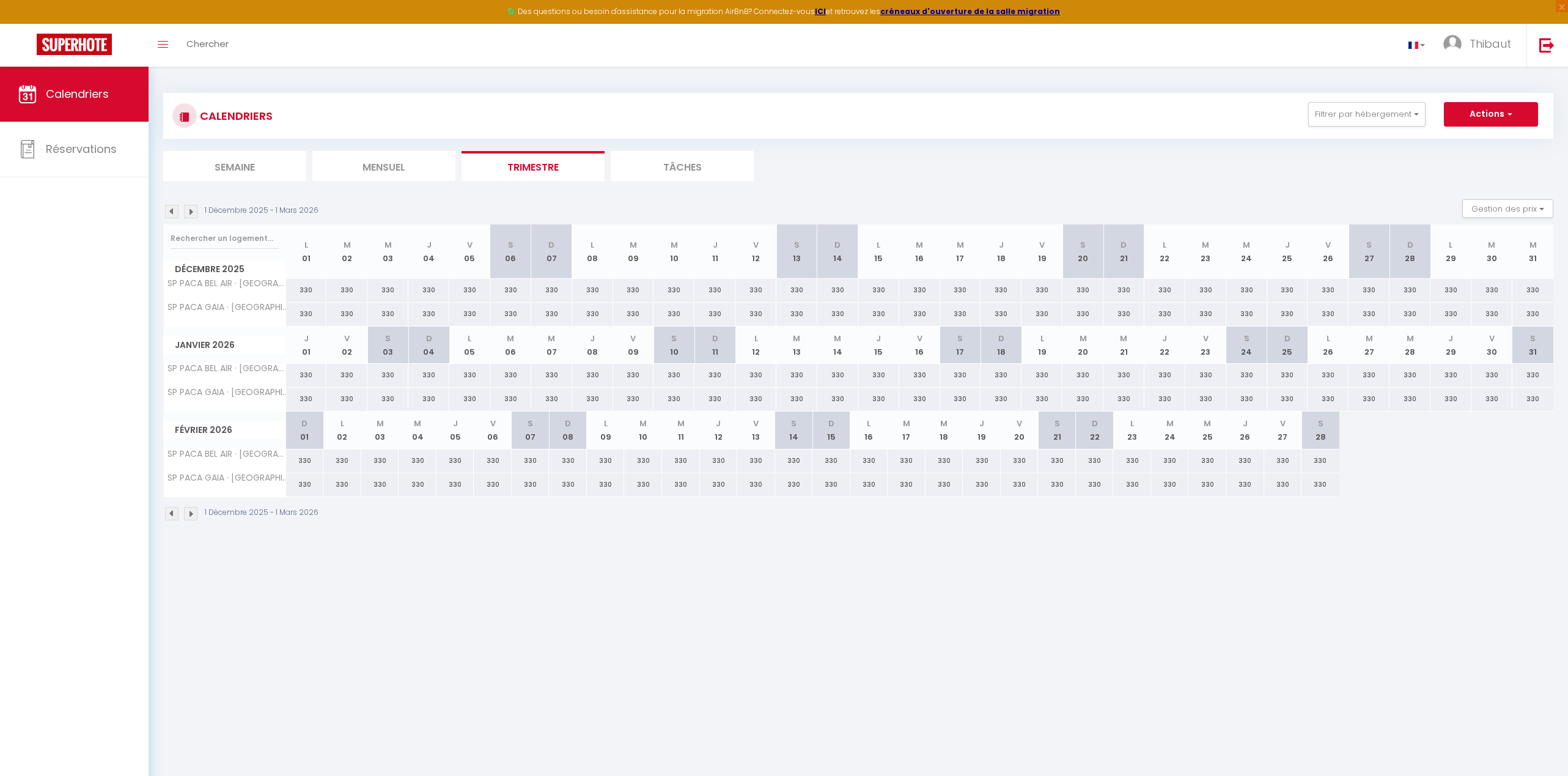
click at [193, 212] on img at bounding box center [191, 211] width 13 height 13
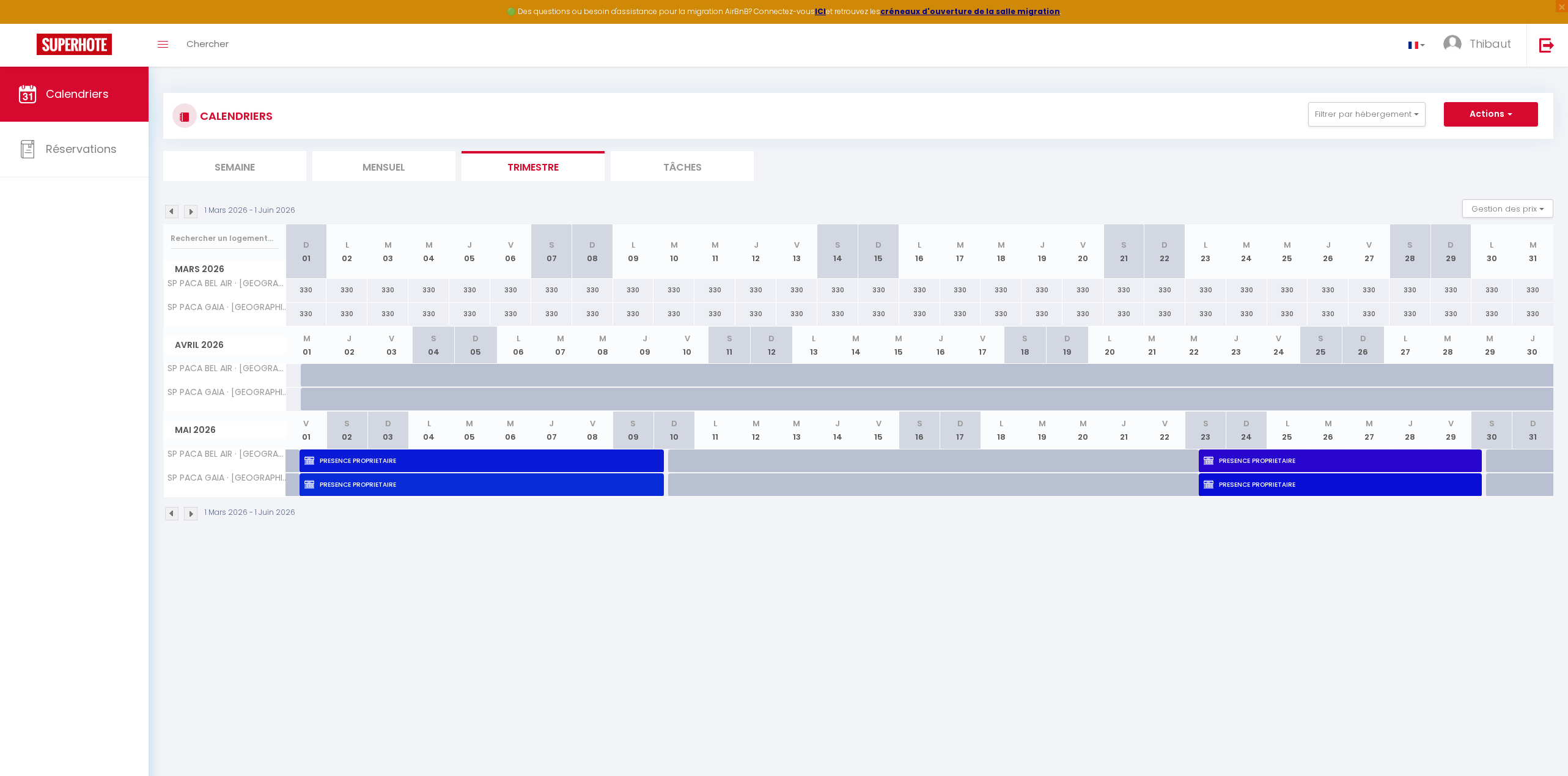
click at [190, 213] on img at bounding box center [191, 211] width 13 height 13
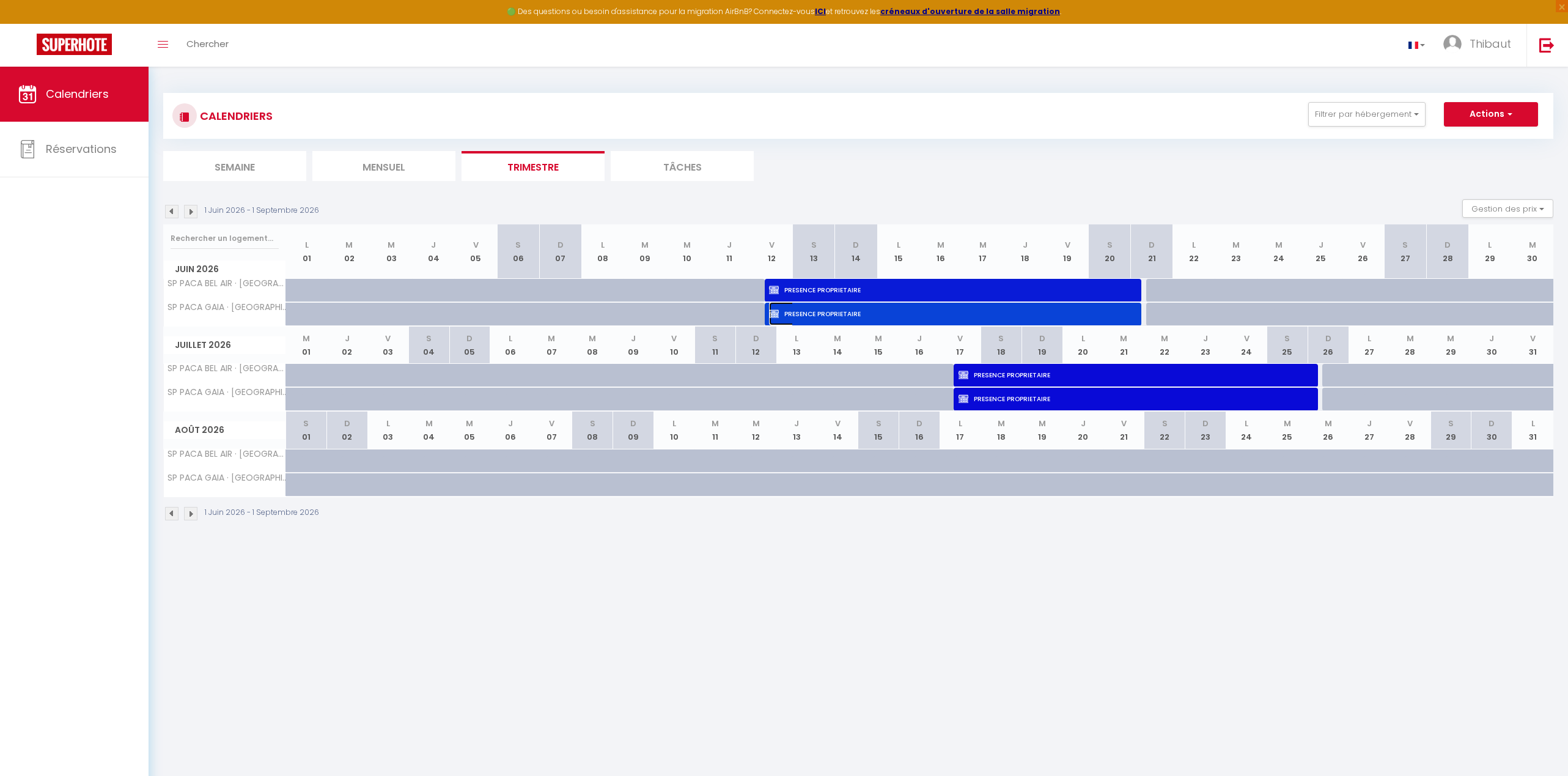
click at [872, 312] on span "PRESENCE PROPRIETAIRE" at bounding box center [945, 314] width 352 height 24
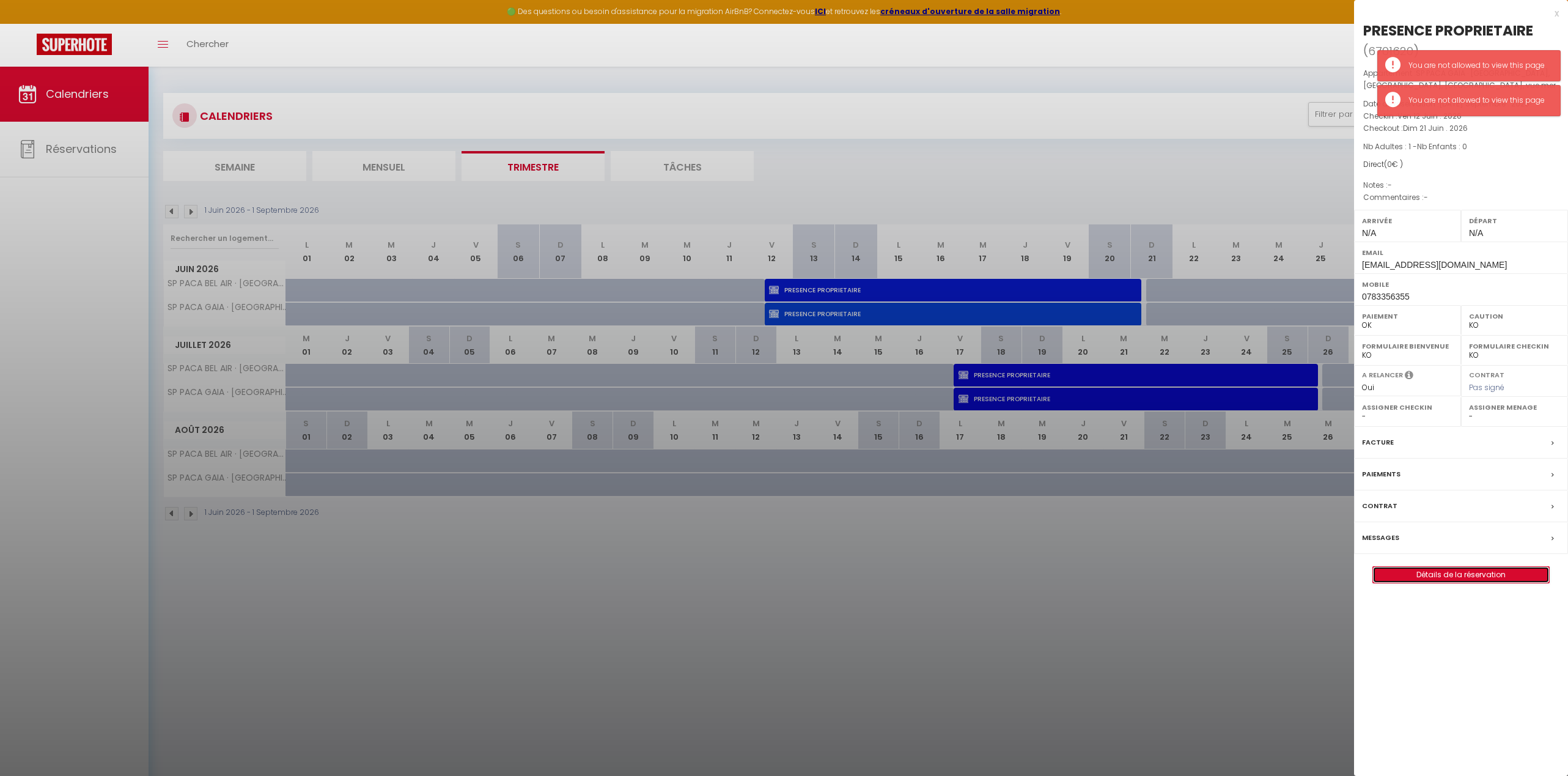
click at [1096, 576] on link "Détails de la réservation" at bounding box center [1461, 575] width 176 height 16
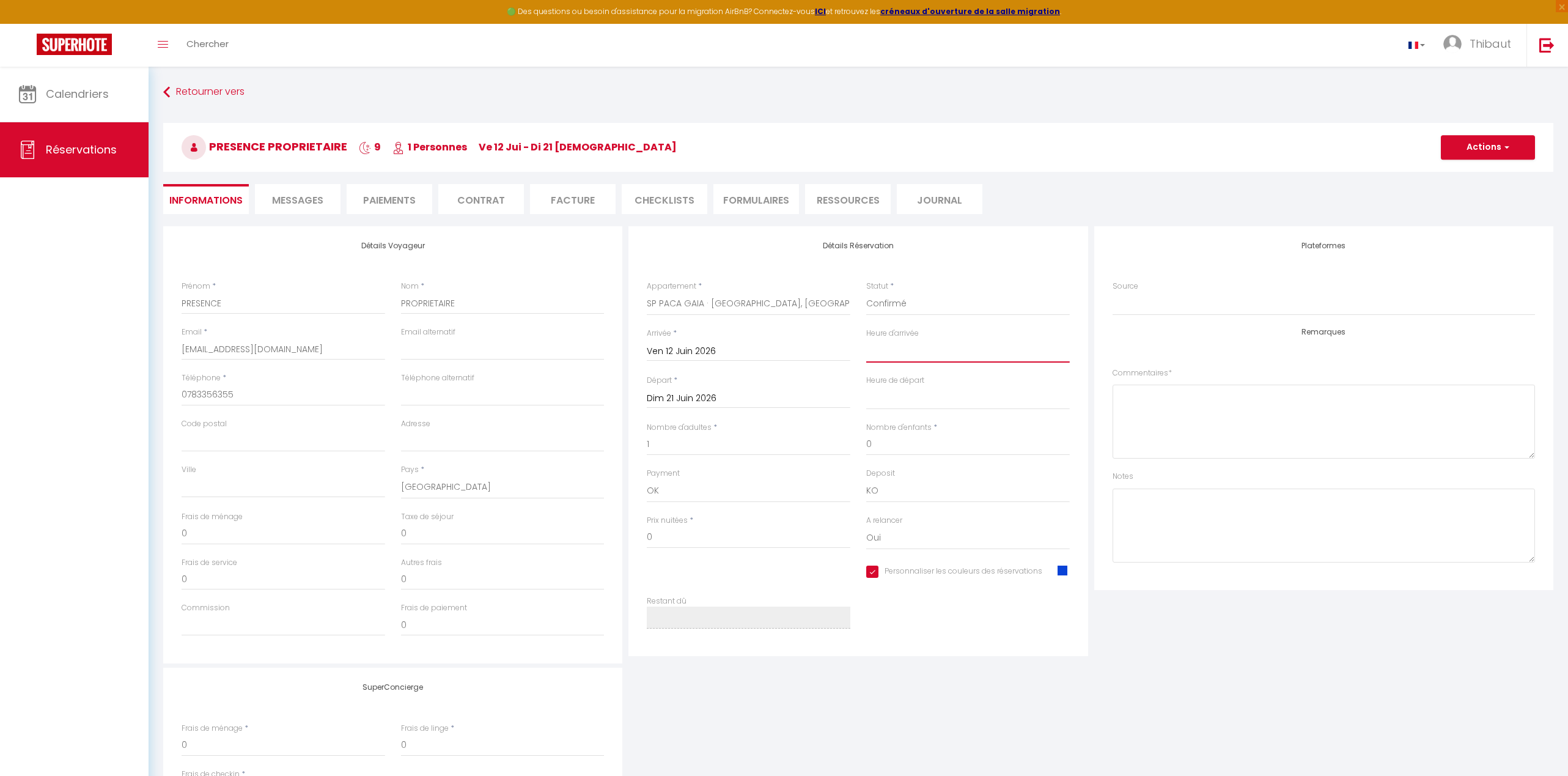
click at [901, 346] on select "00:00 00:30 01:00 01:30 02:00 02:30 03:00 03:30 04:00 04:30 05:00 05:30 06:00 0…" at bounding box center [968, 351] width 204 height 24
click at [866, 339] on select "00:00 00:30 01:00 01:30 02:00 02:30 03:00 03:30 04:00 04:30 05:00 05:30 06:00 0…" at bounding box center [968, 351] width 204 height 24
click at [893, 391] on select "00:00 00:30 01:00 01:30 02:00 02:30 03:00 03:30 04:00 04:30 05:00 05:30 06:00 0…" at bounding box center [968, 398] width 204 height 24
click at [866, 387] on select "00:00 00:30 01:00 01:30 02:00 02:30 03:00 03:30 04:00 04:30 05:00 05:30 06:00 0…" at bounding box center [968, 398] width 204 height 24
click at [1096, 147] on button "Actions" at bounding box center [1488, 147] width 94 height 24
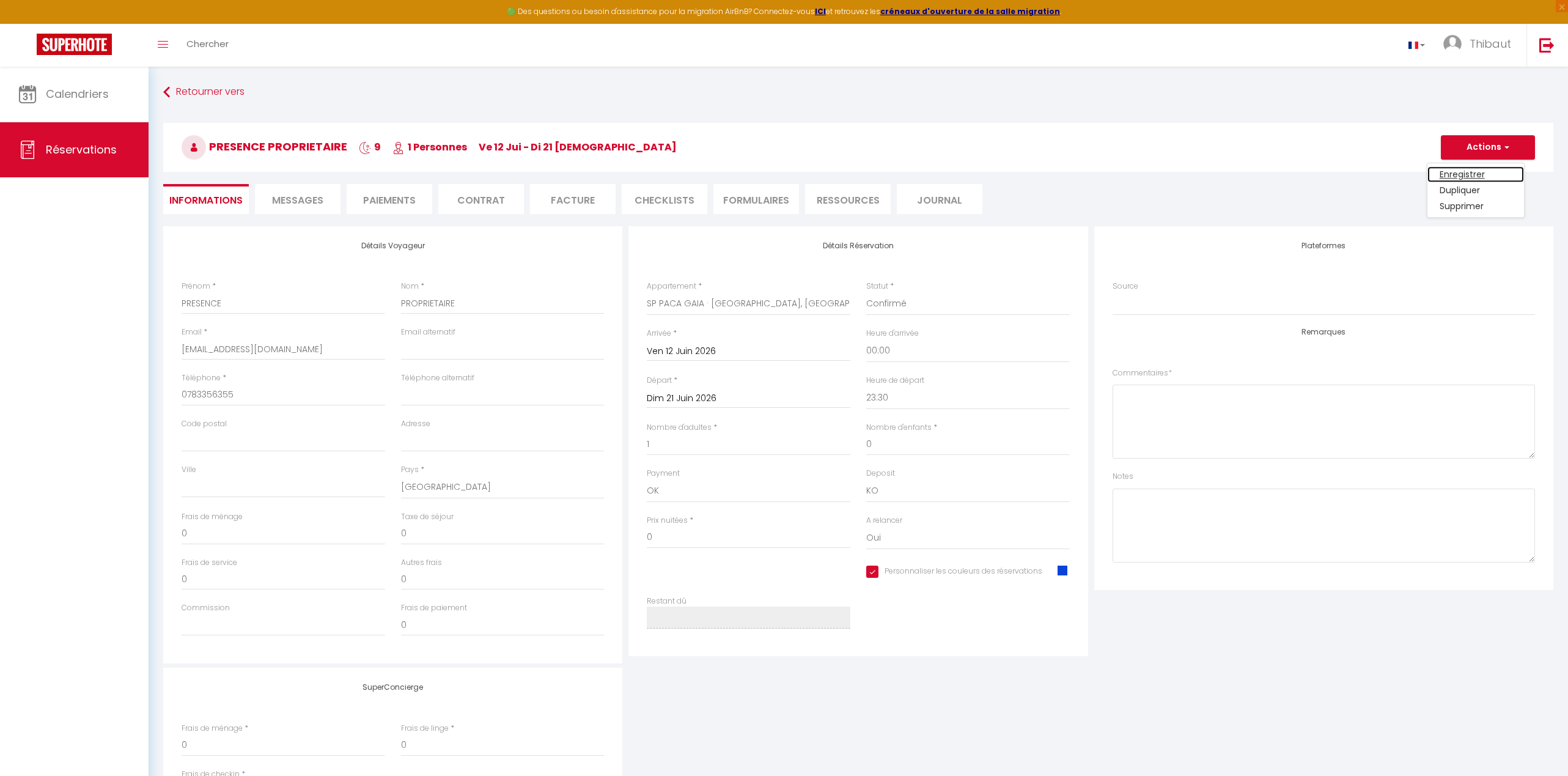
click at [1096, 171] on link "Enregistrer" at bounding box center [1475, 174] width 96 height 16
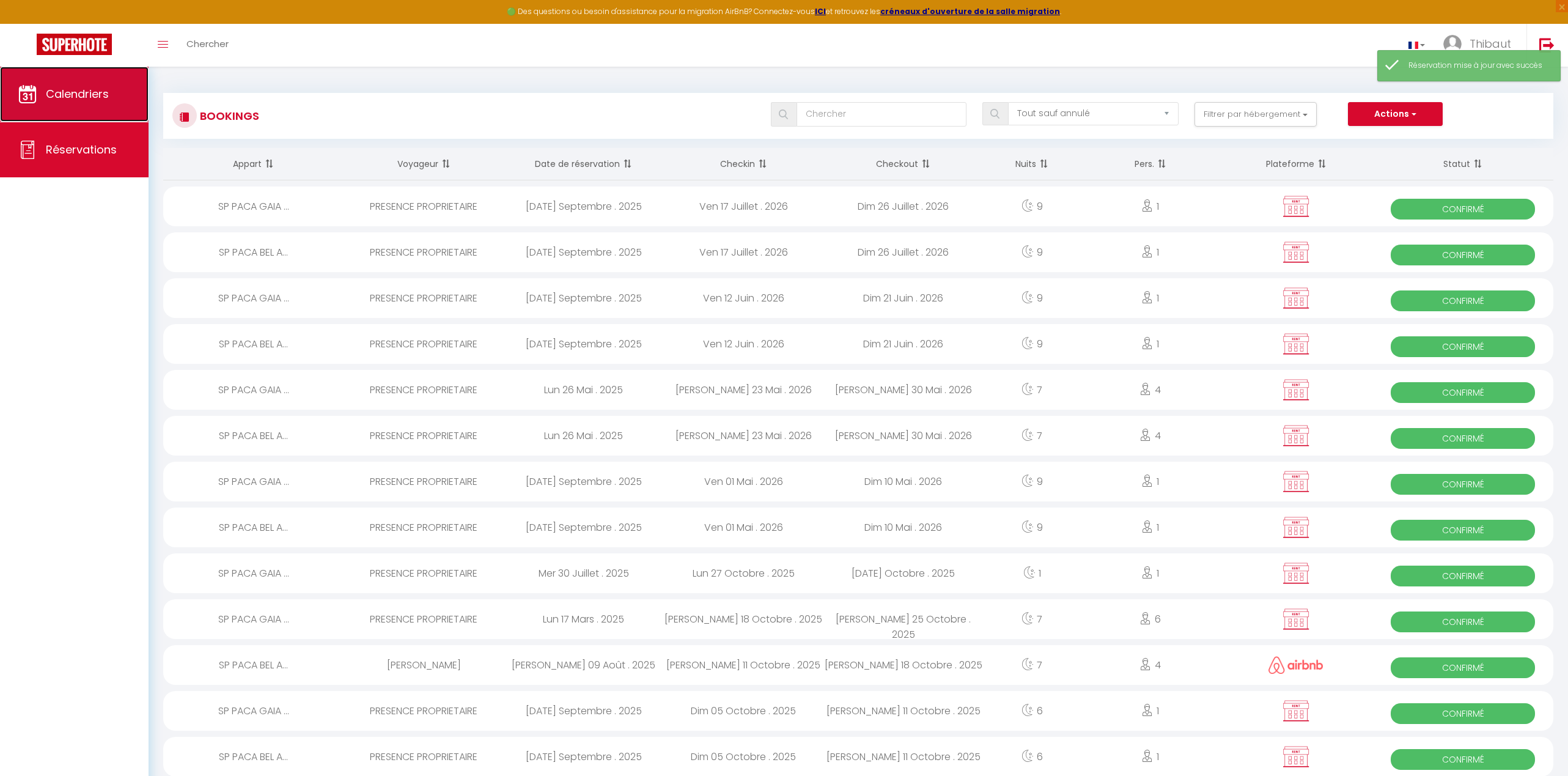
click at [88, 91] on span "Calendriers" at bounding box center [77, 94] width 63 height 15
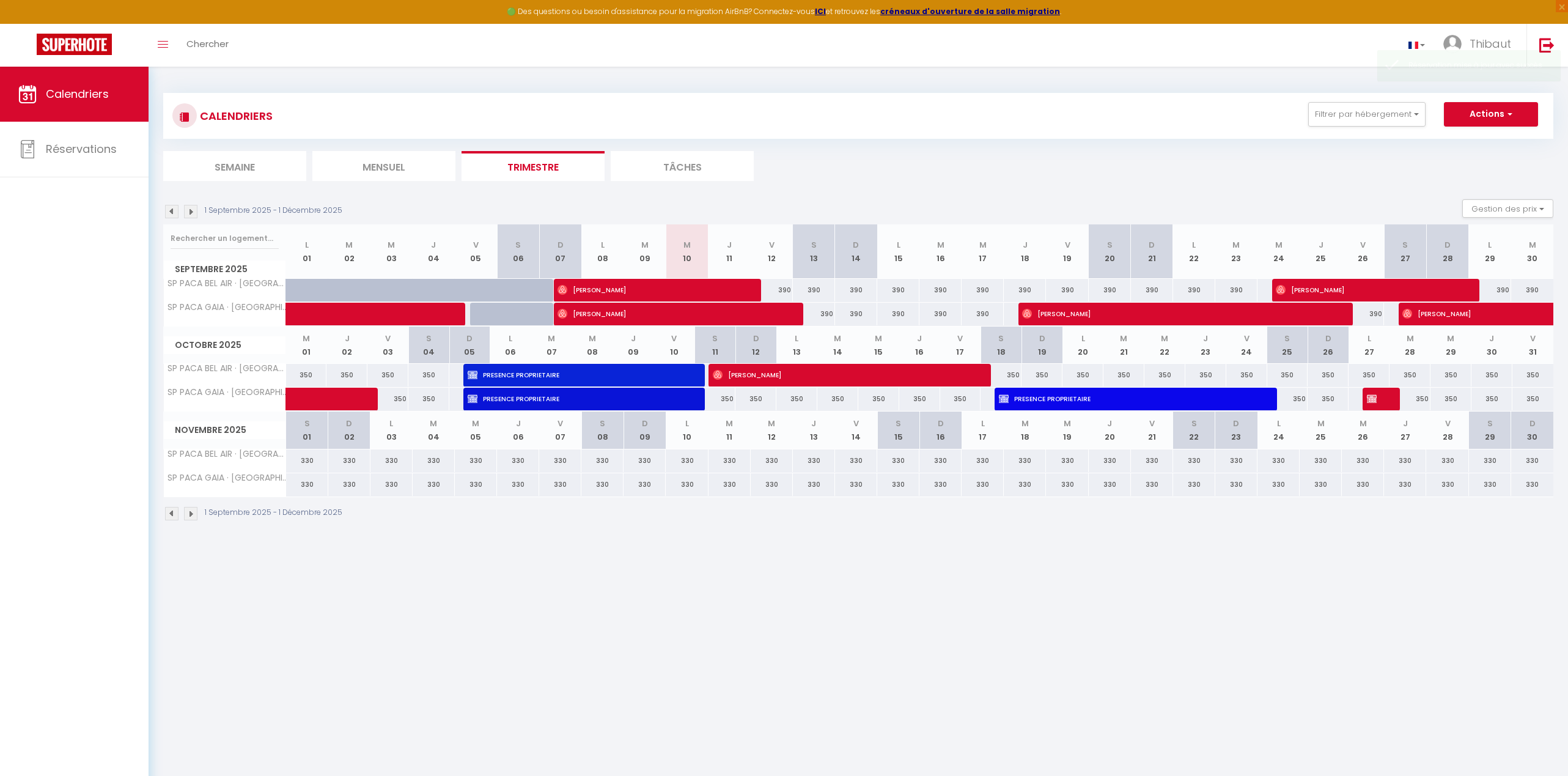
click at [193, 515] on img at bounding box center [191, 514] width 13 height 13
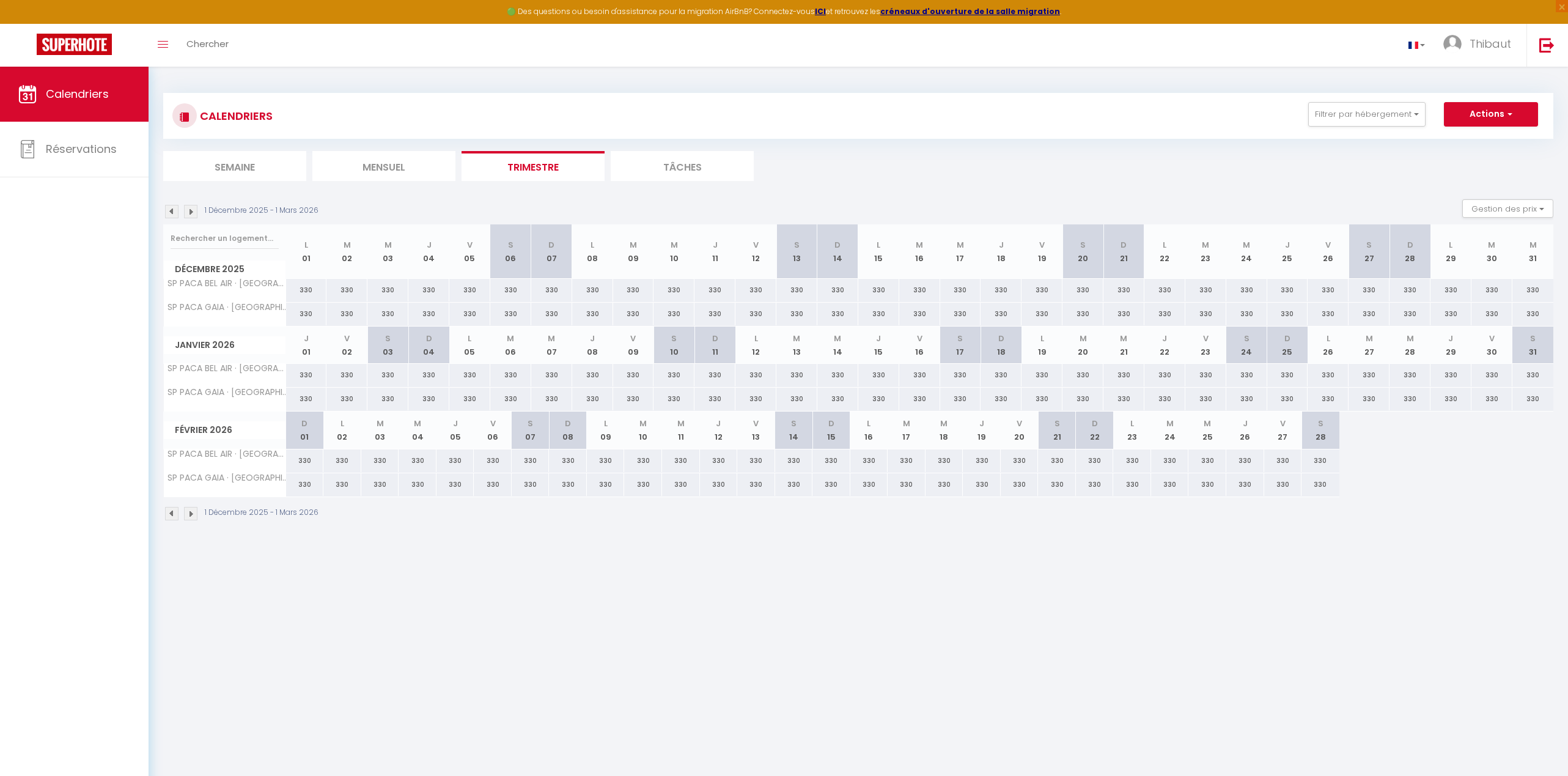
click at [193, 514] on img at bounding box center [191, 514] width 13 height 13
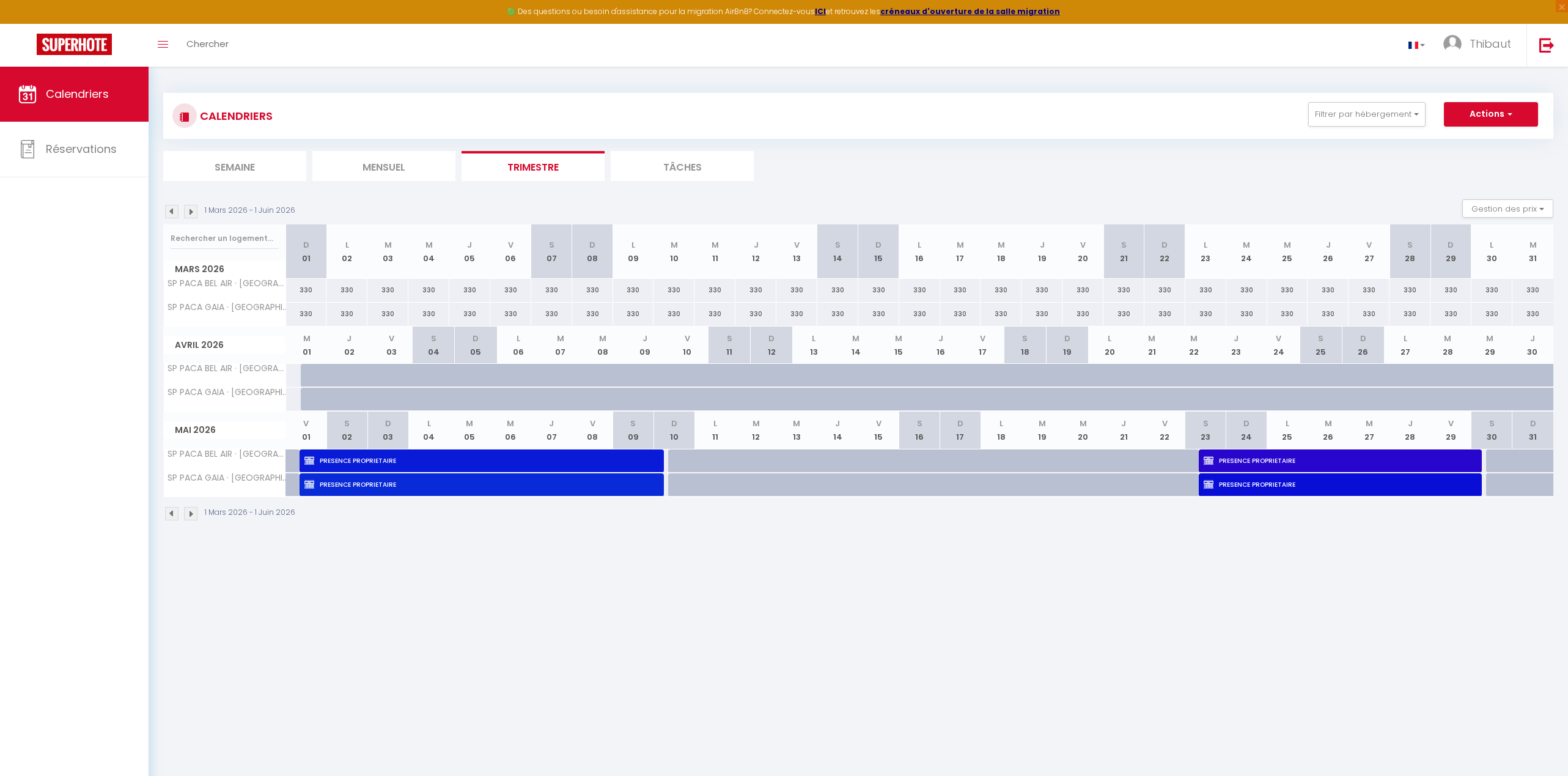
click at [196, 515] on img at bounding box center [191, 514] width 13 height 13
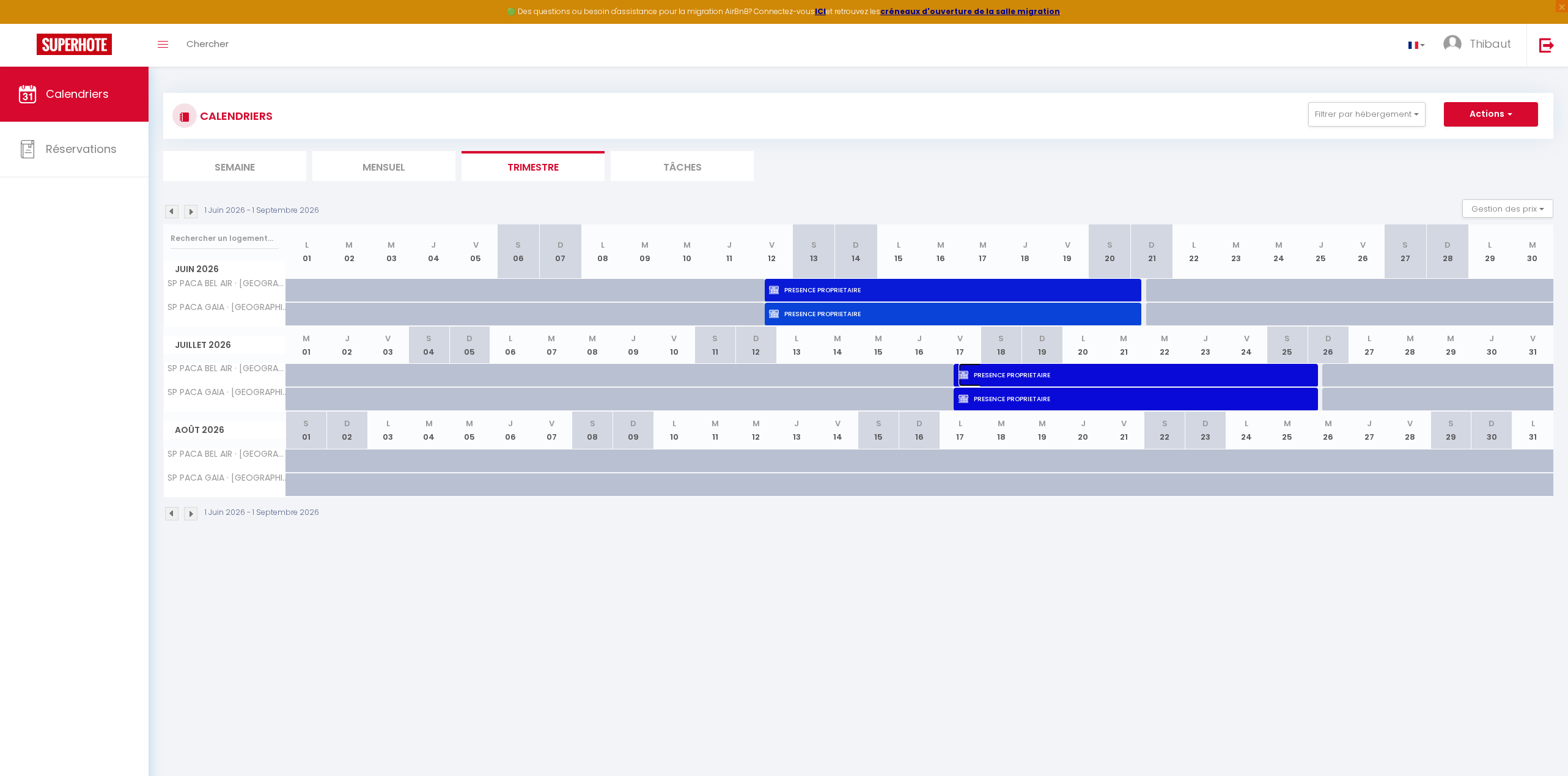
click at [982, 374] on span "PRESENCE PROPRIETAIRE" at bounding box center [1135, 375] width 352 height 24
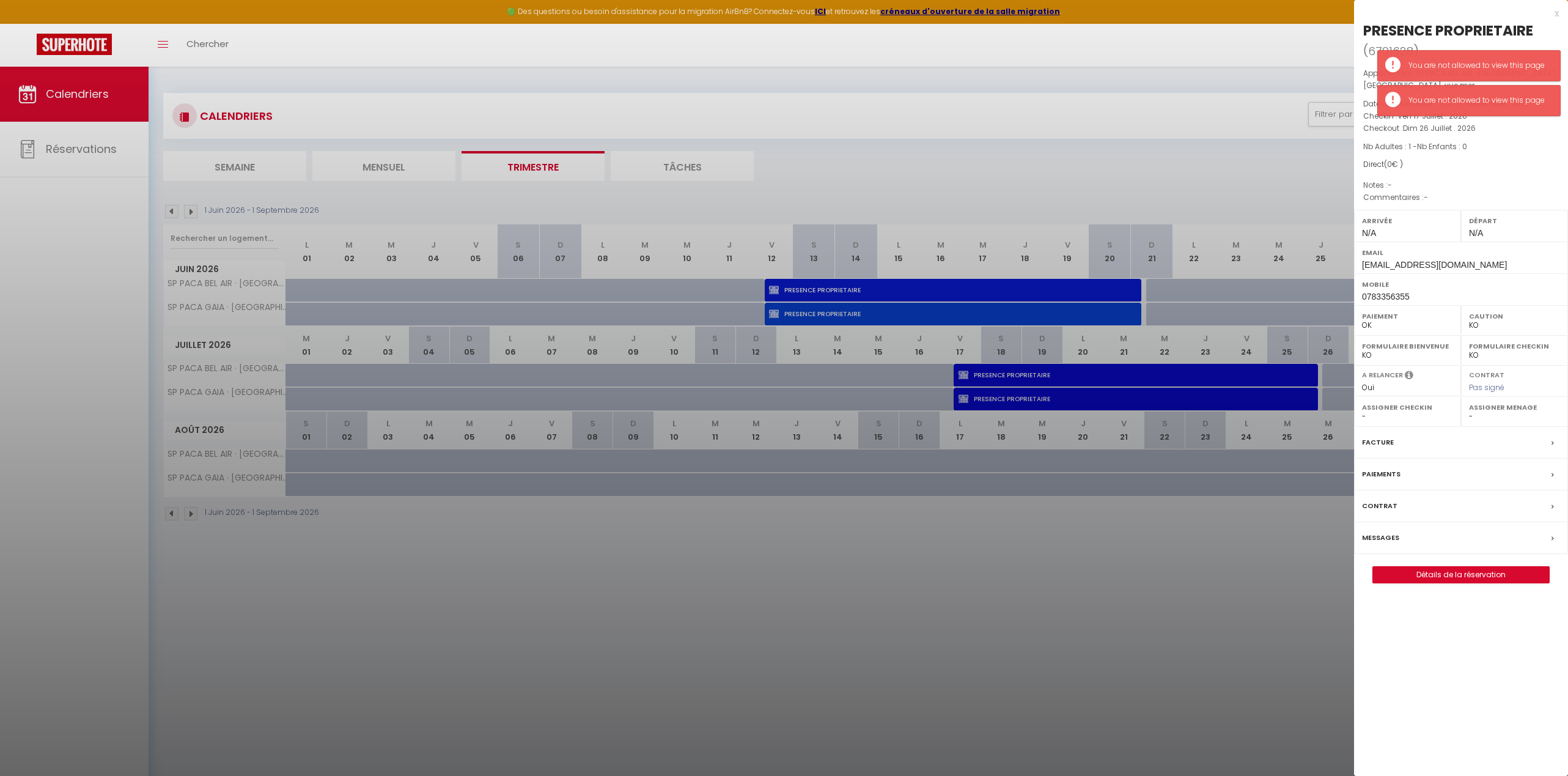
click at [887, 306] on div at bounding box center [784, 388] width 1568 height 776
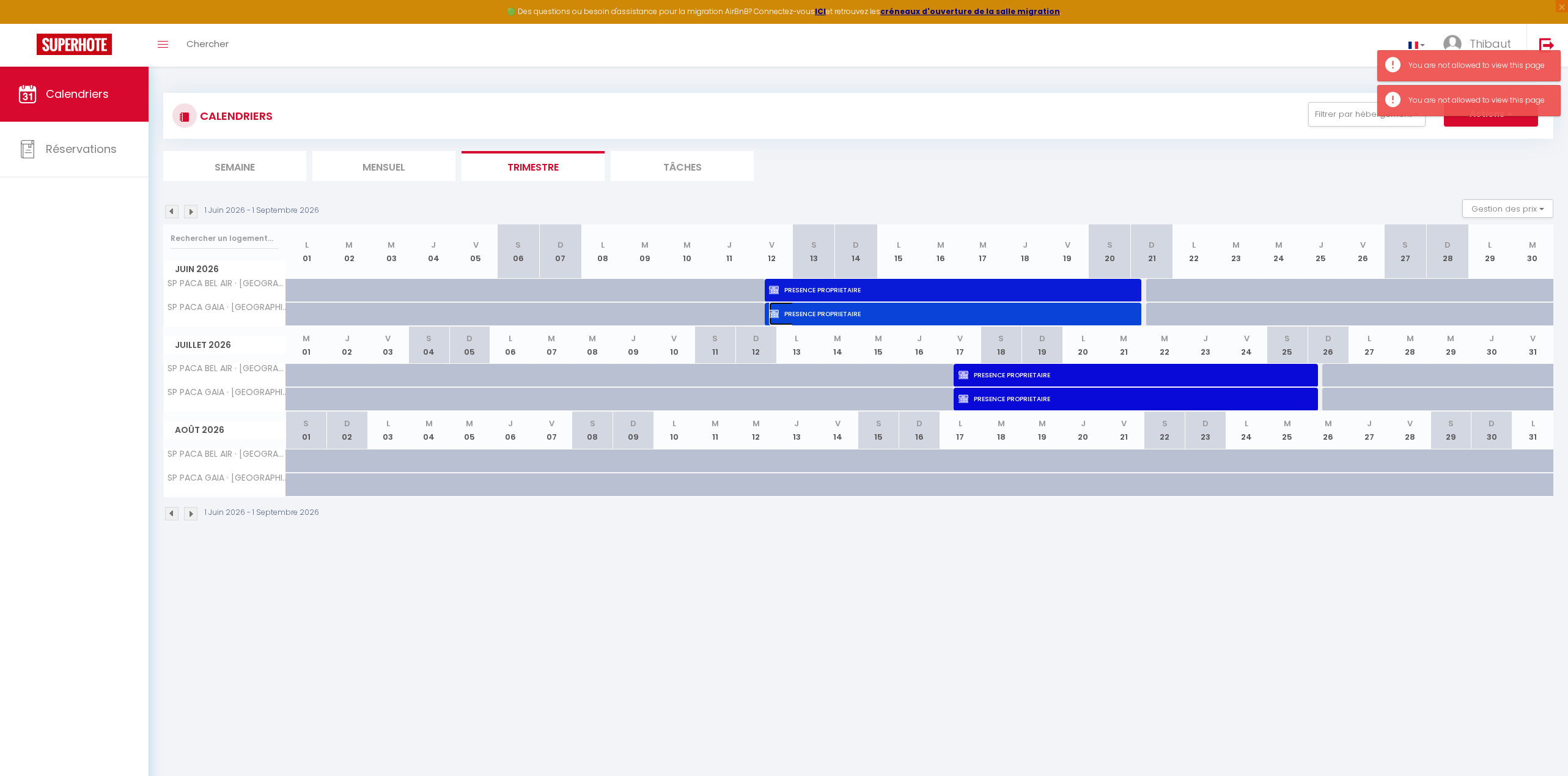
click at [886, 314] on span "PRESENCE PROPRIETAIRE" at bounding box center [945, 314] width 352 height 24
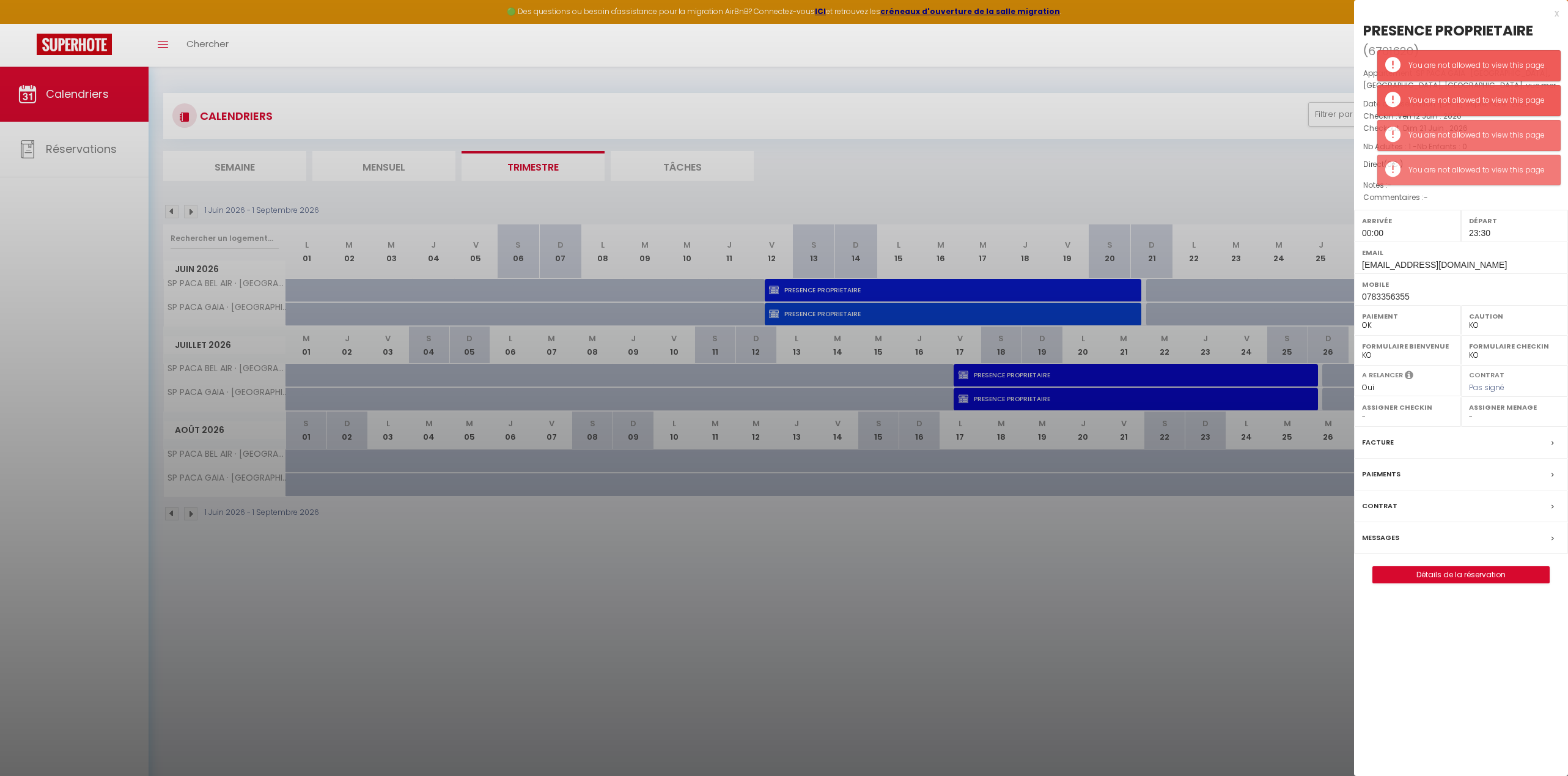
click at [1010, 367] on div at bounding box center [784, 388] width 1568 height 776
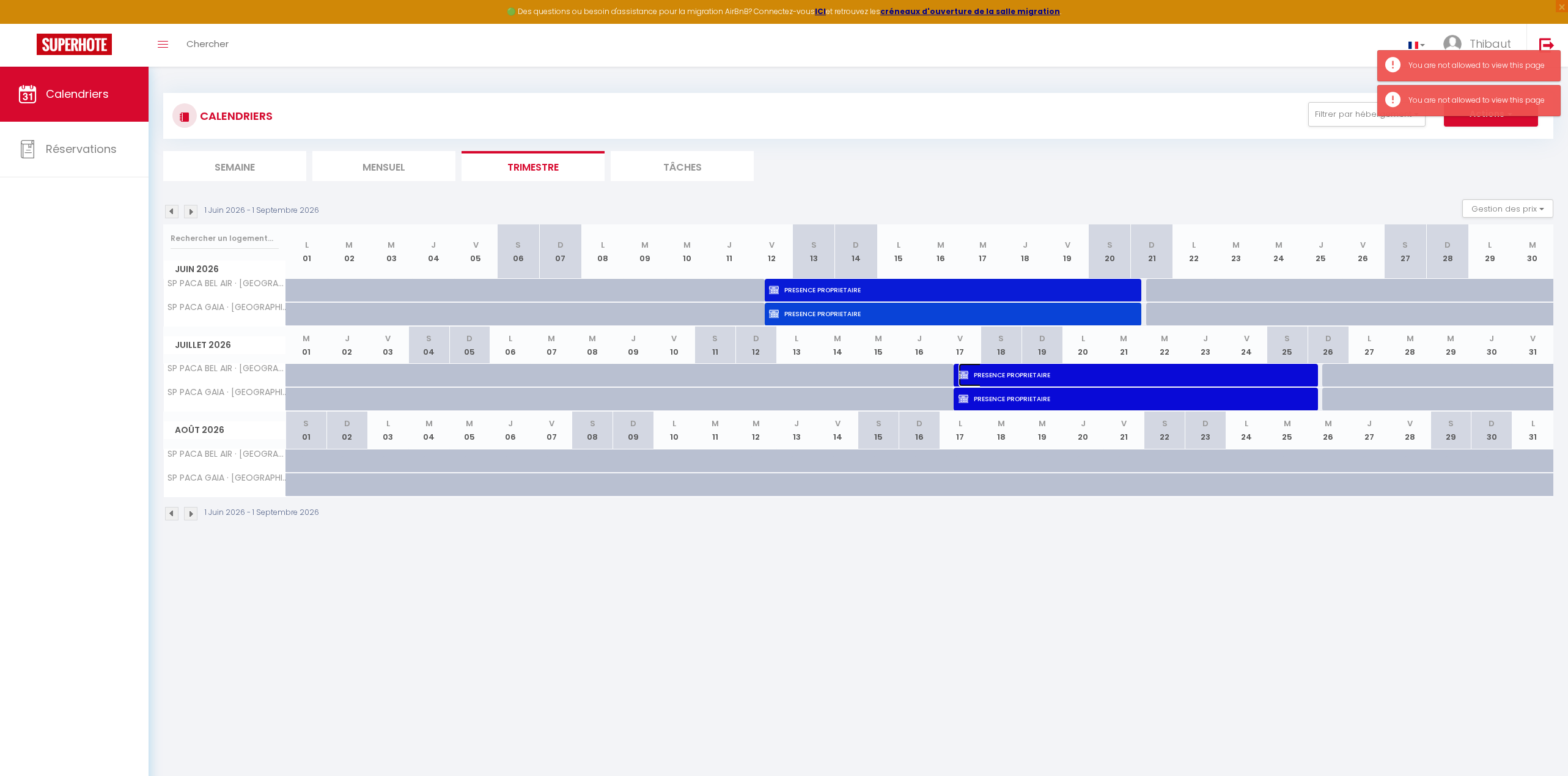
click at [1021, 372] on span "PRESENCE PROPRIETAIRE" at bounding box center [1135, 375] width 352 height 24
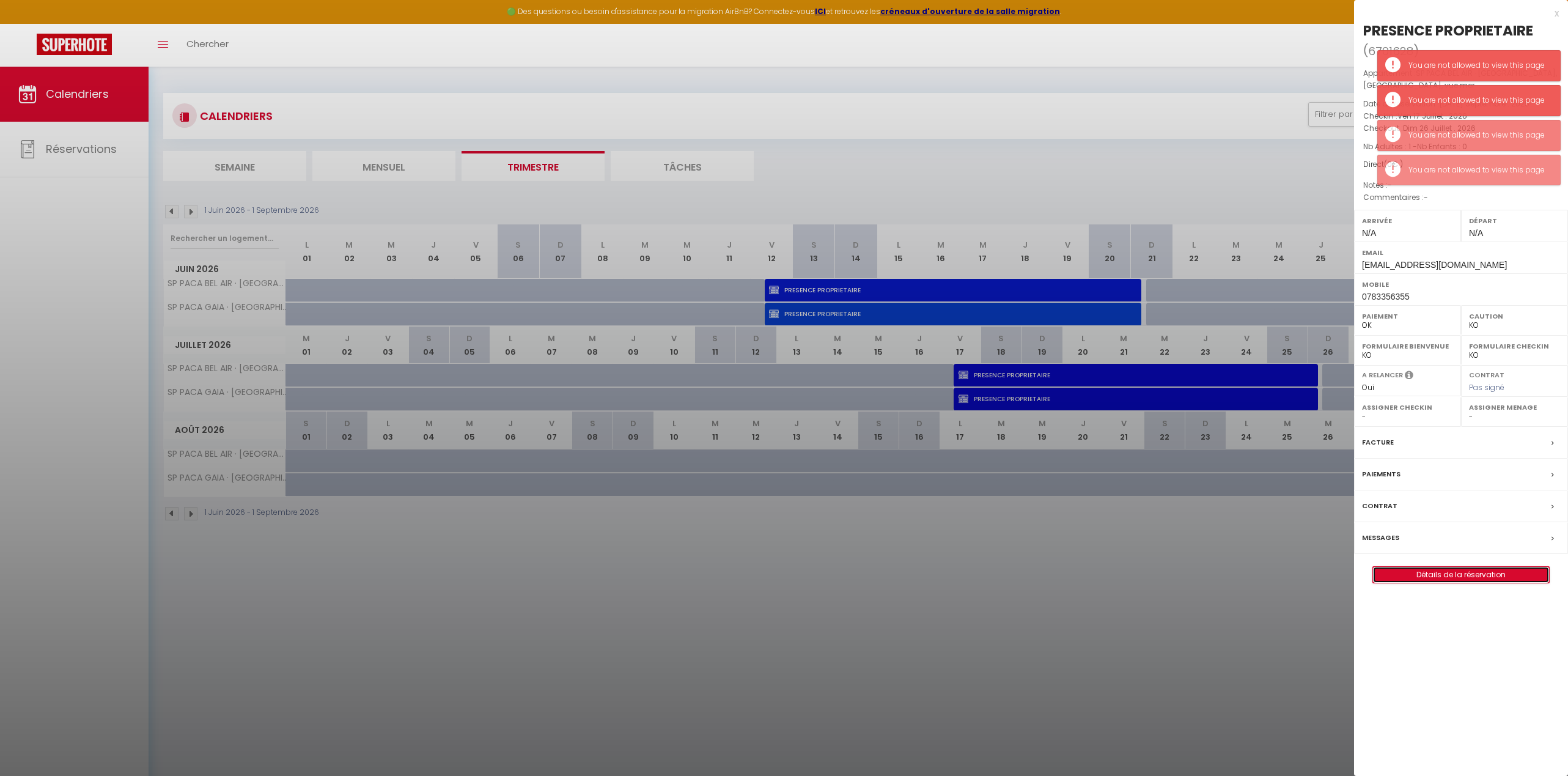
click at [1096, 567] on link "Détails de la réservation" at bounding box center [1461, 575] width 176 height 16
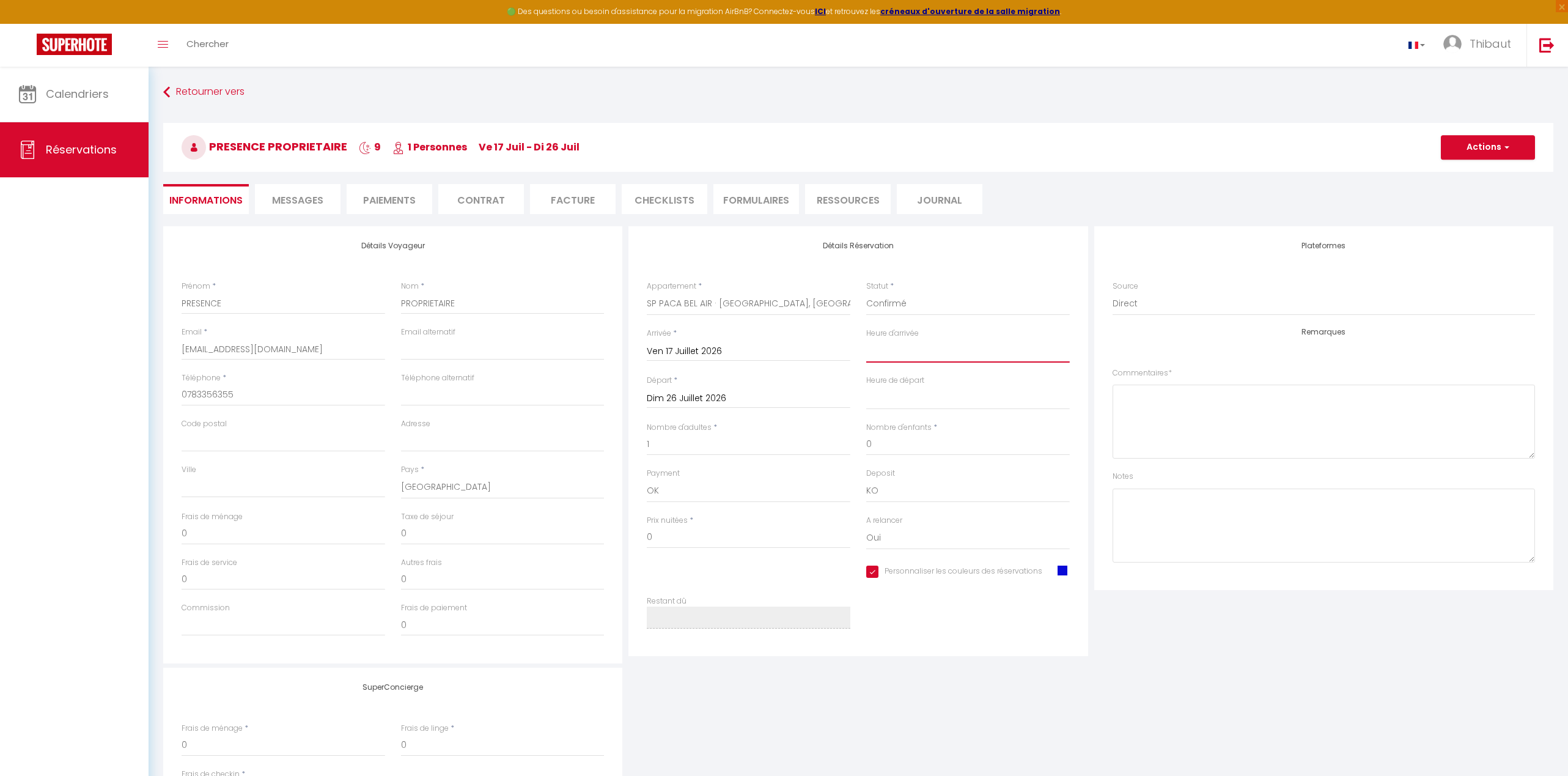
click at [888, 345] on select "00:00 00:30 01:00 01:30 02:00 02:30 03:00 03:30 04:00 04:30 05:00 05:30 06:00 0…" at bounding box center [968, 351] width 204 height 24
click at [866, 339] on select "00:00 00:30 01:00 01:30 02:00 02:30 03:00 03:30 04:00 04:30 05:00 05:30 06:00 0…" at bounding box center [968, 351] width 204 height 24
click at [888, 388] on select "00:00 00:30 01:00 01:30 02:00 02:30 03:00 03:30 04:00 04:30 05:00 05:30 06:00 0…" at bounding box center [968, 398] width 204 height 24
click at [866, 387] on select "00:00 00:30 01:00 01:30 02:00 02:30 03:00 03:30 04:00 04:30 05:00 05:30 06:00 0…" at bounding box center [968, 398] width 204 height 24
click at [1096, 154] on button "Actions" at bounding box center [1488, 147] width 94 height 24
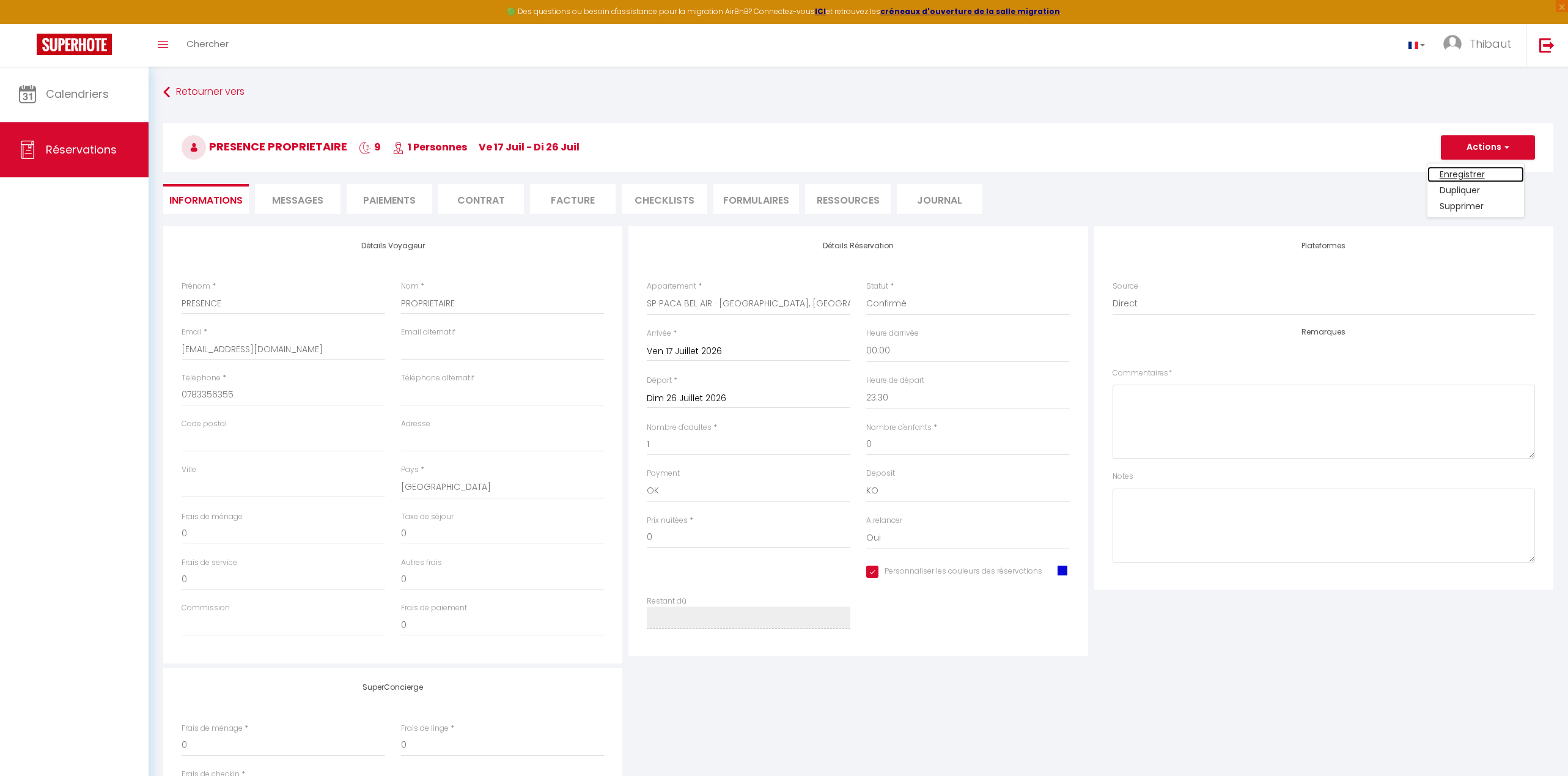
click at [1096, 173] on link "Enregistrer" at bounding box center [1475, 174] width 96 height 16
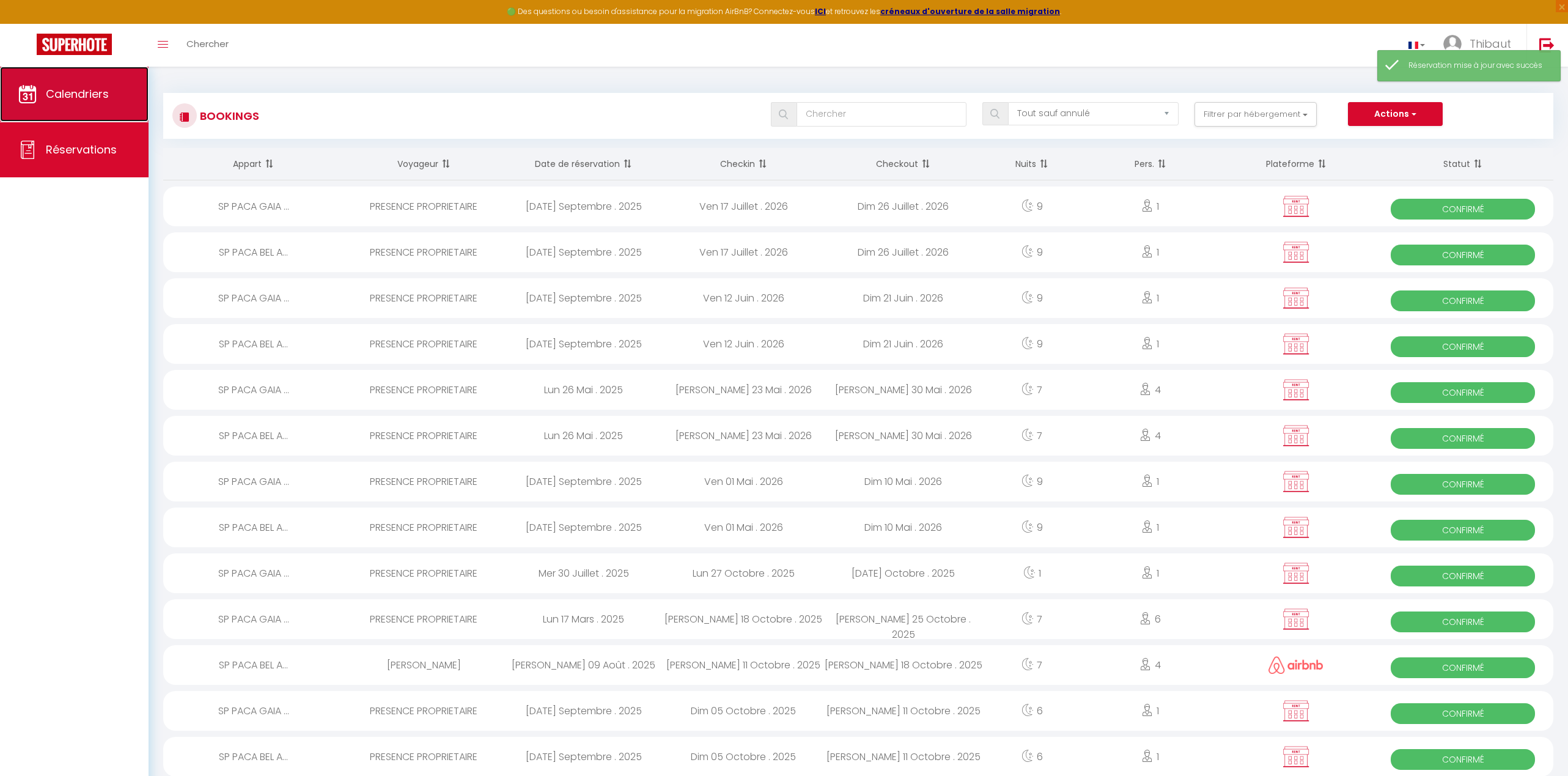
click at [38, 72] on link "Calendriers" at bounding box center [74, 94] width 149 height 55
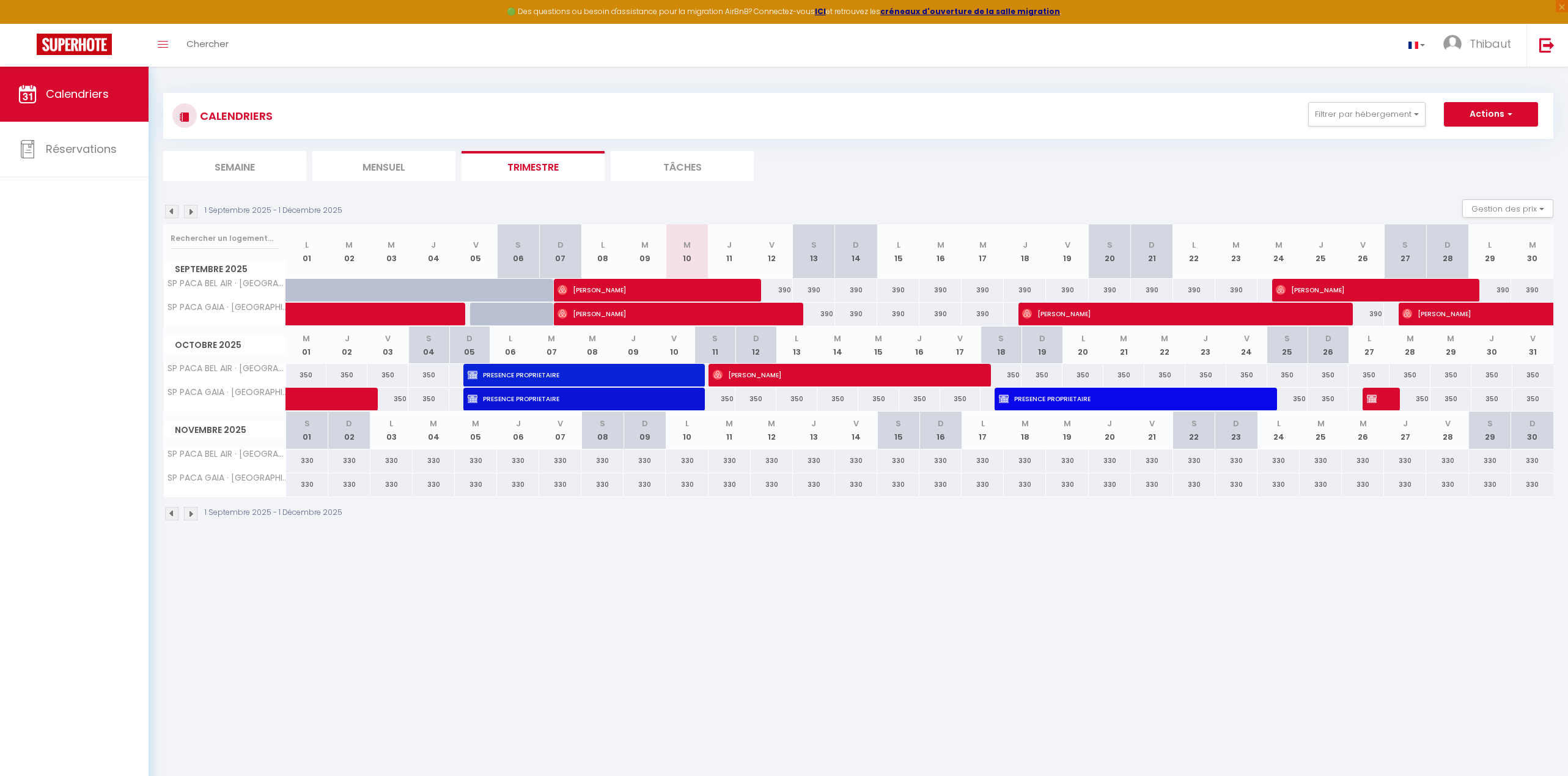
click at [189, 211] on img at bounding box center [191, 211] width 13 height 13
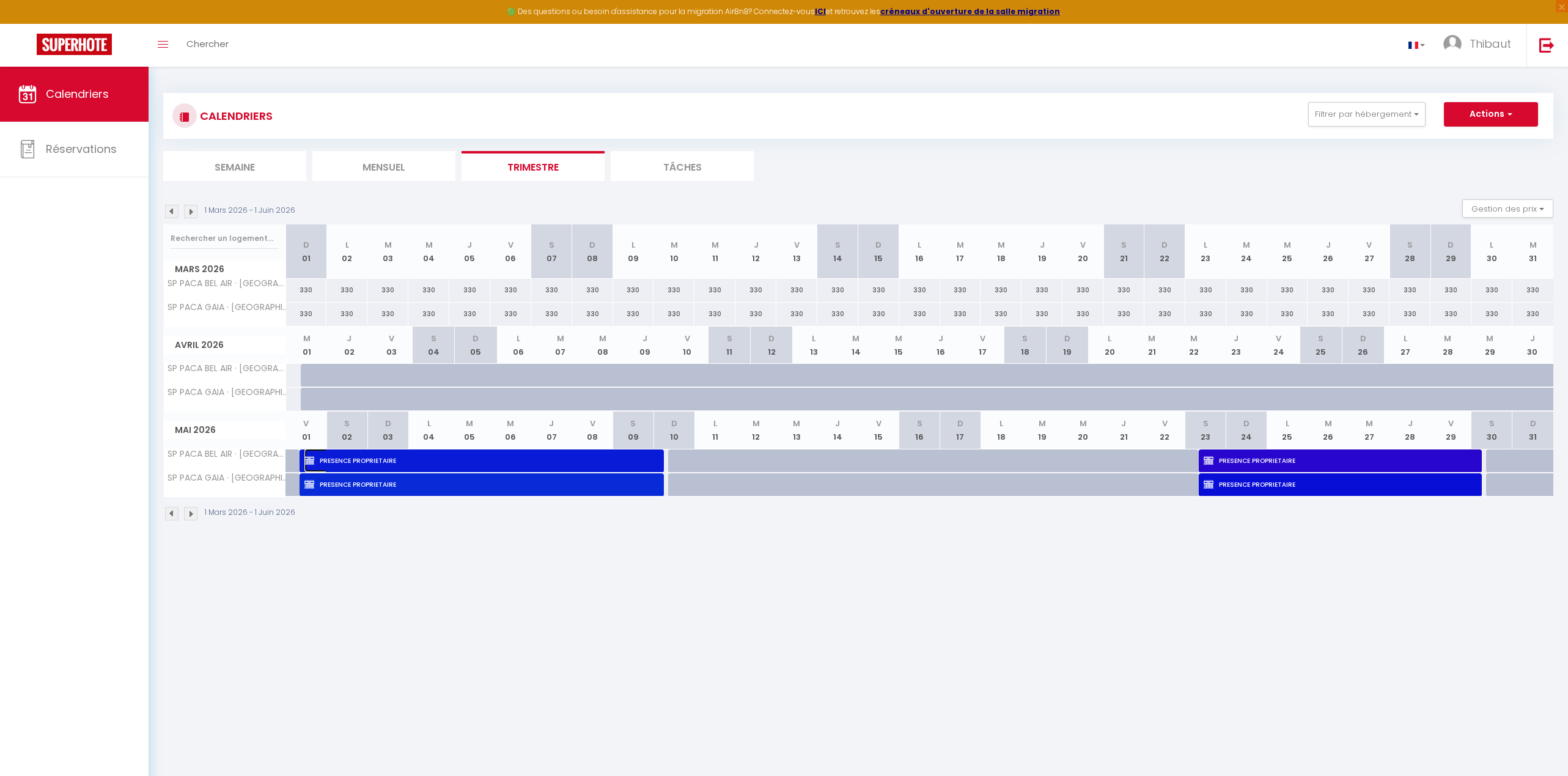
click at [428, 465] on span "PRESENCE PROPRIETAIRE" at bounding box center [475, 461] width 341 height 24
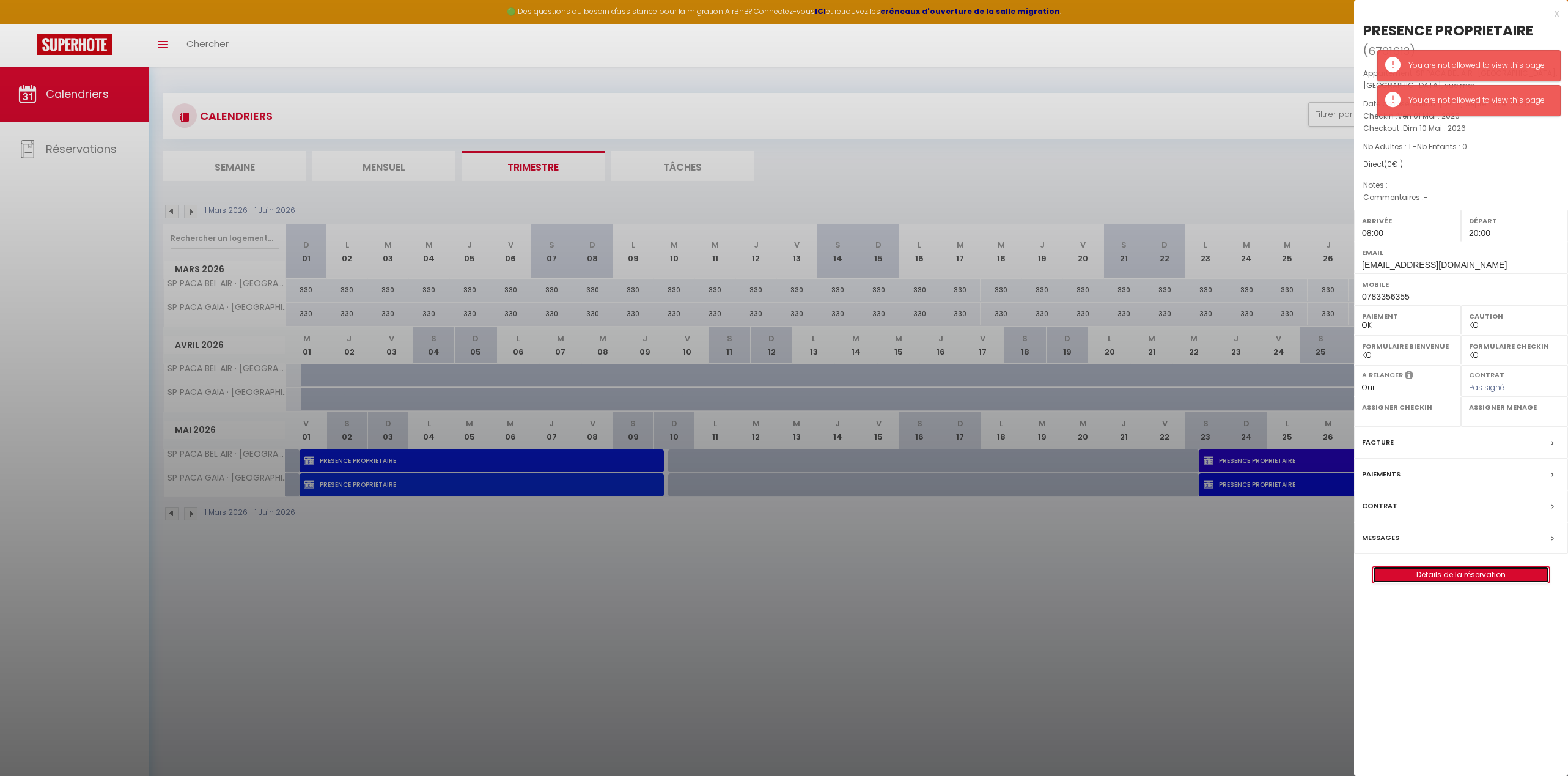
click at [1096, 578] on link "Détails de la réservation" at bounding box center [1461, 575] width 176 height 16
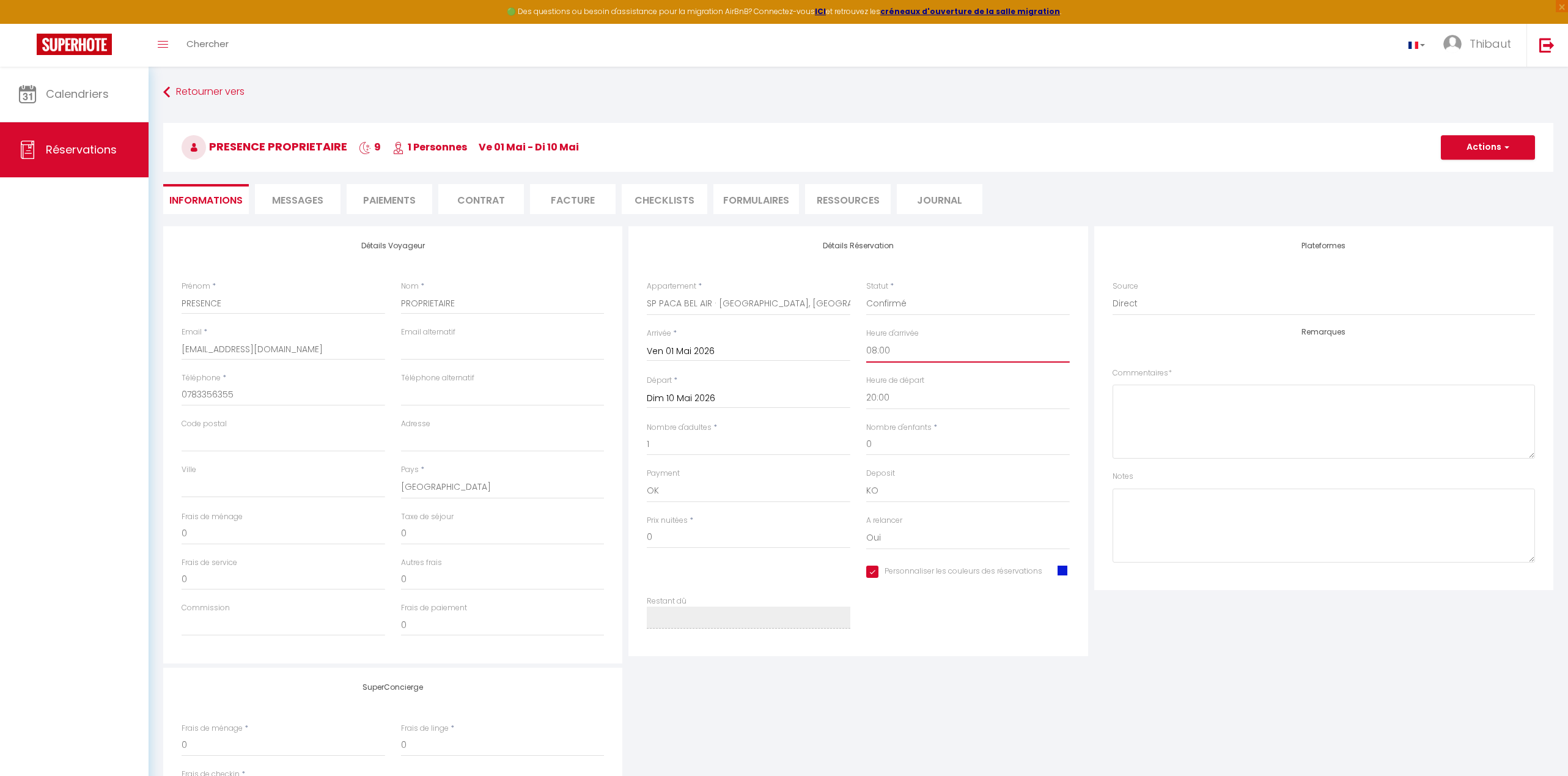
click at [915, 353] on select "00:00 00:30 01:00 01:30 02:00 02:30 03:00 03:30 04:00 04:30 05:00 05:30 06:00 0…" at bounding box center [968, 351] width 204 height 24
click at [866, 339] on select "00:00 00:30 01:00 01:30 02:00 02:30 03:00 03:30 04:00 04:30 05:00 05:30 06:00 0…" at bounding box center [968, 351] width 204 height 24
click at [904, 402] on select "00:00 00:30 01:00 01:30 02:00 02:30 03:00 03:30 04:00 04:30 05:00 05:30 06:00 0…" at bounding box center [968, 398] width 204 height 24
click at [866, 387] on select "00:00 00:30 01:00 01:30 02:00 02:30 03:00 03:30 04:00 04:30 05:00 05:30 06:00 0…" at bounding box center [968, 398] width 204 height 24
click at [1096, 152] on button "Actions" at bounding box center [1488, 147] width 94 height 24
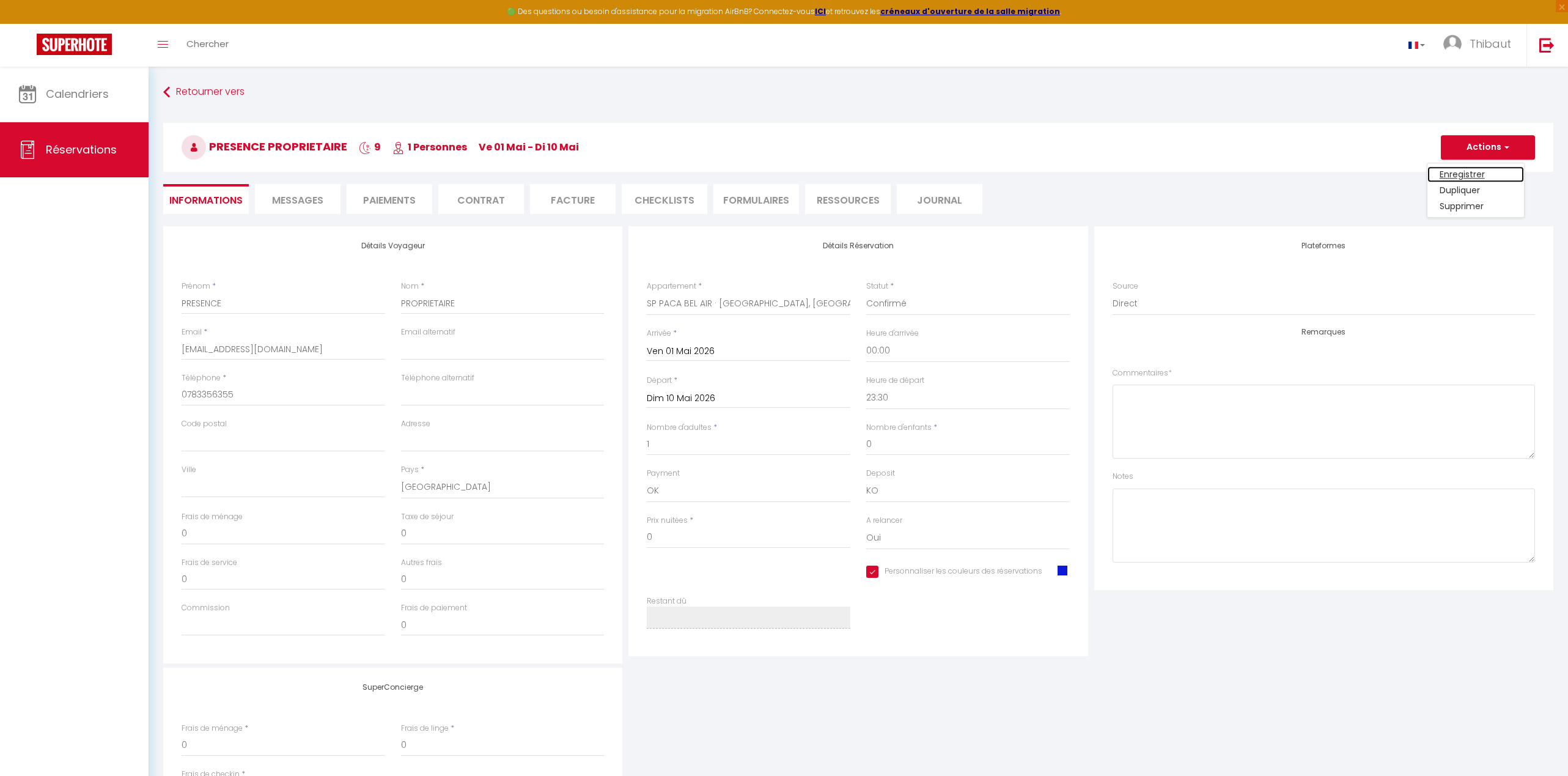
click at [1096, 172] on link "Enregistrer" at bounding box center [1475, 174] width 96 height 16
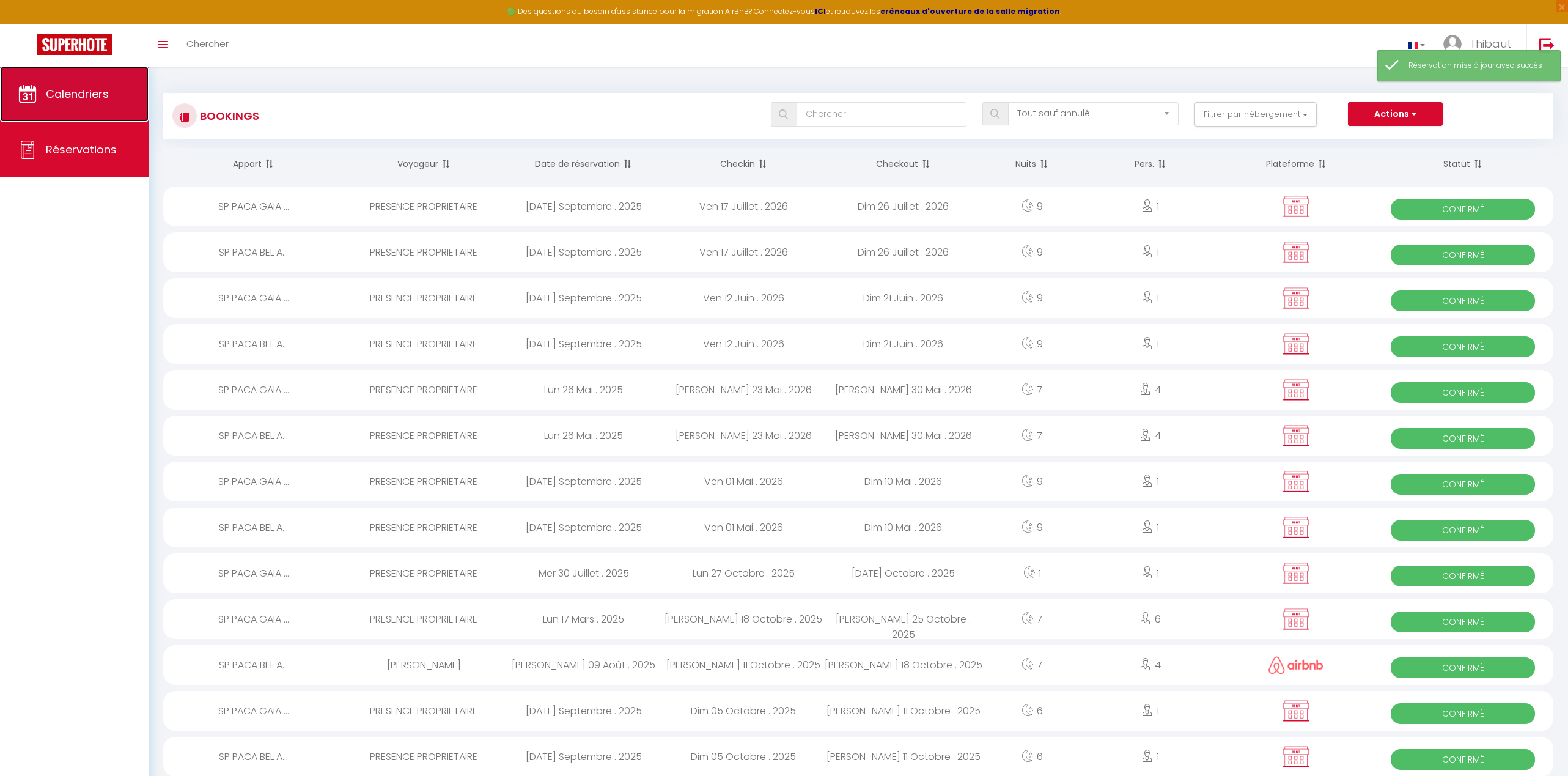
click at [114, 105] on link "Calendriers" at bounding box center [74, 94] width 149 height 55
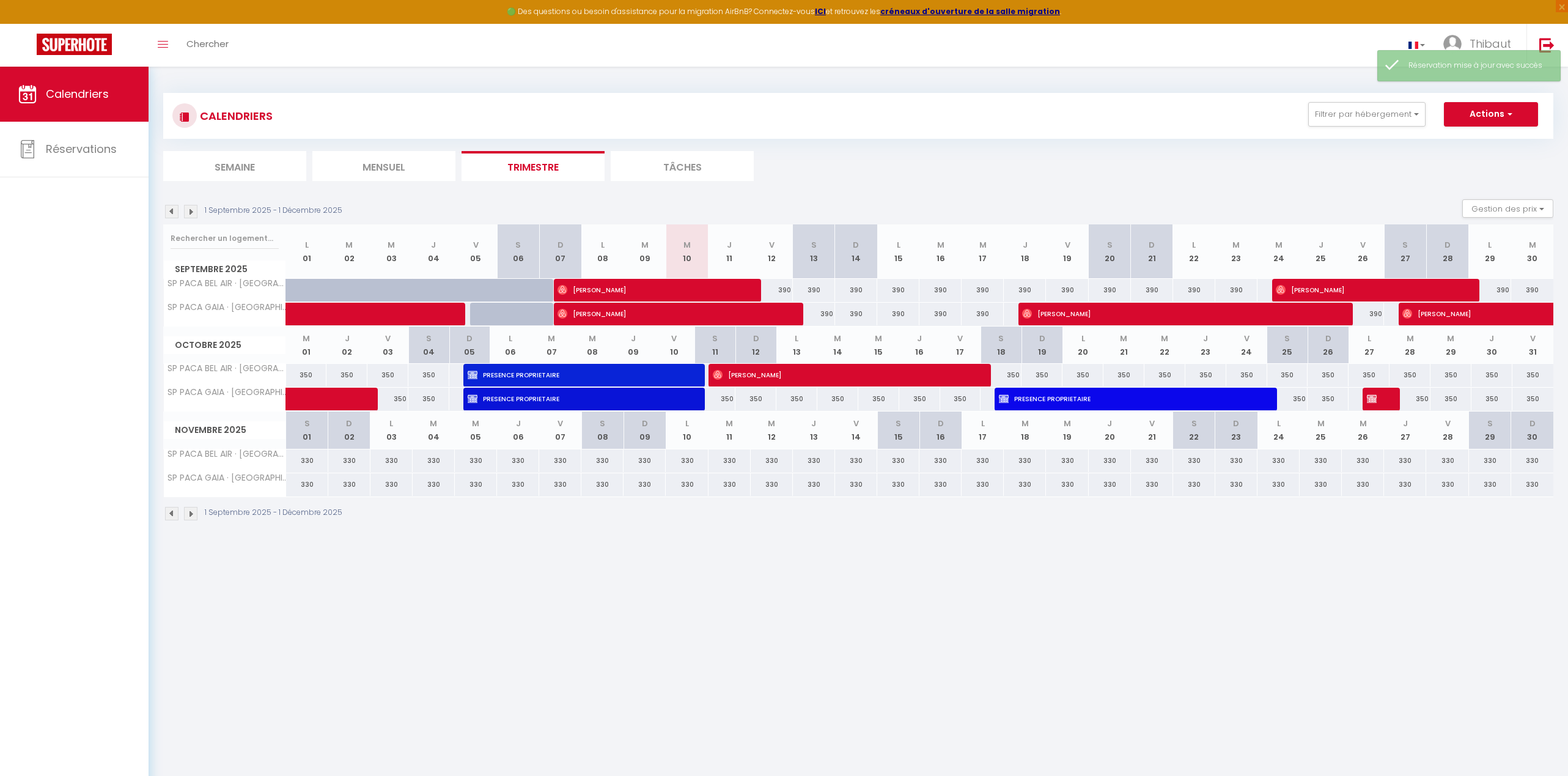
click at [191, 207] on img at bounding box center [191, 211] width 13 height 13
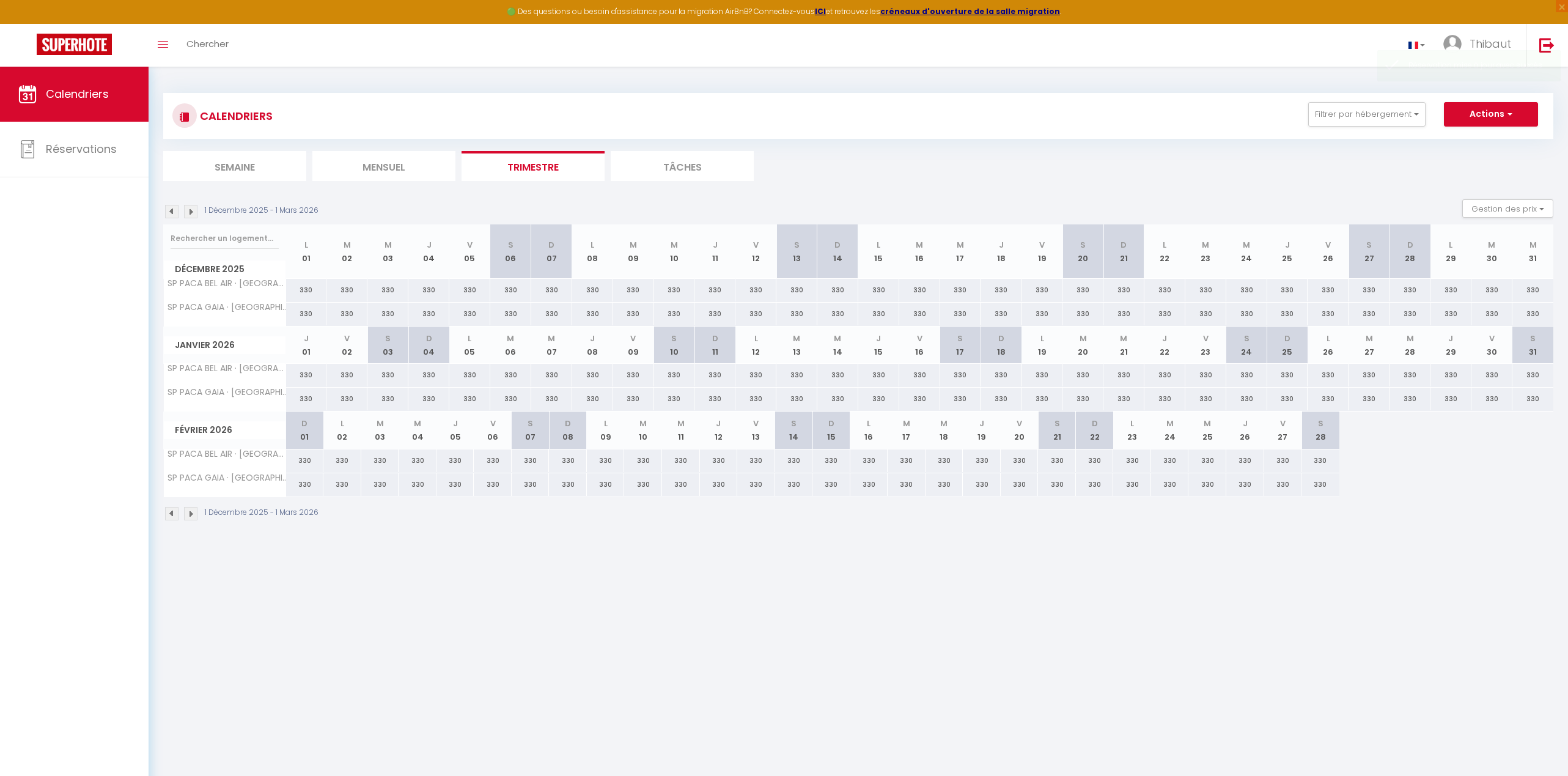
click at [191, 207] on img at bounding box center [191, 211] width 13 height 13
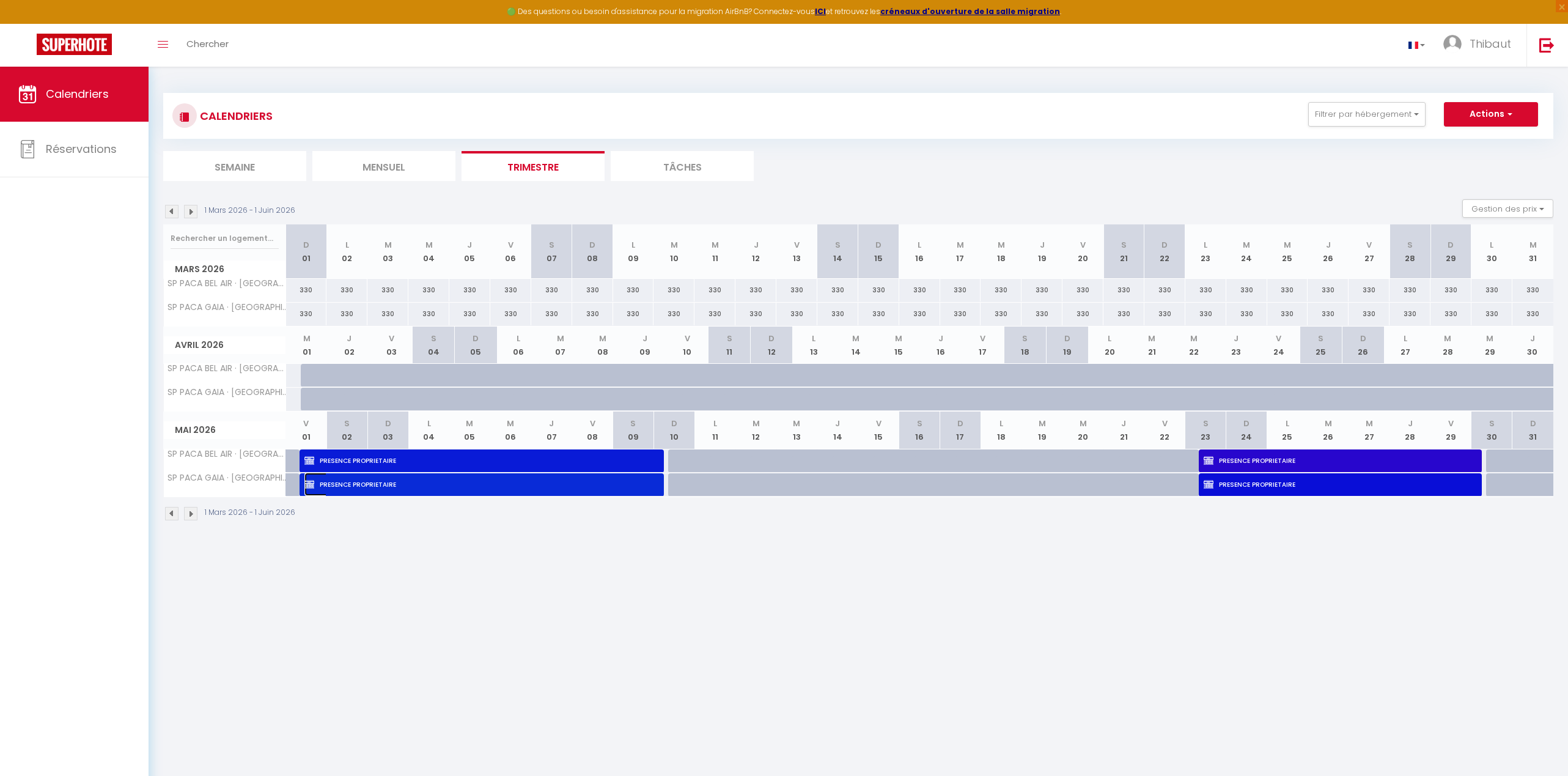
click at [361, 489] on span "PRESENCE PROPRIETAIRE" at bounding box center [475, 484] width 341 height 24
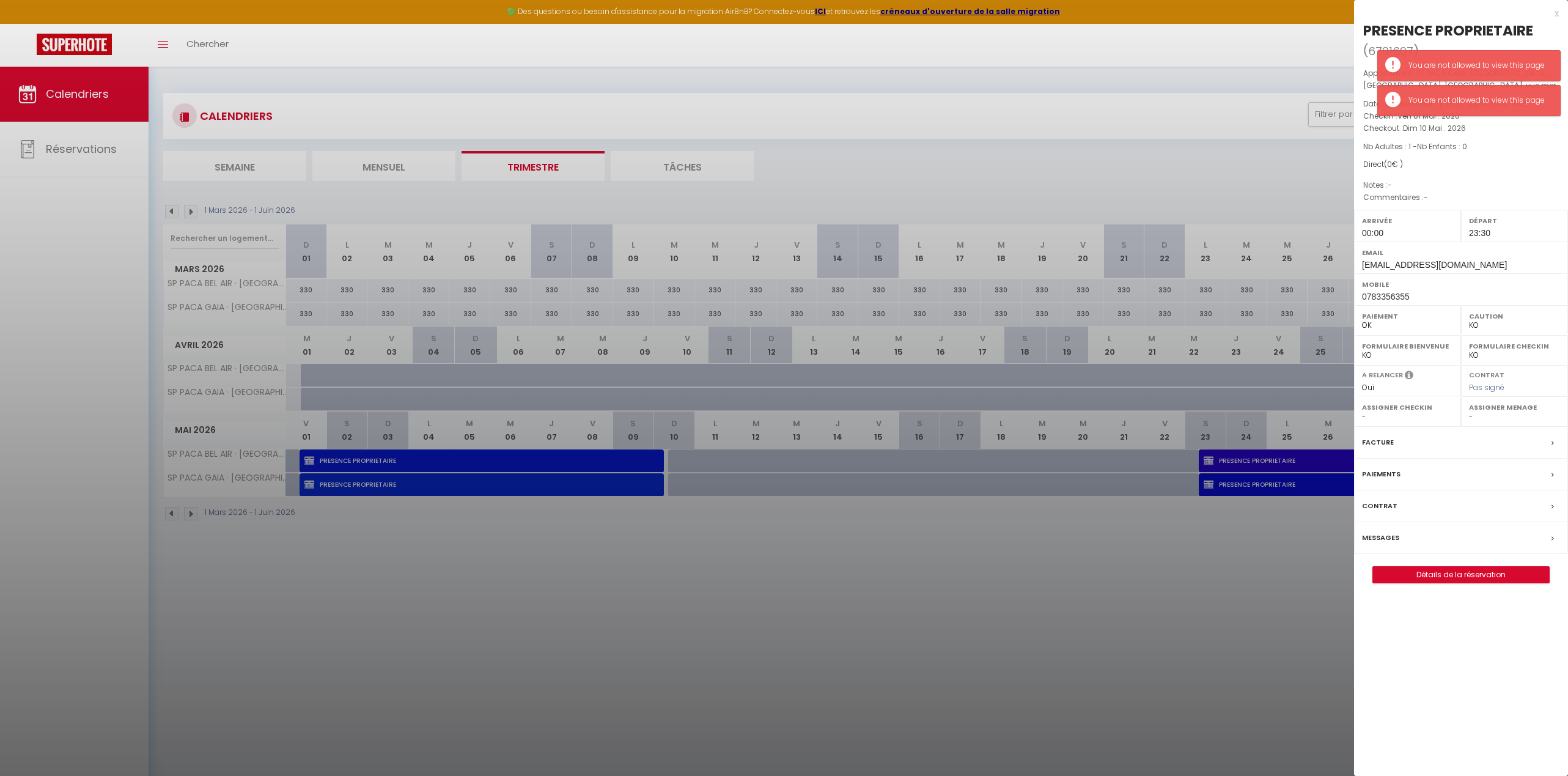
click at [199, 202] on div at bounding box center [784, 388] width 1568 height 776
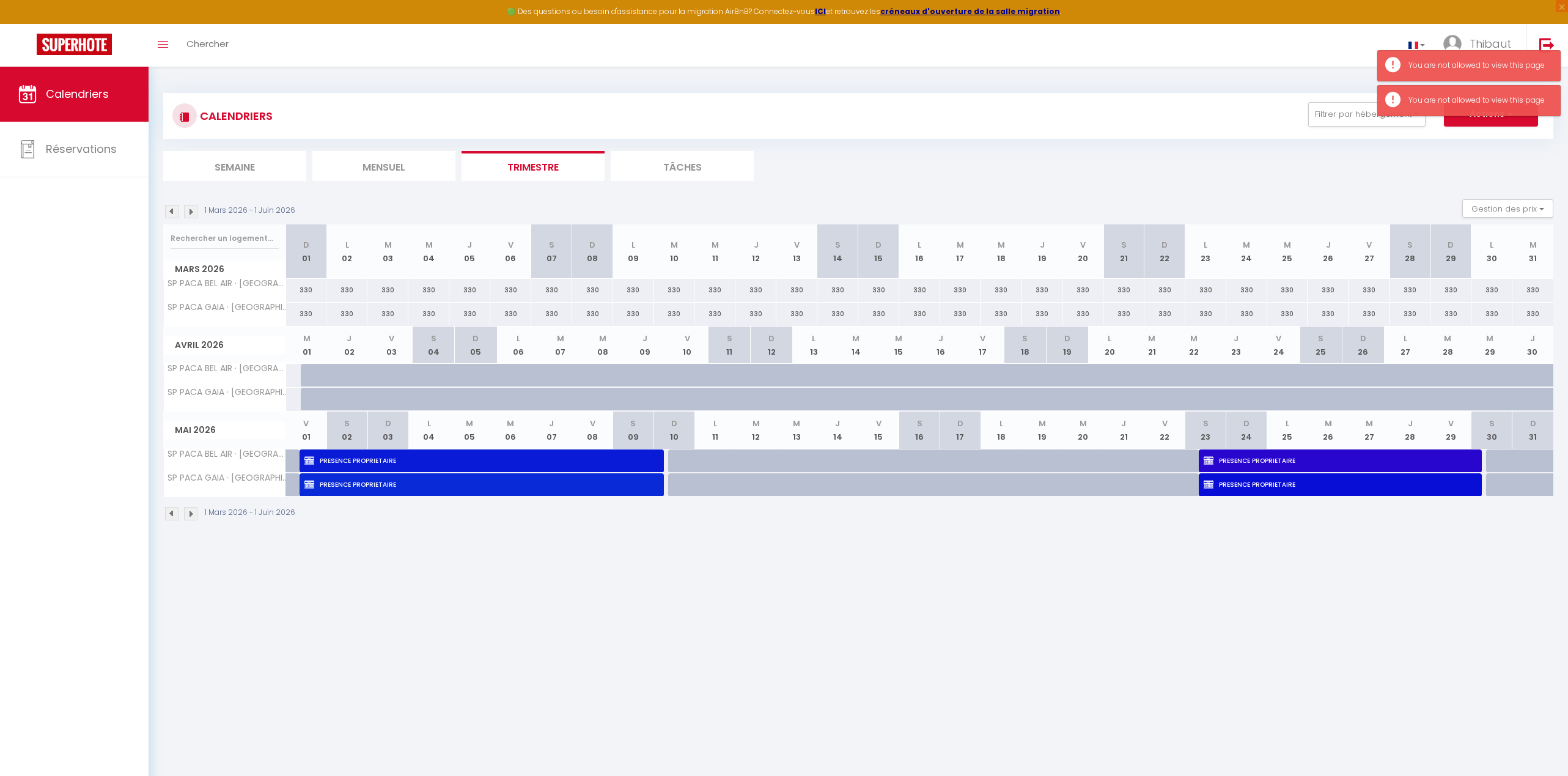
click at [196, 211] on img at bounding box center [191, 211] width 13 height 13
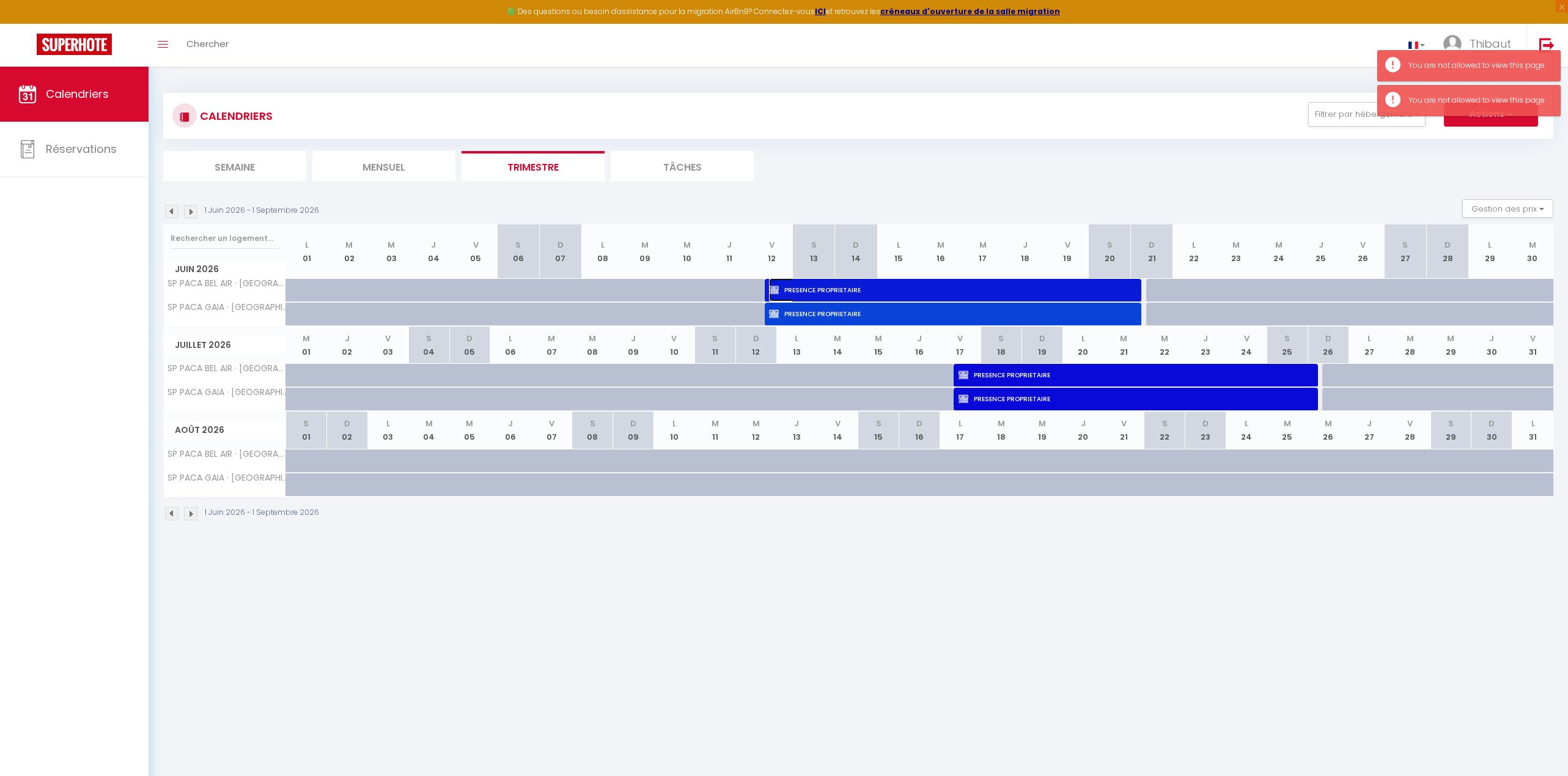
click at [918, 300] on span "PRESENCE PROPRIETAIRE" at bounding box center [945, 290] width 352 height 24
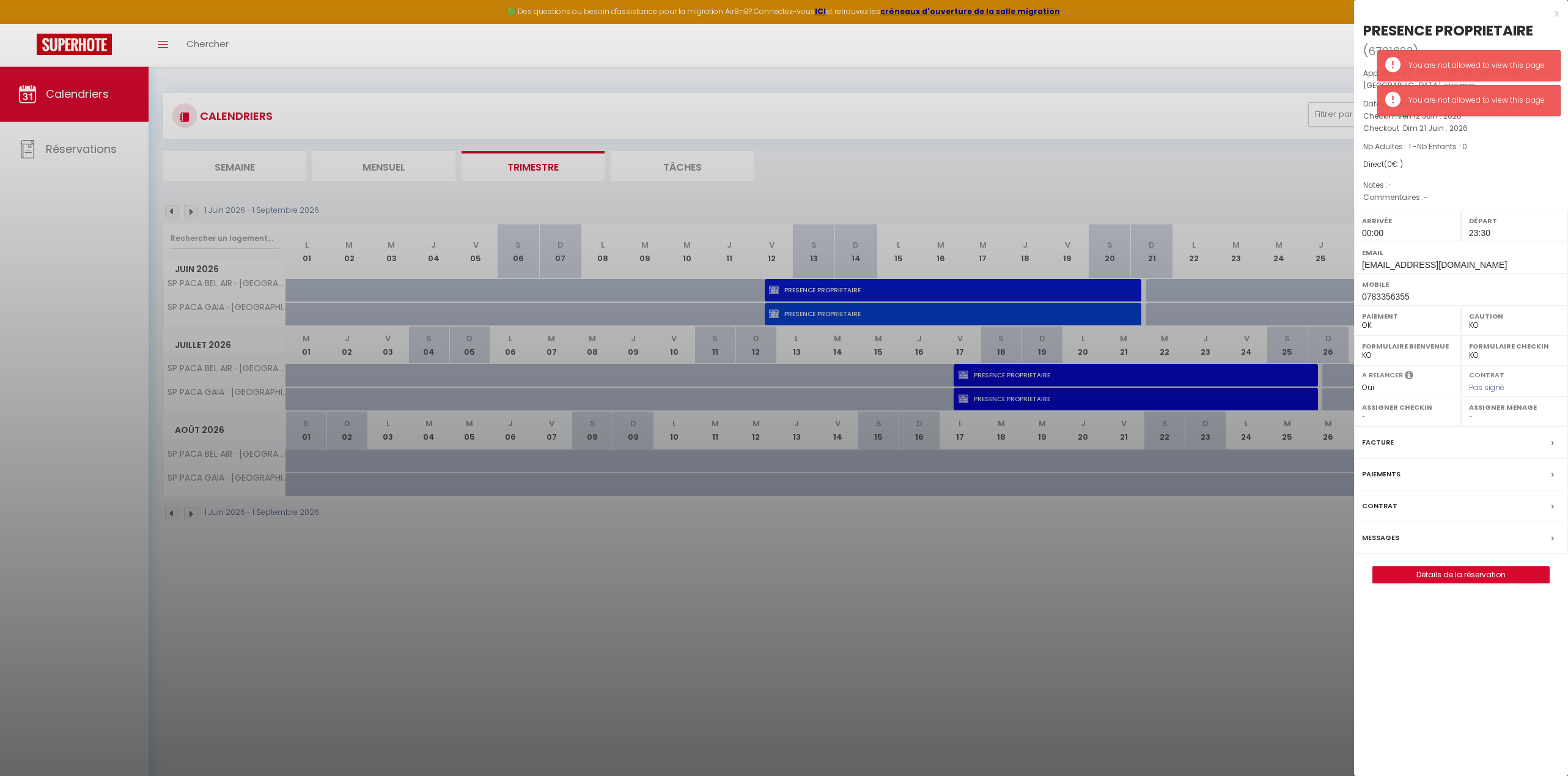
click at [921, 292] on div at bounding box center [784, 388] width 1568 height 776
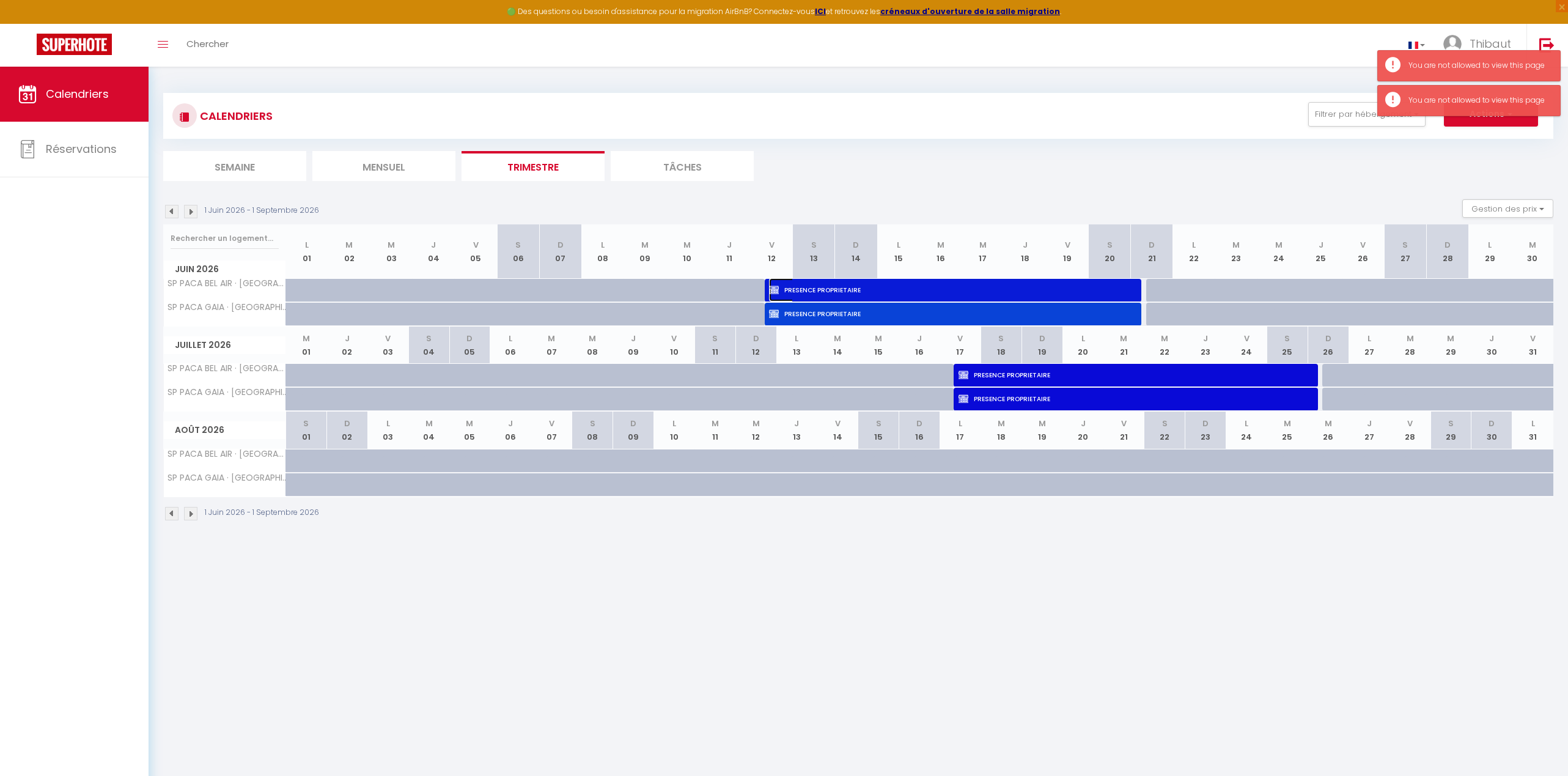
click at [921, 292] on span "PRESENCE PROPRIETAIRE" at bounding box center [945, 290] width 352 height 24
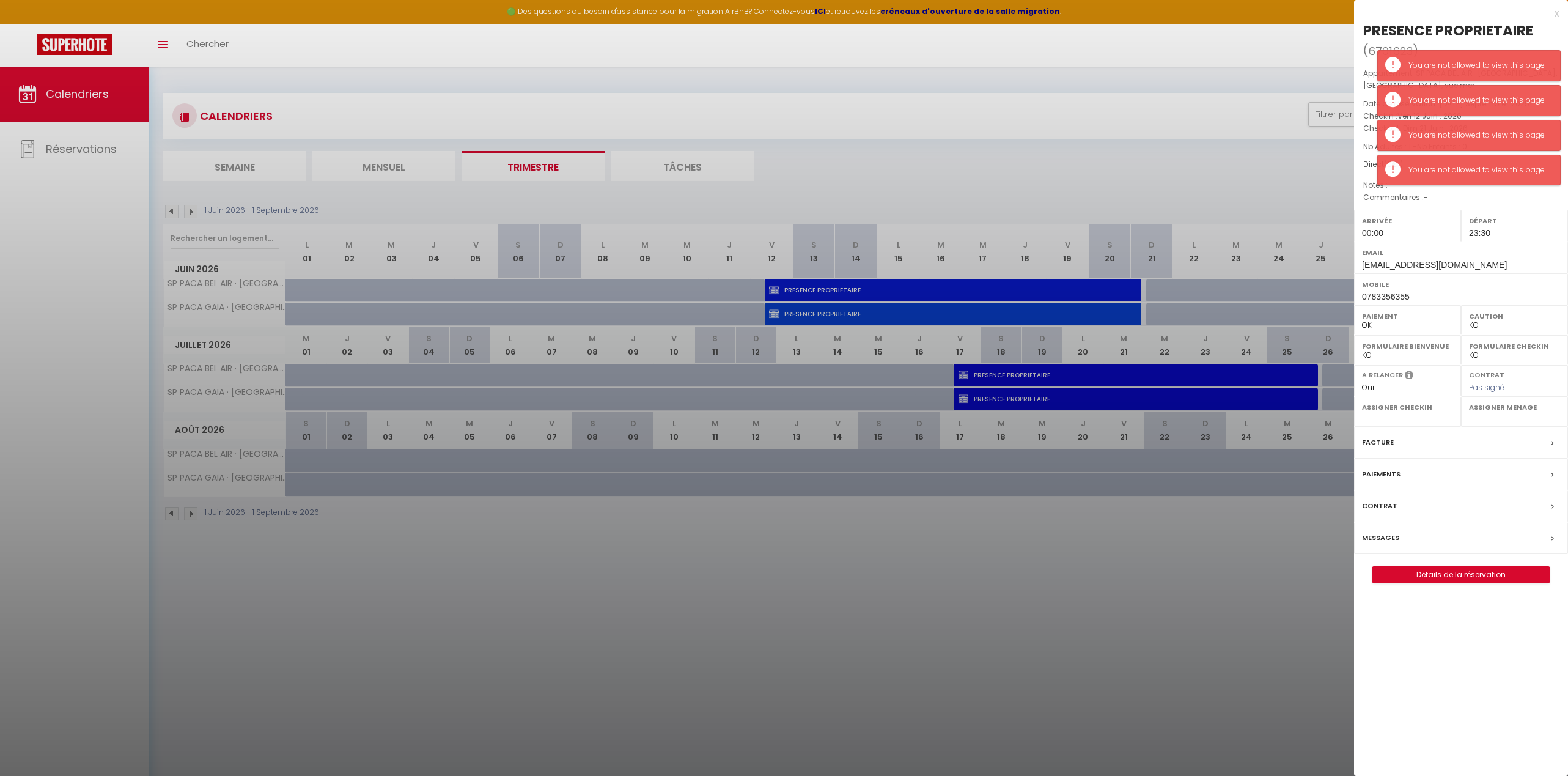
click at [920, 308] on div at bounding box center [784, 388] width 1568 height 776
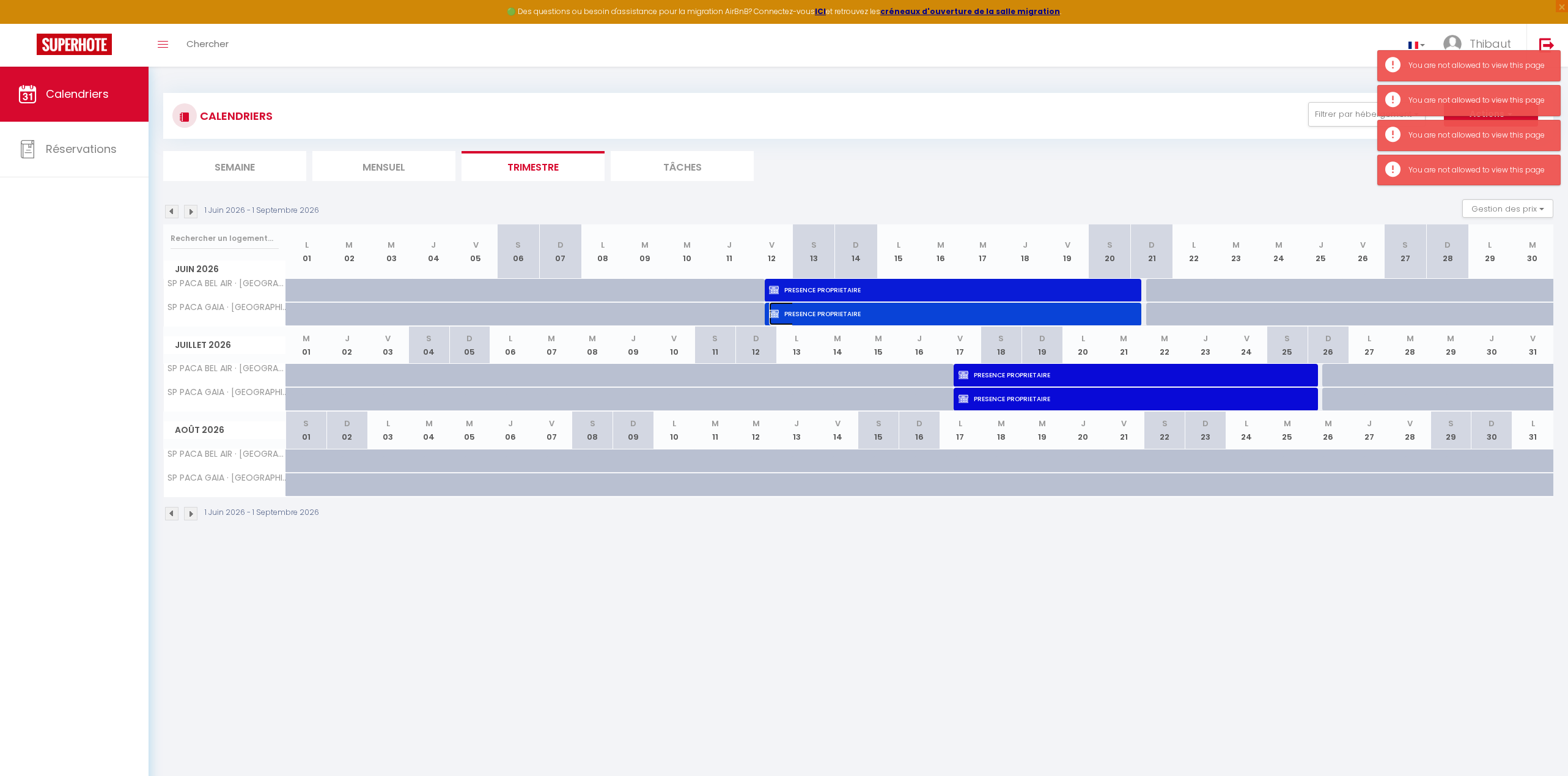
click at [923, 312] on span "PRESENCE PROPRIETAIRE" at bounding box center [945, 314] width 352 height 24
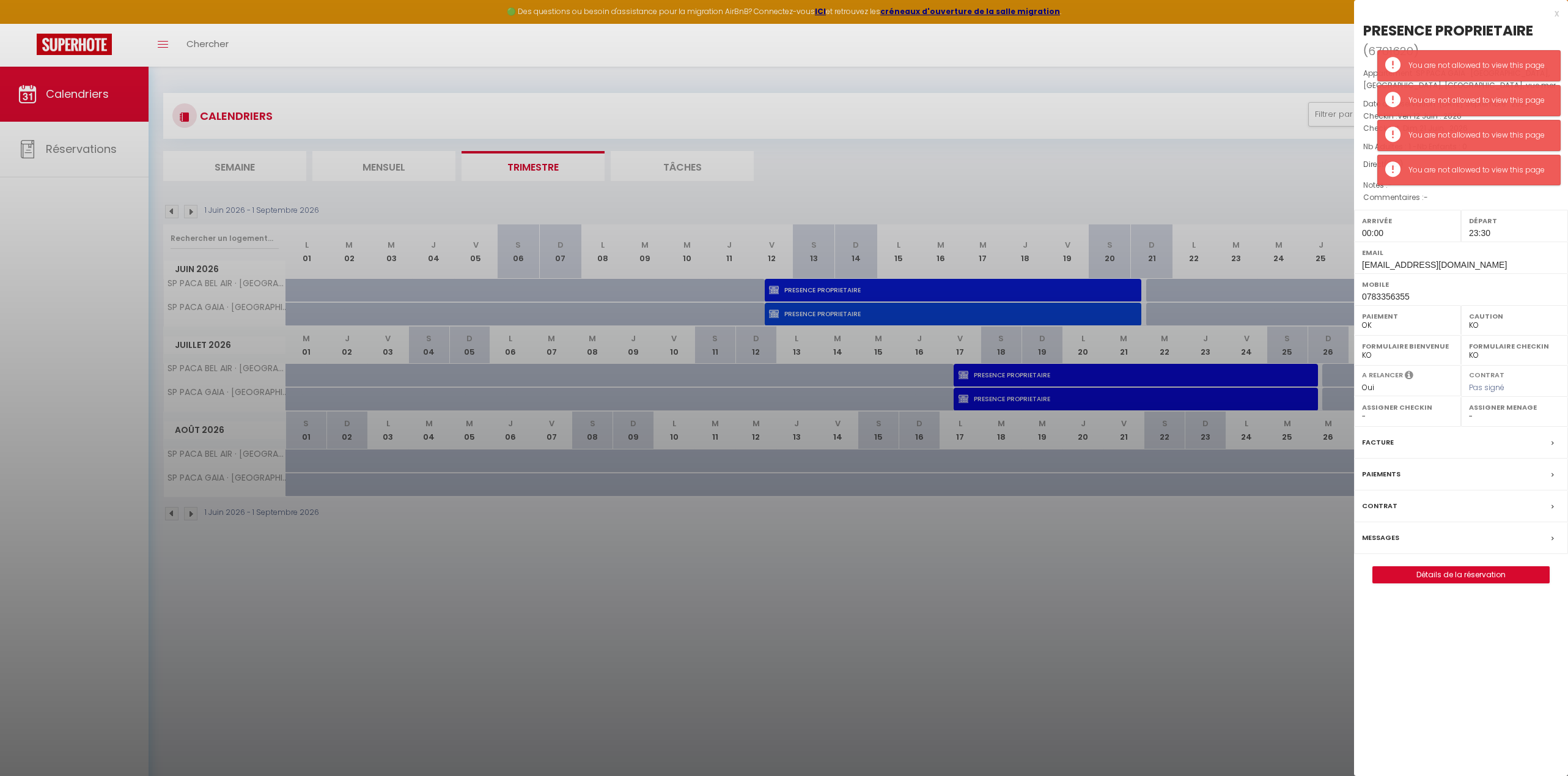
click at [1021, 374] on div at bounding box center [784, 388] width 1568 height 776
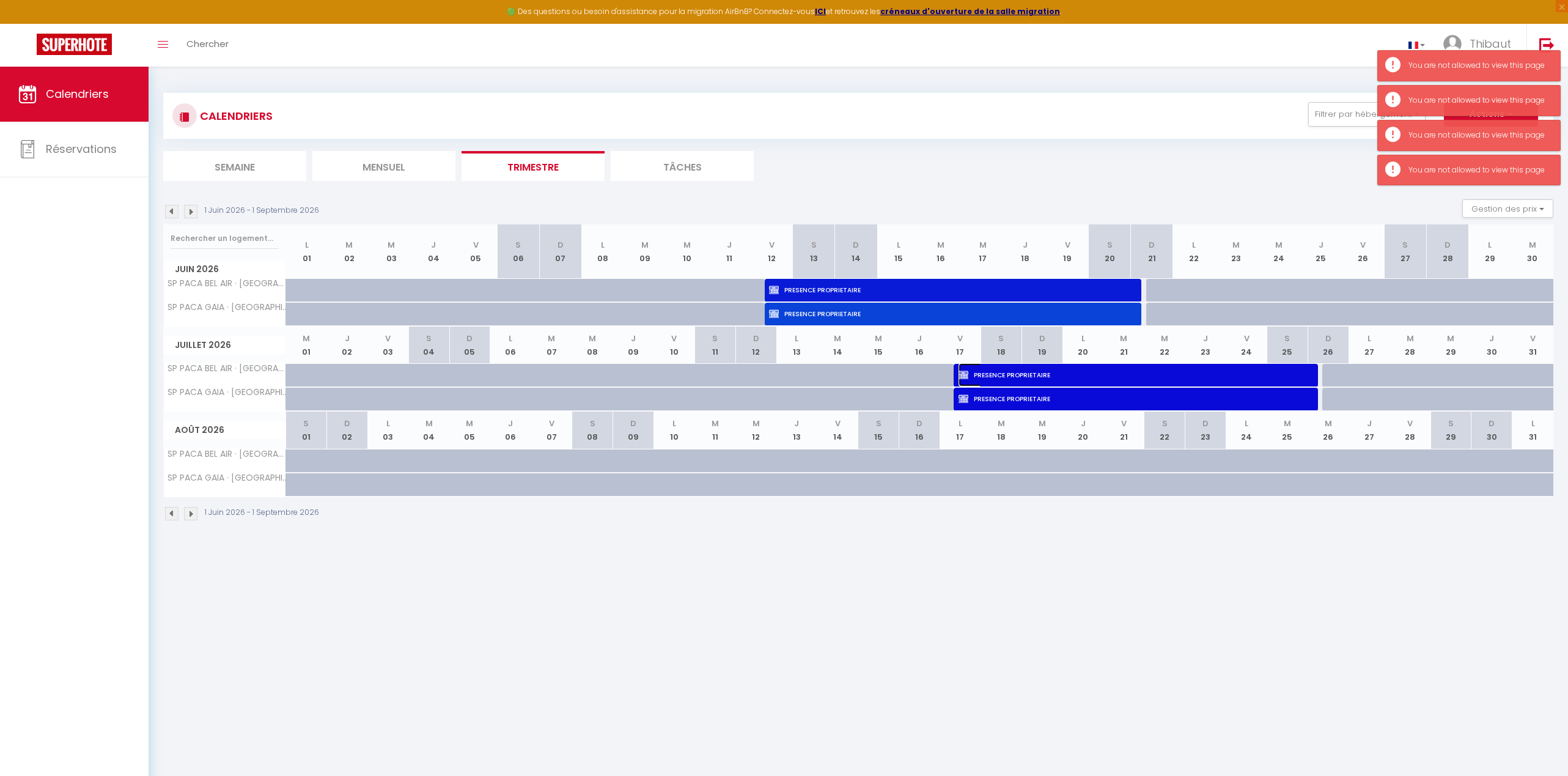
click at [1046, 376] on span "PRESENCE PROPRIETAIRE" at bounding box center [1135, 375] width 352 height 24
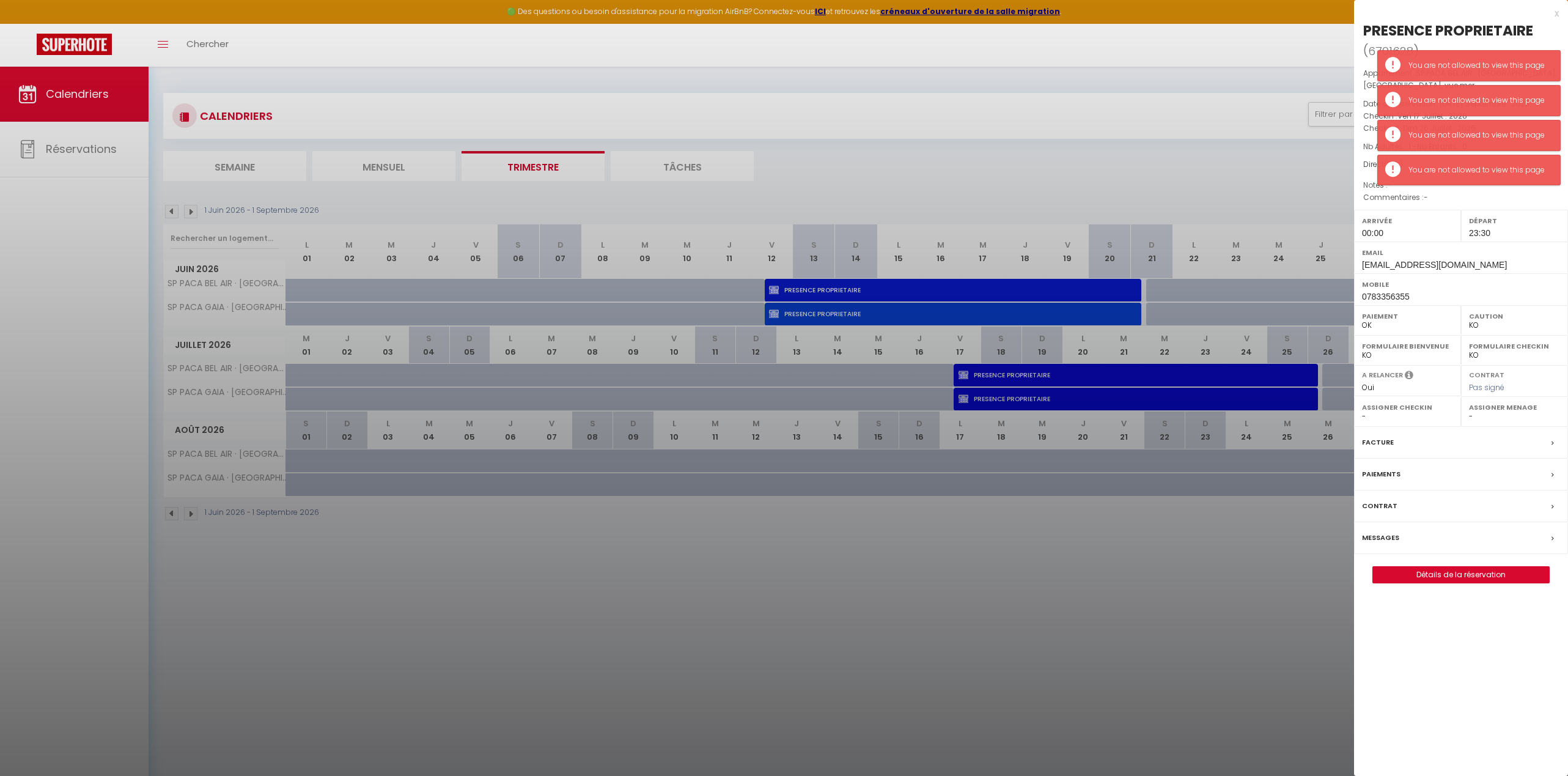
click at [1045, 395] on div at bounding box center [784, 388] width 1568 height 776
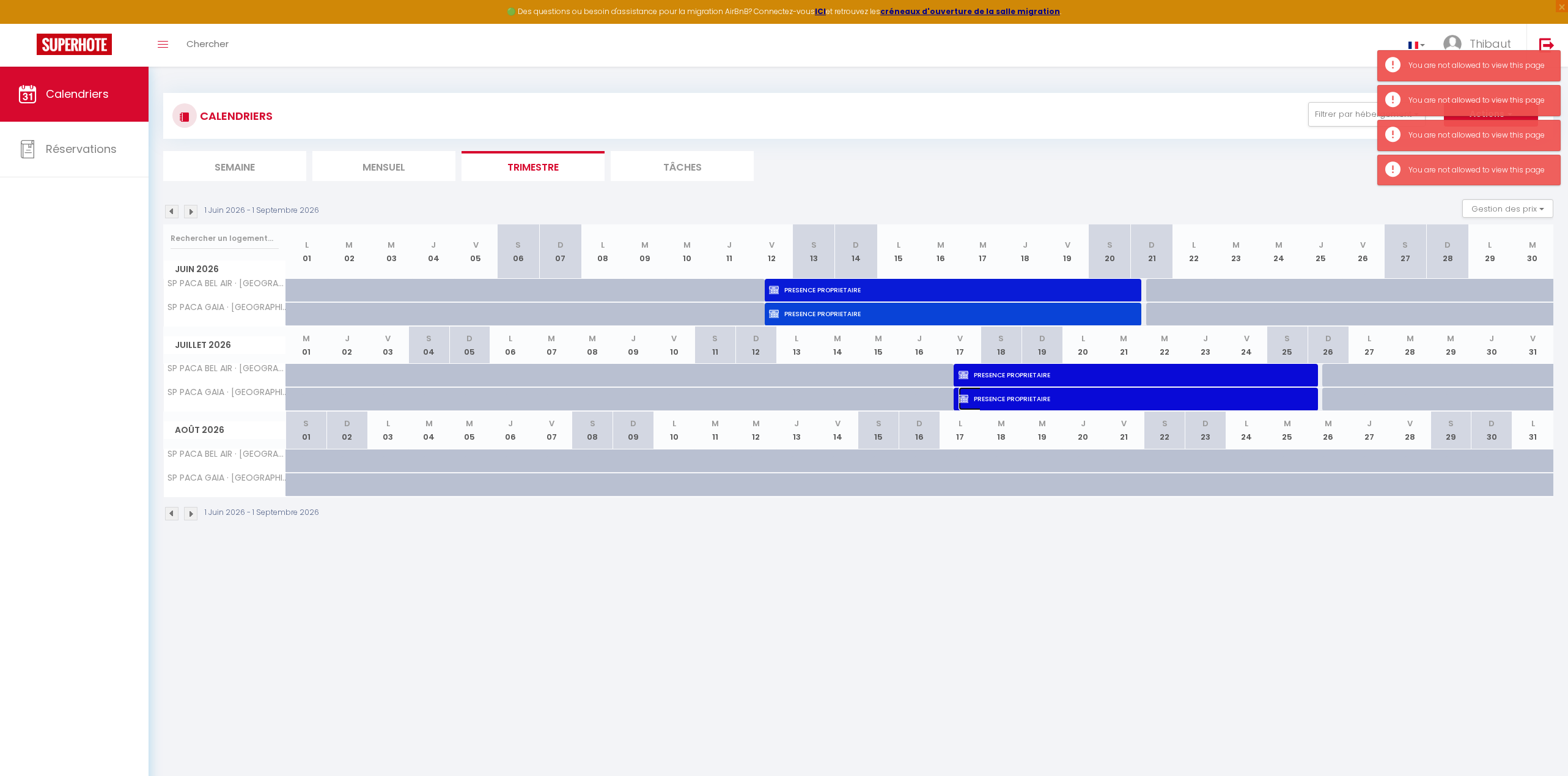
click at [1072, 402] on span "PRESENCE PROPRIETAIRE" at bounding box center [1135, 399] width 352 height 24
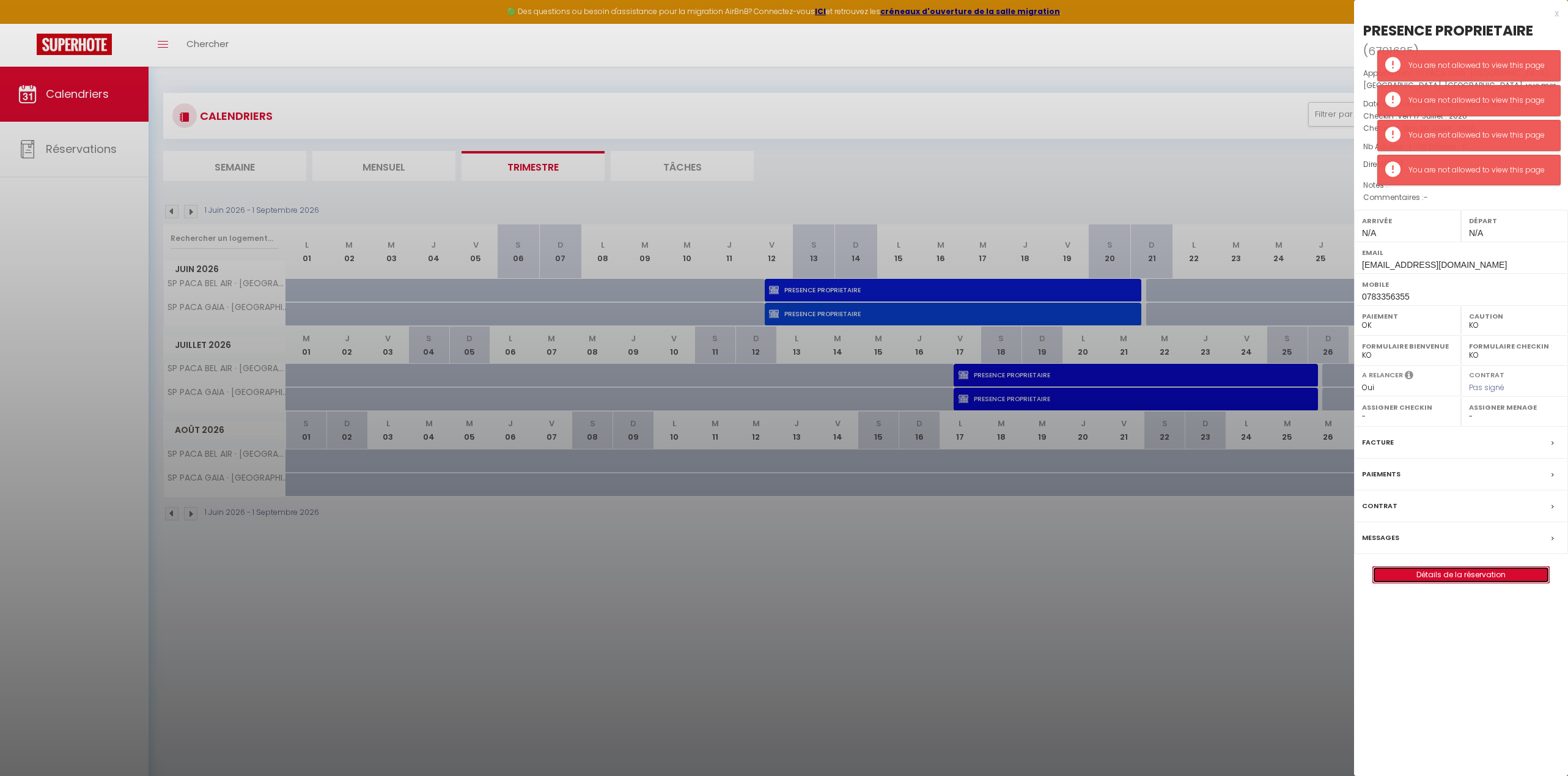
click at [1096, 571] on link "Détails de la réservation" at bounding box center [1461, 575] width 176 height 16
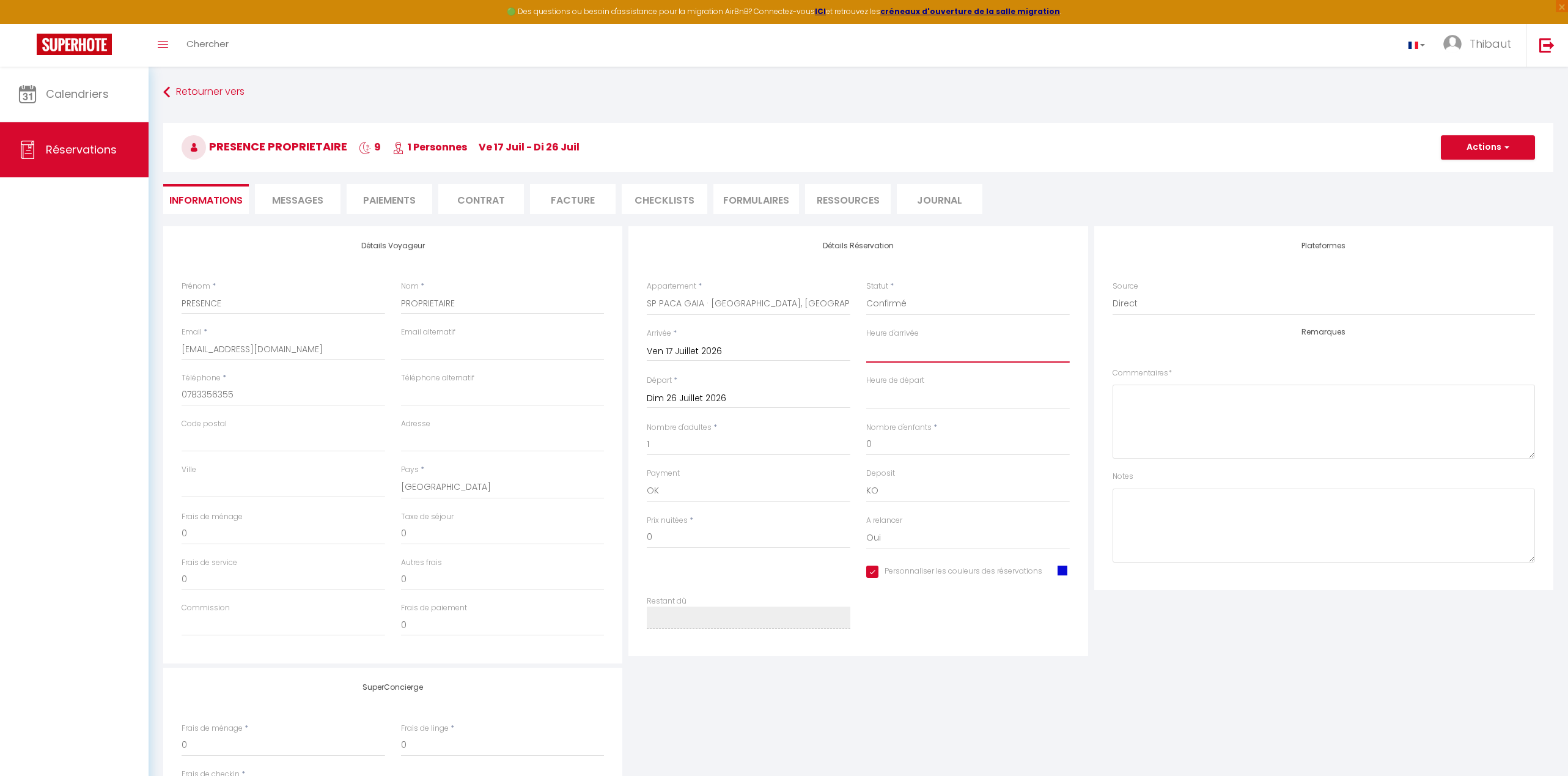
click at [915, 361] on select "00:00 00:30 01:00 01:30 02:00 02:30 03:00 03:30 04:00 04:30 05:00 05:30 06:00 0…" at bounding box center [968, 351] width 204 height 24
click at [866, 339] on select "00:00 00:30 01:00 01:30 02:00 02:30 03:00 03:30 04:00 04:30 05:00 05:30 06:00 0…" at bounding box center [968, 351] width 204 height 24
click at [904, 393] on select "00:00 00:30 01:00 01:30 02:00 02:30 03:00 03:30 04:00 04:30 05:00 05:30 06:00 0…" at bounding box center [968, 398] width 204 height 24
click at [866, 387] on select "00:00 00:30 01:00 01:30 02:00 02:30 03:00 03:30 04:00 04:30 05:00 05:30 06:00 0…" at bounding box center [968, 398] width 204 height 24
click at [1096, 146] on button "Actions" at bounding box center [1488, 147] width 94 height 24
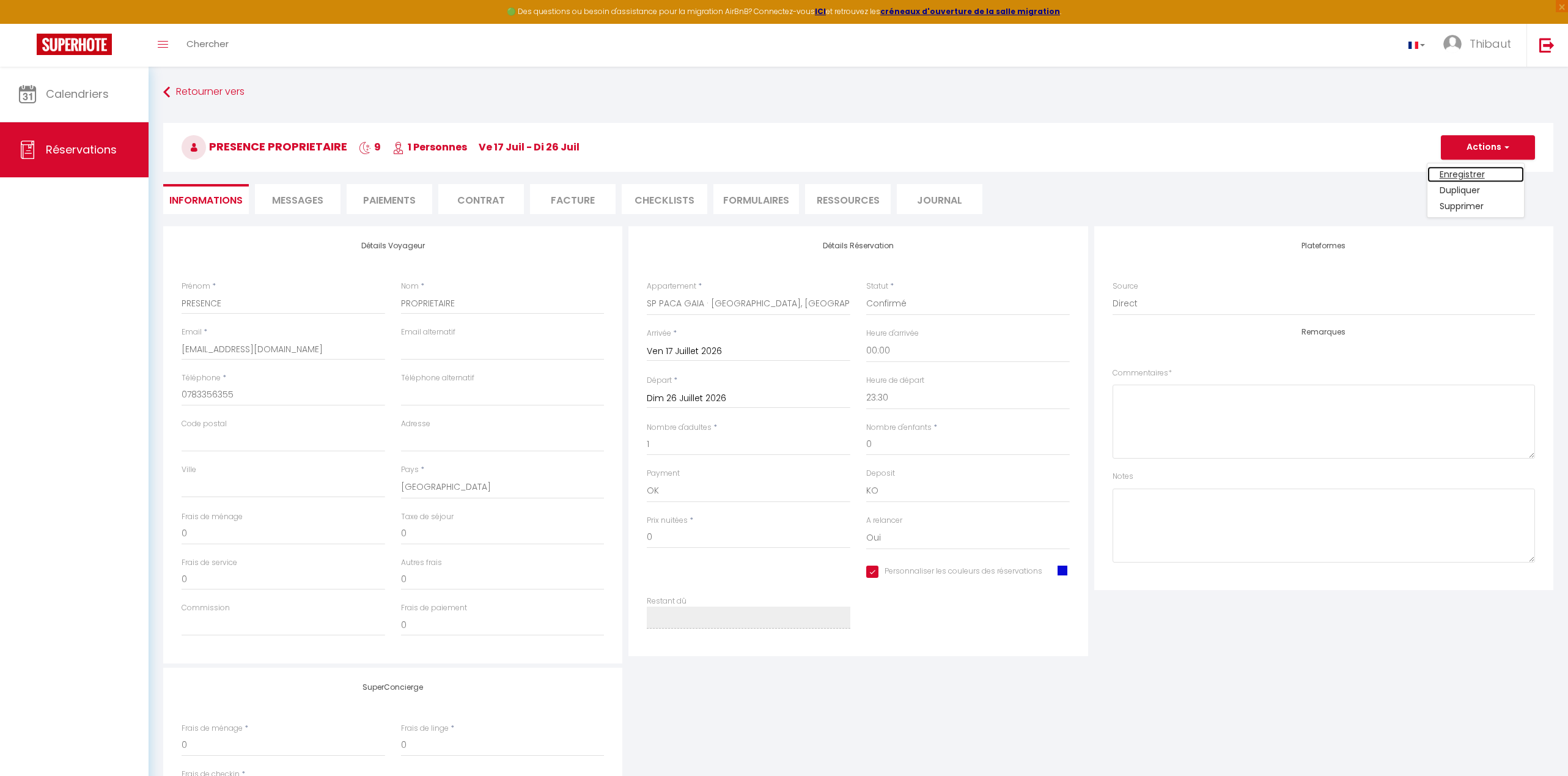
click at [1096, 175] on link "Enregistrer" at bounding box center [1475, 174] width 96 height 16
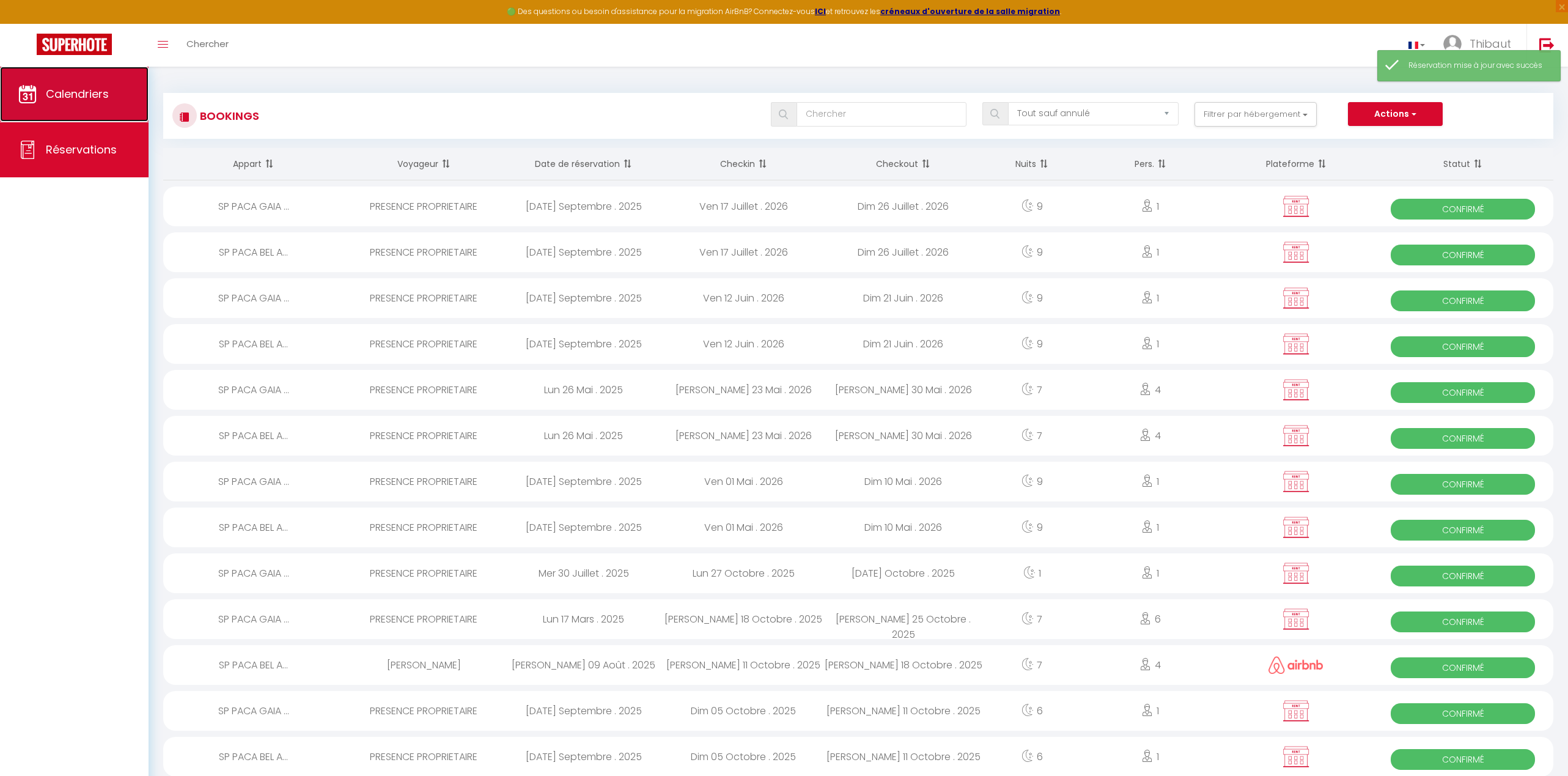
click at [92, 98] on span "Calendriers" at bounding box center [77, 94] width 63 height 15
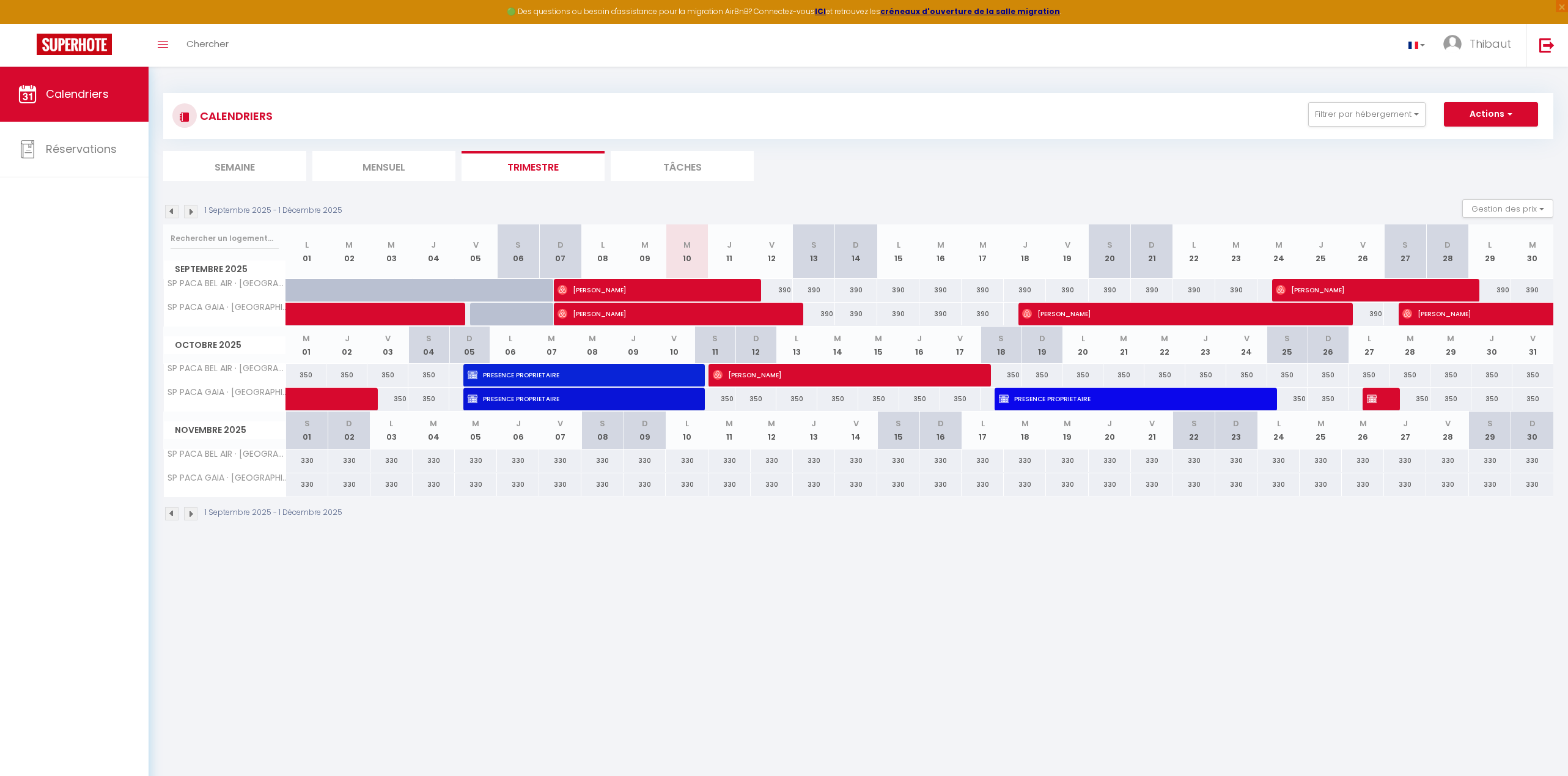
click at [196, 211] on img at bounding box center [191, 211] width 13 height 13
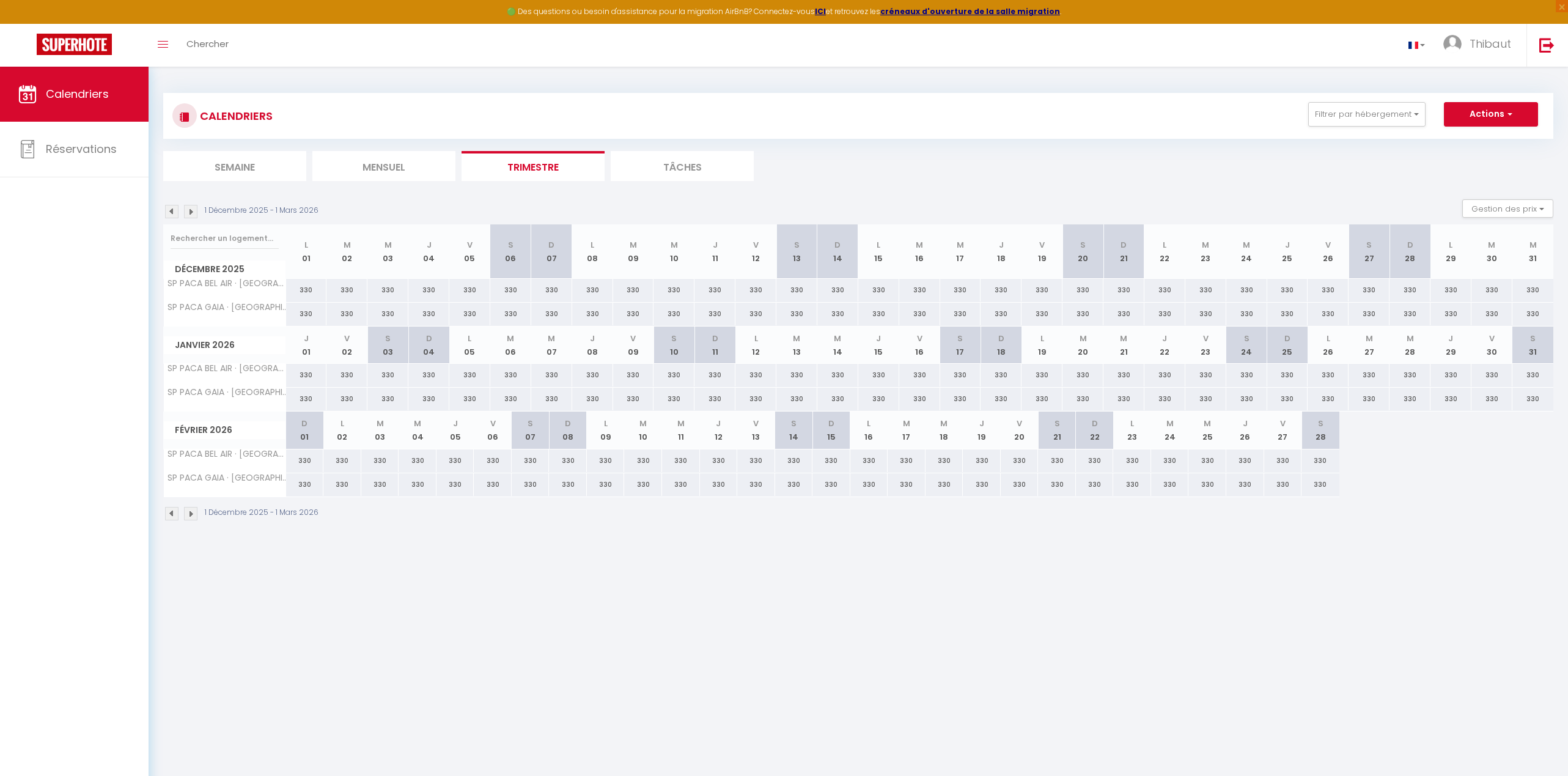
click at [196, 211] on img at bounding box center [191, 211] width 13 height 13
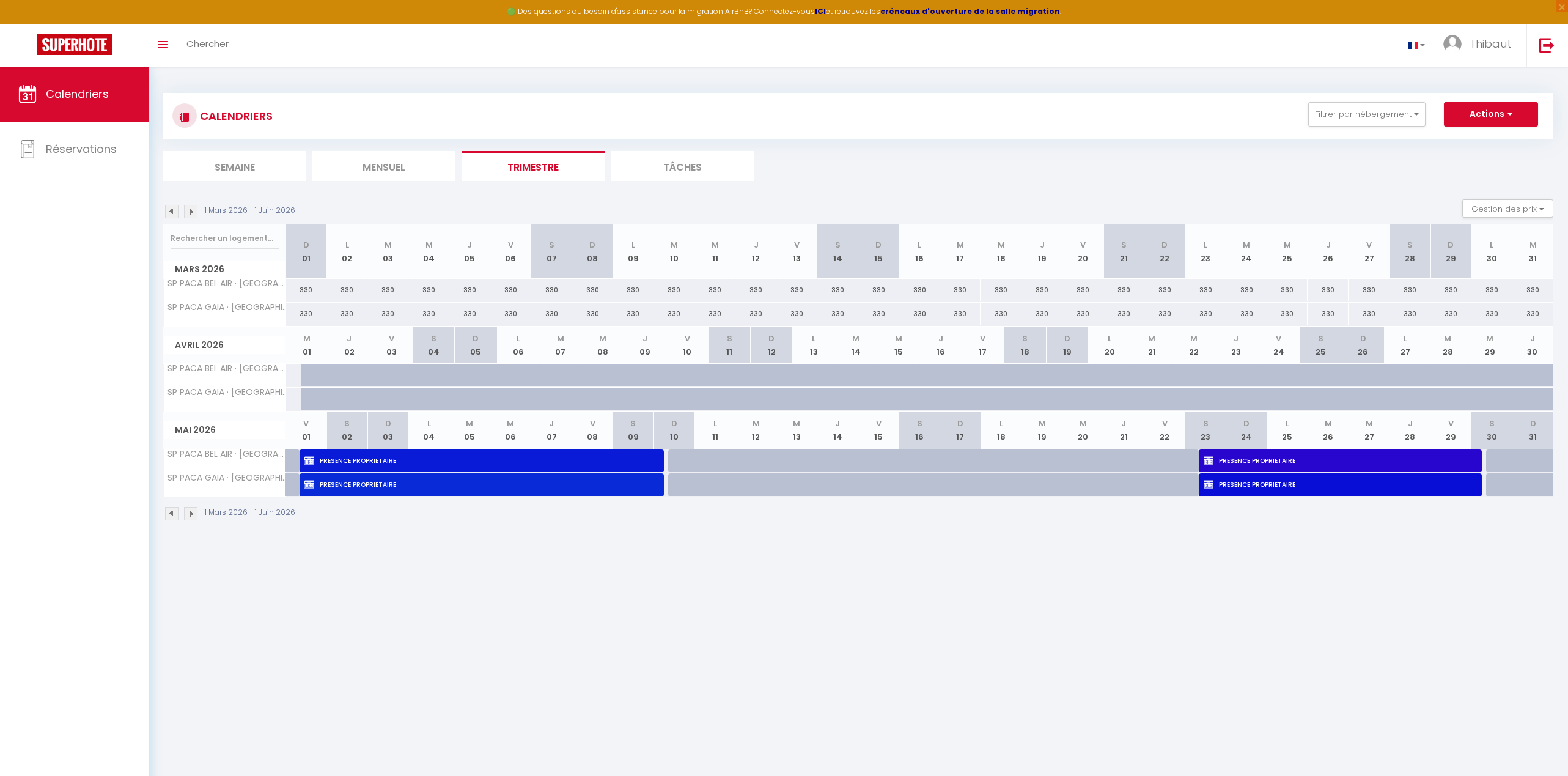
click at [196, 211] on img at bounding box center [191, 211] width 13 height 13
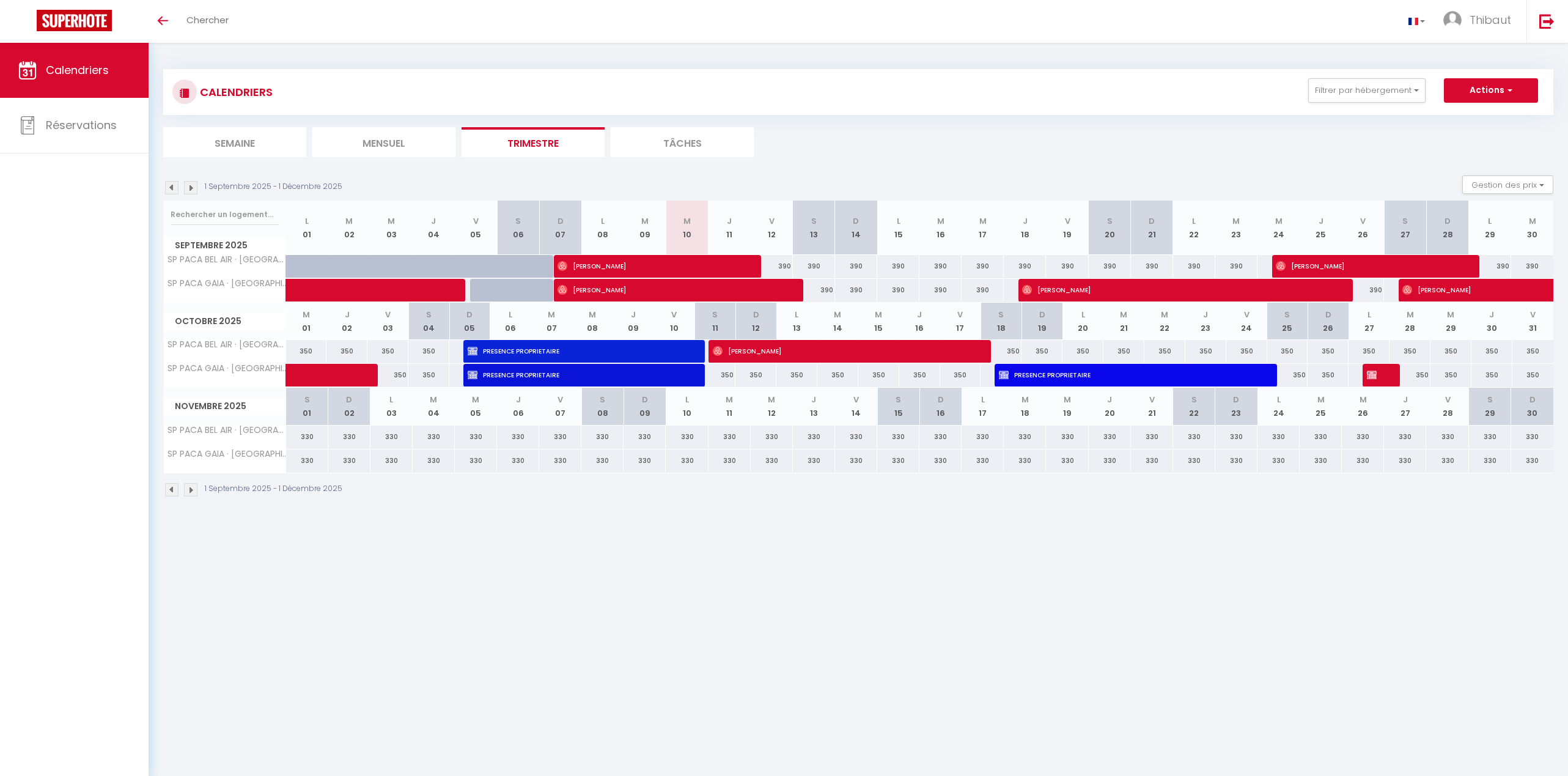
click at [193, 489] on img at bounding box center [191, 490] width 13 height 13
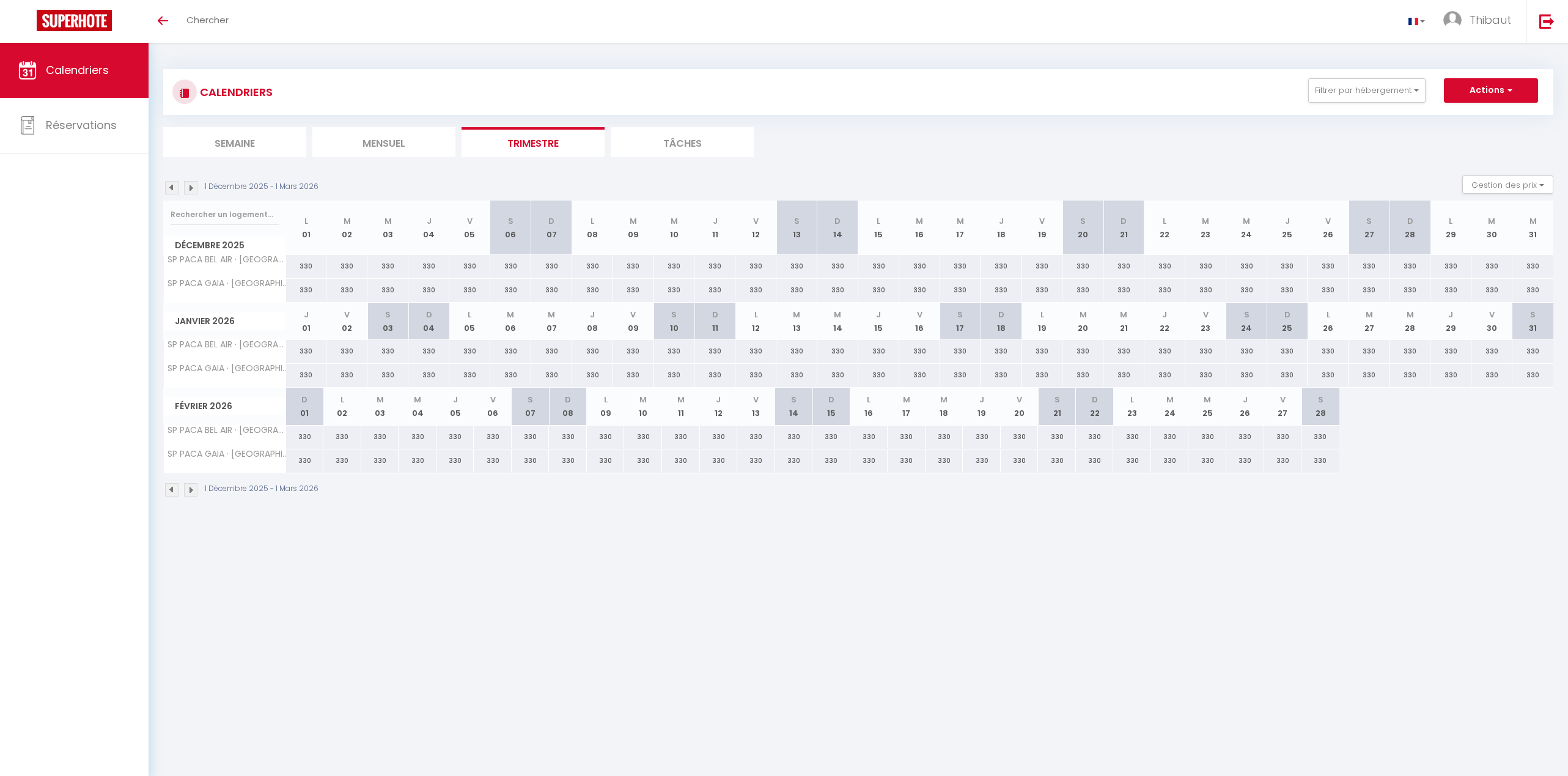
click at [193, 489] on img at bounding box center [191, 490] width 13 height 13
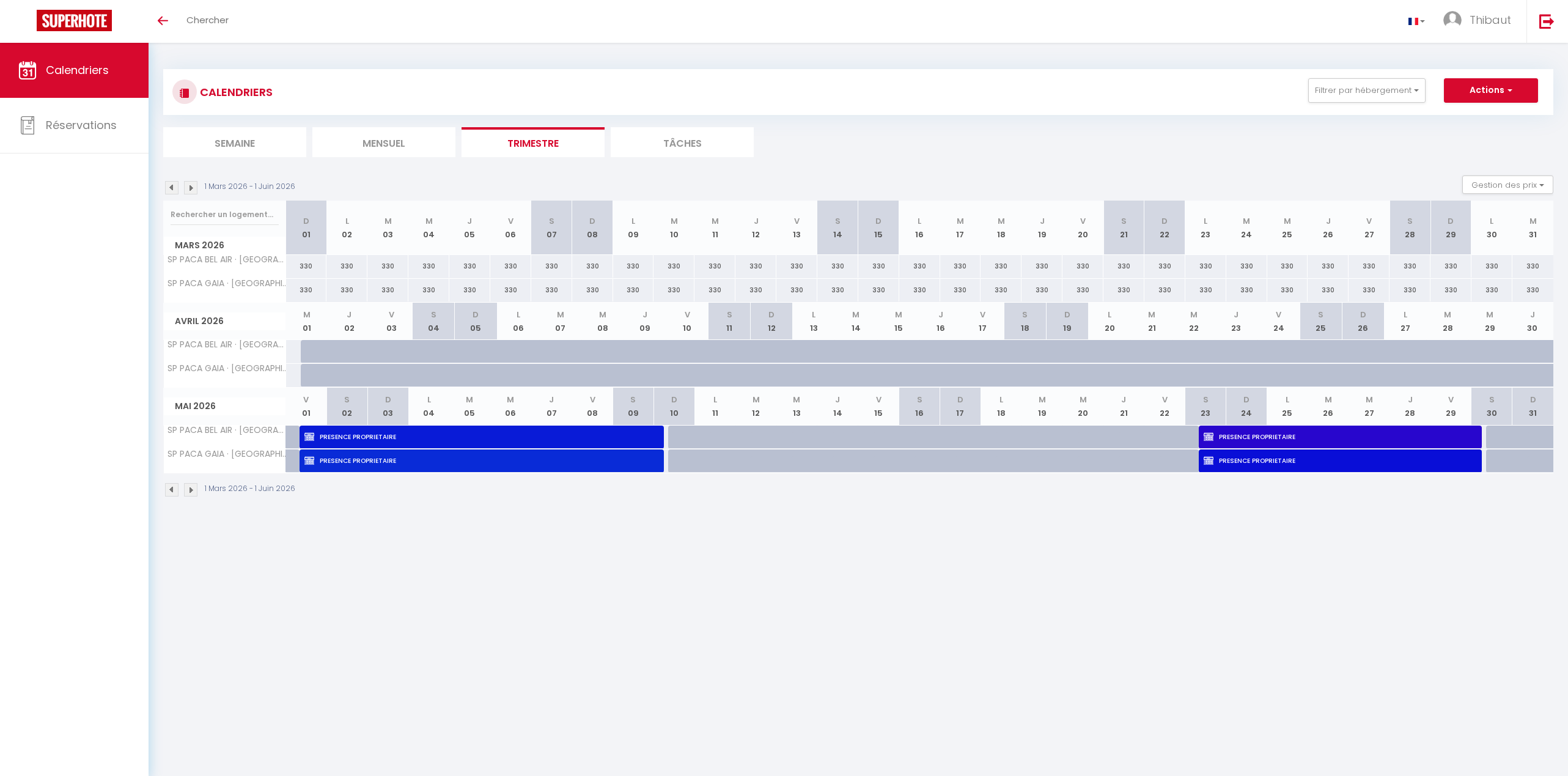
click at [192, 492] on img at bounding box center [191, 490] width 13 height 13
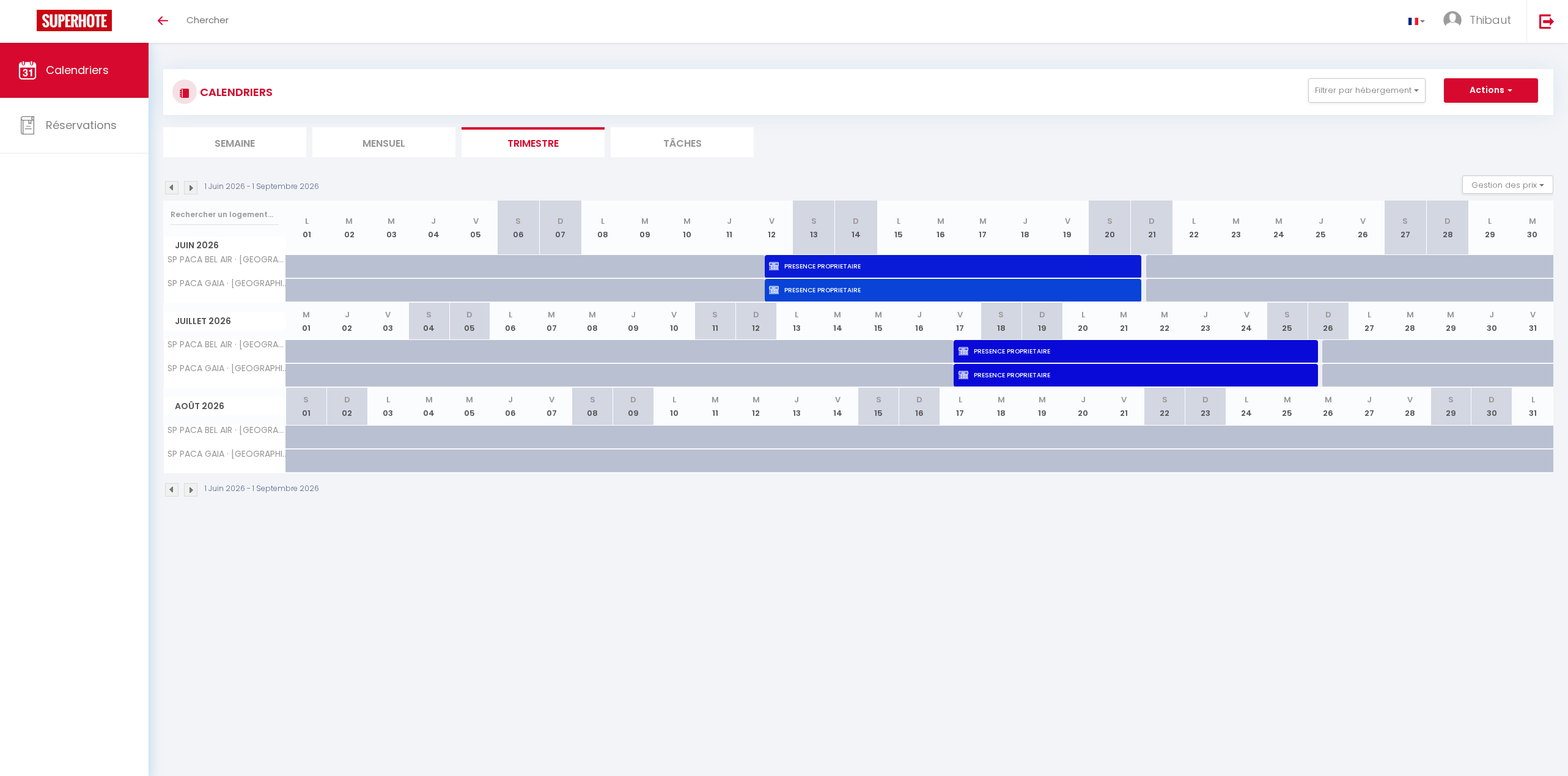
click at [403, 144] on li "Mensuel" at bounding box center [383, 142] width 143 height 30
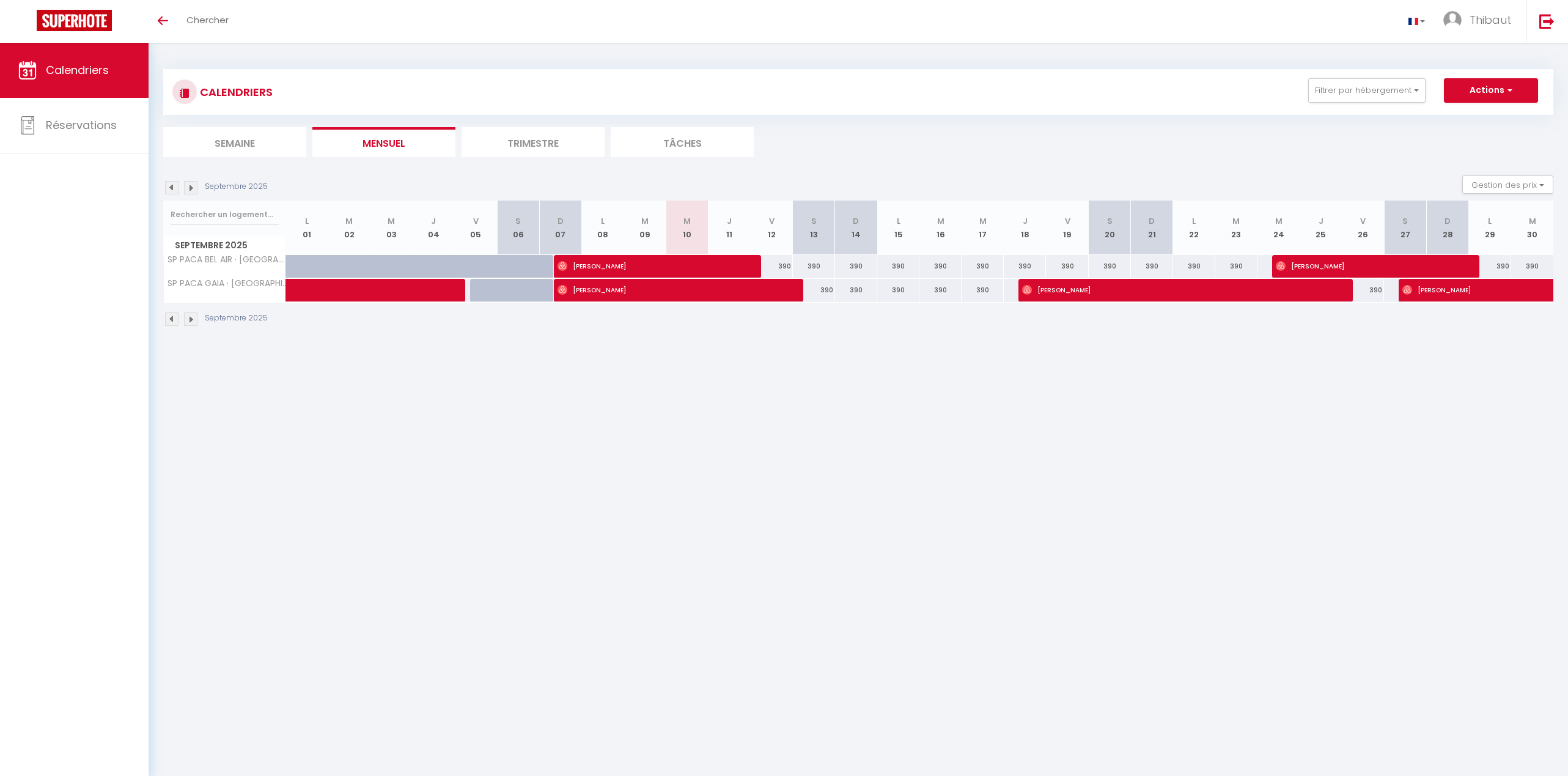
click at [524, 141] on li "Trimestre" at bounding box center [533, 142] width 143 height 30
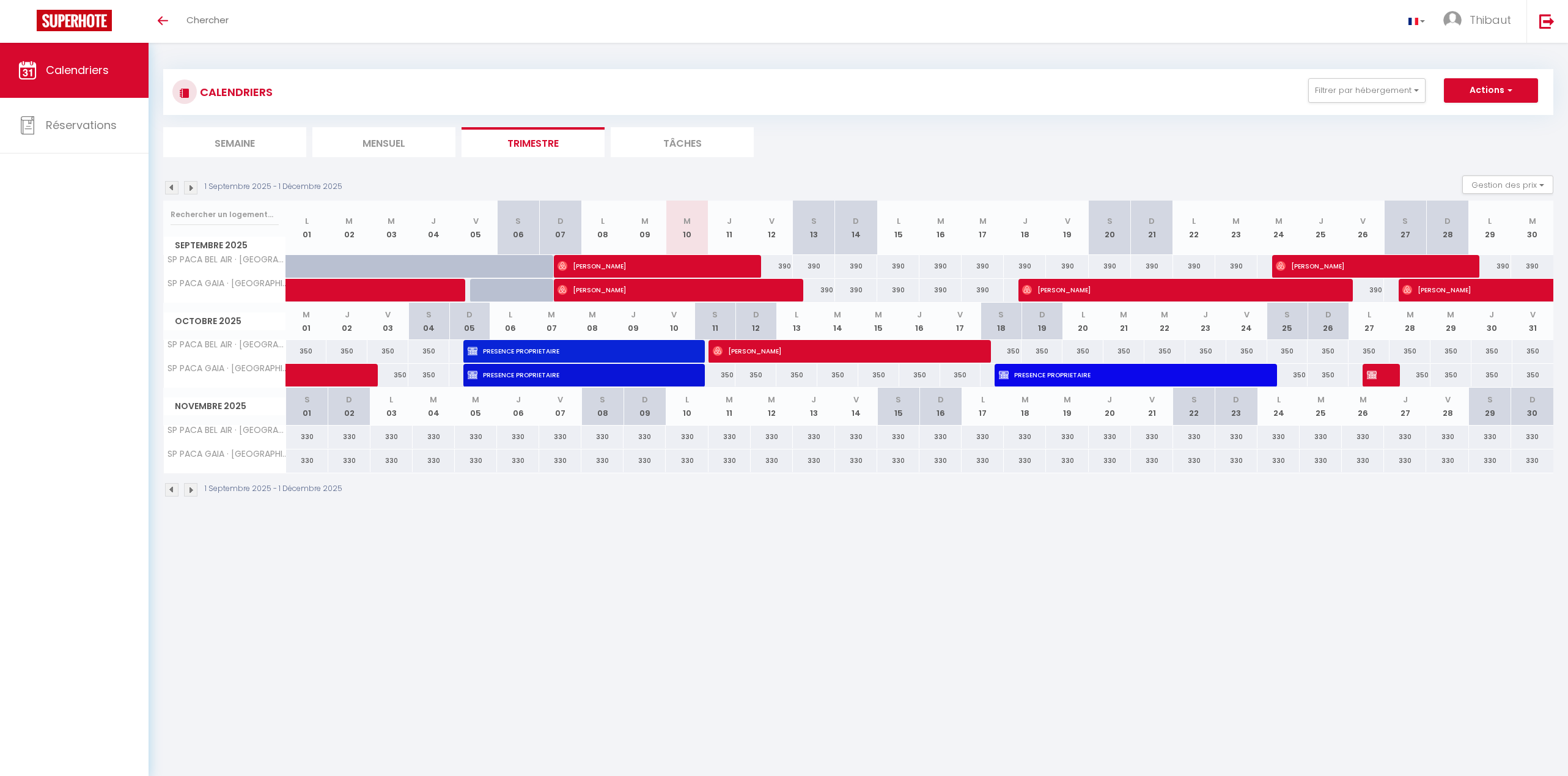
click at [194, 490] on img at bounding box center [191, 490] width 13 height 13
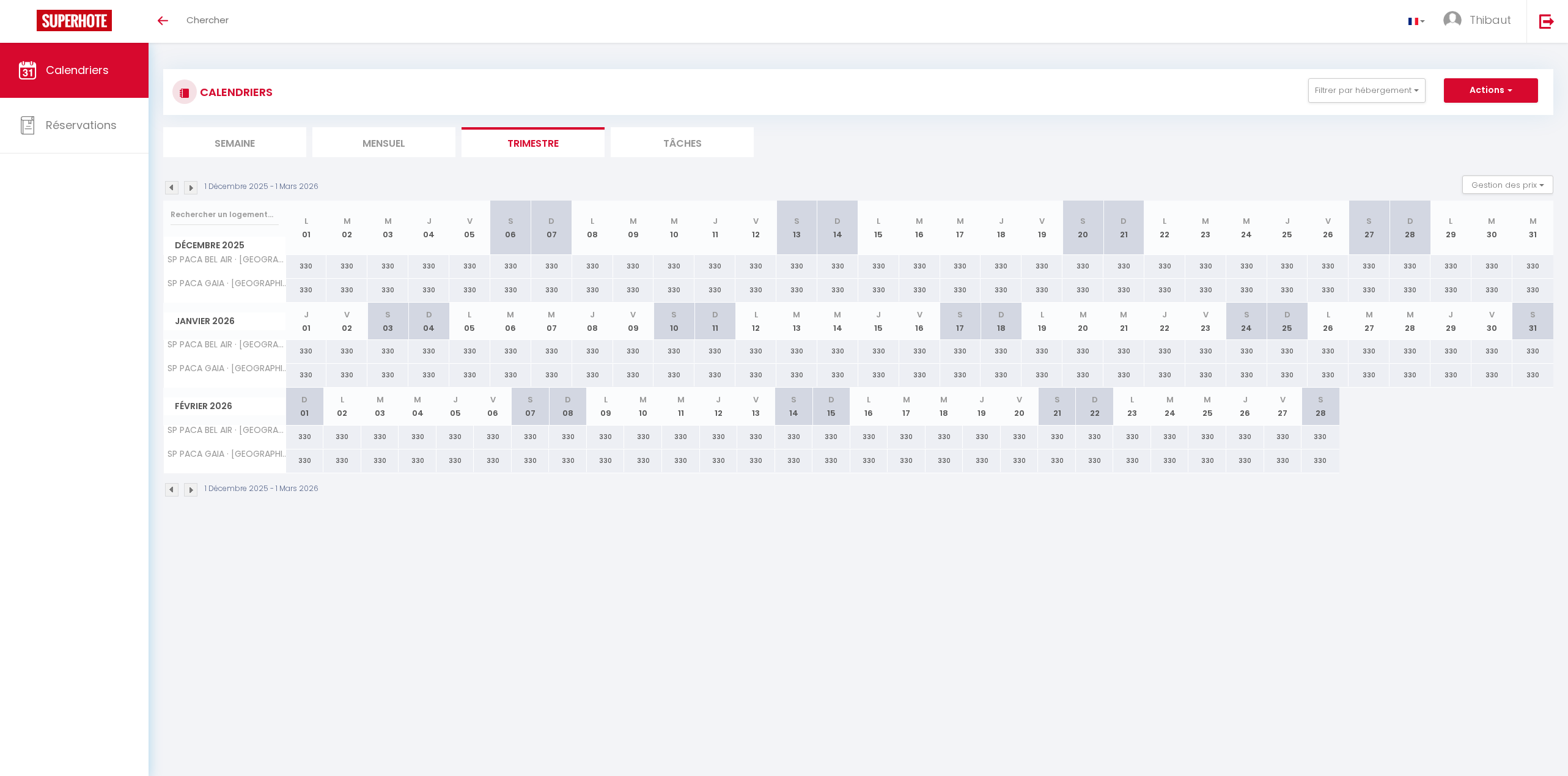
click at [168, 490] on img at bounding box center [171, 490] width 13 height 13
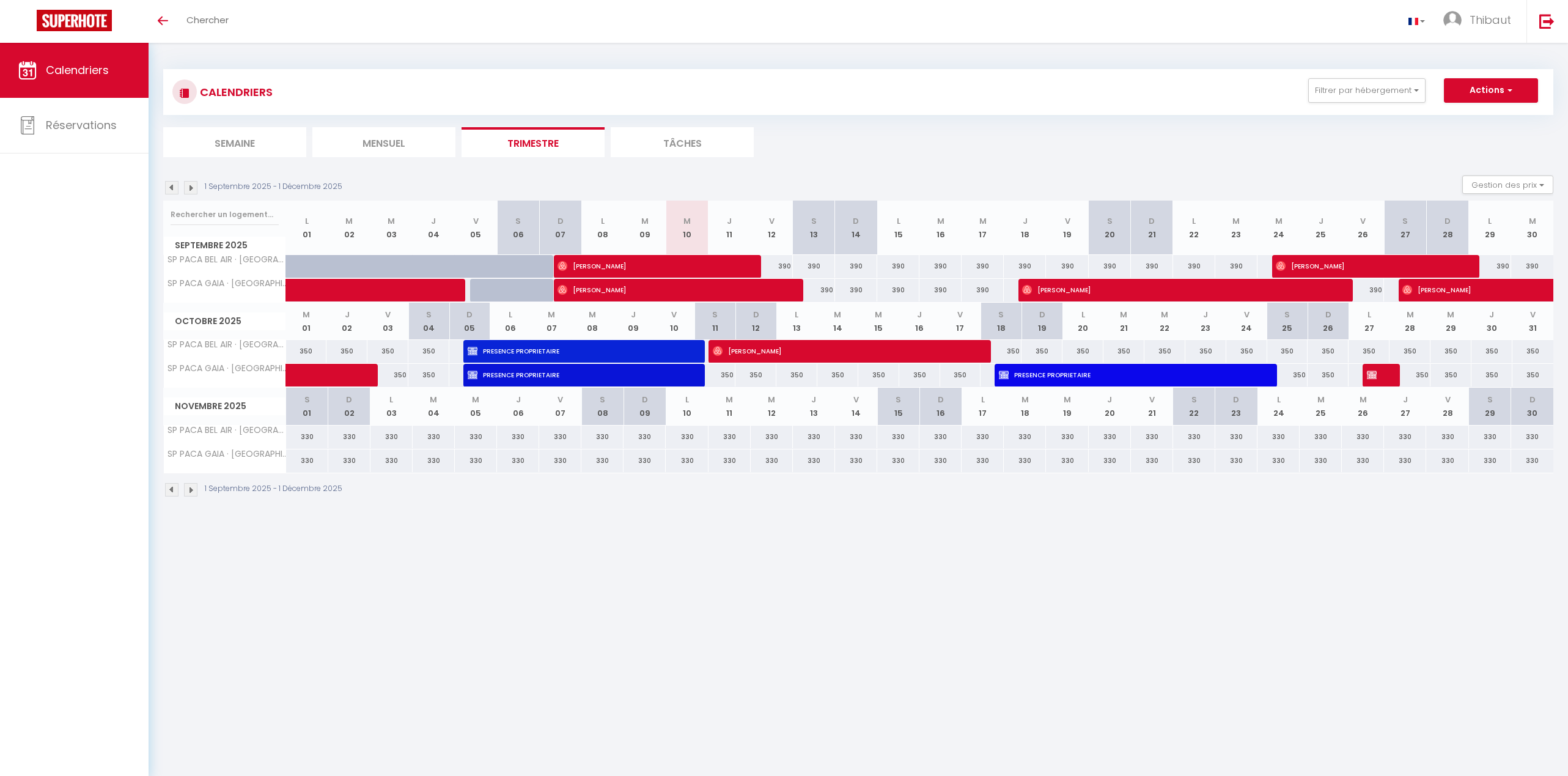
click at [710, 49] on div "CALENDRIERS Filtrer par hébergement Tous SP PACA BEL AIR · Villa Bel Air, pisci…" at bounding box center [858, 283] width 1419 height 482
click at [525, 356] on span "PRESENCE PROPRIETAIRE" at bounding box center [580, 351] width 225 height 24
select select "OK"
select select "KO"
select select "0"
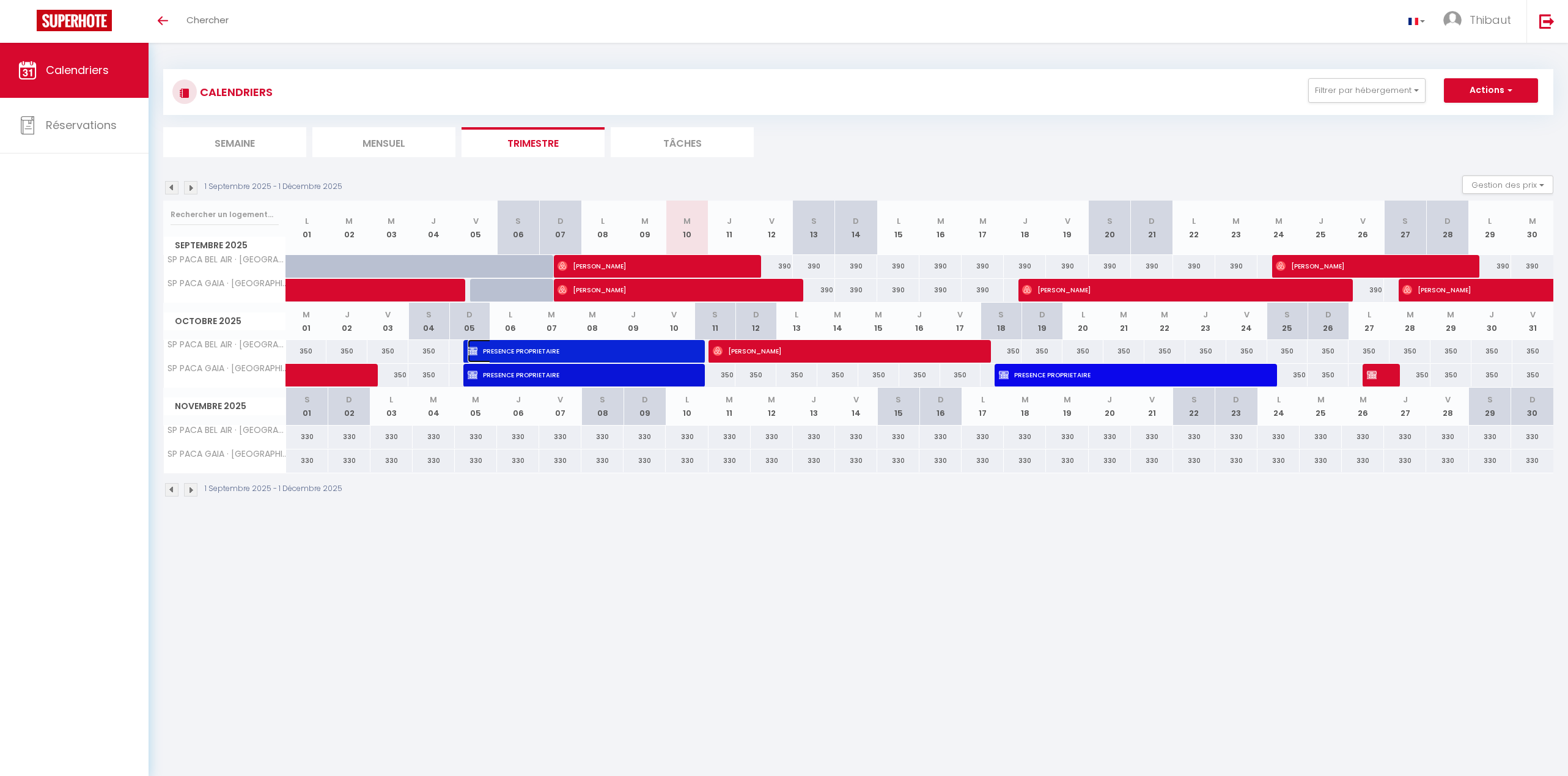
select select "0"
select select "1"
select select
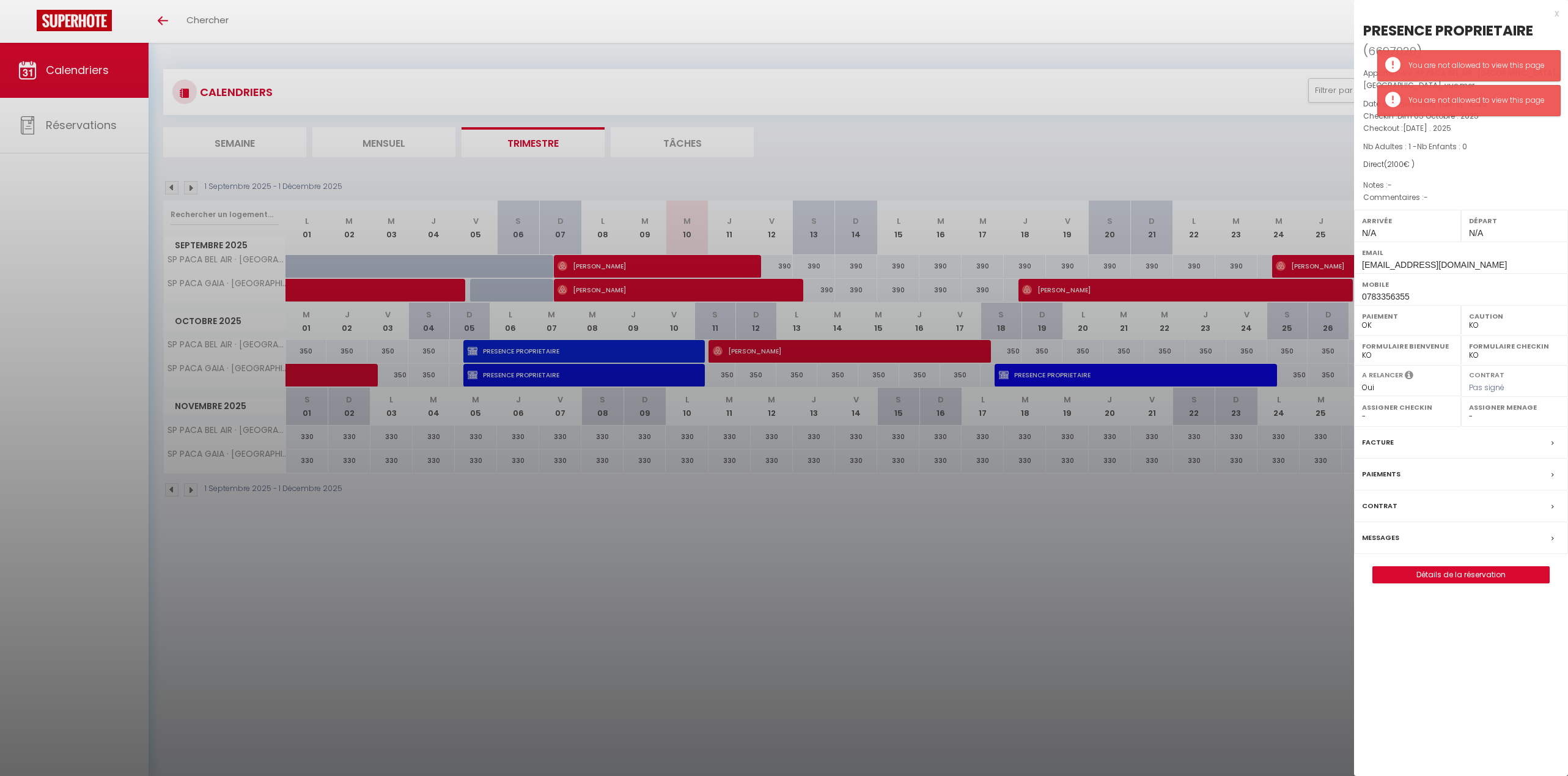
click at [1555, 12] on div "x" at bounding box center [1456, 13] width 205 height 15
